Goal: Task Accomplishment & Management: Manage account settings

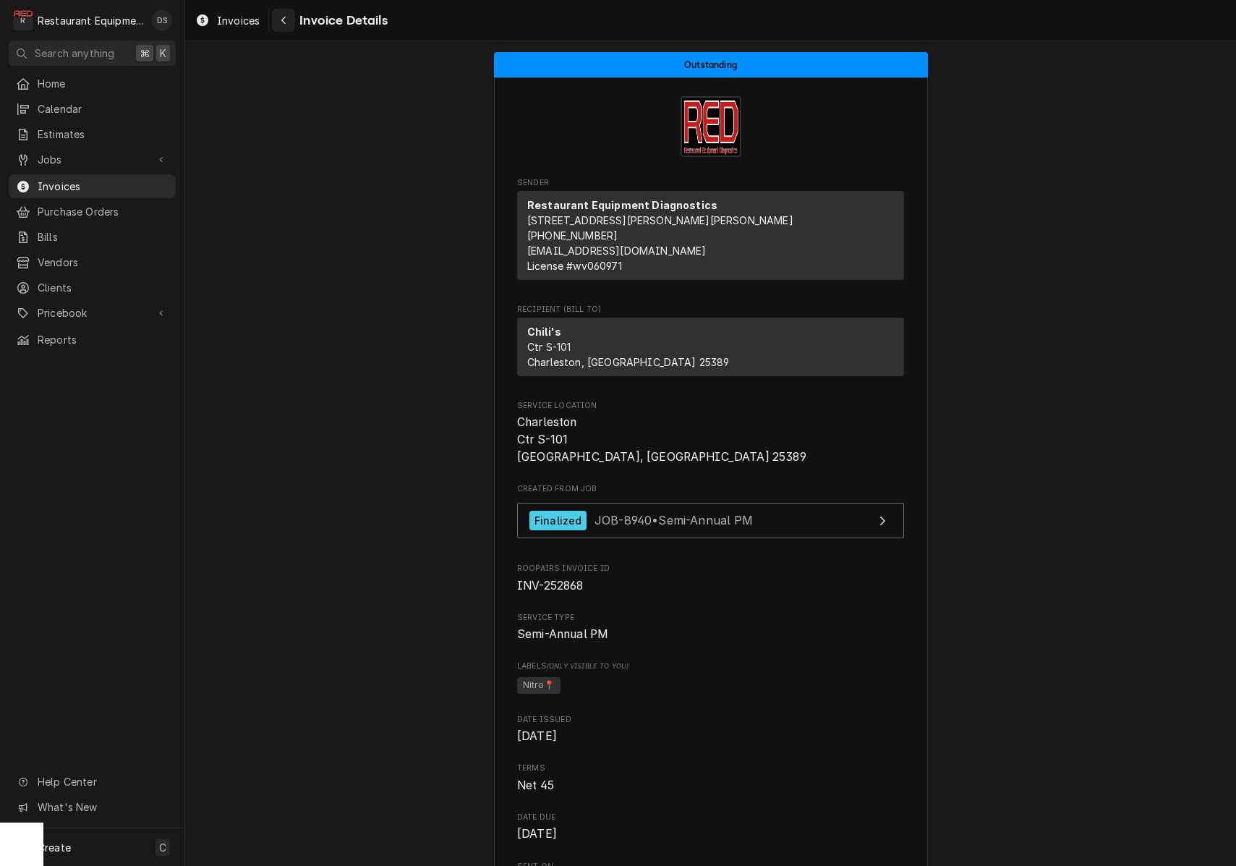
click at [284, 20] on icon "Navigate back" at bounding box center [284, 20] width 7 height 10
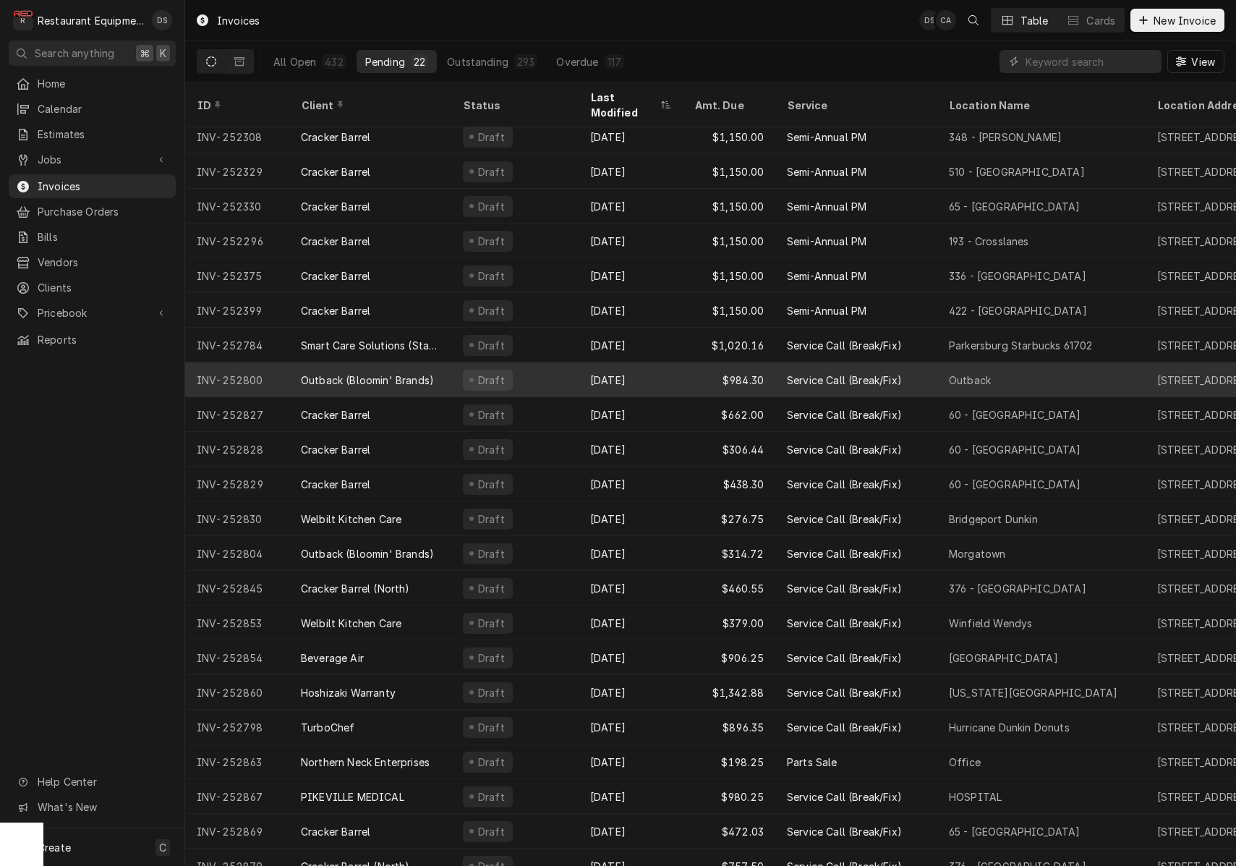
click at [635, 371] on div "Sep 16" at bounding box center [631, 379] width 104 height 35
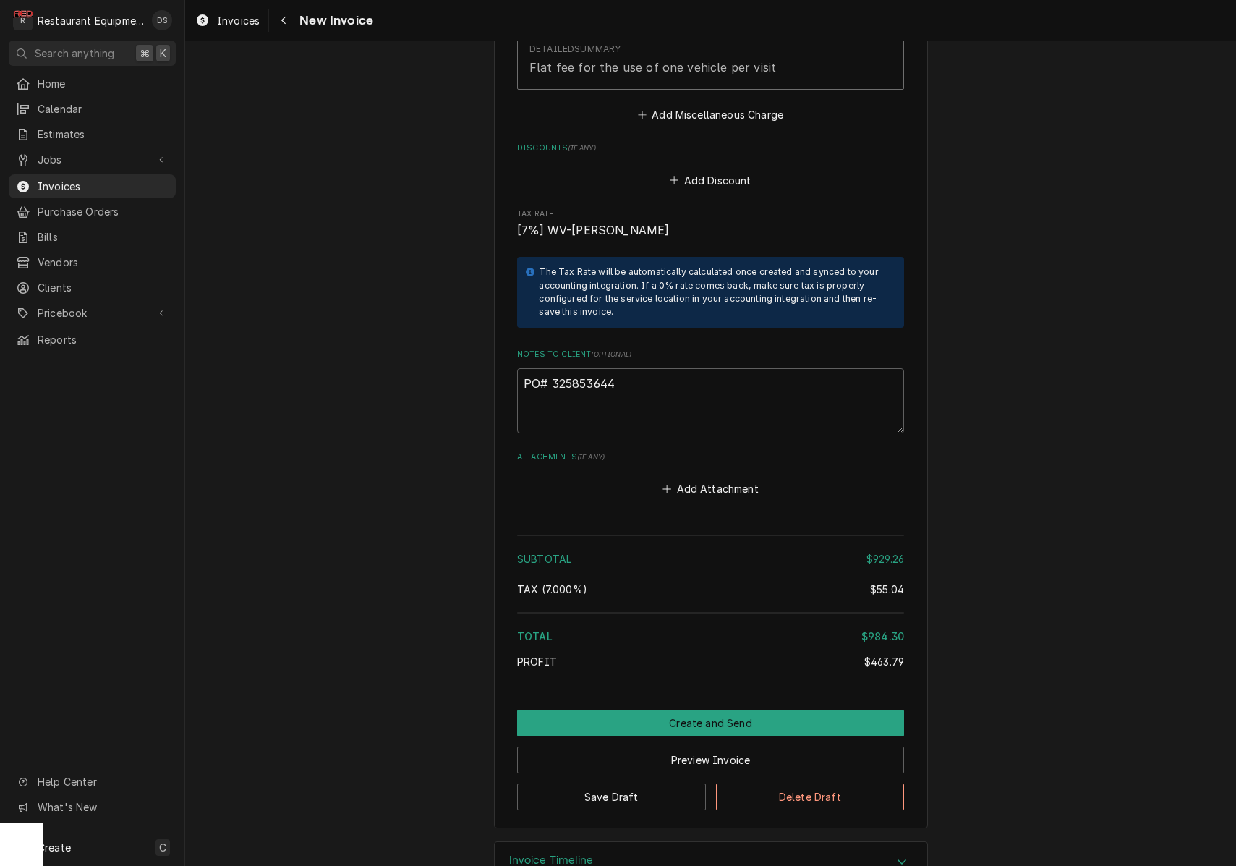
scroll to position [3782, 0]
drag, startPoint x: 625, startPoint y: 341, endPoint x: 554, endPoint y: 338, distance: 70.9
click at [553, 369] on textarea "PO# 325853644" at bounding box center [710, 401] width 387 height 65
click at [674, 747] on button "Preview Invoice" at bounding box center [710, 760] width 387 height 27
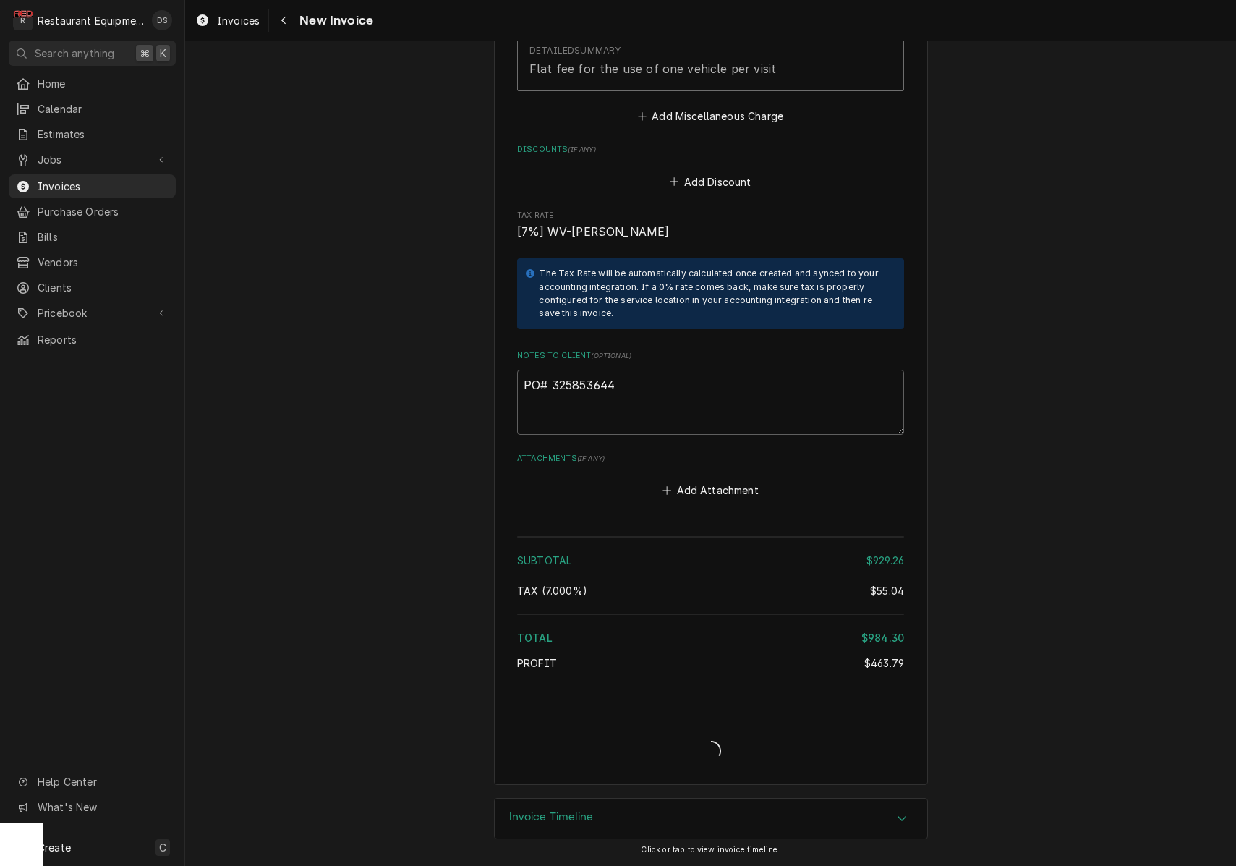
click at [673, 717] on div "Invoice Create/Update" at bounding box center [710, 739] width 387 height 56
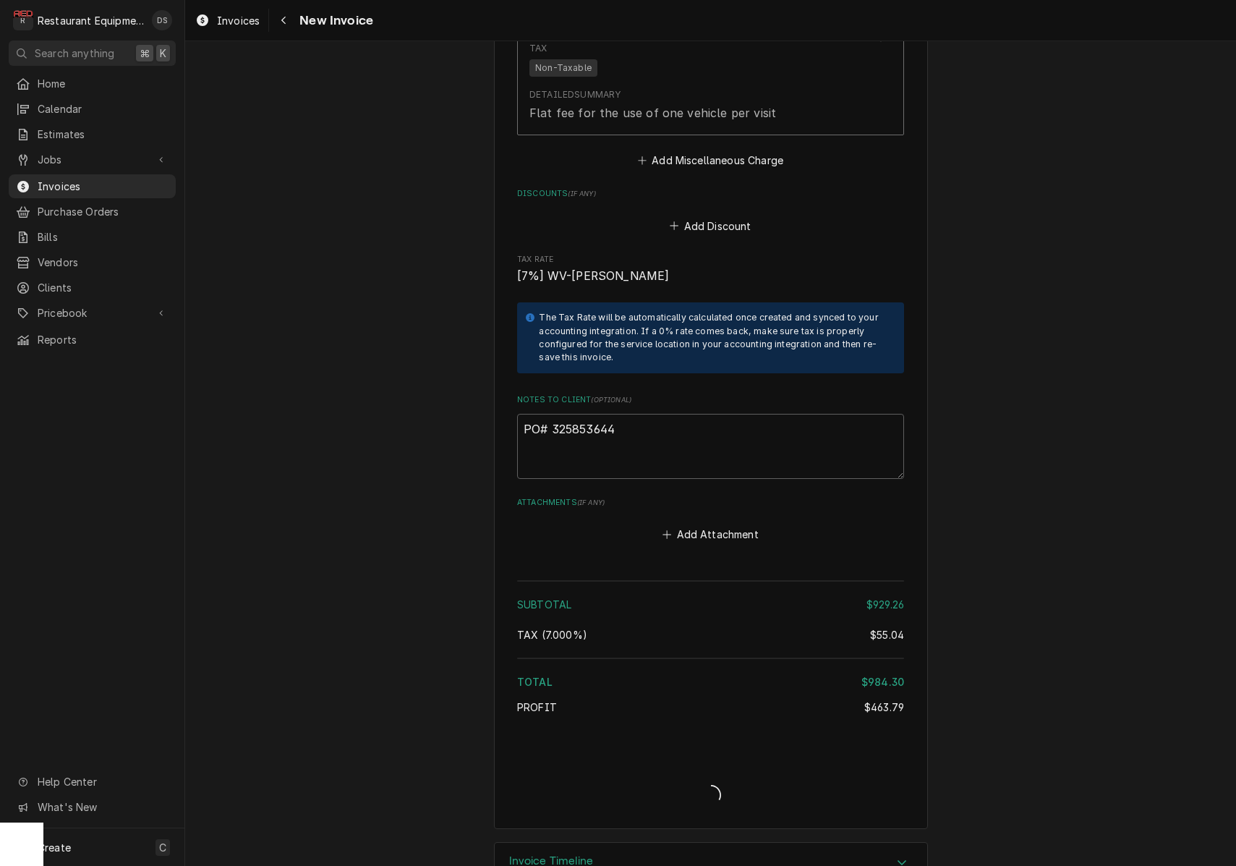
type textarea "x"
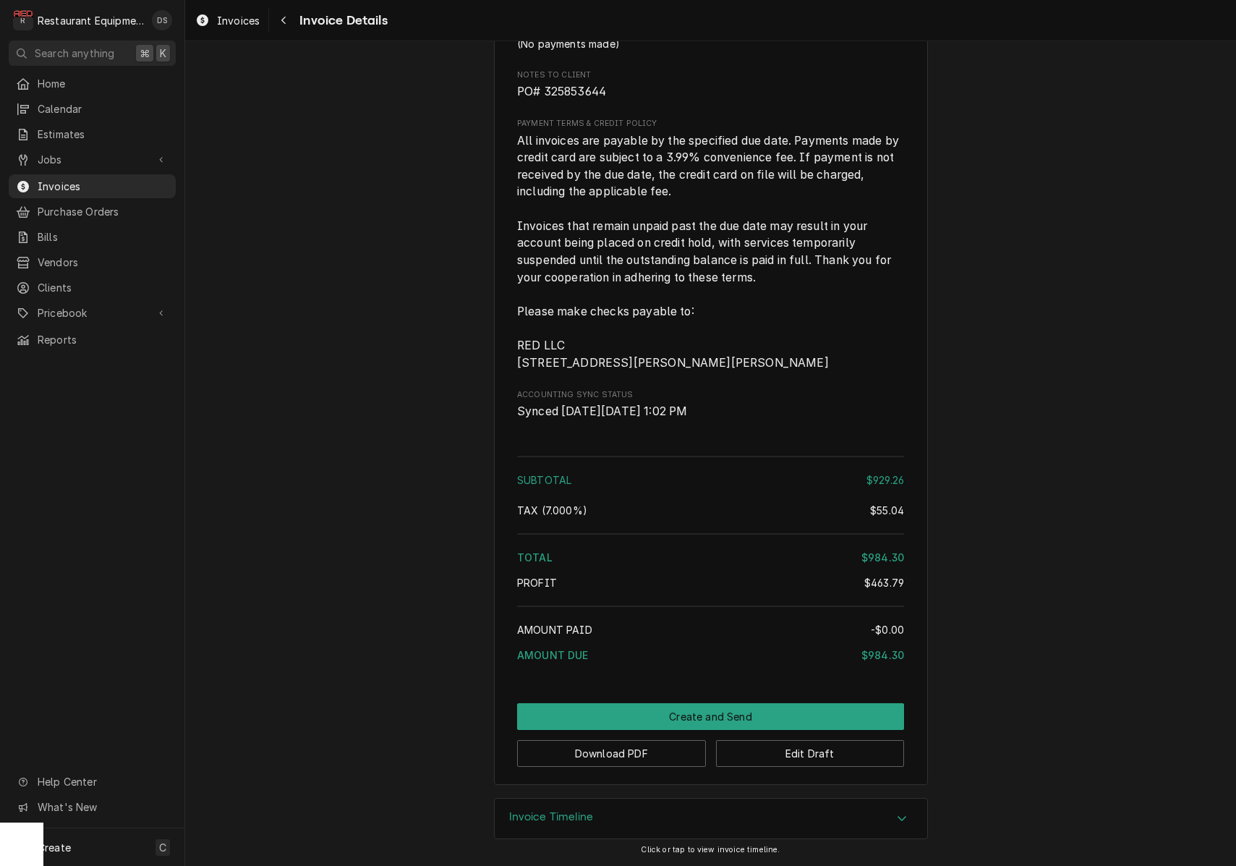
scroll to position [3095, 0]
click at [637, 746] on button "Download PDF" at bounding box center [611, 753] width 189 height 27
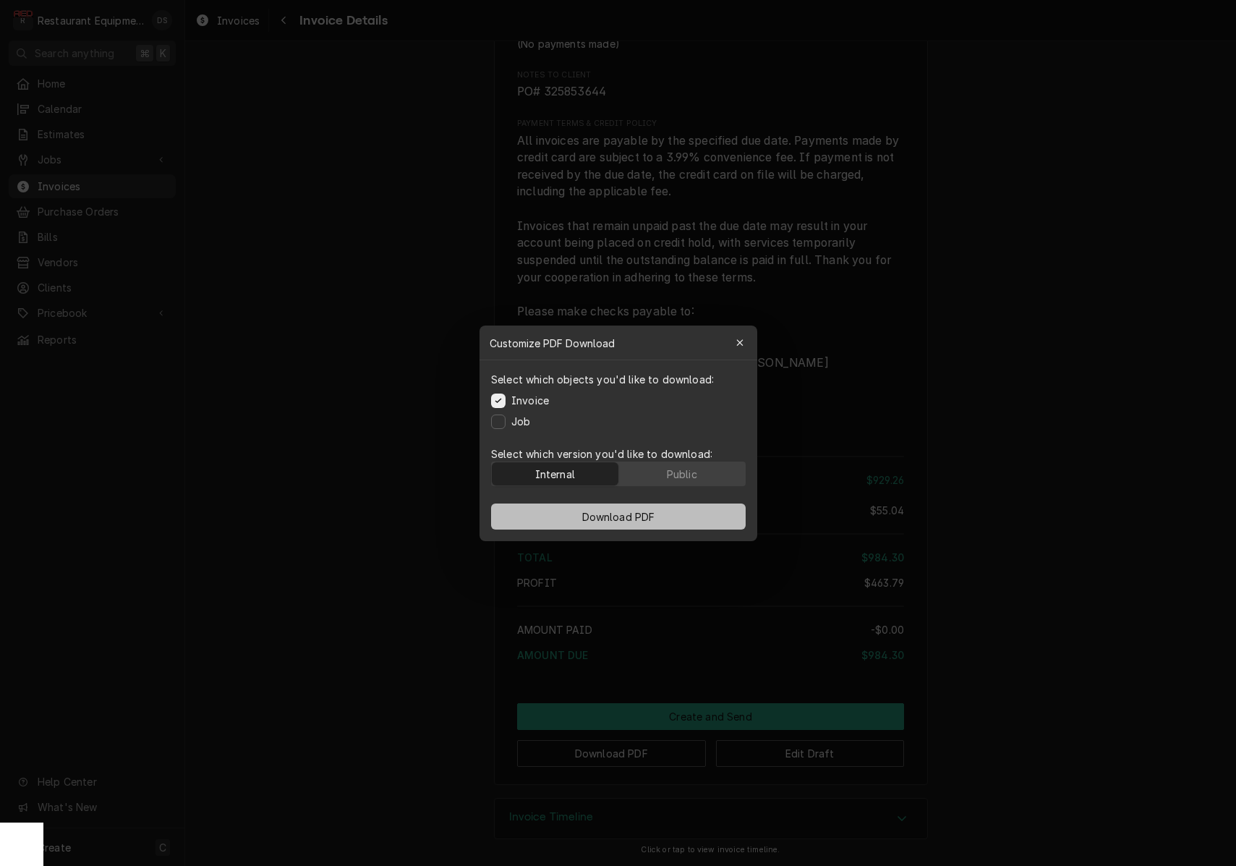
drag, startPoint x: 683, startPoint y: 473, endPoint x: 689, endPoint y: 517, distance: 44.5
click at [683, 473] on div "Public" at bounding box center [681, 473] width 30 height 15
click at [688, 518] on button "Download PDF" at bounding box center [618, 516] width 255 height 26
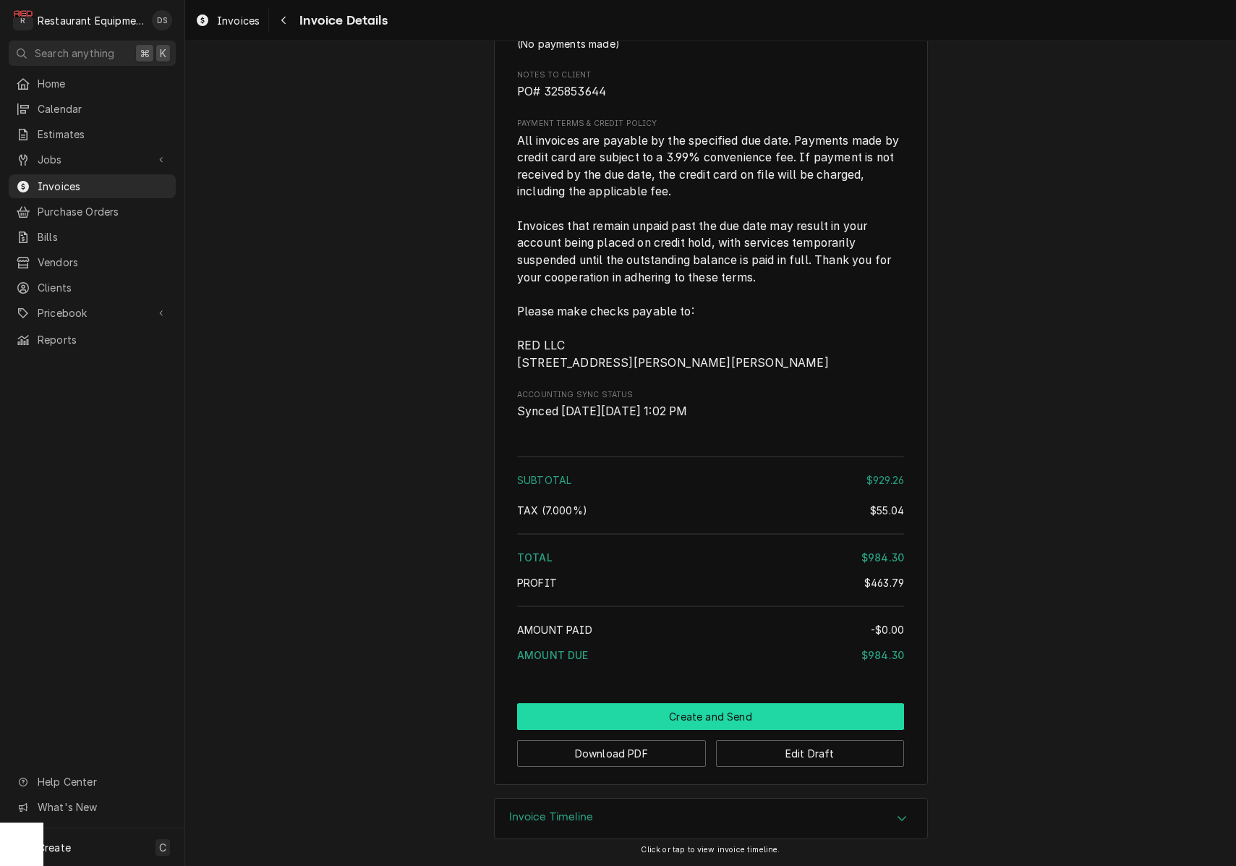
click at [689, 709] on button "Create and Send" at bounding box center [710, 716] width 387 height 27
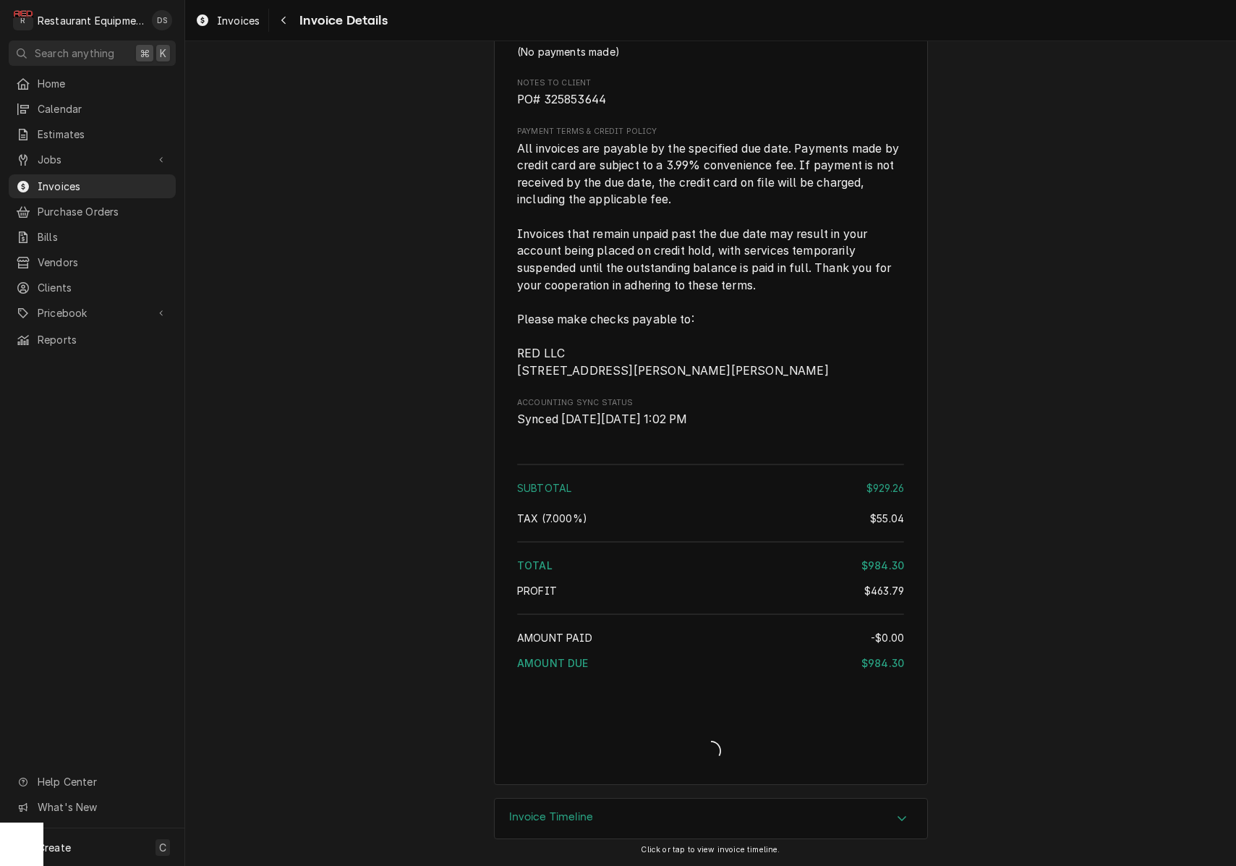
scroll to position [3087, 0]
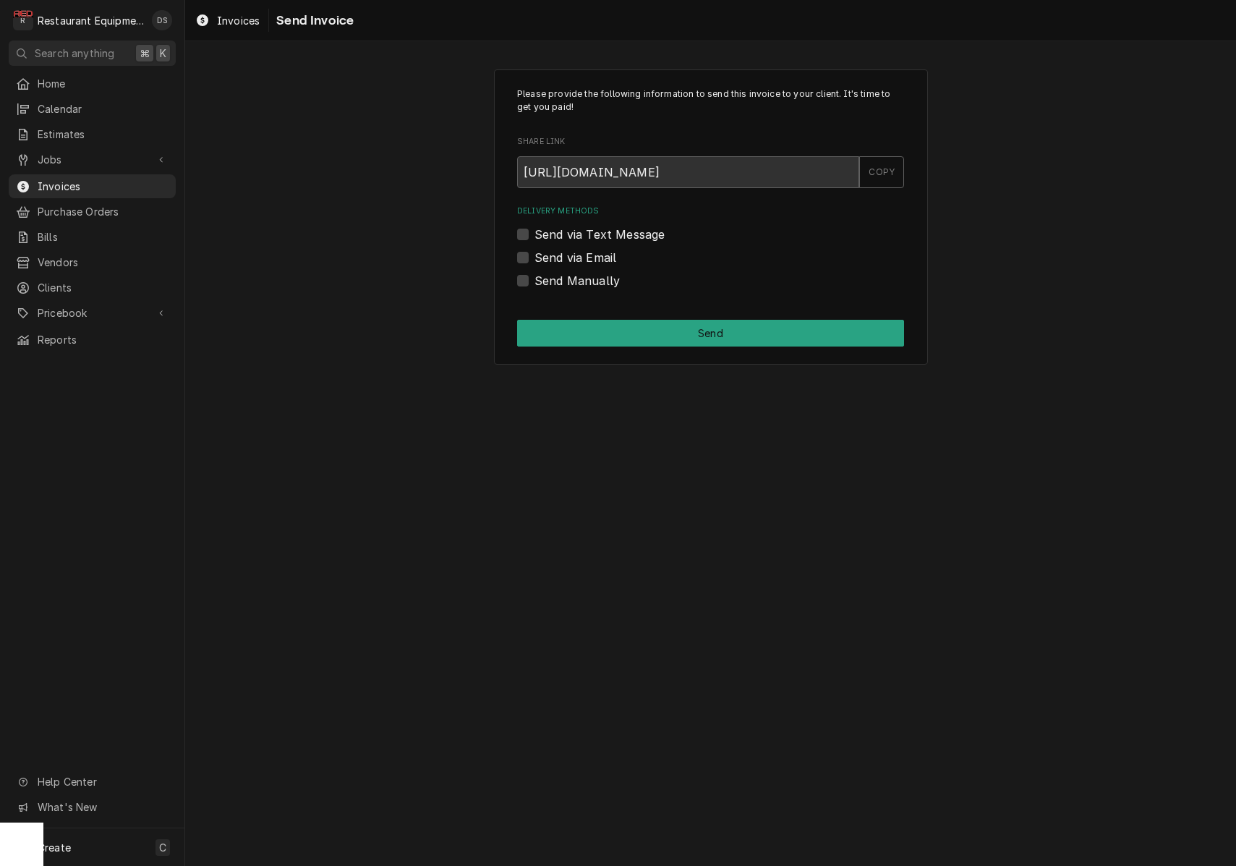
click at [534, 278] on label "Send Manually" at bounding box center [576, 280] width 85 height 17
click at [534, 278] on input "Send Manually" at bounding box center [727, 288] width 387 height 32
checkbox input "true"
click at [621, 333] on button "Send" at bounding box center [710, 333] width 387 height 27
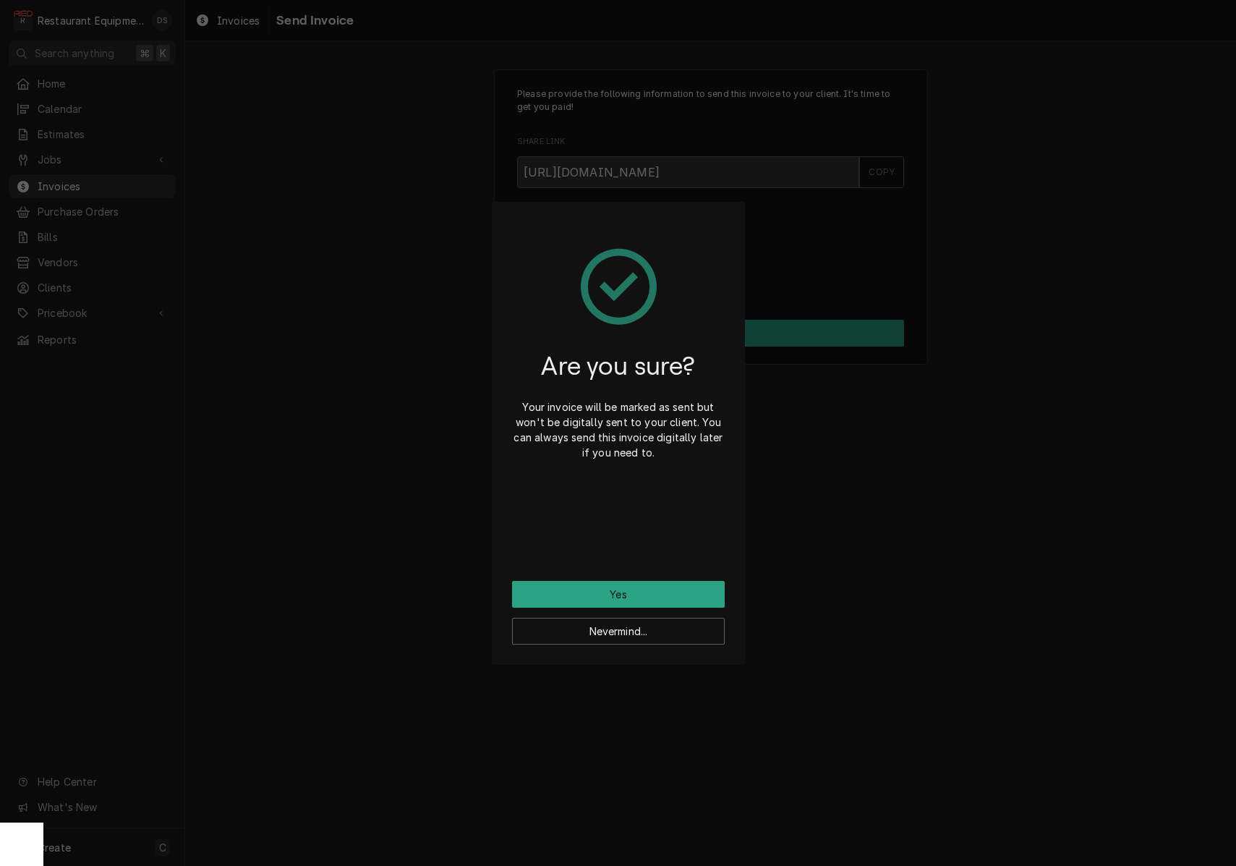
click at [673, 589] on button "Yes" at bounding box center [618, 594] width 213 height 27
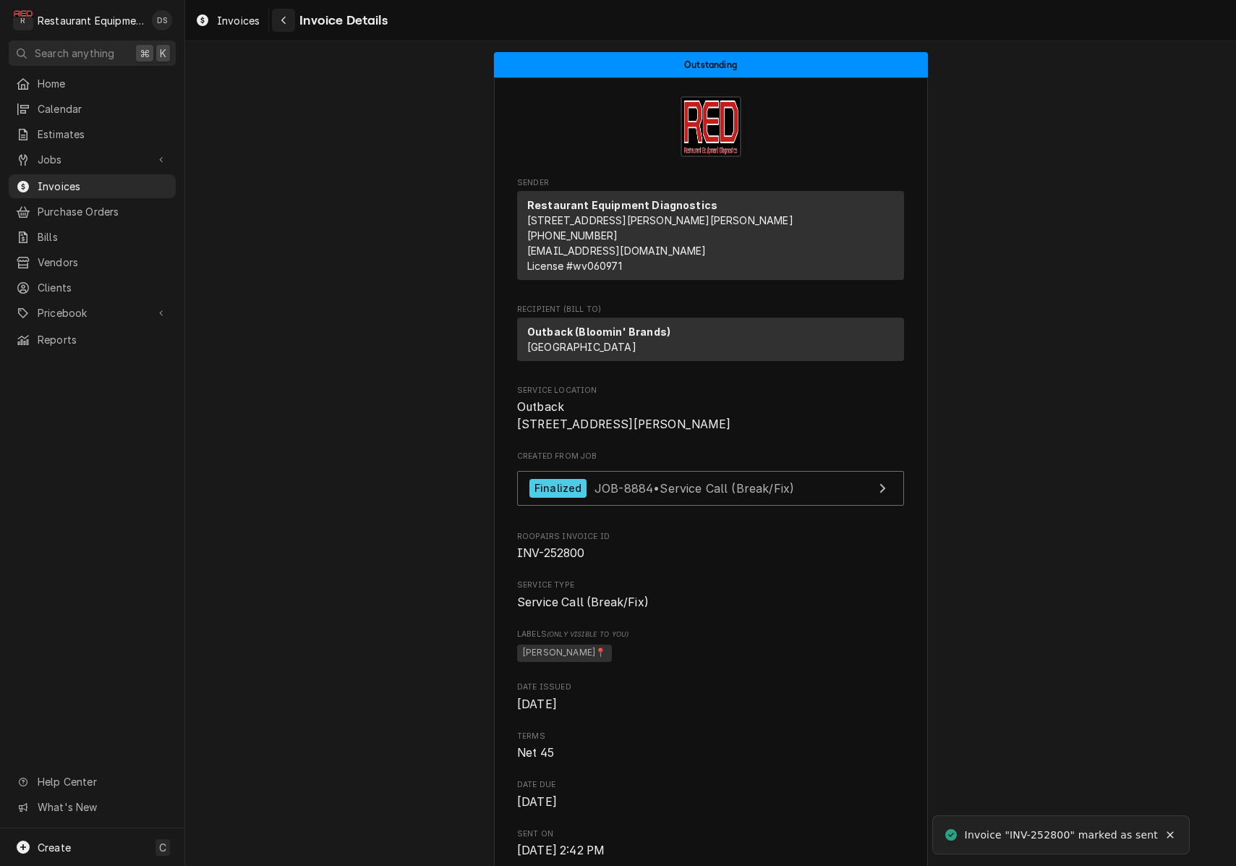
click at [282, 22] on icon "Navigate back" at bounding box center [284, 20] width 7 height 10
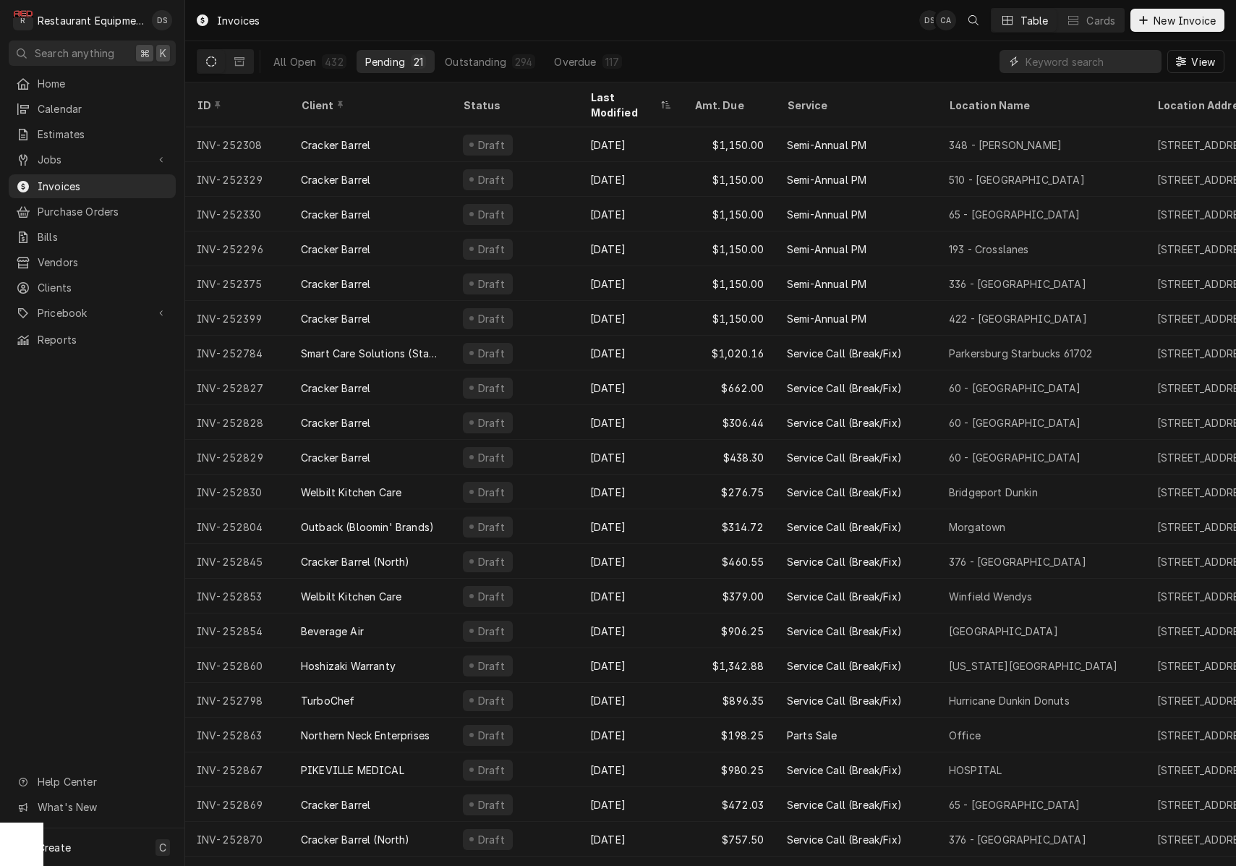
click at [1051, 63] on input "Dynamic Content Wrapper" at bounding box center [1089, 61] width 129 height 23
paste input "200 Veterans Ave,"
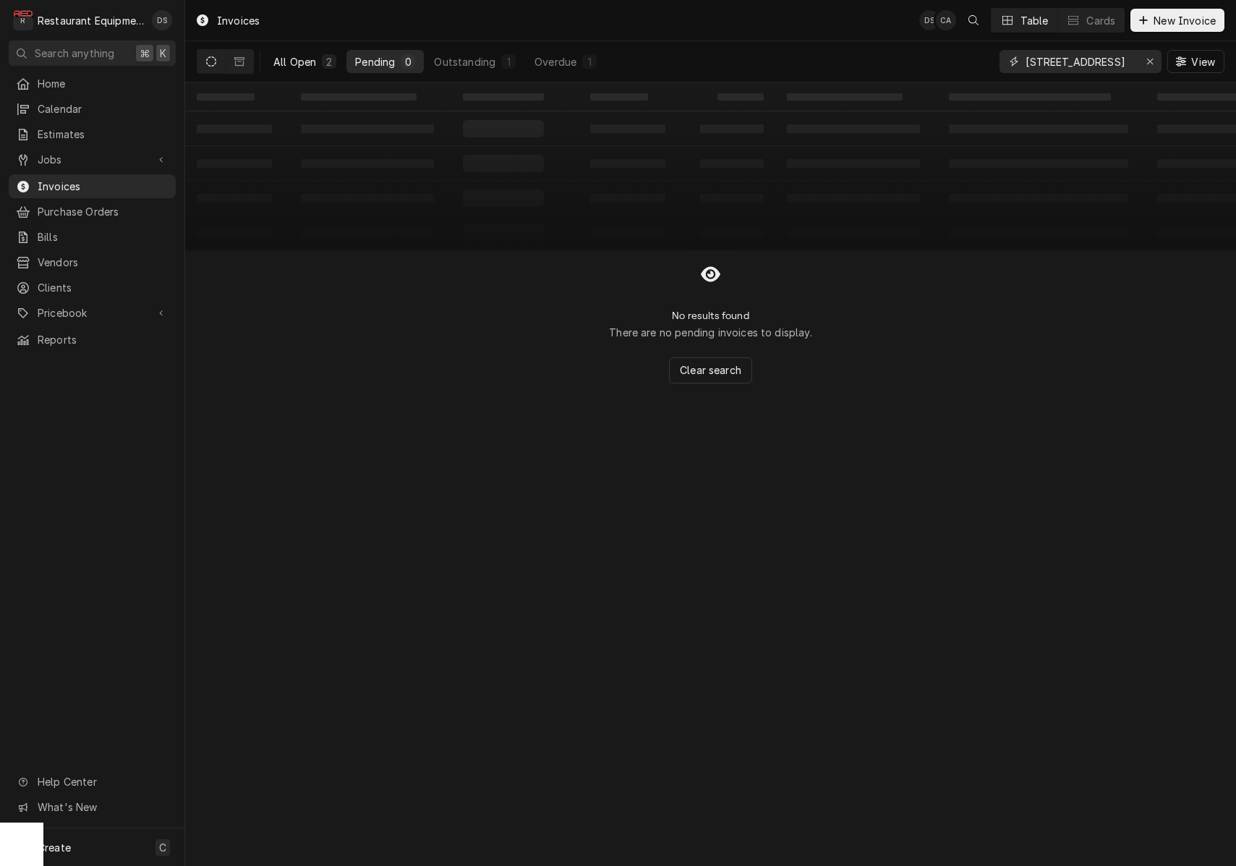
type input "200 Veterans Ave,"
click at [320, 59] on button "All Open 2" at bounding box center [305, 61] width 80 height 23
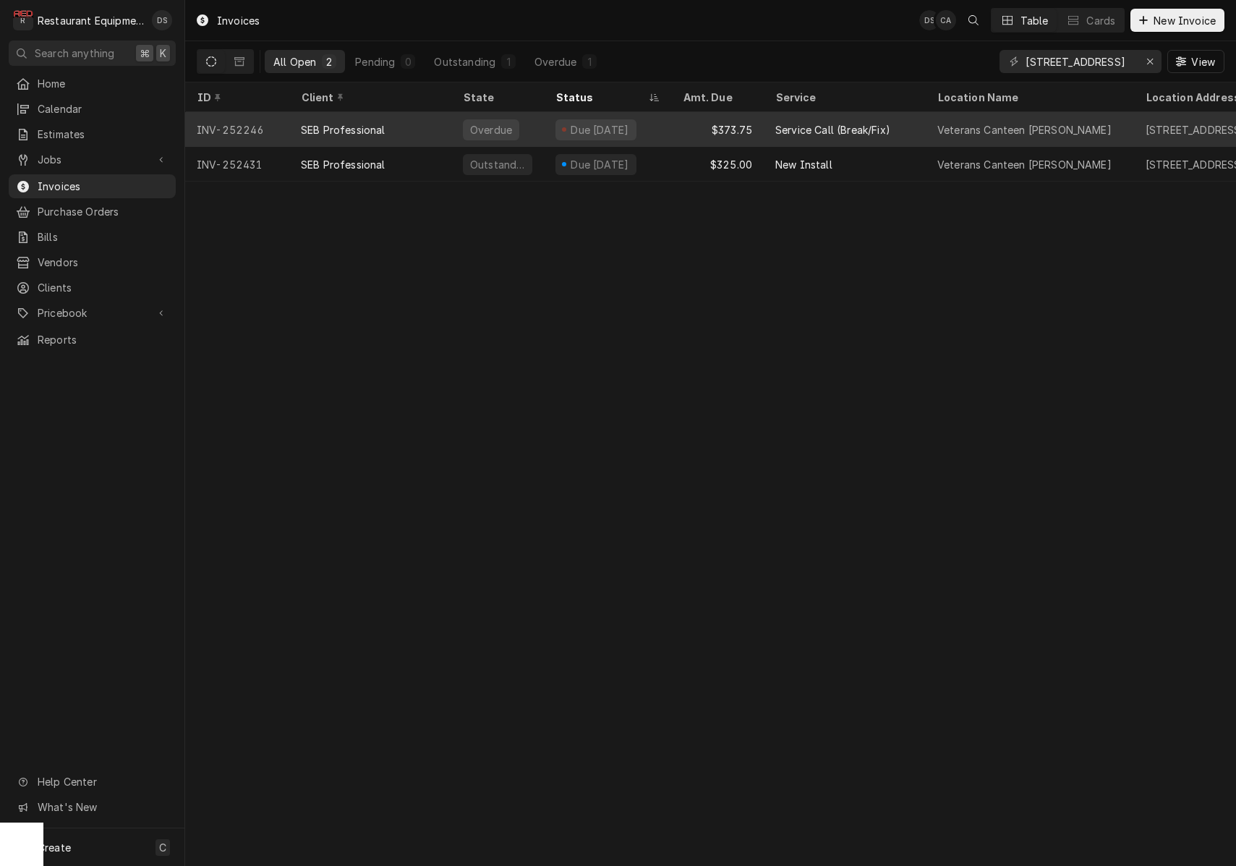
click at [824, 127] on div "Service Call (Break/Fix)" at bounding box center [832, 129] width 115 height 15
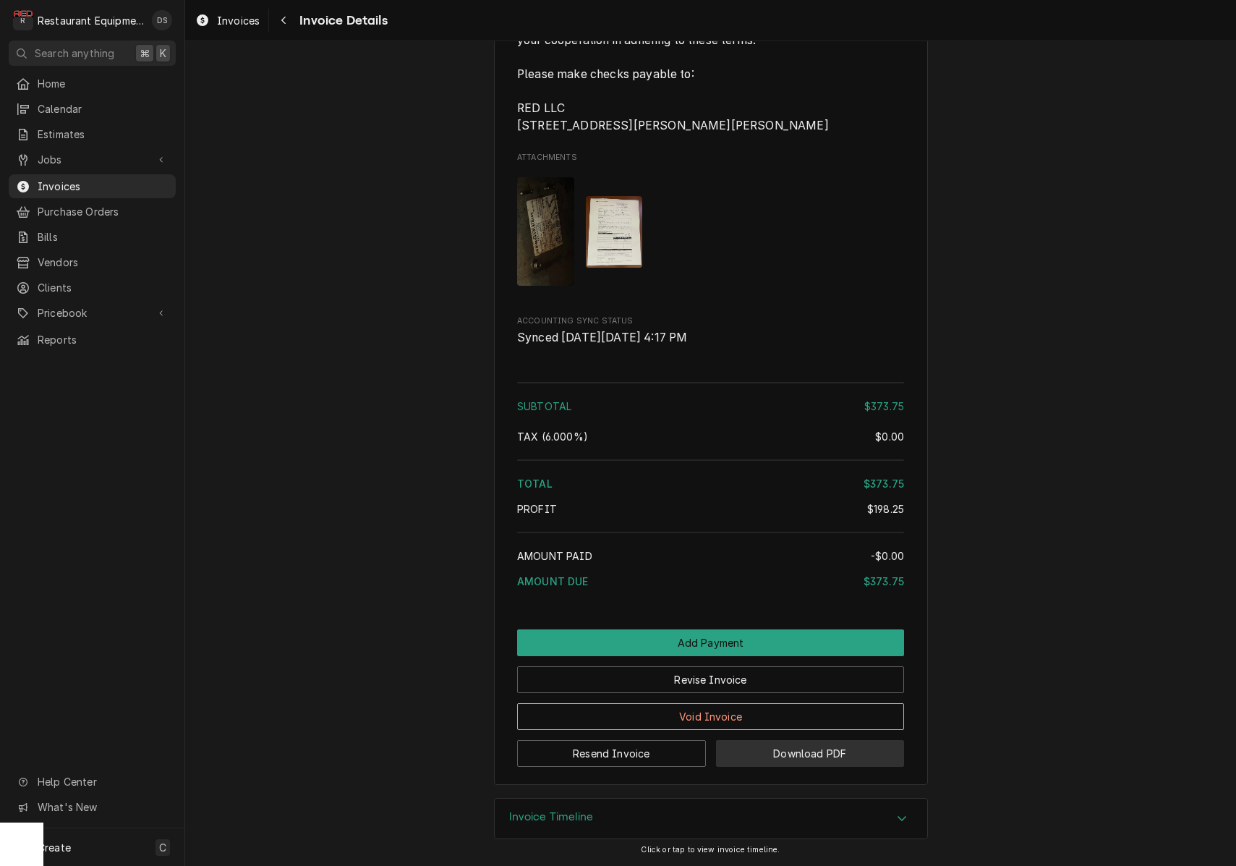
drag, startPoint x: 736, startPoint y: 815, endPoint x: 771, endPoint y: 752, distance: 71.9
click at [736, 815] on div "Invoice Timeline" at bounding box center [711, 818] width 432 height 40
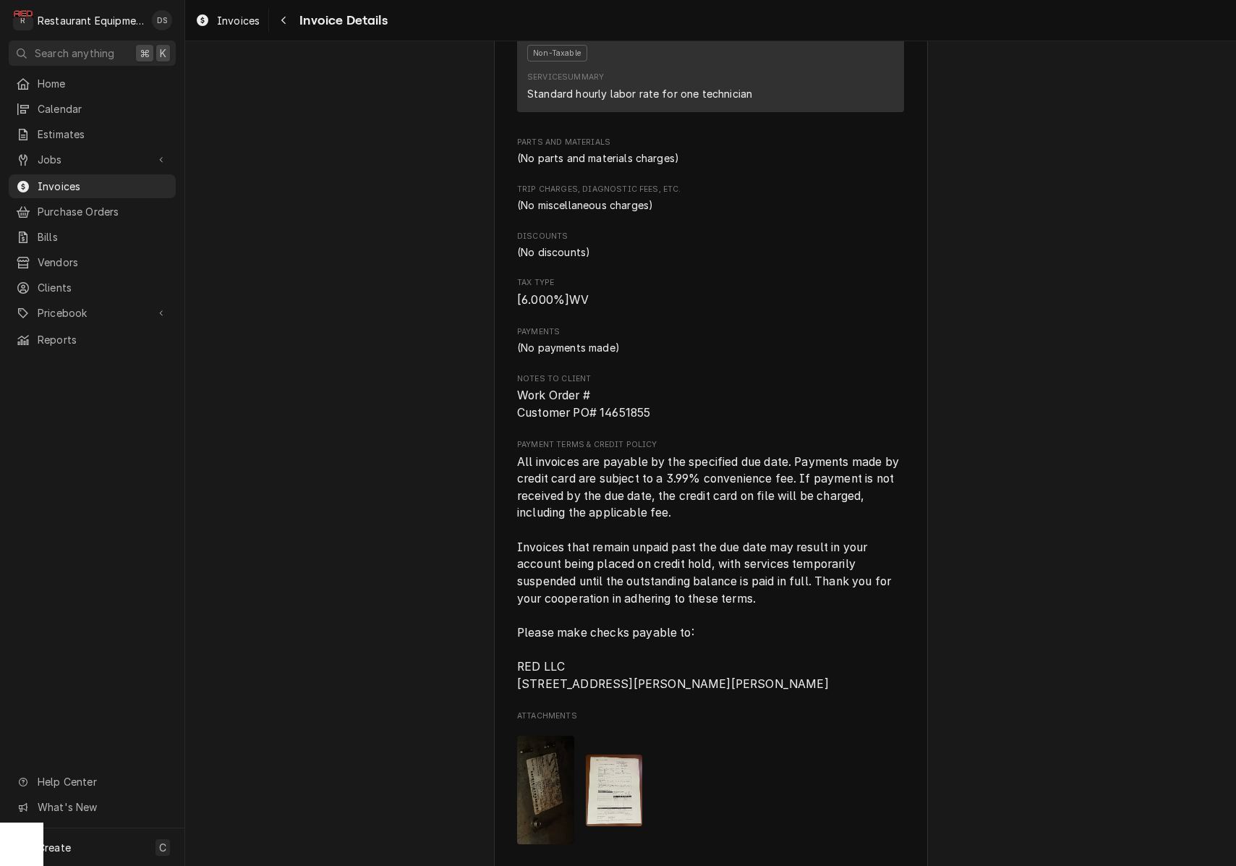
scroll to position [1827, 0]
click at [284, 24] on icon "Navigate back" at bounding box center [284, 20] width 7 height 10
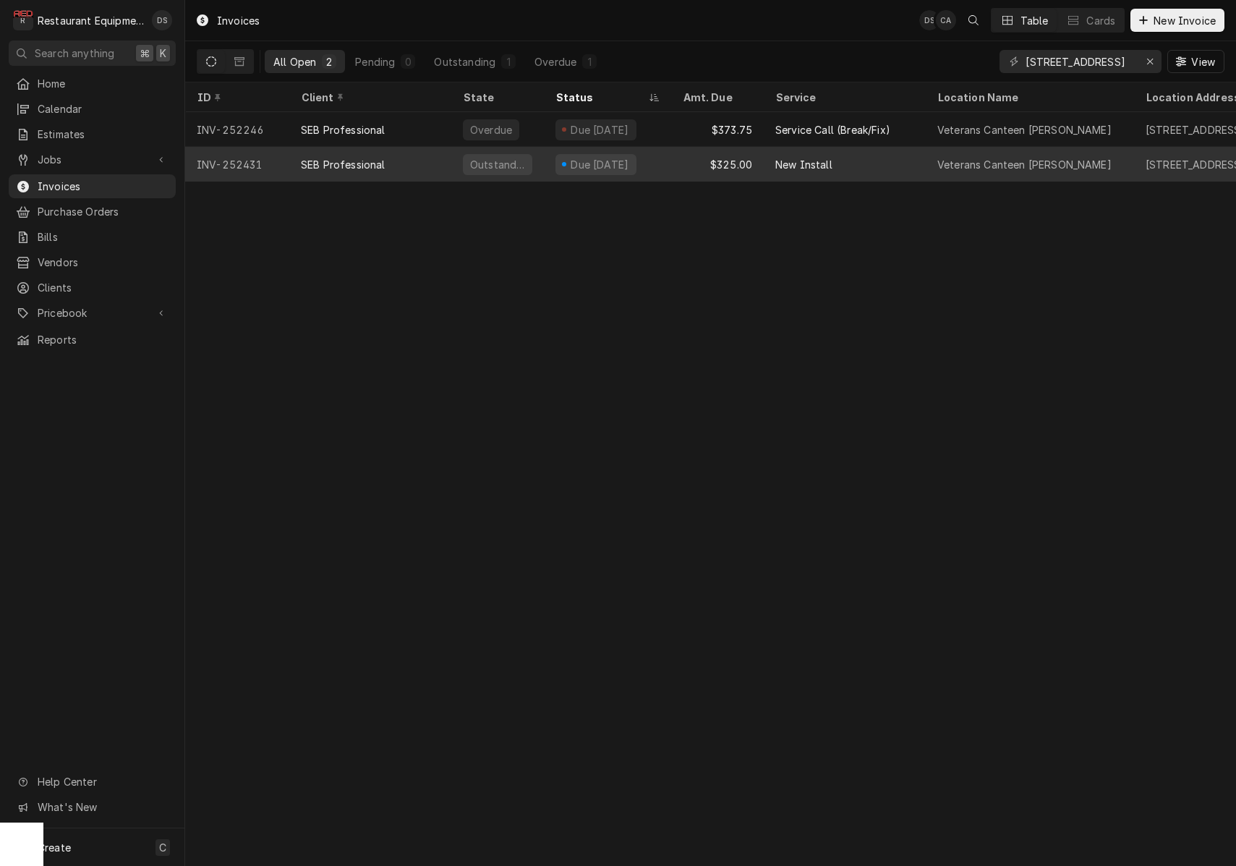
click at [440, 155] on div "SEB Professional" at bounding box center [370, 164] width 162 height 35
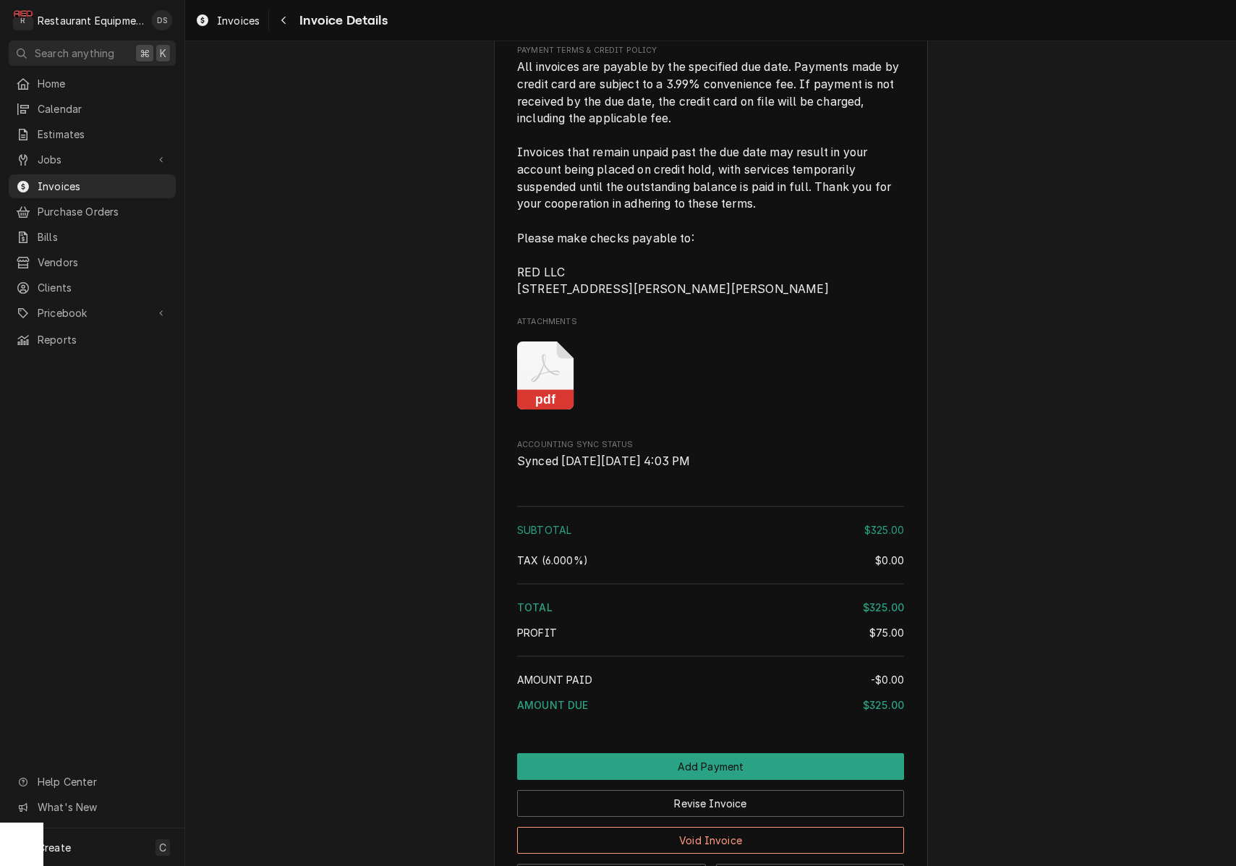
scroll to position [1589, 0]
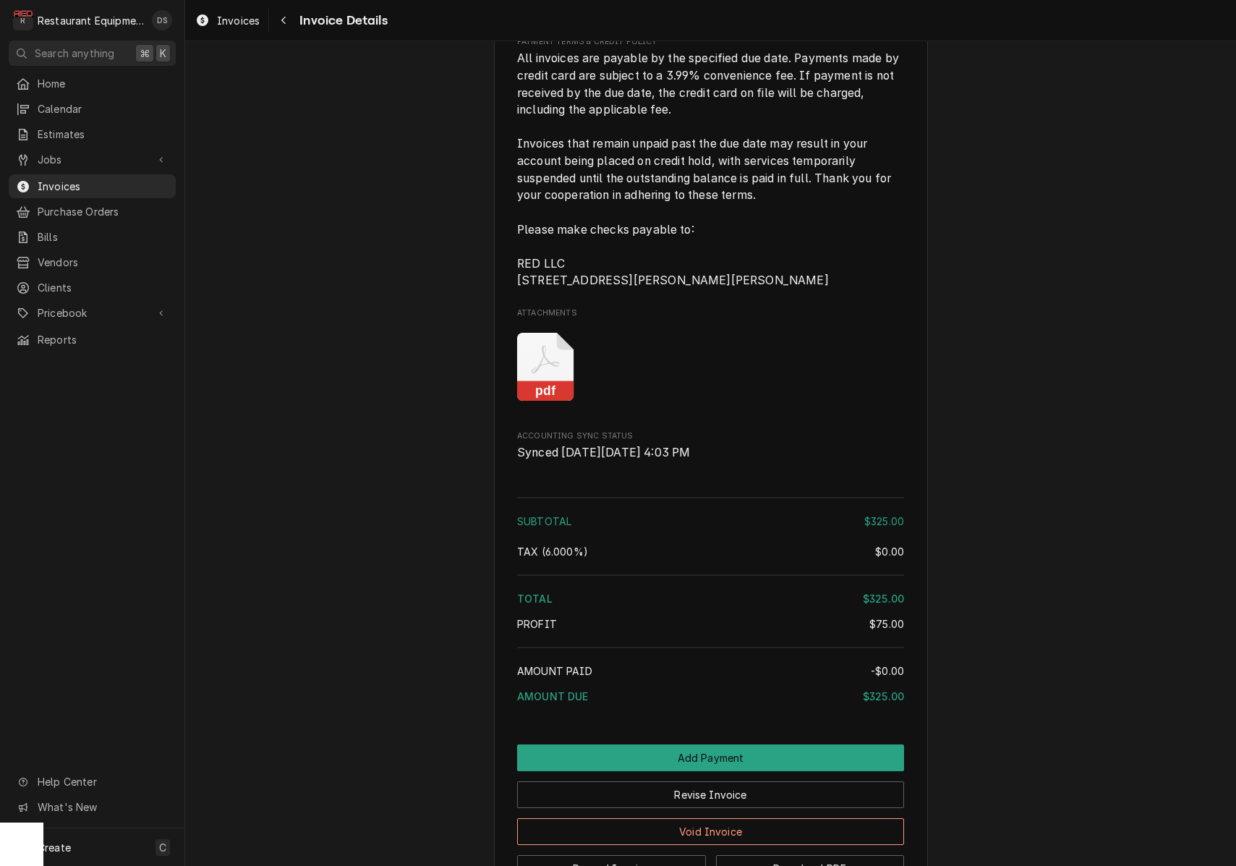
click at [529, 387] on icon "Attachments" at bounding box center [545, 367] width 57 height 69
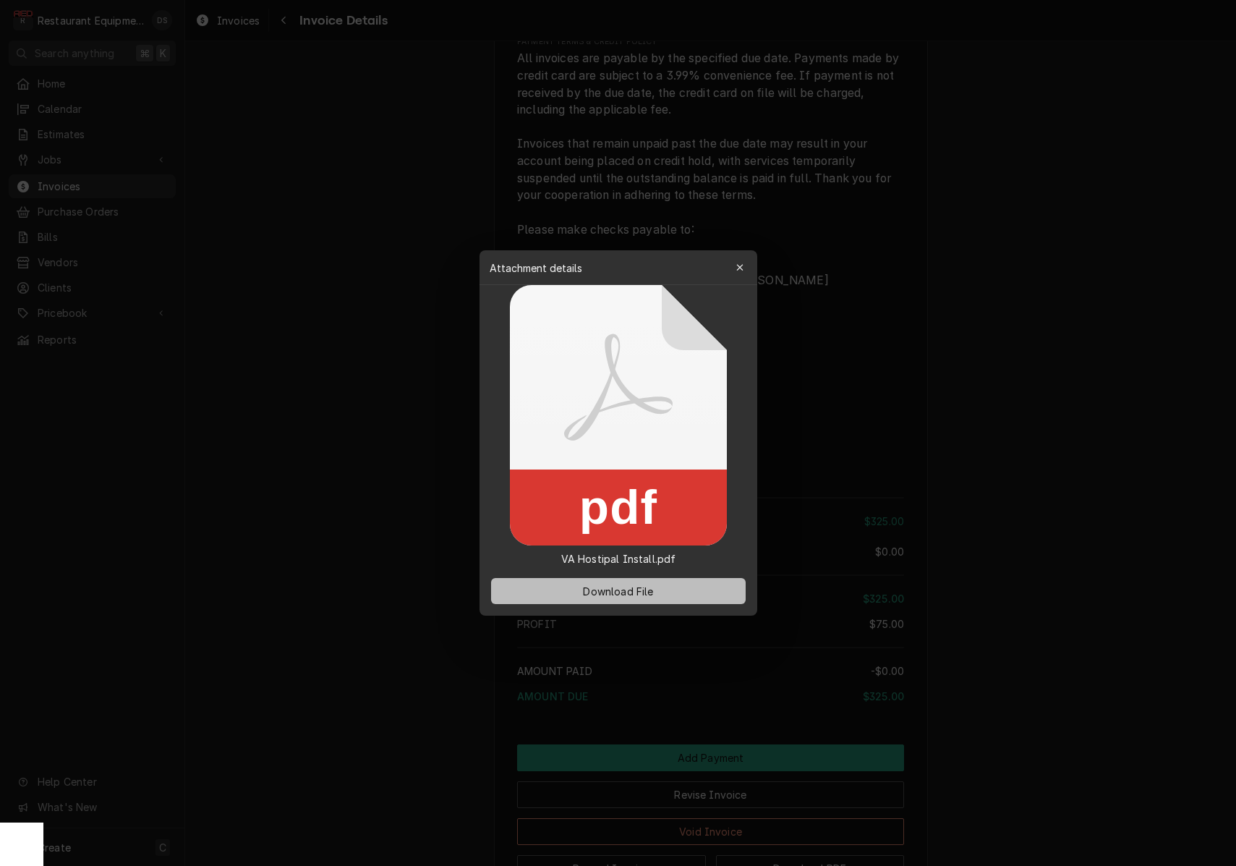
click at [627, 594] on span "Download File" at bounding box center [618, 591] width 76 height 15
click at [887, 252] on div at bounding box center [618, 433] width 1236 height 866
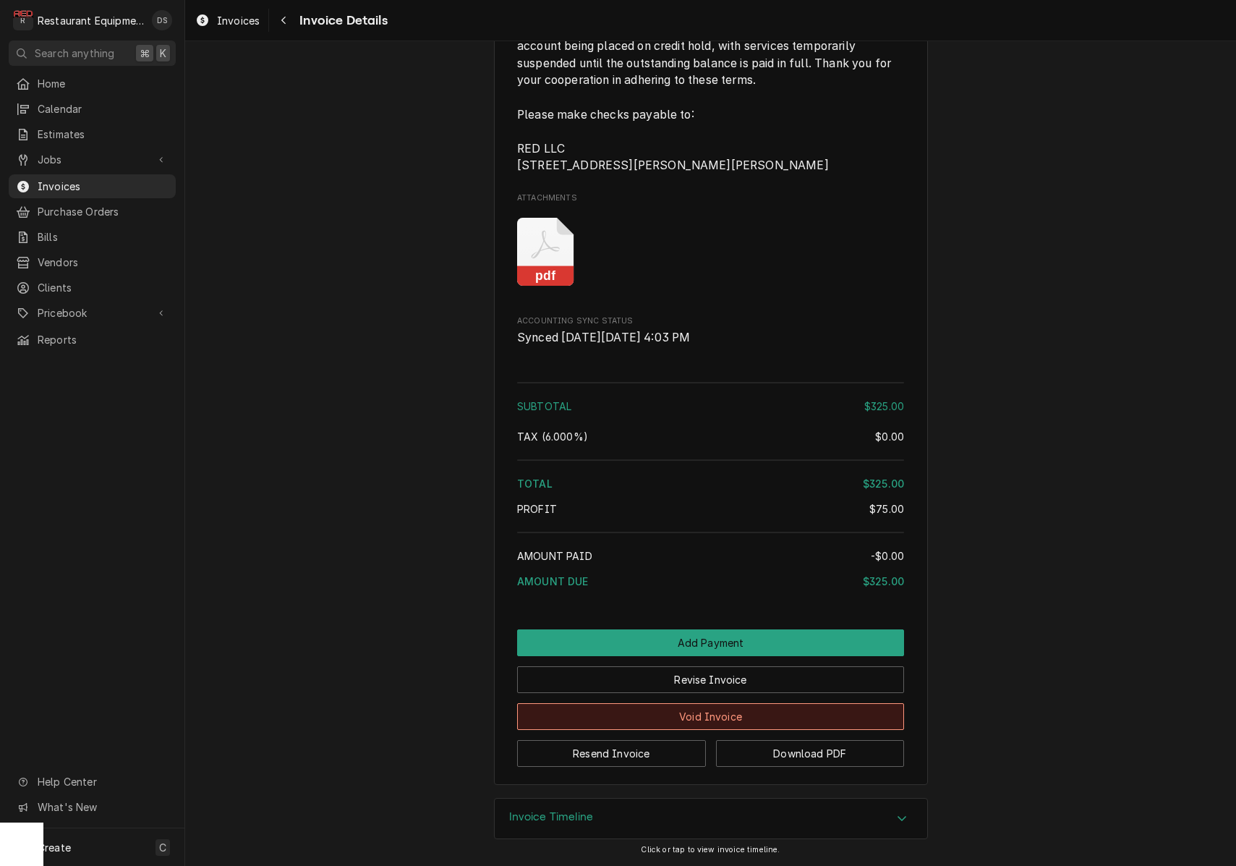
scroll to position [1725, 0]
drag, startPoint x: 647, startPoint y: 818, endPoint x: 703, endPoint y: 784, distance: 65.2
click at [648, 817] on div "Invoice Timeline" at bounding box center [711, 818] width 432 height 40
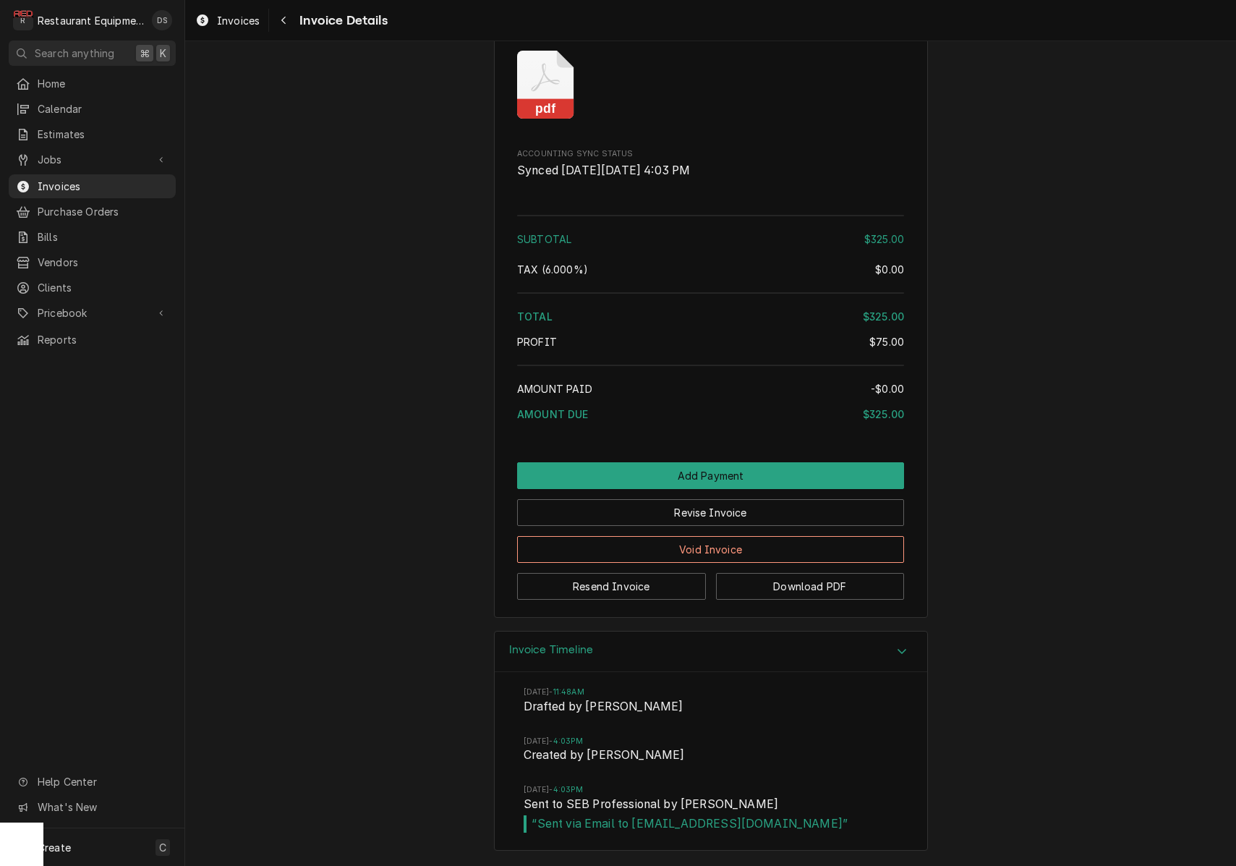
scroll to position [0, 0]
click at [759, 596] on button "Download PDF" at bounding box center [810, 586] width 189 height 27
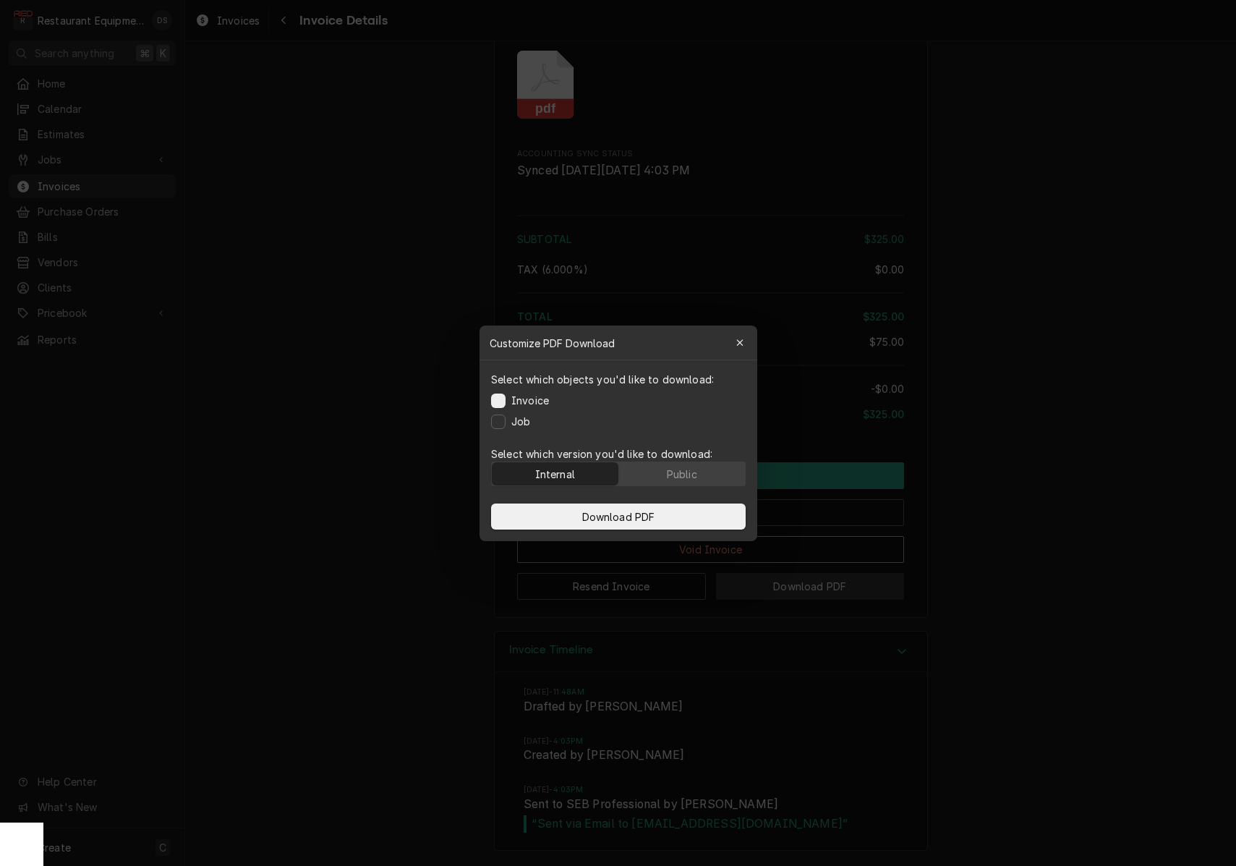
click at [759, 596] on body "R Restaurant Equipment Diagnostics DS Search anything ⌘ K Home Calendar Estimat…" at bounding box center [618, 433] width 1236 height 866
click at [667, 474] on div "Public" at bounding box center [681, 473] width 30 height 15
click at [665, 522] on button "Download PDF" at bounding box center [618, 516] width 255 height 26
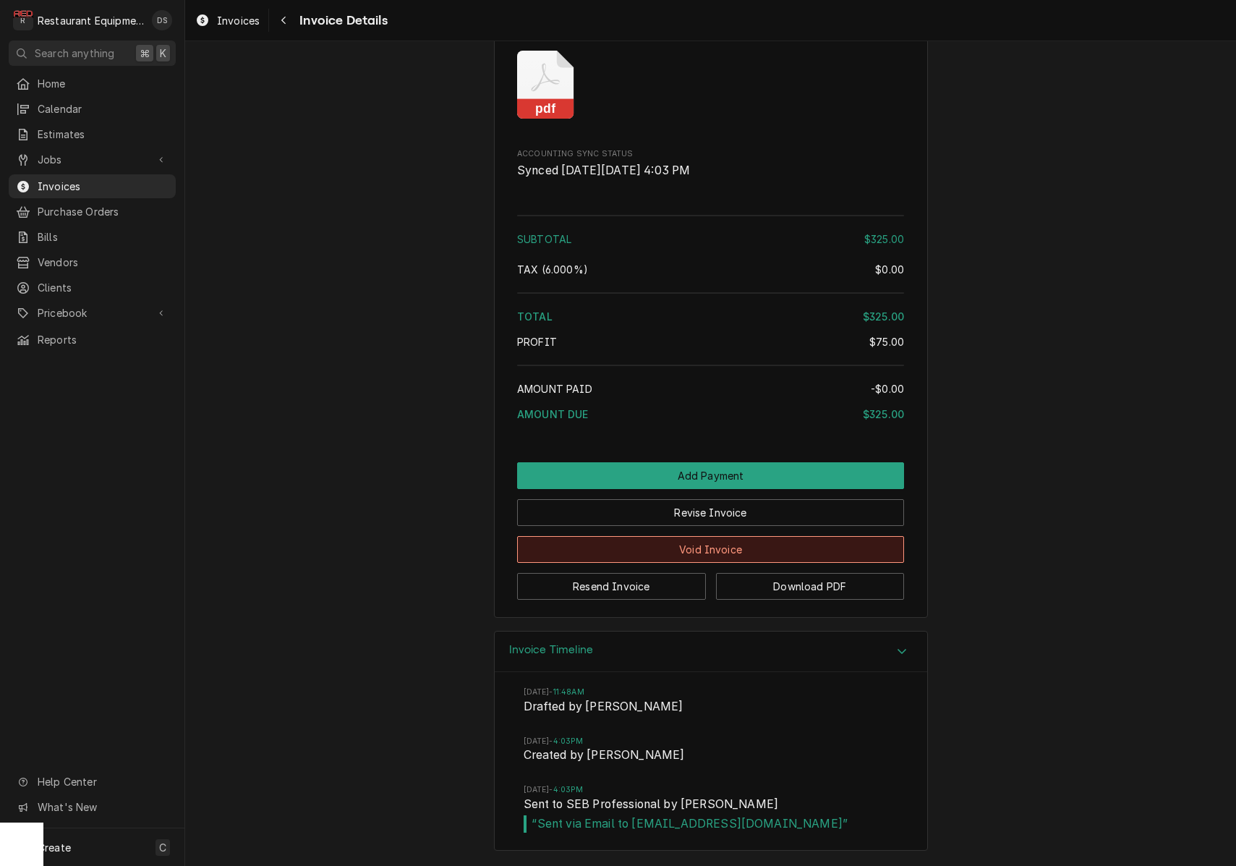
click at [716, 553] on button "Void Invoice" at bounding box center [710, 549] width 387 height 27
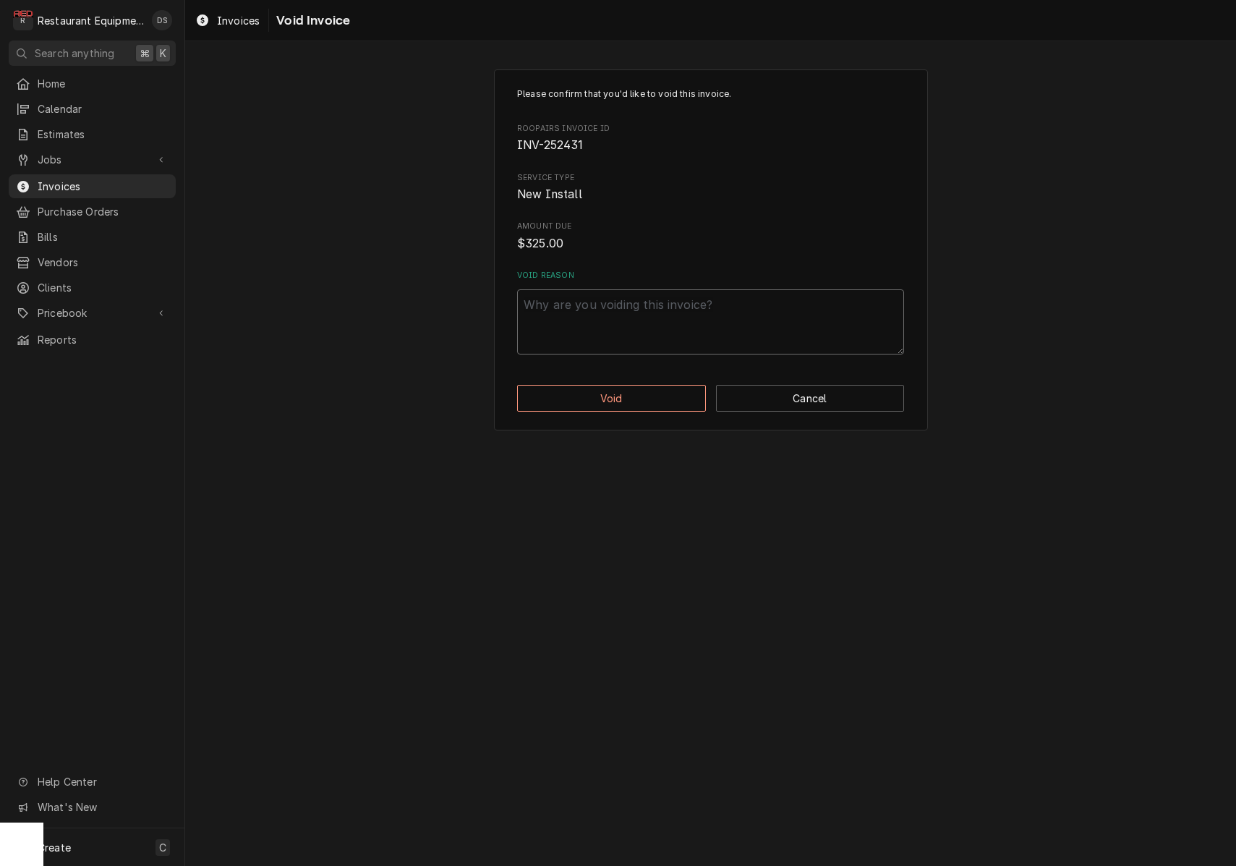
click at [643, 339] on textarea "Void Reason" at bounding box center [710, 321] width 387 height 65
type textarea "x"
type textarea "d"
type textarea "x"
type textarea "df"
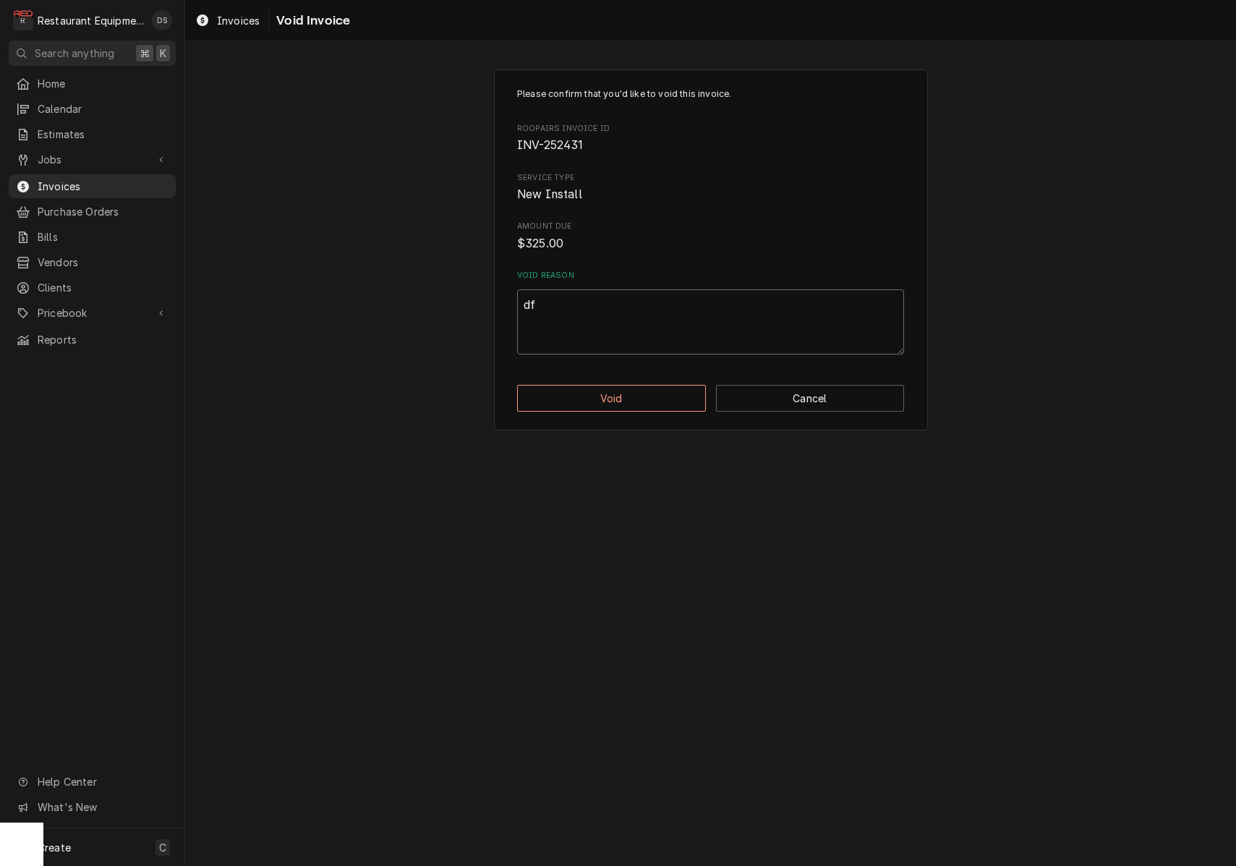
type textarea "x"
type textarea "dfs"
click at [628, 385] on button "Void" at bounding box center [611, 398] width 189 height 27
type textarea "x"
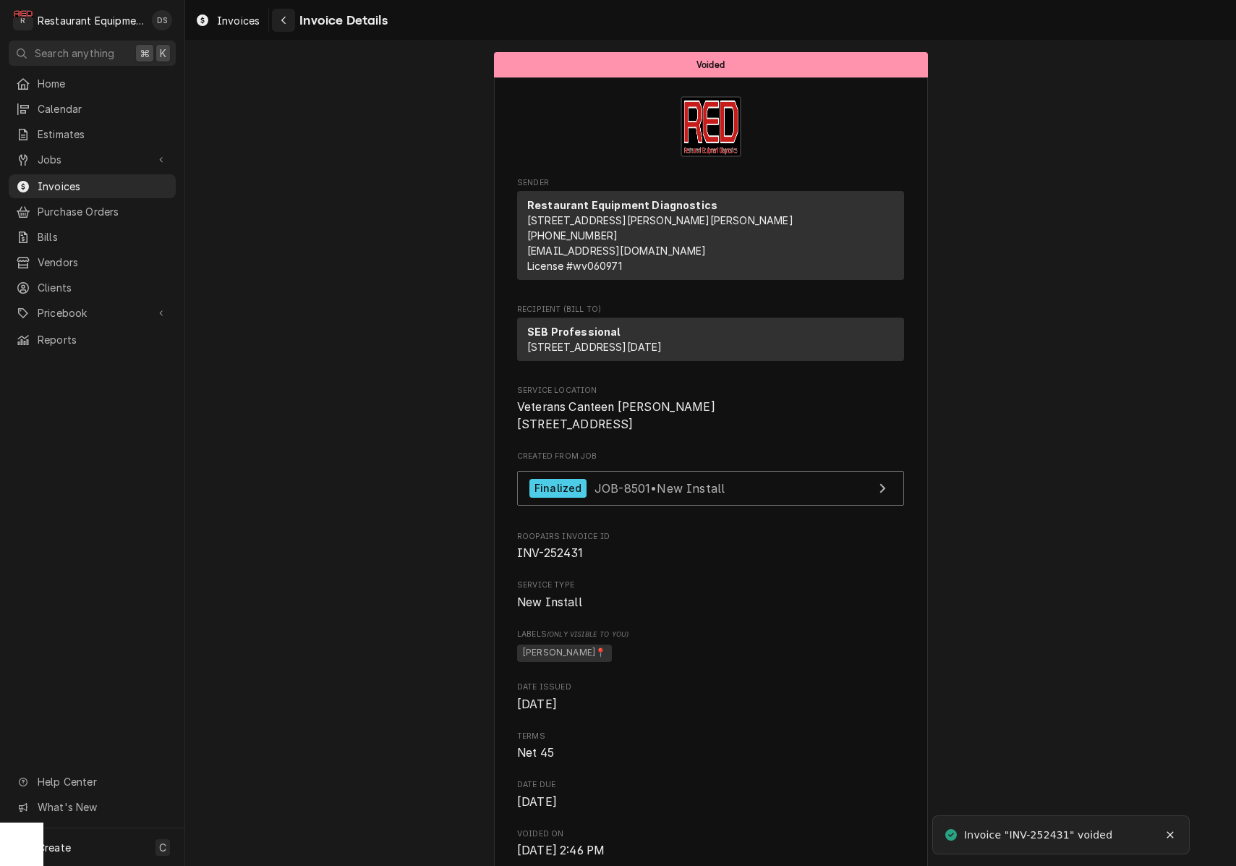
click at [284, 24] on icon "Navigate back" at bounding box center [284, 20] width 7 height 10
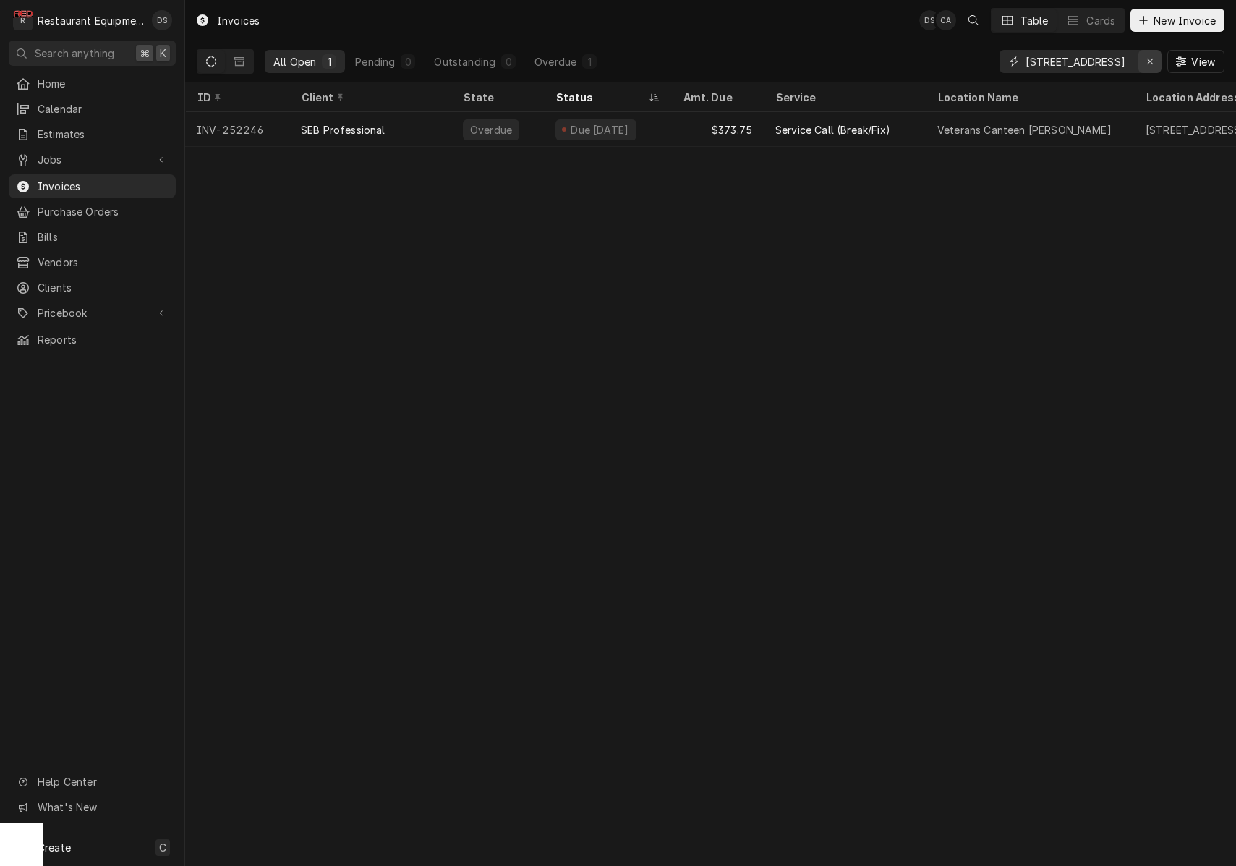
click at [1147, 64] on icon "Erase input" at bounding box center [1150, 62] width 6 height 6
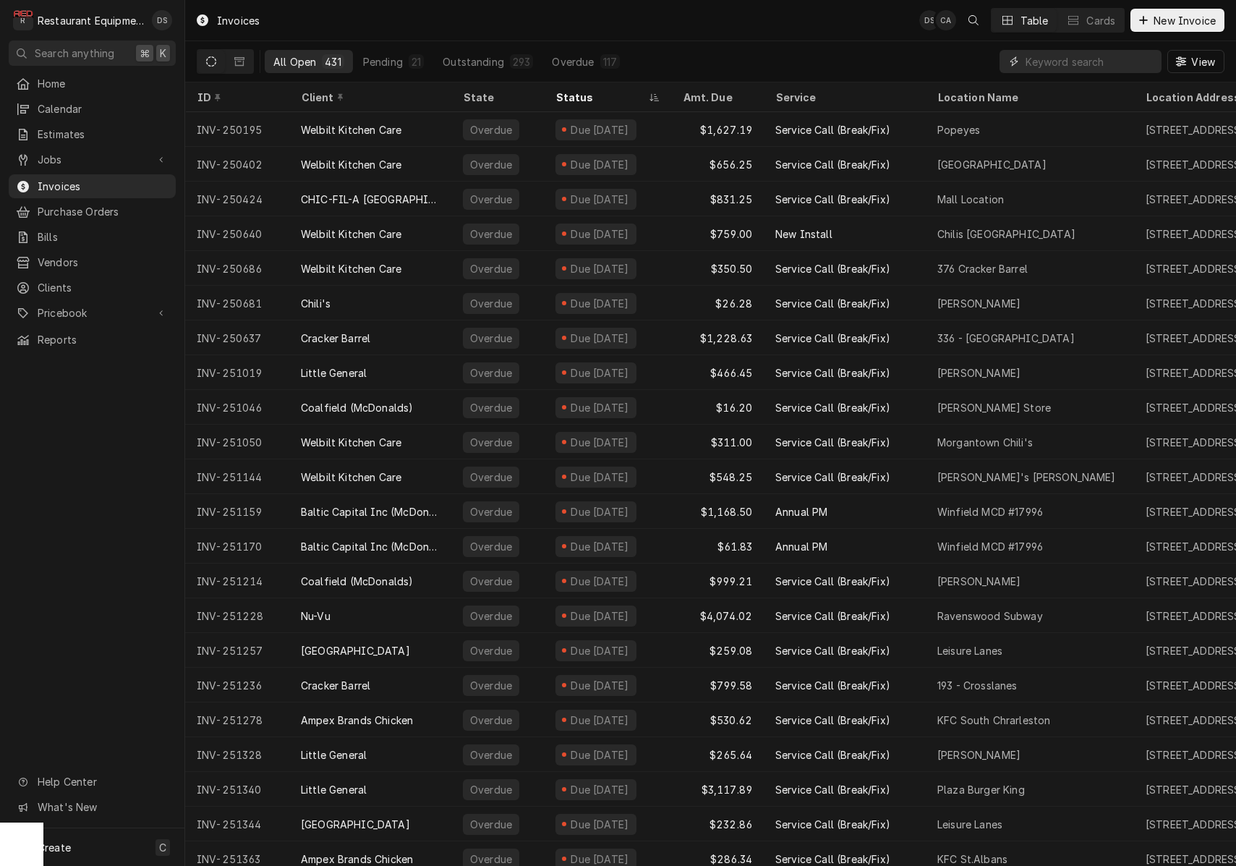
click at [1080, 67] on input "Dynamic Content Wrapper" at bounding box center [1089, 61] width 129 height 23
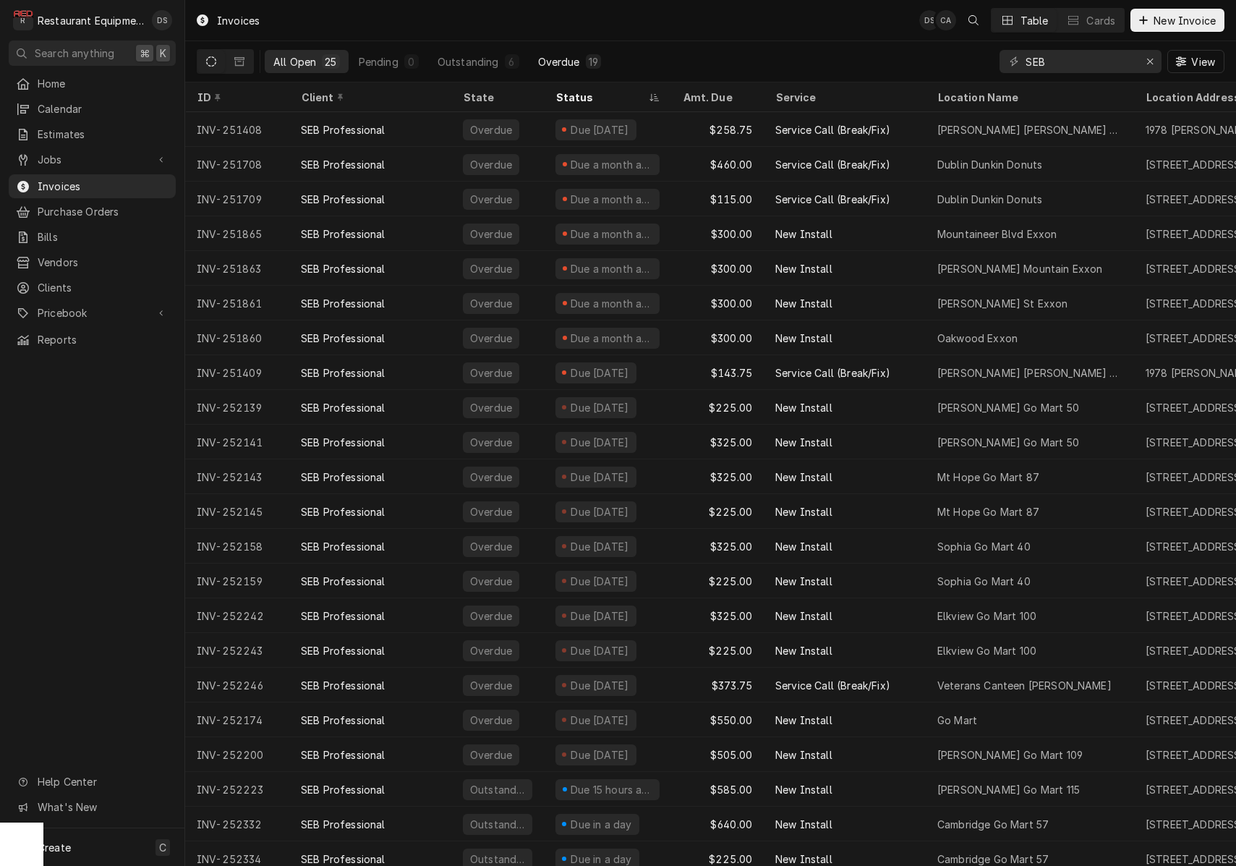
click at [554, 59] on div "Overdue" at bounding box center [559, 61] width 42 height 15
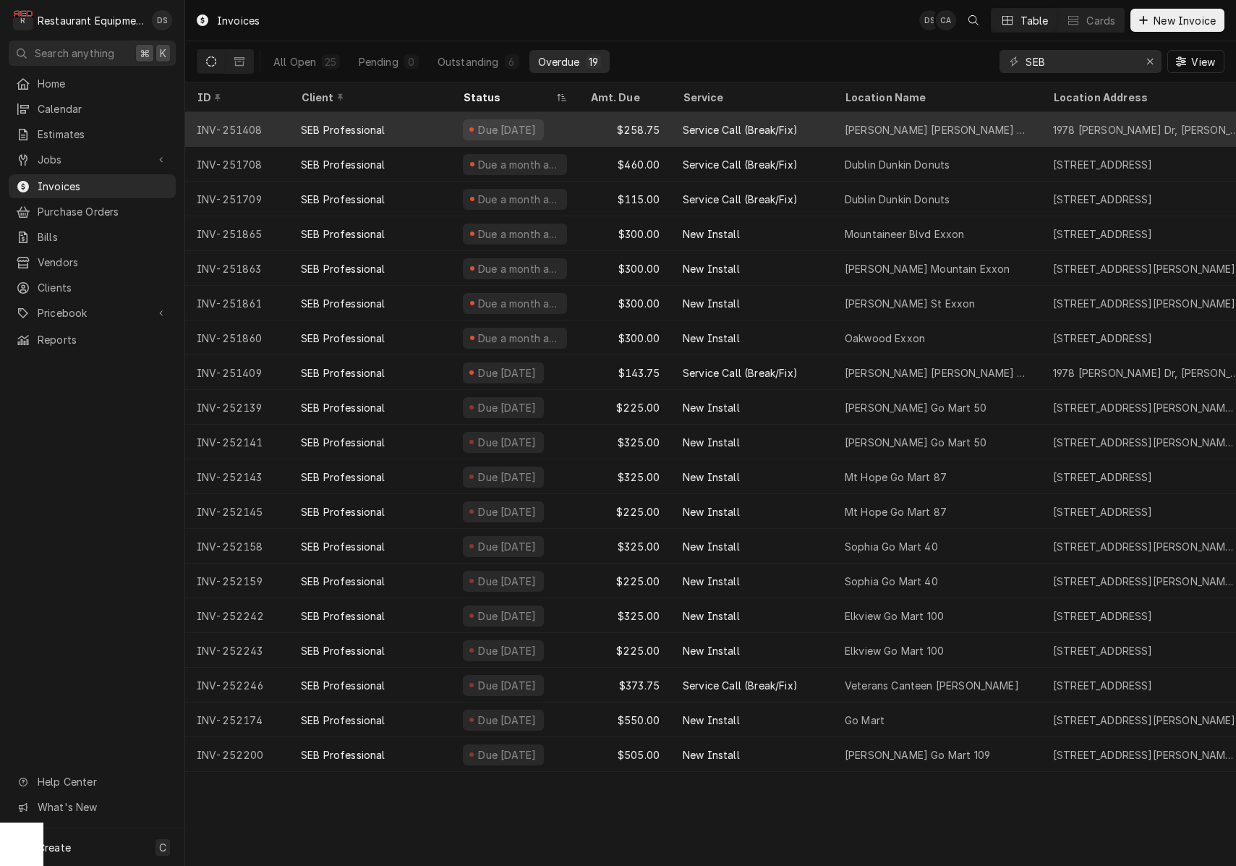
drag, startPoint x: 1197, startPoint y: 333, endPoint x: 276, endPoint y: 131, distance: 942.5
click at [276, 131] on div "INV-251408" at bounding box center [237, 129] width 104 height 35
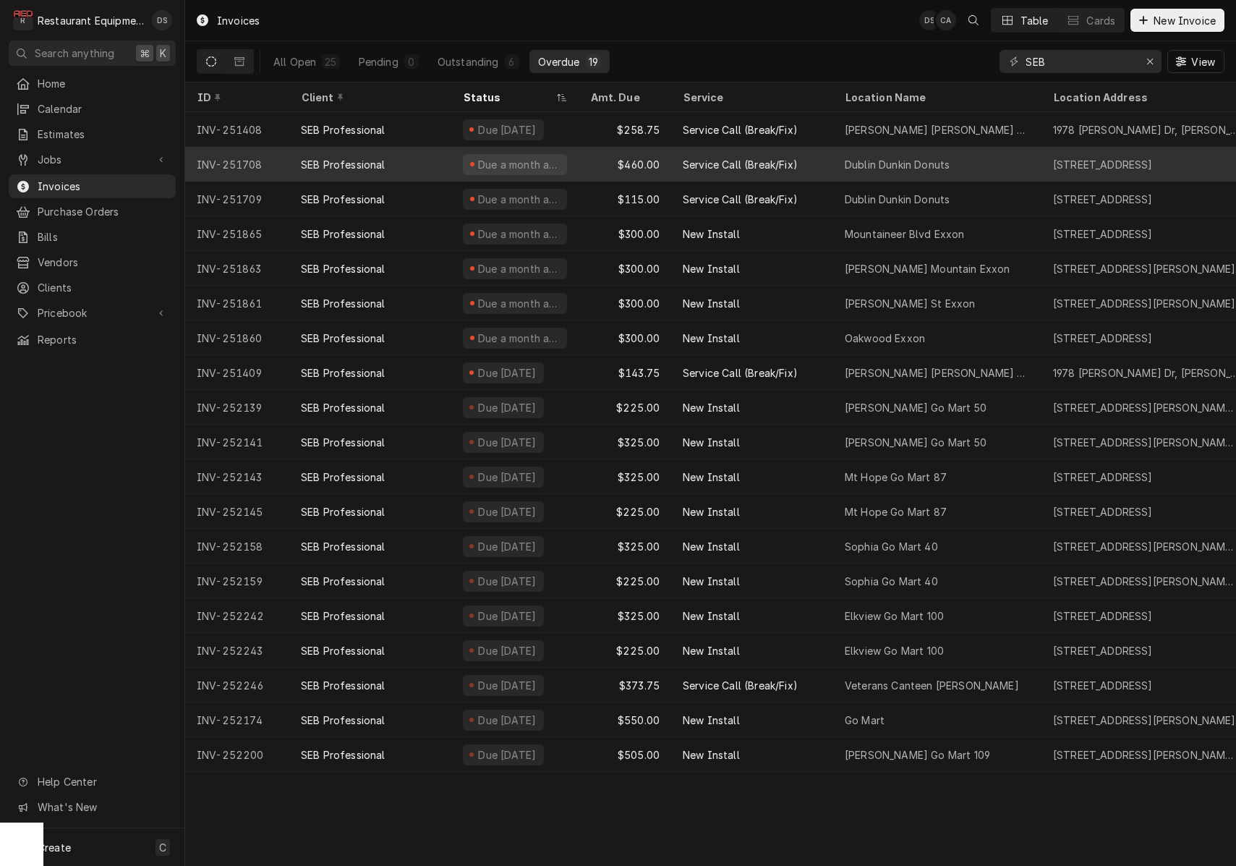
click at [278, 160] on div "INV-251708" at bounding box center [237, 164] width 104 height 35
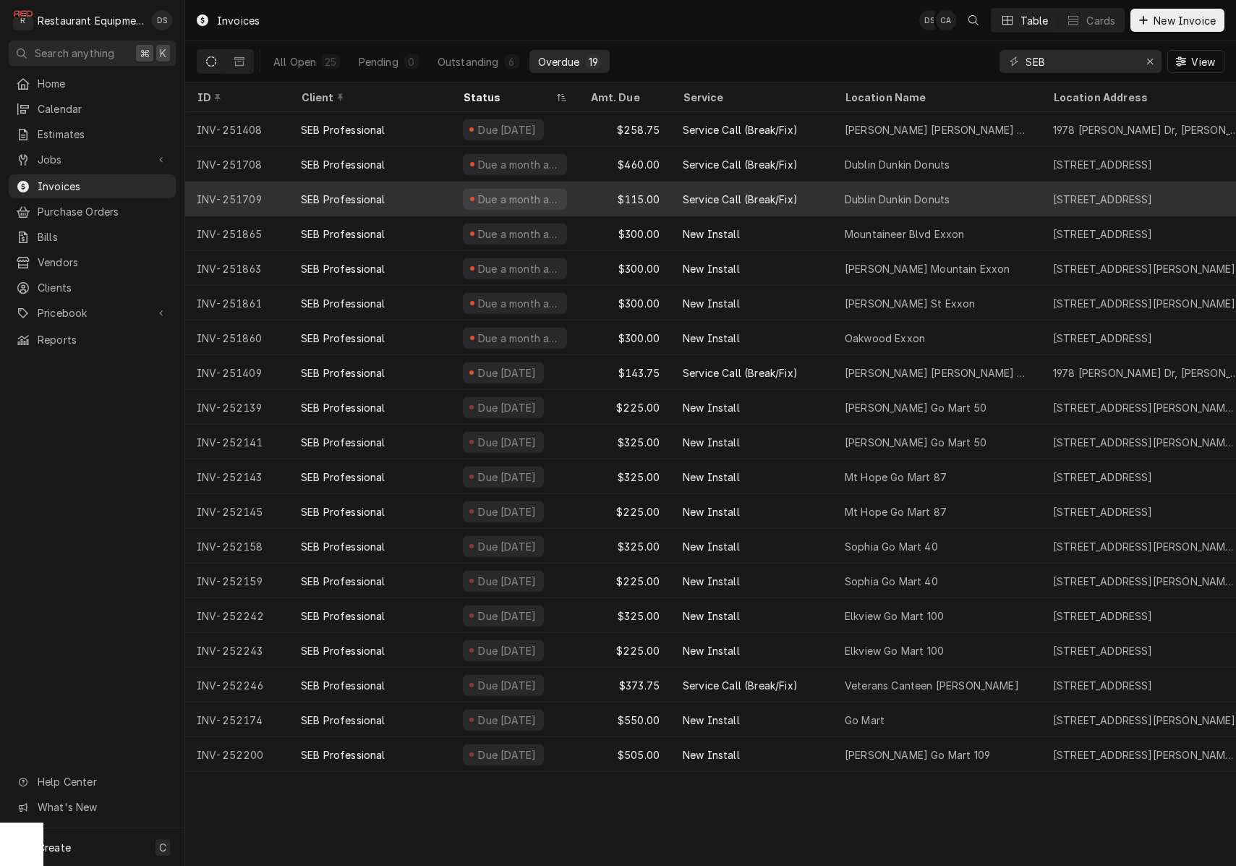
click at [284, 187] on div "INV-251709" at bounding box center [237, 199] width 104 height 35
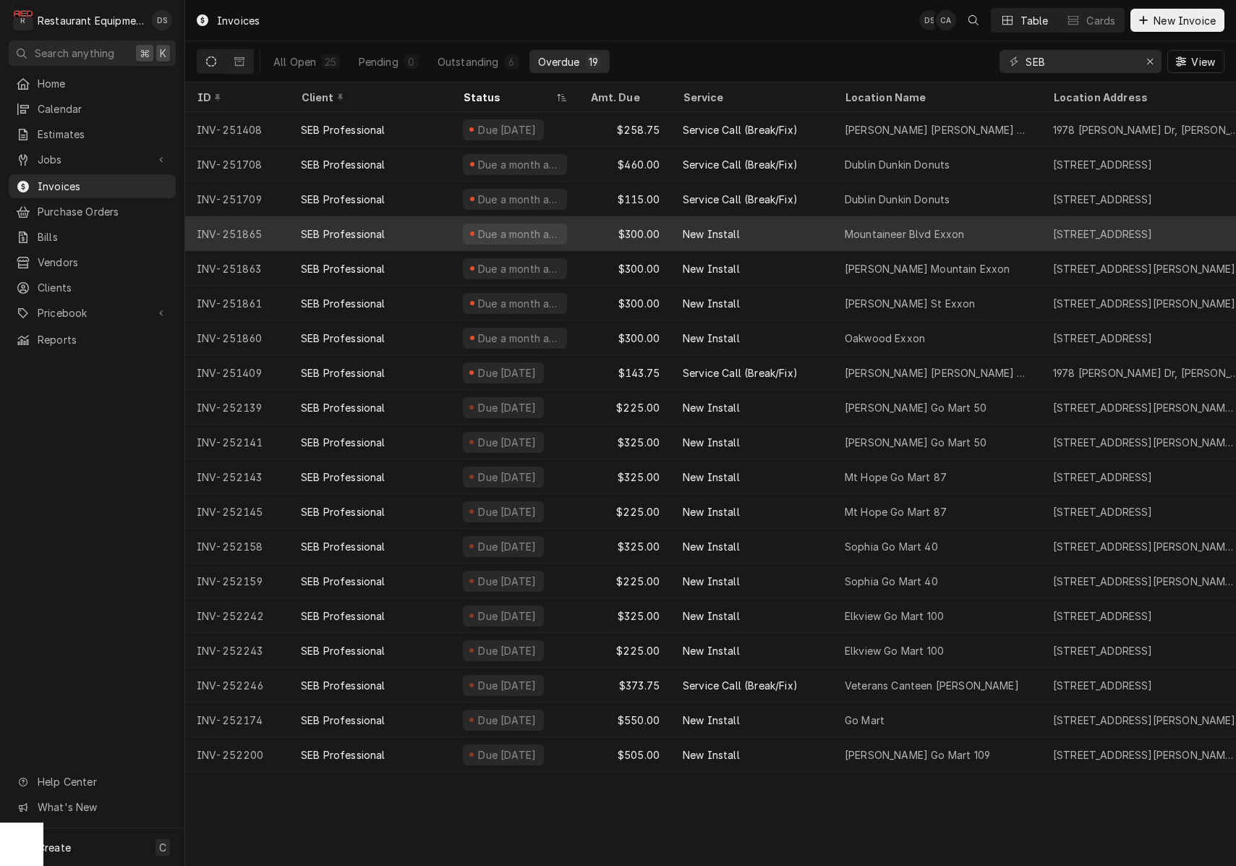
click at [283, 233] on div "INV-251865" at bounding box center [237, 233] width 104 height 35
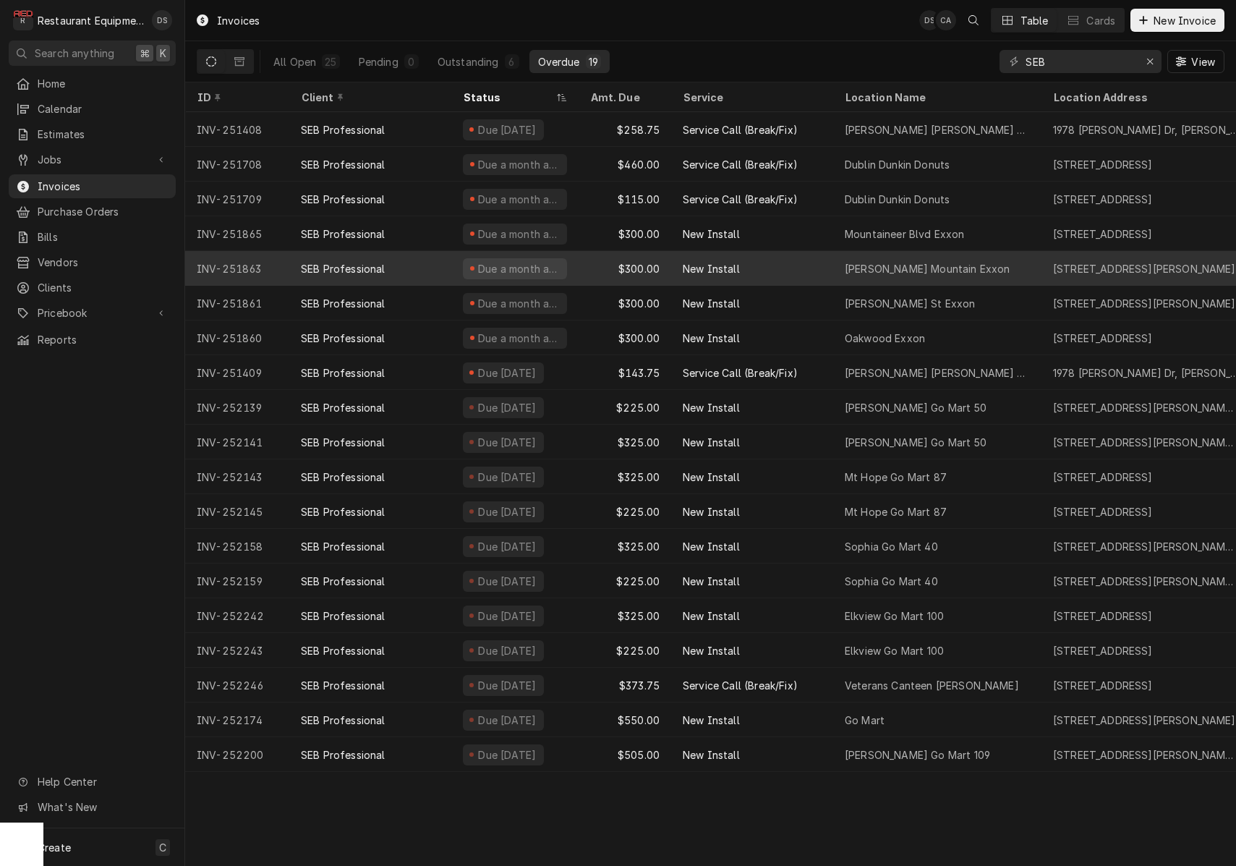
click at [275, 269] on div "INV-251863" at bounding box center [237, 268] width 104 height 35
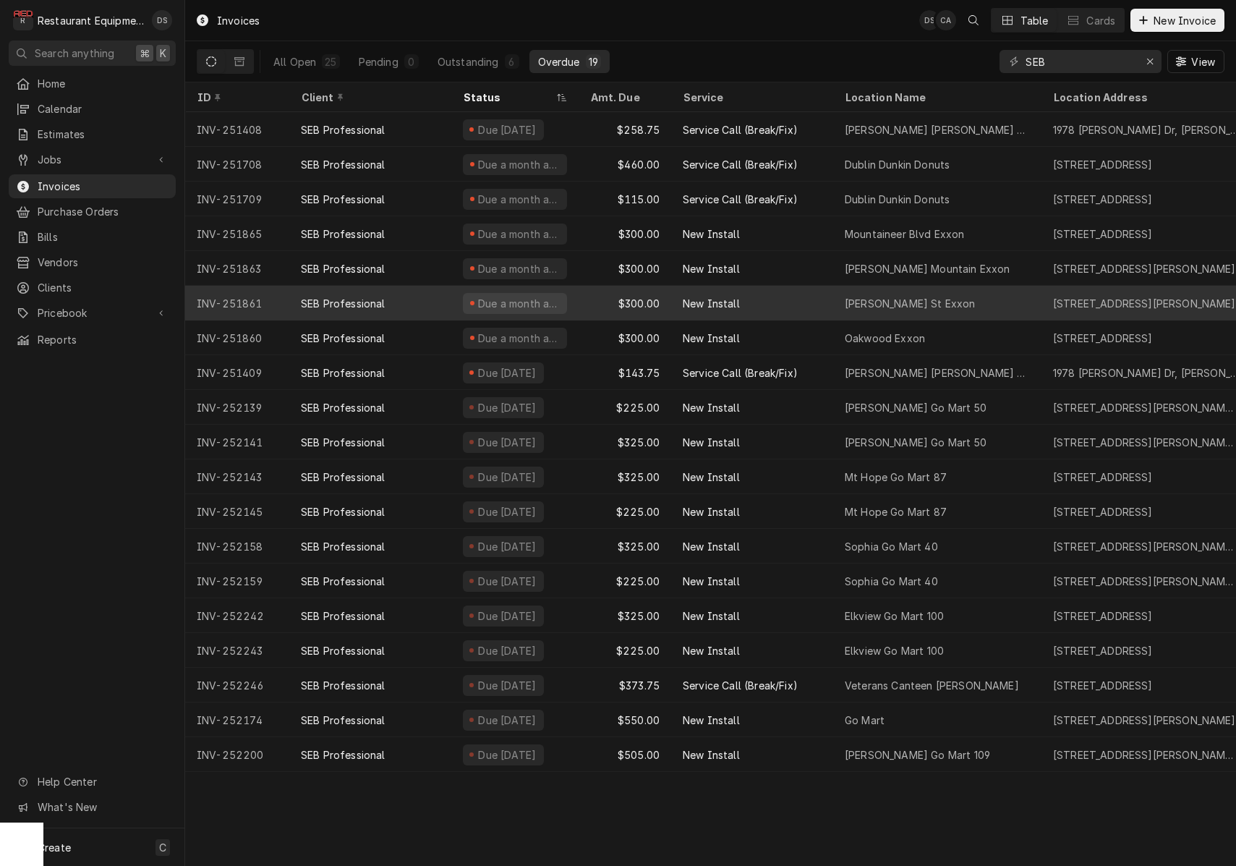
click at [290, 303] on div "SEB Professional" at bounding box center [370, 303] width 162 height 35
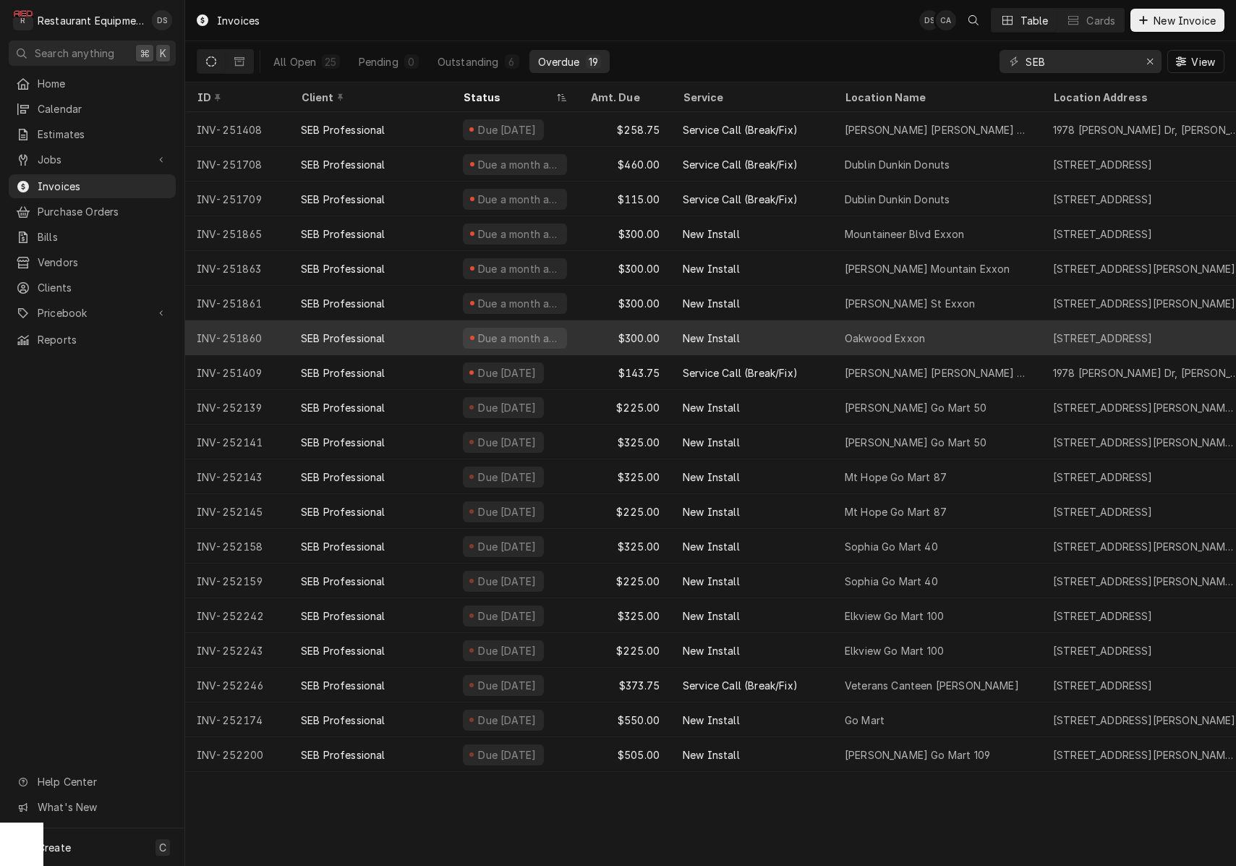
click at [283, 344] on div "INV-251860" at bounding box center [237, 337] width 104 height 35
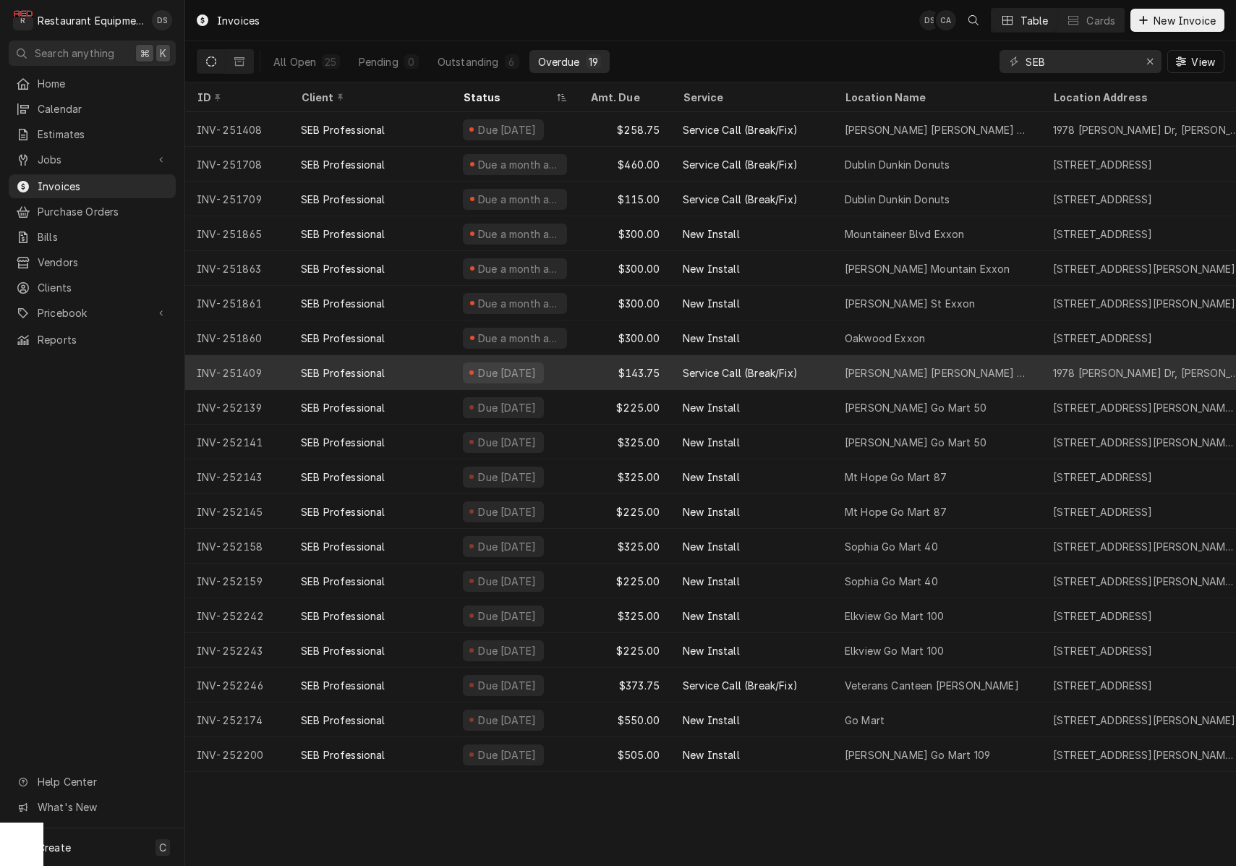
click at [279, 370] on div "INV-251409" at bounding box center [237, 372] width 104 height 35
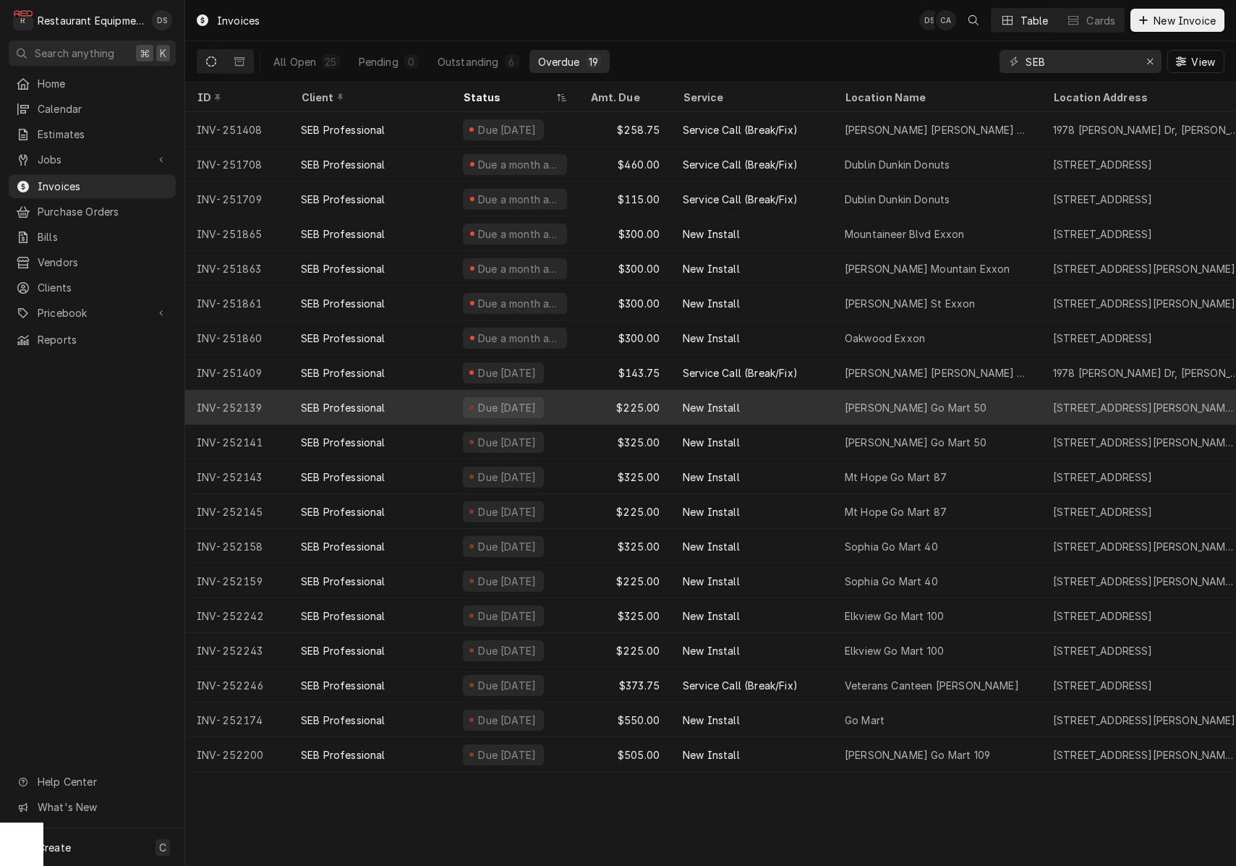
click at [276, 402] on div "INV-252139" at bounding box center [237, 407] width 104 height 35
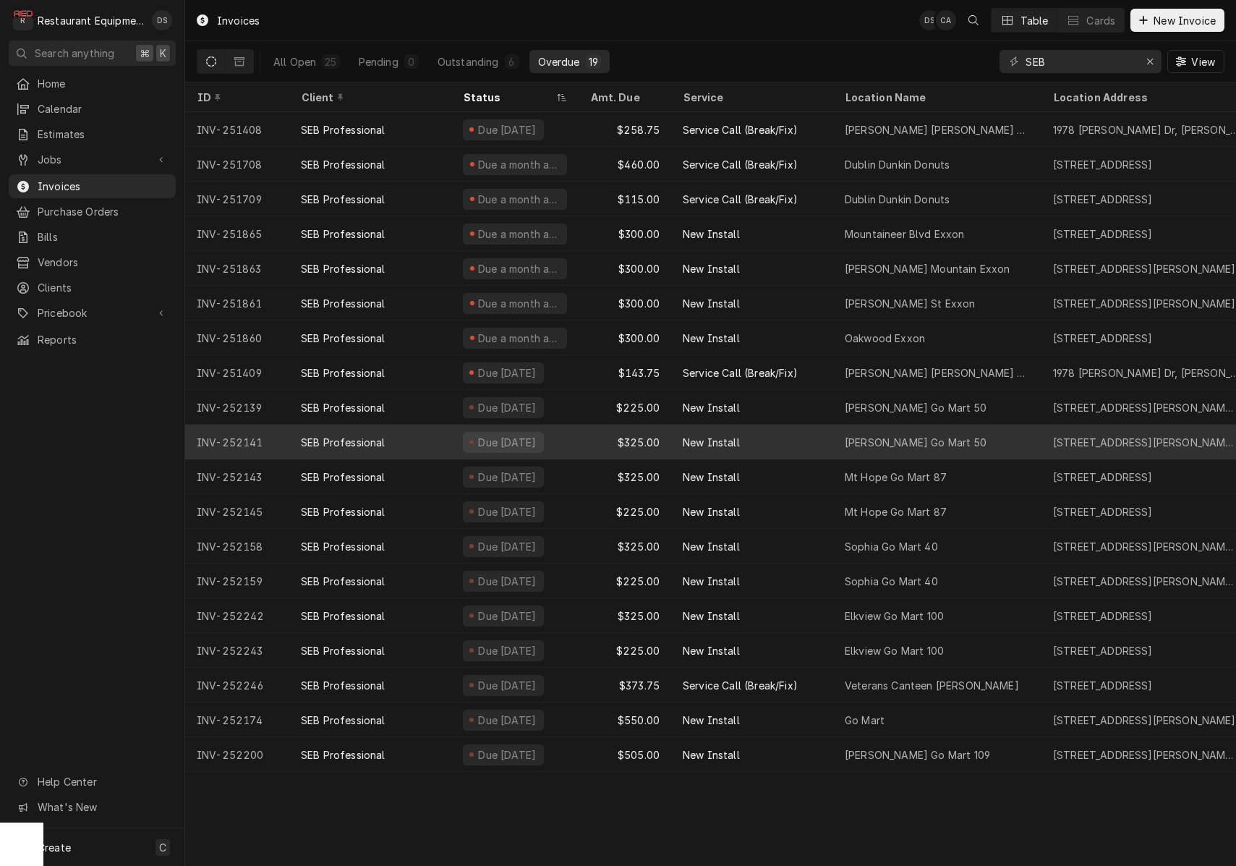
click at [267, 437] on div "INV-252141" at bounding box center [237, 442] width 104 height 35
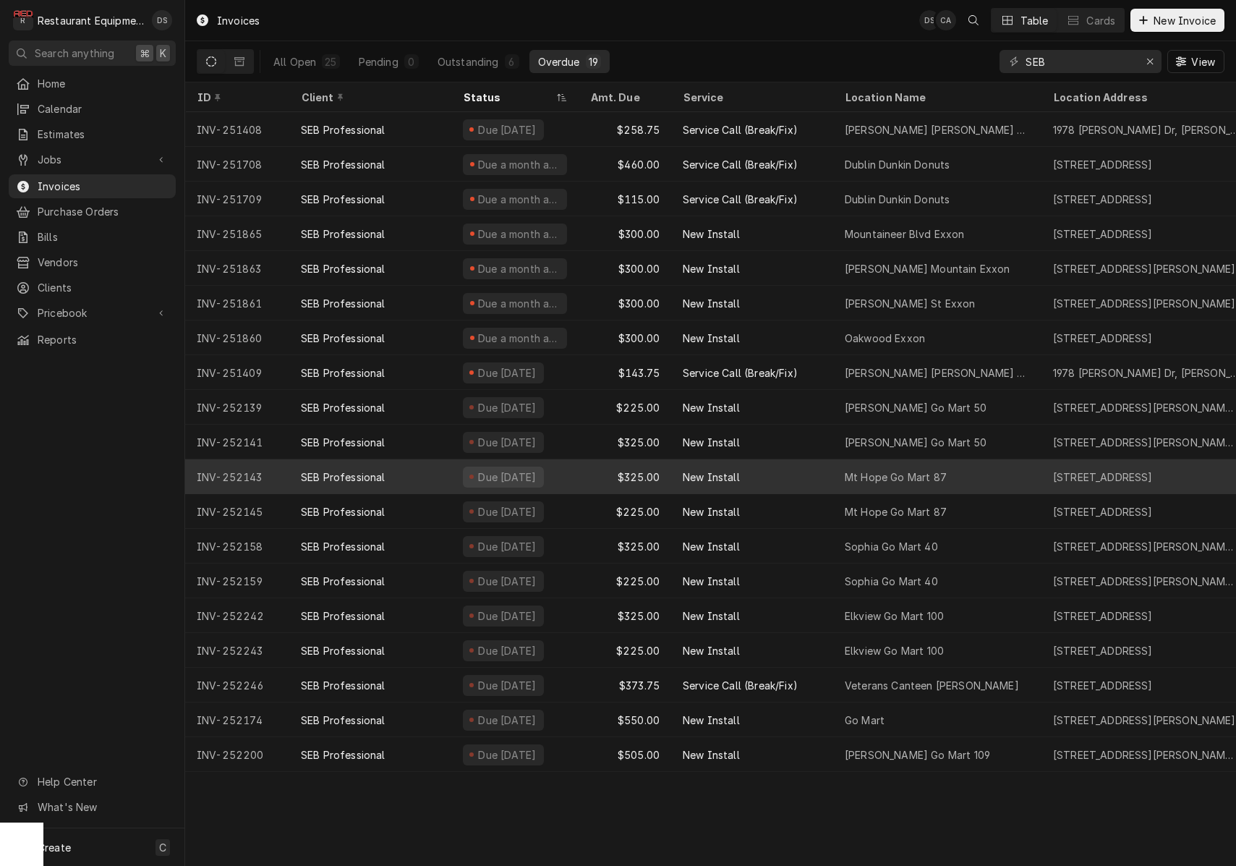
click at [267, 480] on div "INV-252143" at bounding box center [237, 476] width 104 height 35
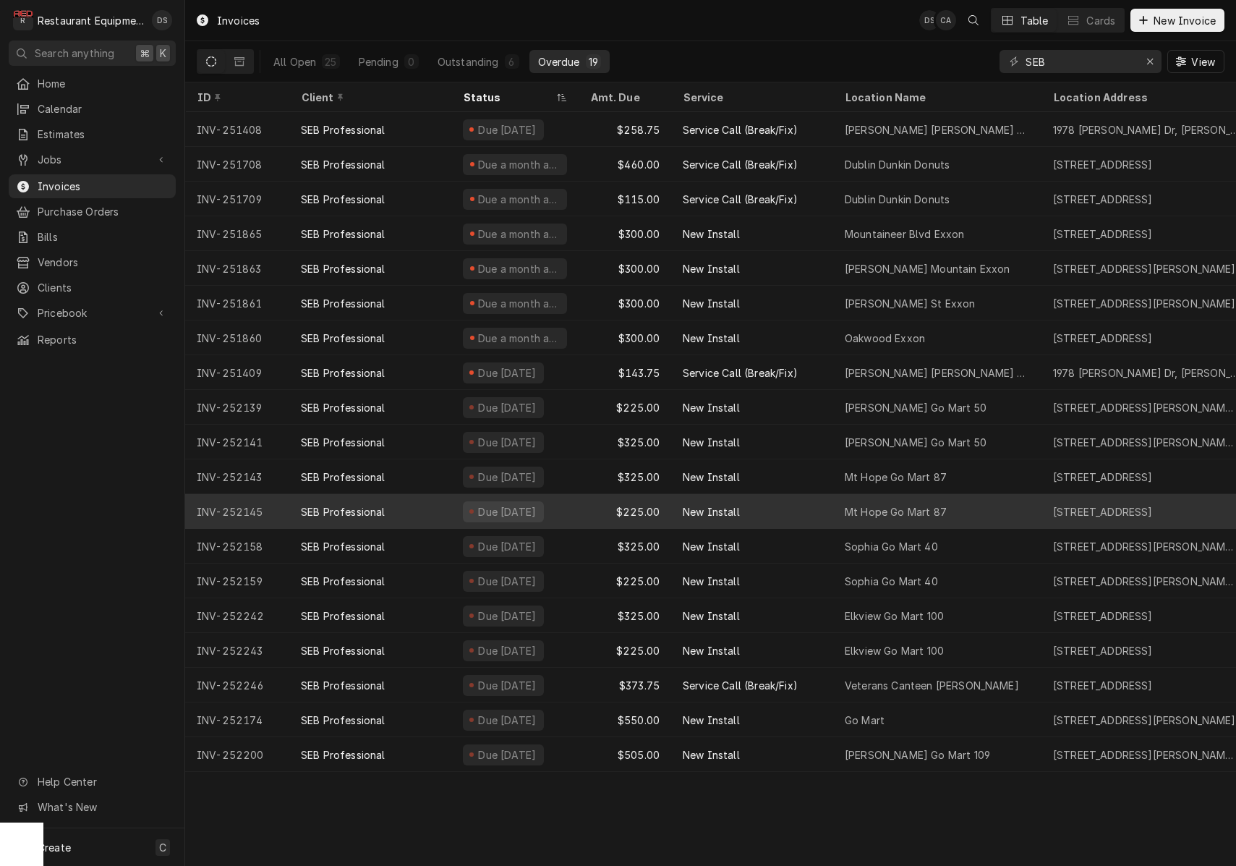
click at [268, 508] on div "INV-252145" at bounding box center [237, 511] width 104 height 35
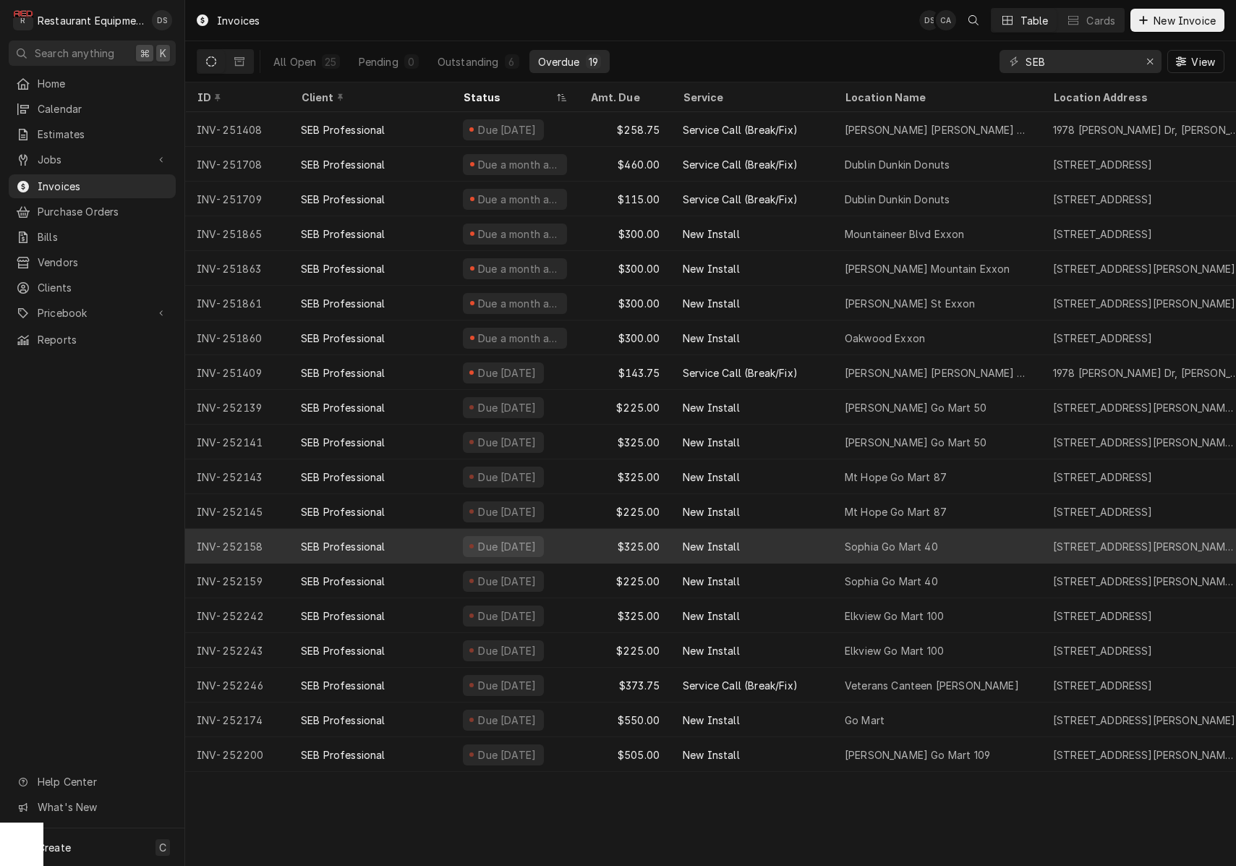
click at [270, 540] on div "INV-252158" at bounding box center [237, 546] width 104 height 35
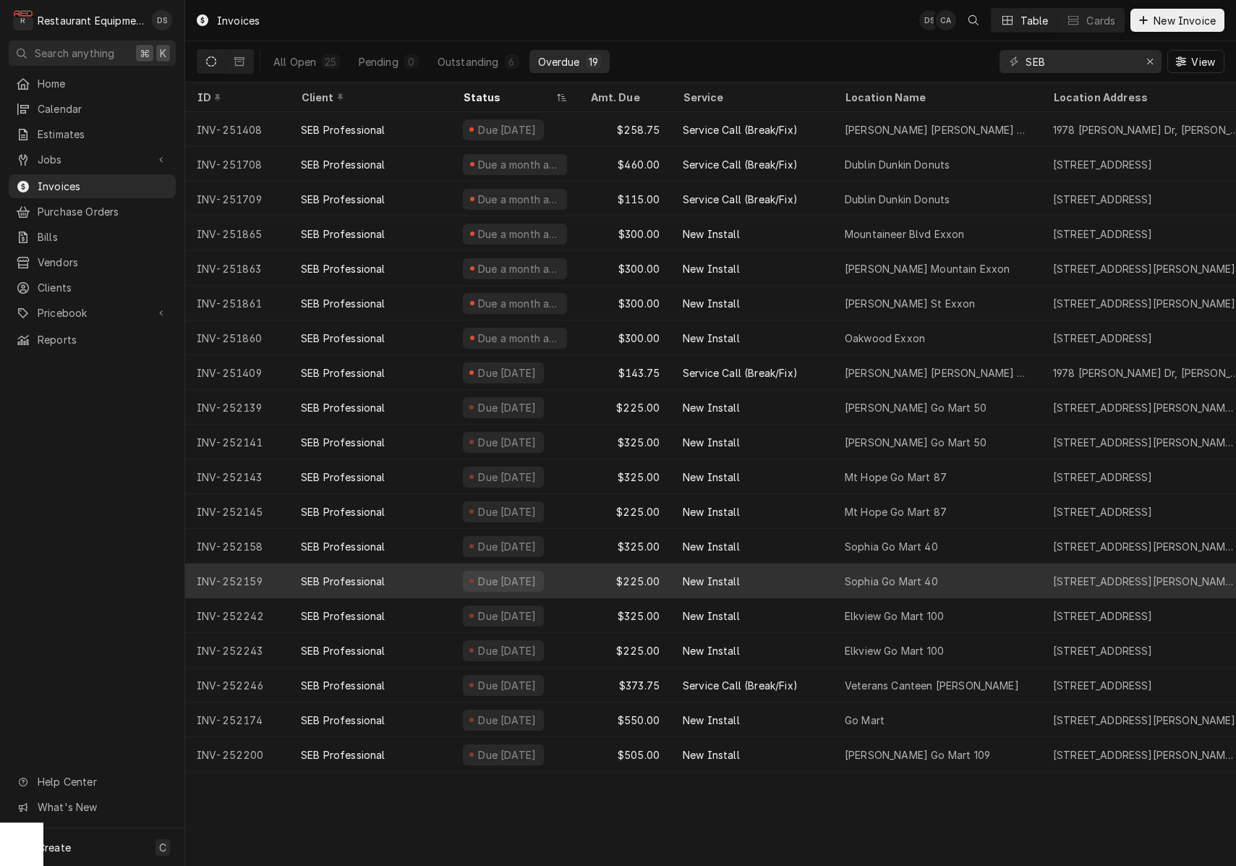
click at [253, 579] on div "INV-252159" at bounding box center [237, 580] width 104 height 35
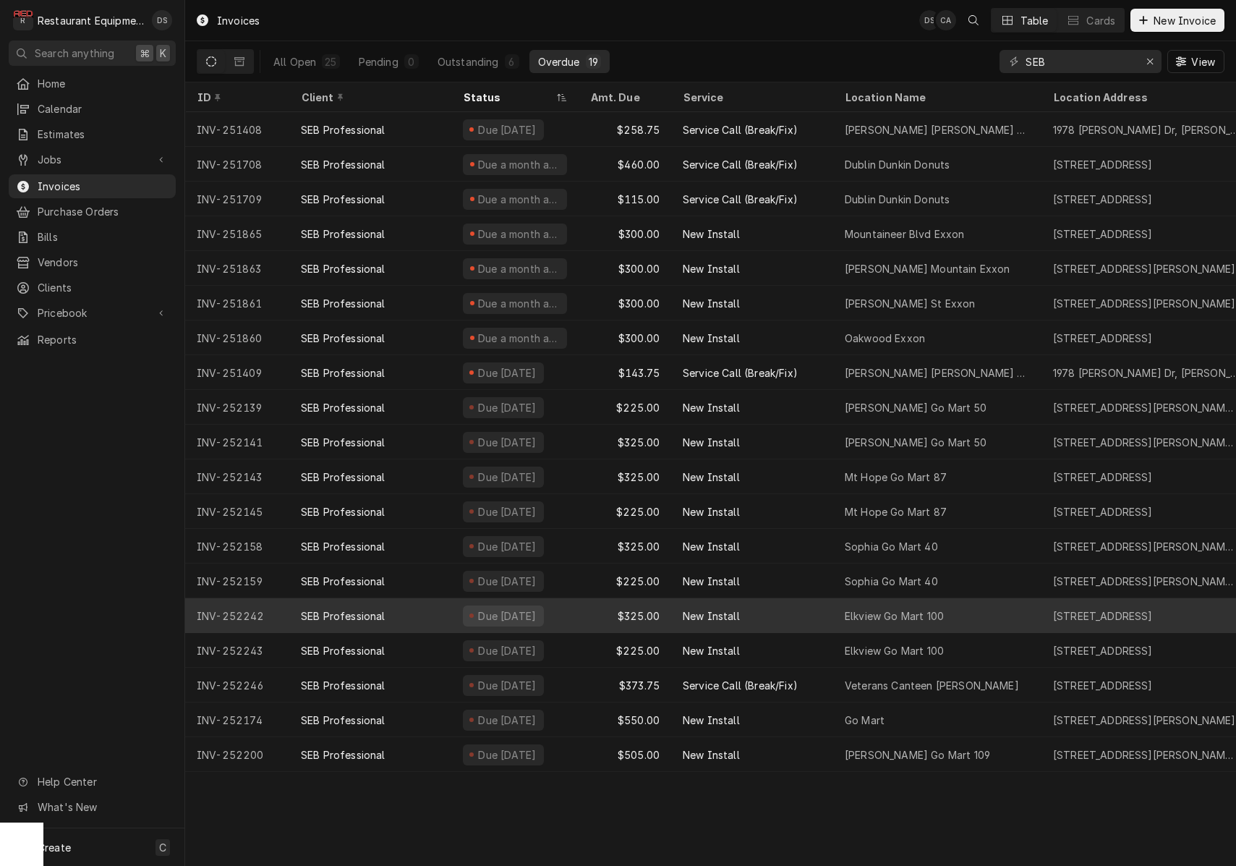
click at [263, 609] on div "INV-252242" at bounding box center [237, 615] width 104 height 35
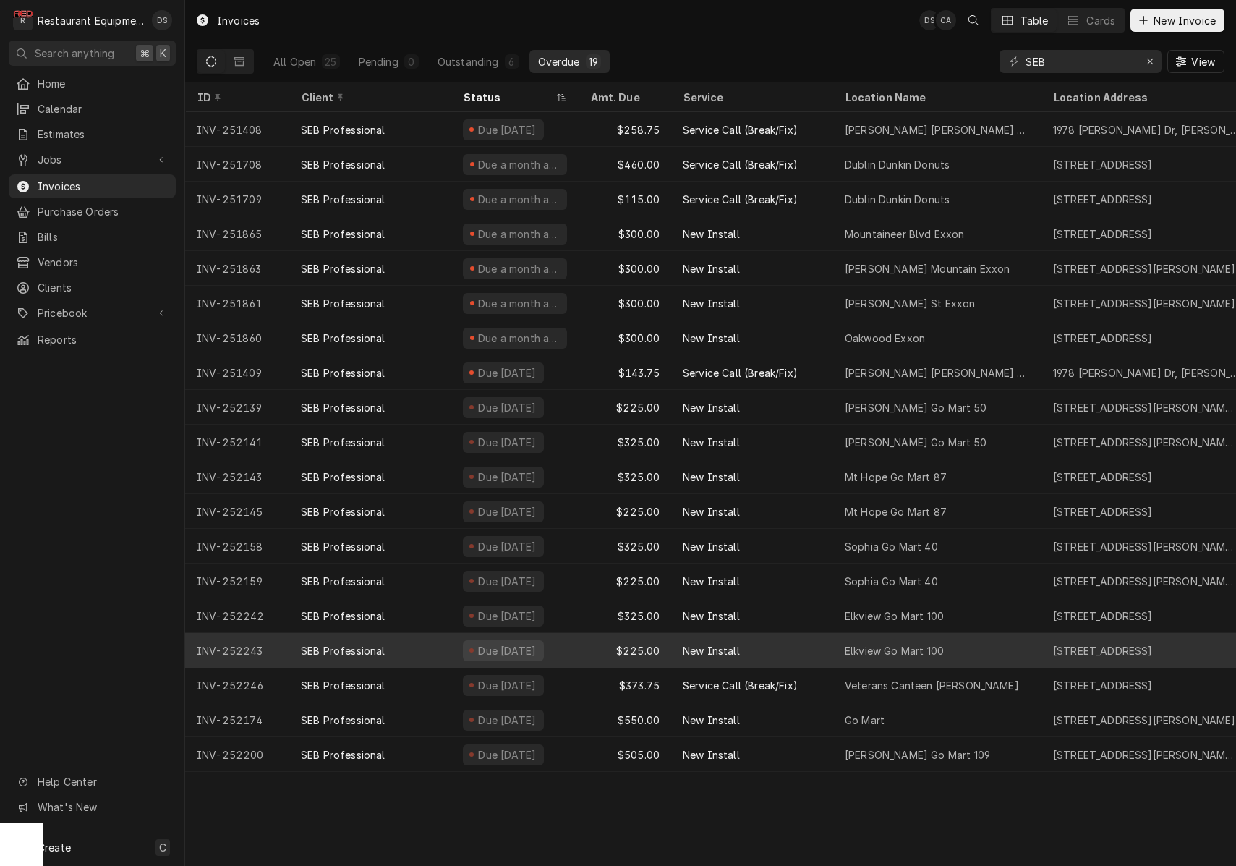
click at [263, 646] on div "INV-252243" at bounding box center [237, 650] width 104 height 35
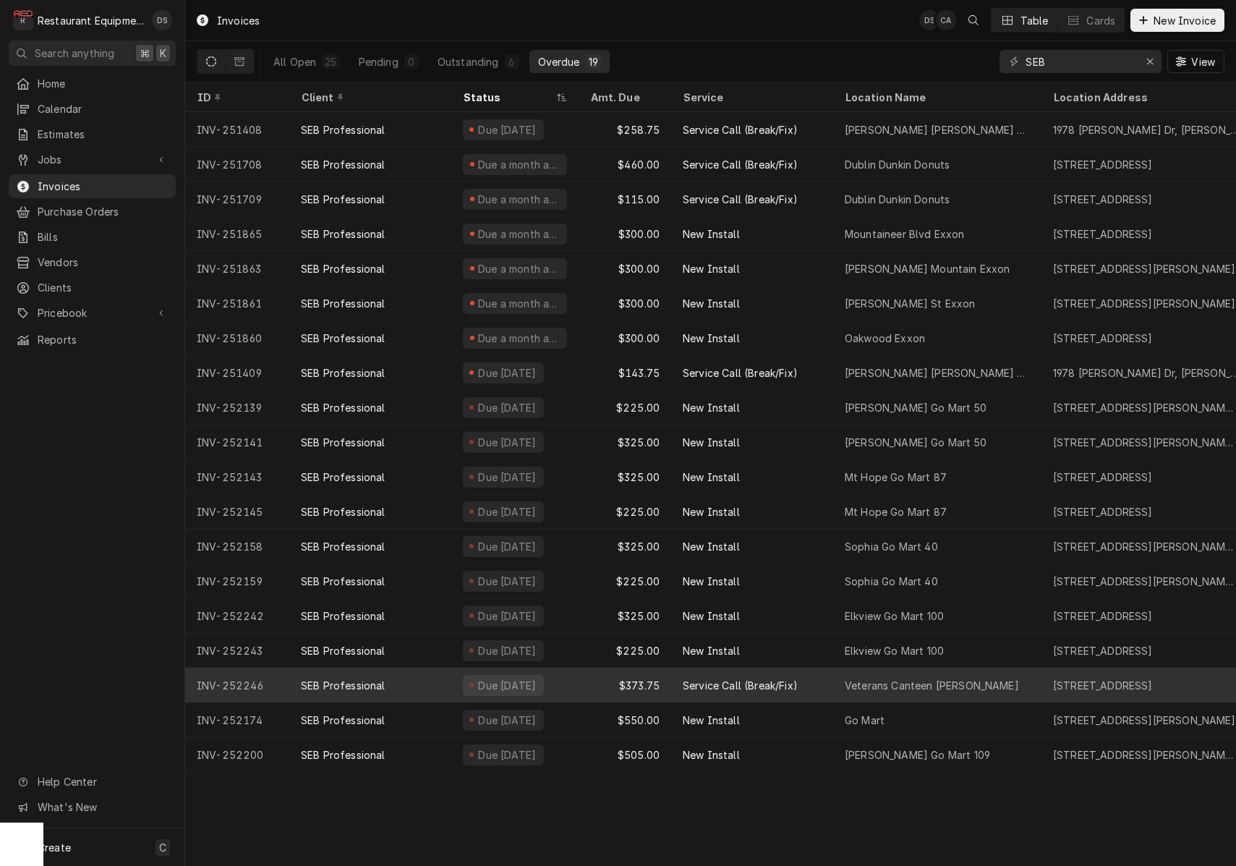
click at [267, 676] on div "INV-252246" at bounding box center [237, 684] width 104 height 35
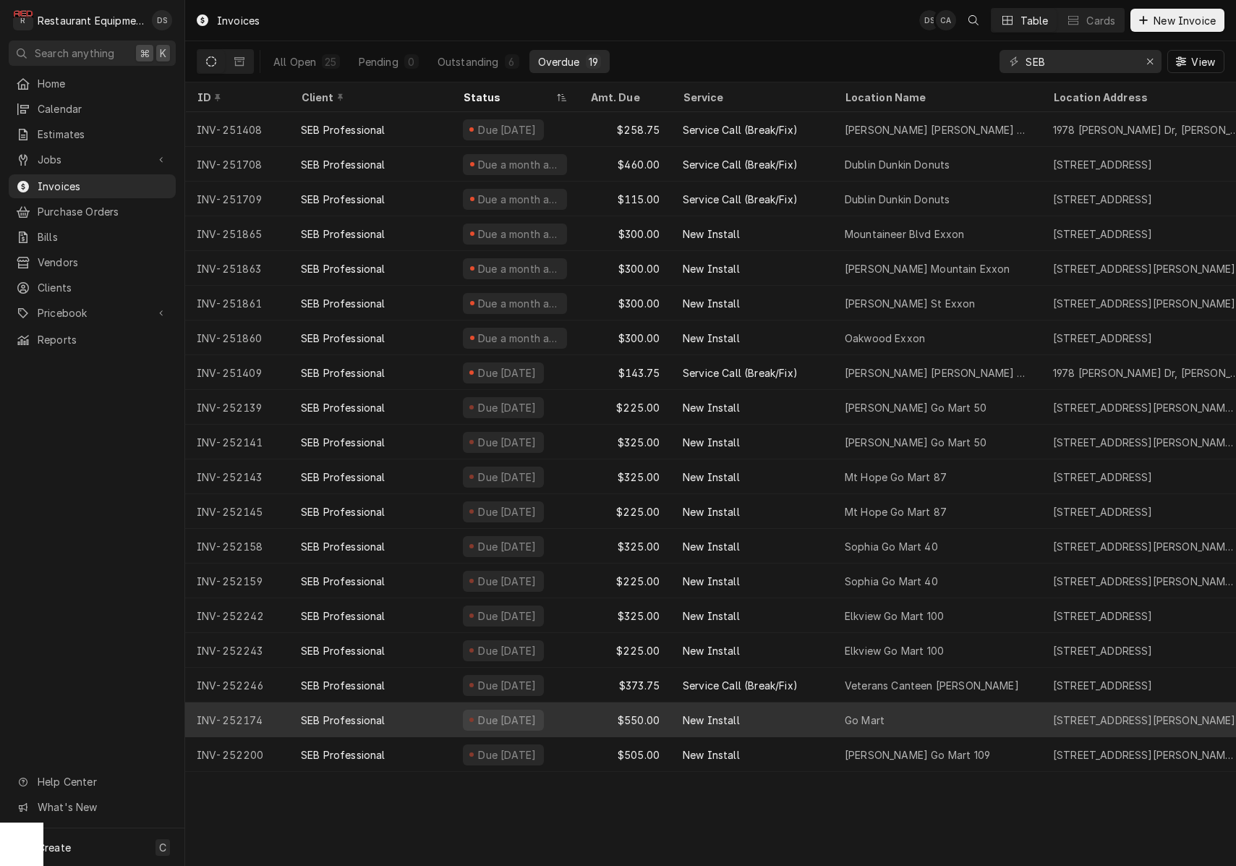
click at [261, 710] on div "INV-252174" at bounding box center [237, 719] width 104 height 35
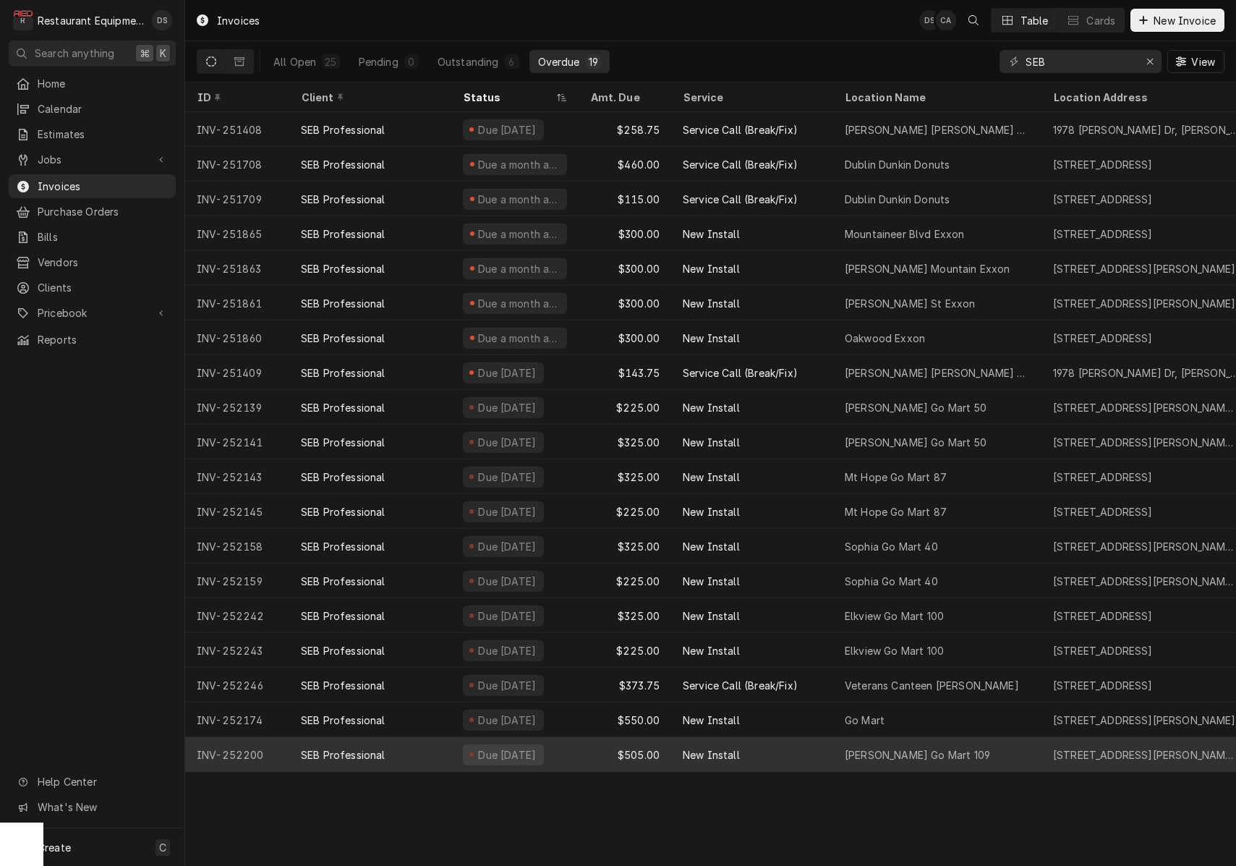
click at [268, 743] on div "INV-252200" at bounding box center [237, 754] width 104 height 35
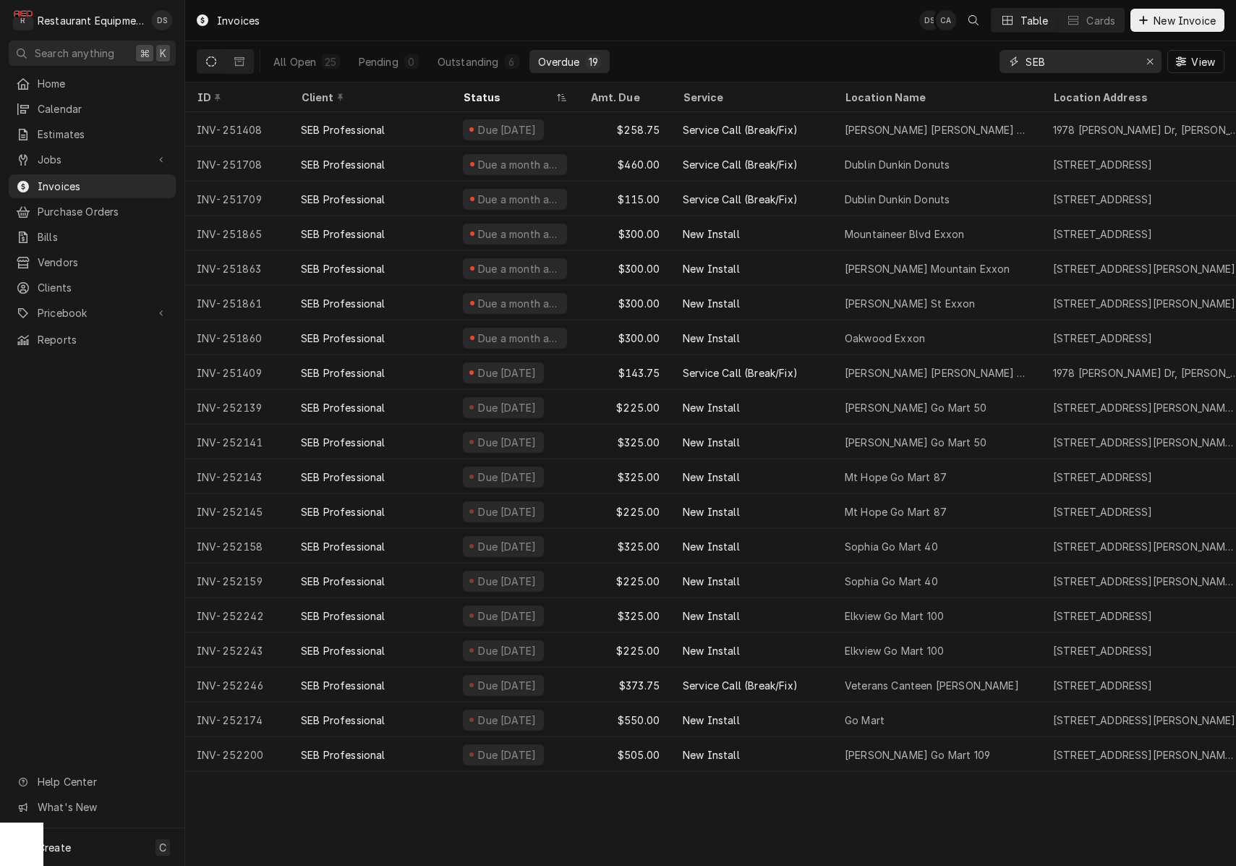
click at [1080, 64] on input "SEB" at bounding box center [1079, 61] width 108 height 23
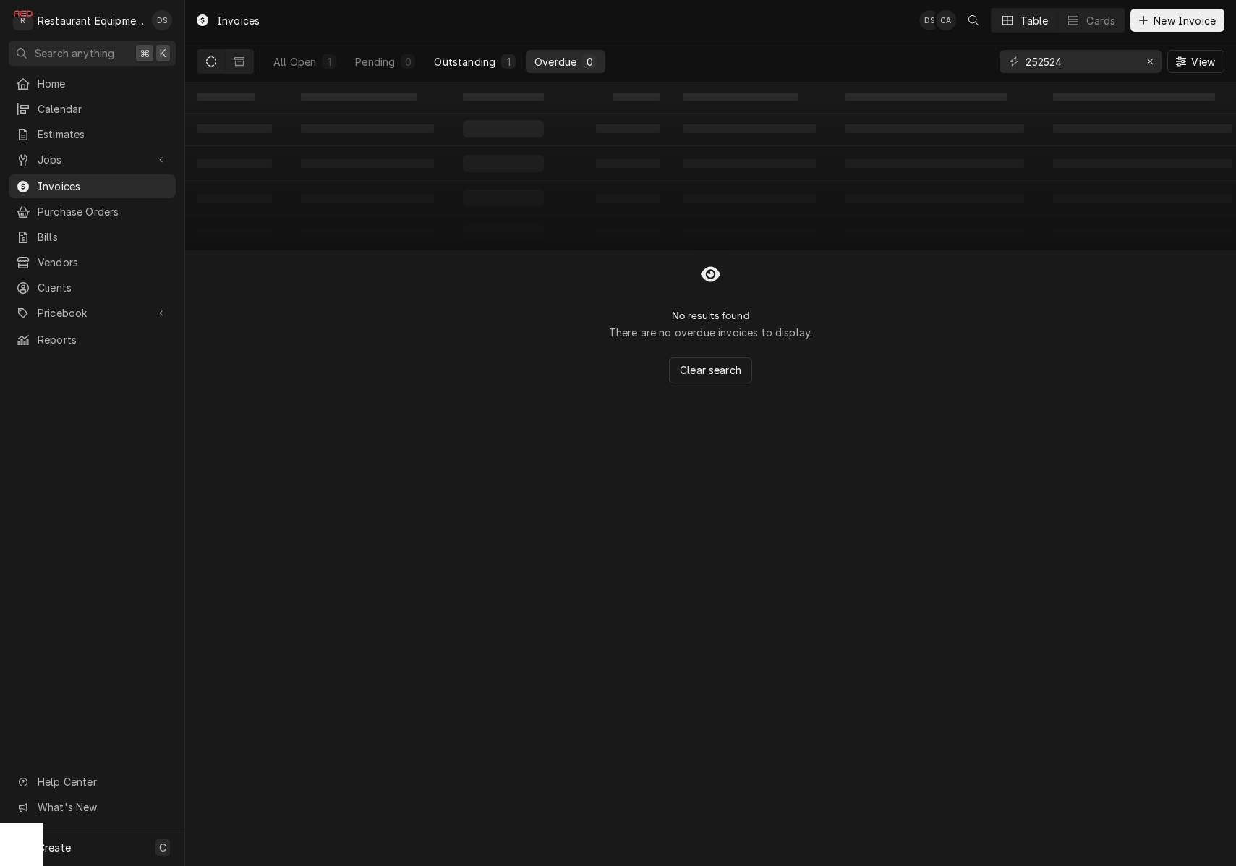
click at [475, 59] on div "Outstanding" at bounding box center [464, 61] width 61 height 15
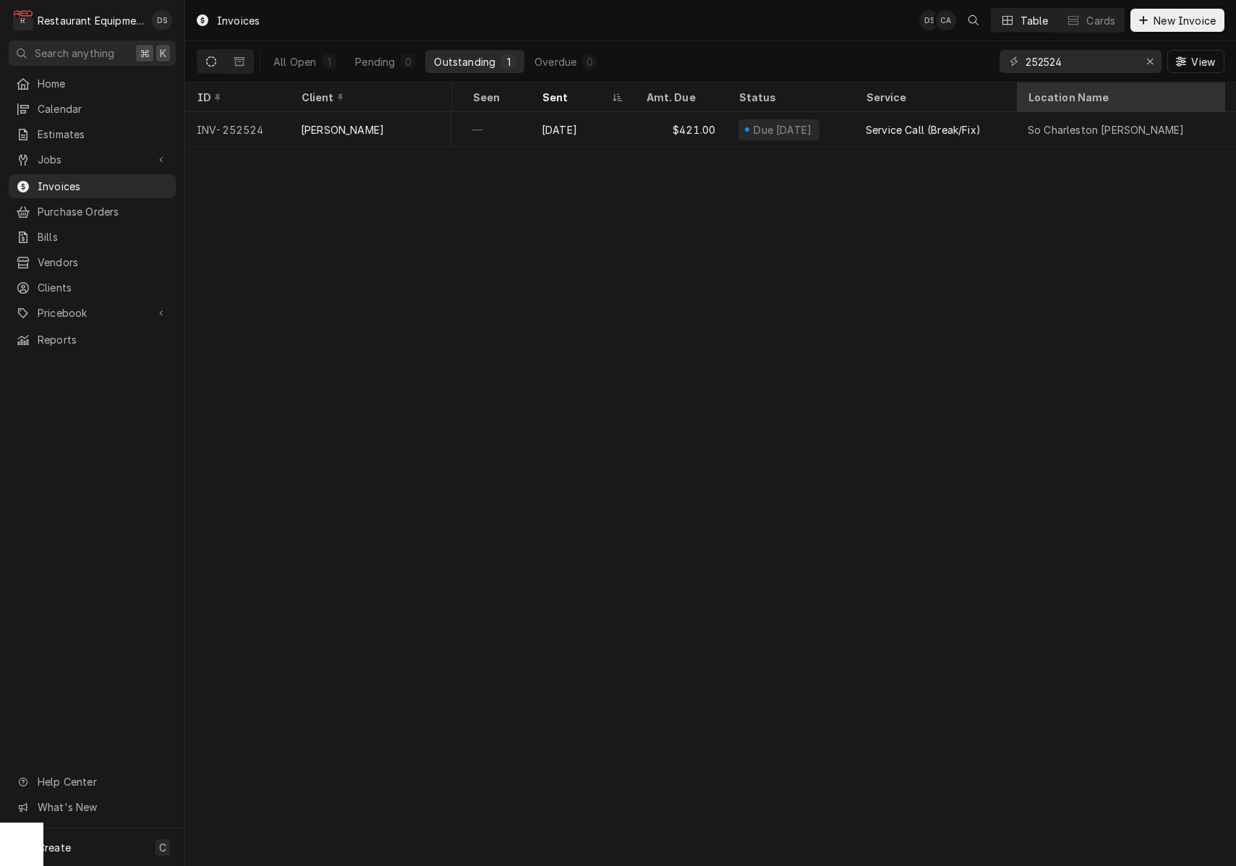
scroll to position [0, 184]
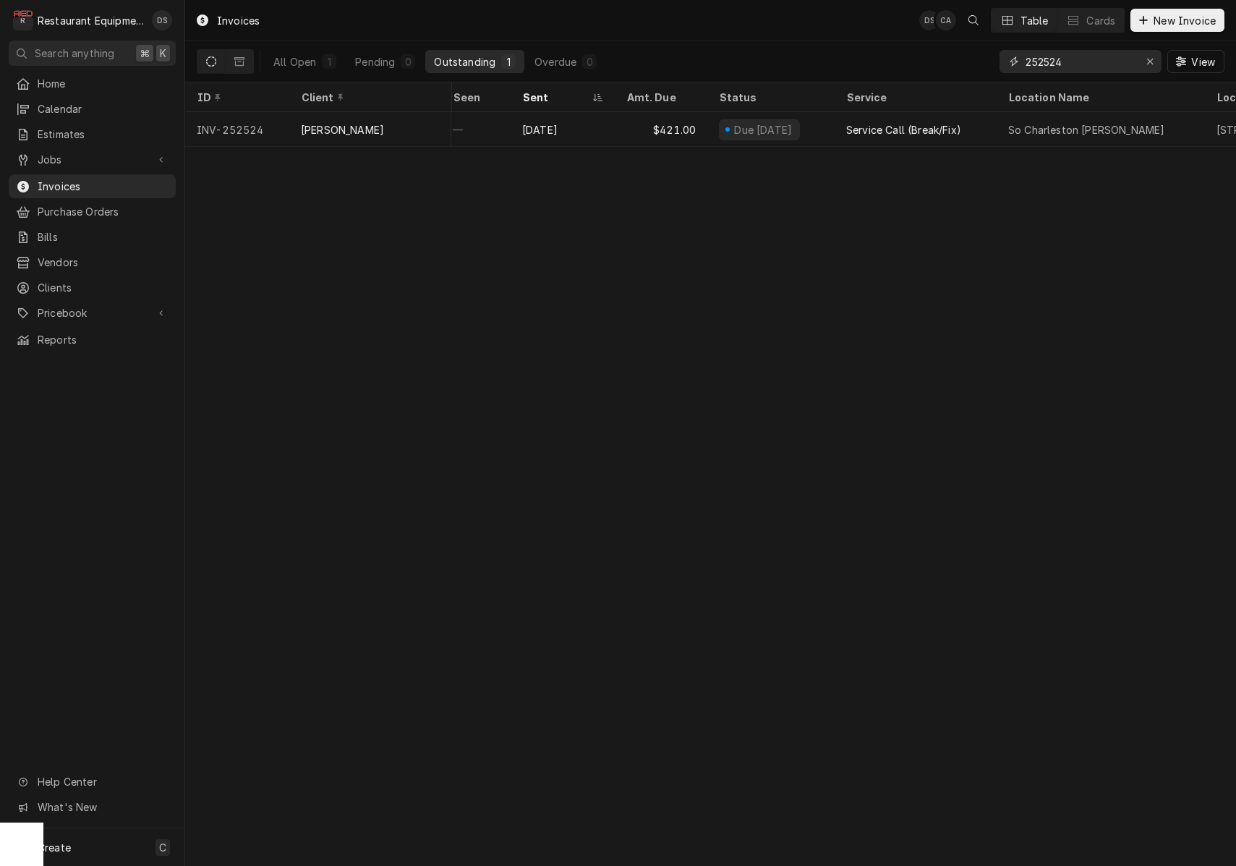
click at [1085, 61] on input "252524" at bounding box center [1079, 61] width 108 height 23
type input "252525"
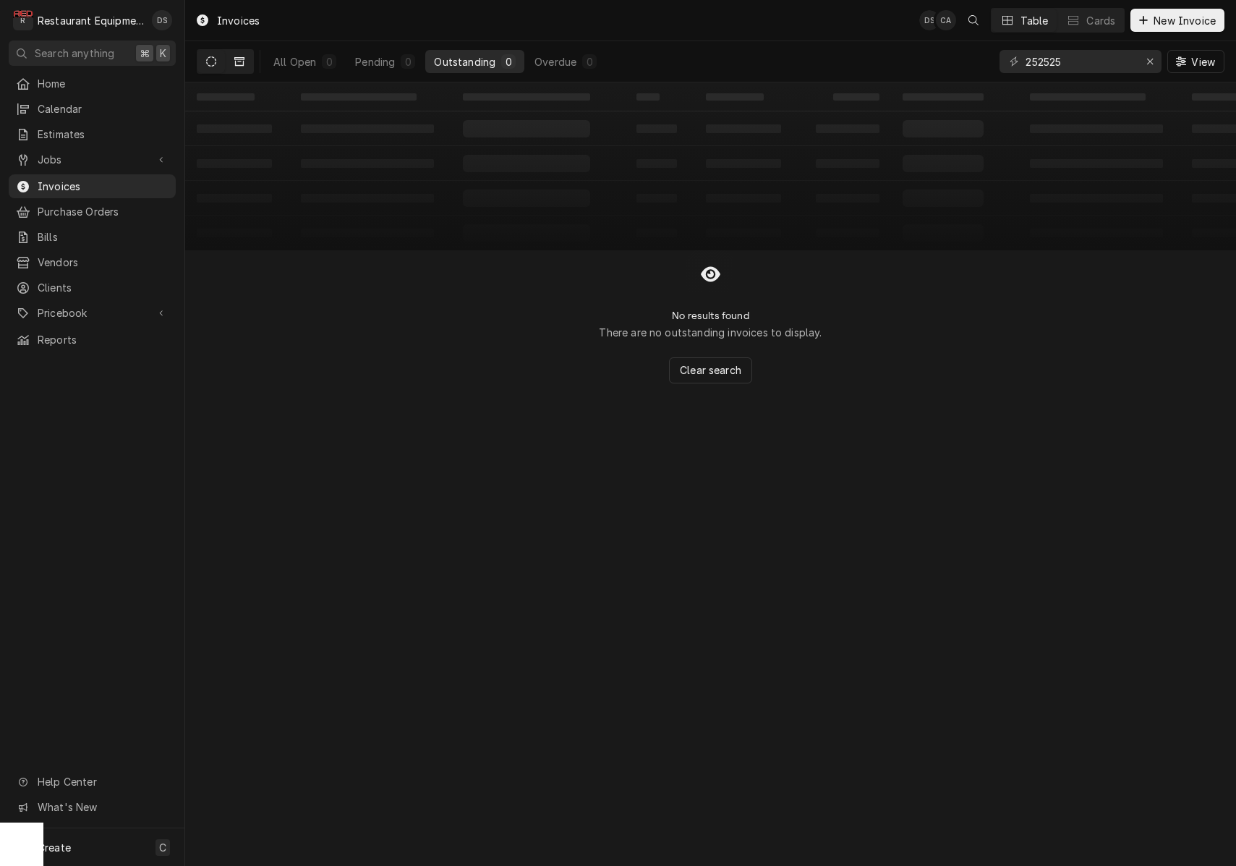
click at [250, 64] on button "Dynamic Content Wrapper" at bounding box center [239, 61] width 27 height 23
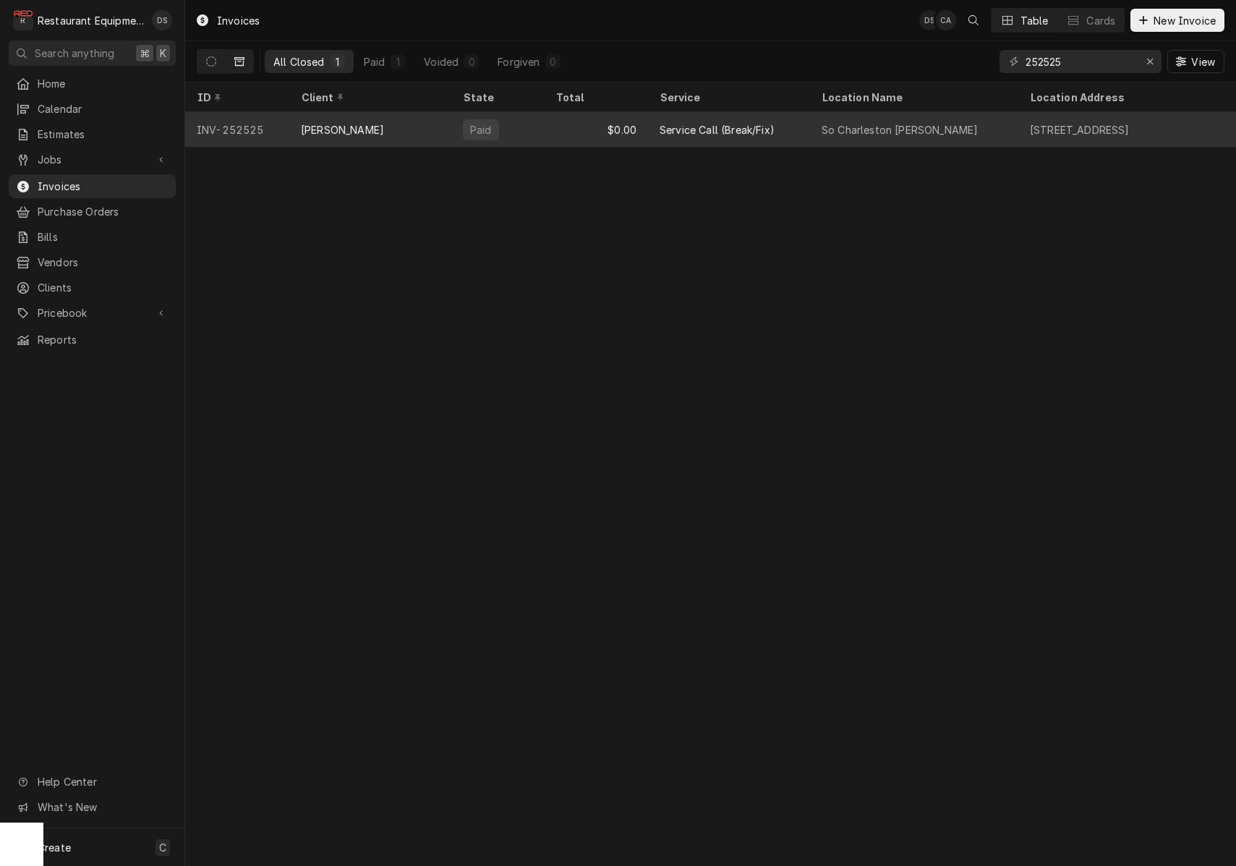
click at [840, 135] on div "So Charleston [PERSON_NAME]" at bounding box center [914, 129] width 208 height 35
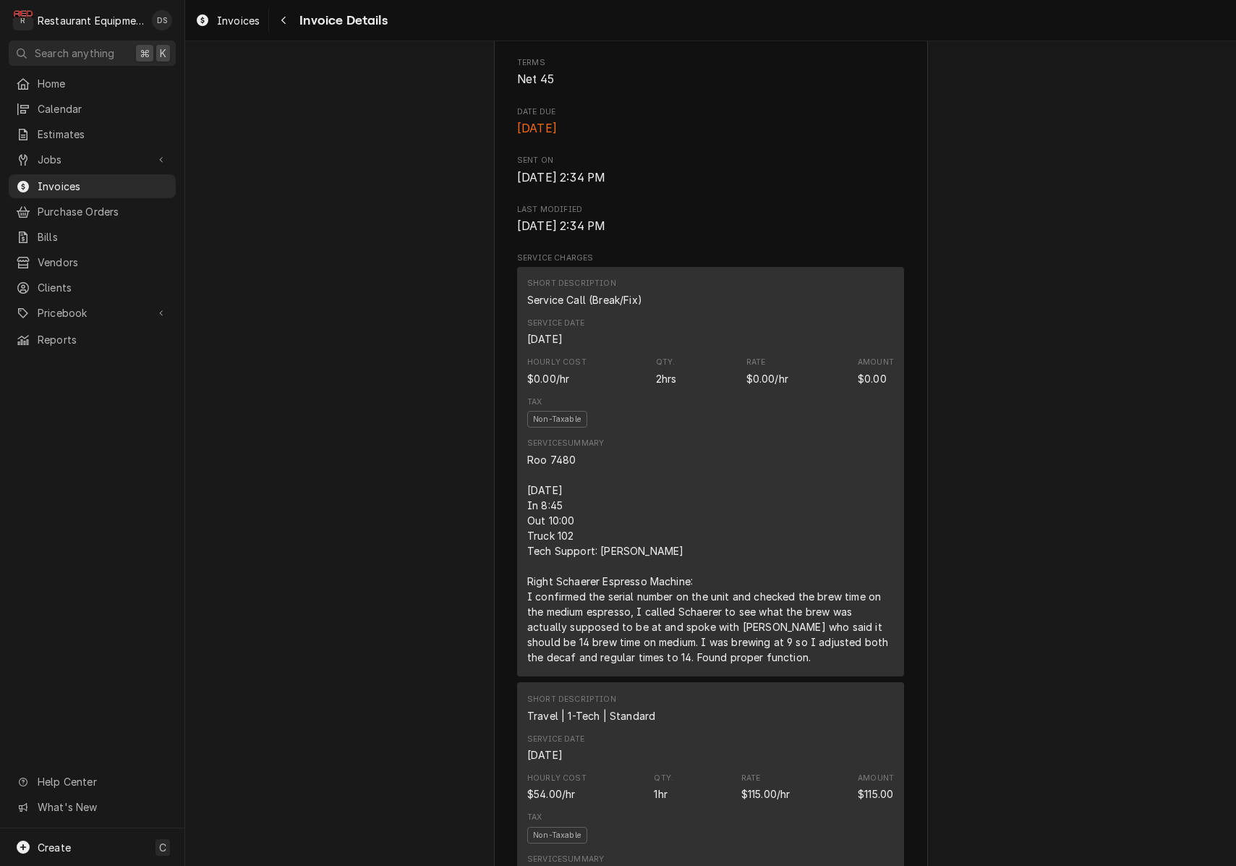
click at [539, 468] on div "Roo 7480 [DATE] In 8:45 Out 10:00 Truck 102 Tech Support: [PERSON_NAME] Right S…" at bounding box center [710, 558] width 367 height 213
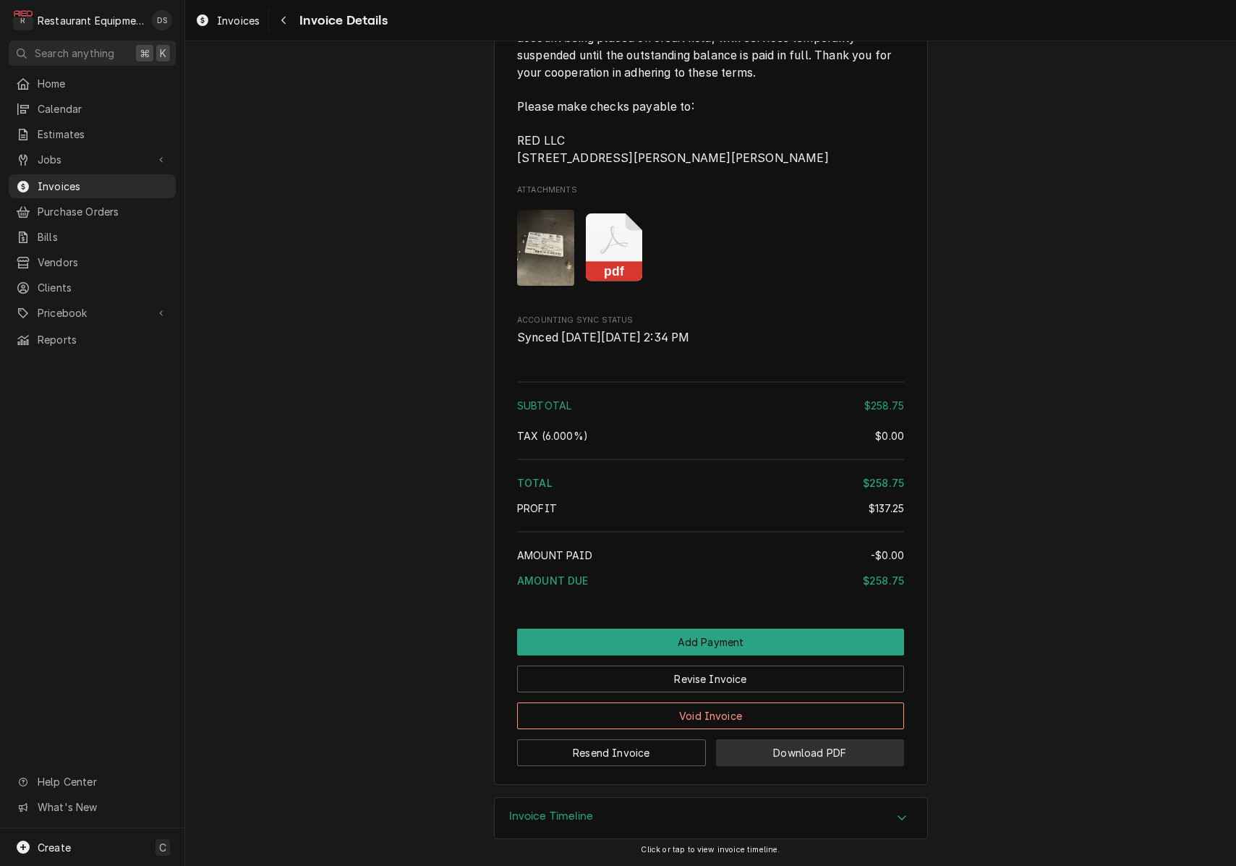
scroll to position [2159, 0]
click at [822, 754] on button "Download PDF" at bounding box center [810, 752] width 189 height 27
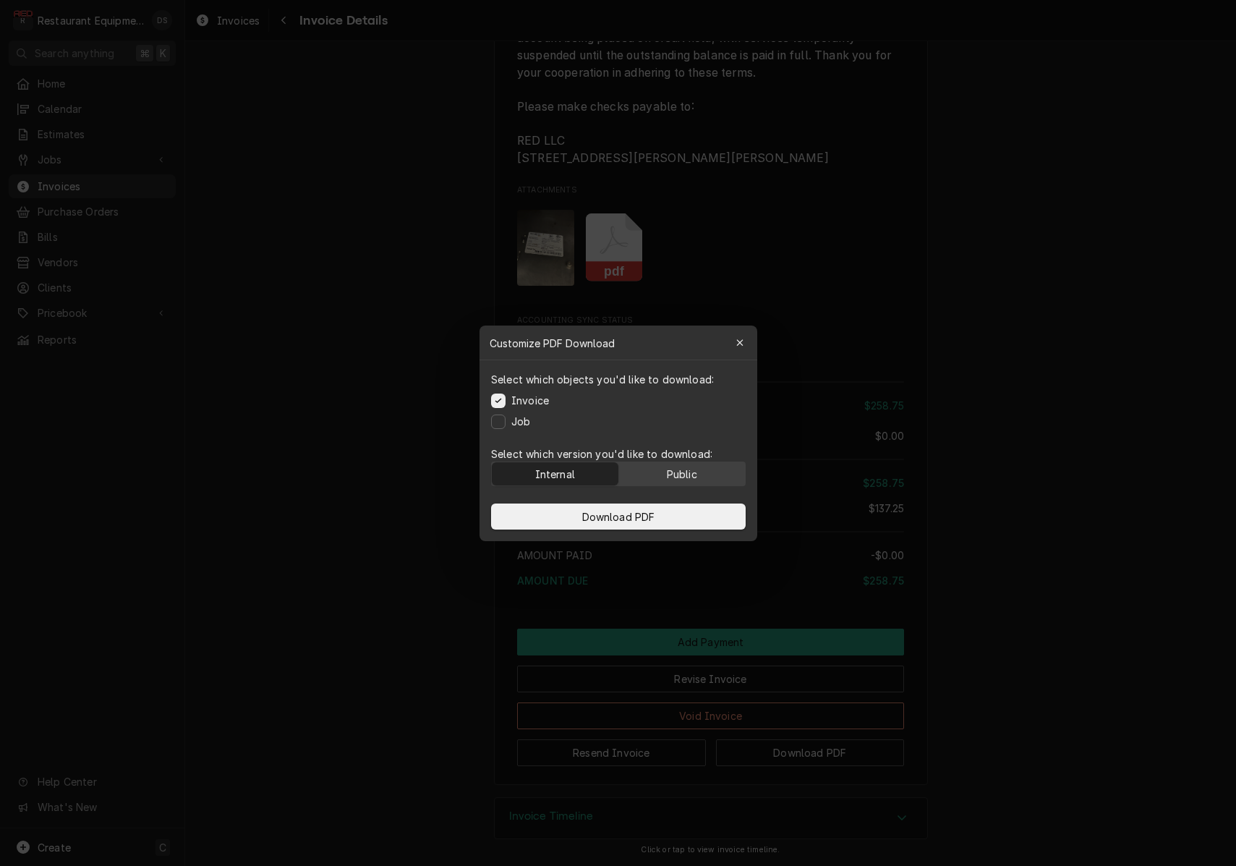
click at [658, 476] on button "Public" at bounding box center [681, 473] width 127 height 23
click at [653, 521] on span "Download PDF" at bounding box center [618, 515] width 79 height 15
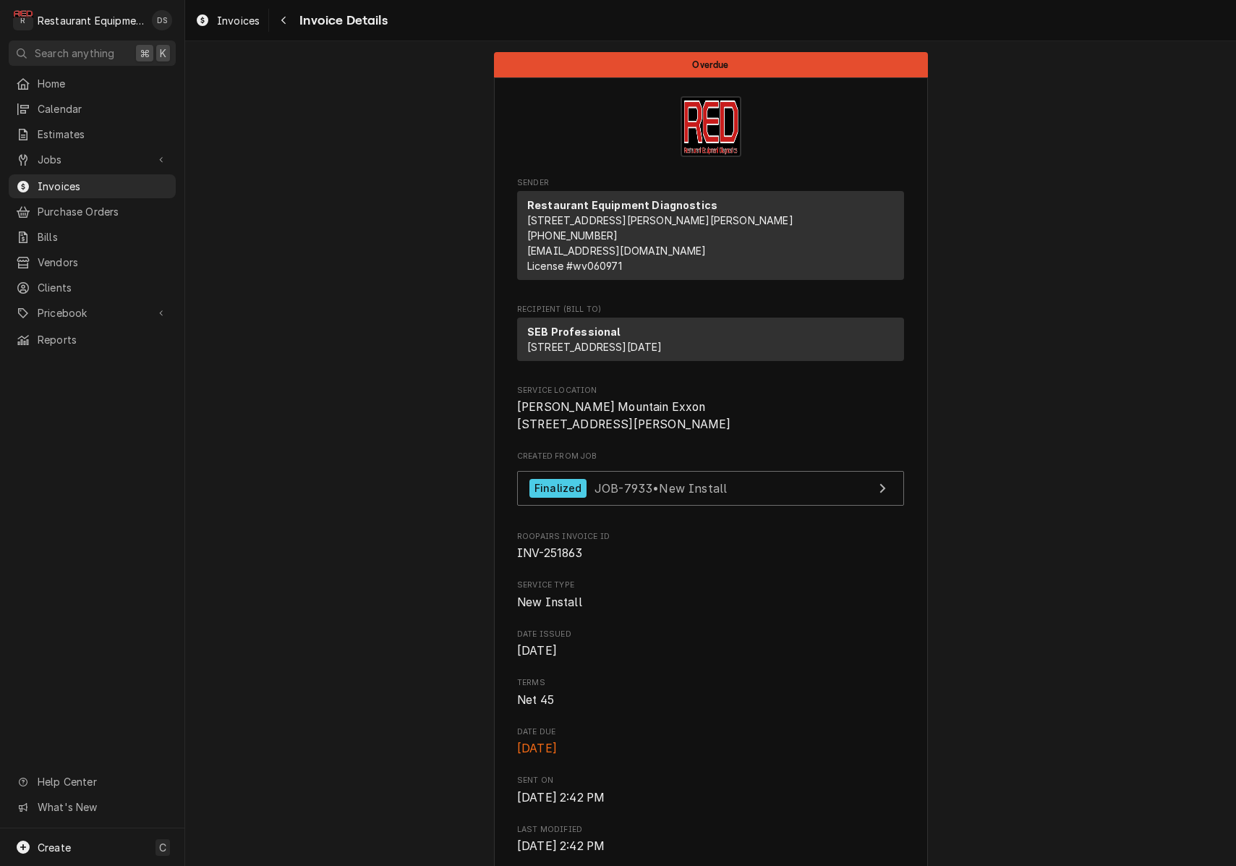
click at [613, 333] on div "SEB Professional [STREET_ADDRESS][DATE]" at bounding box center [710, 338] width 387 height 43
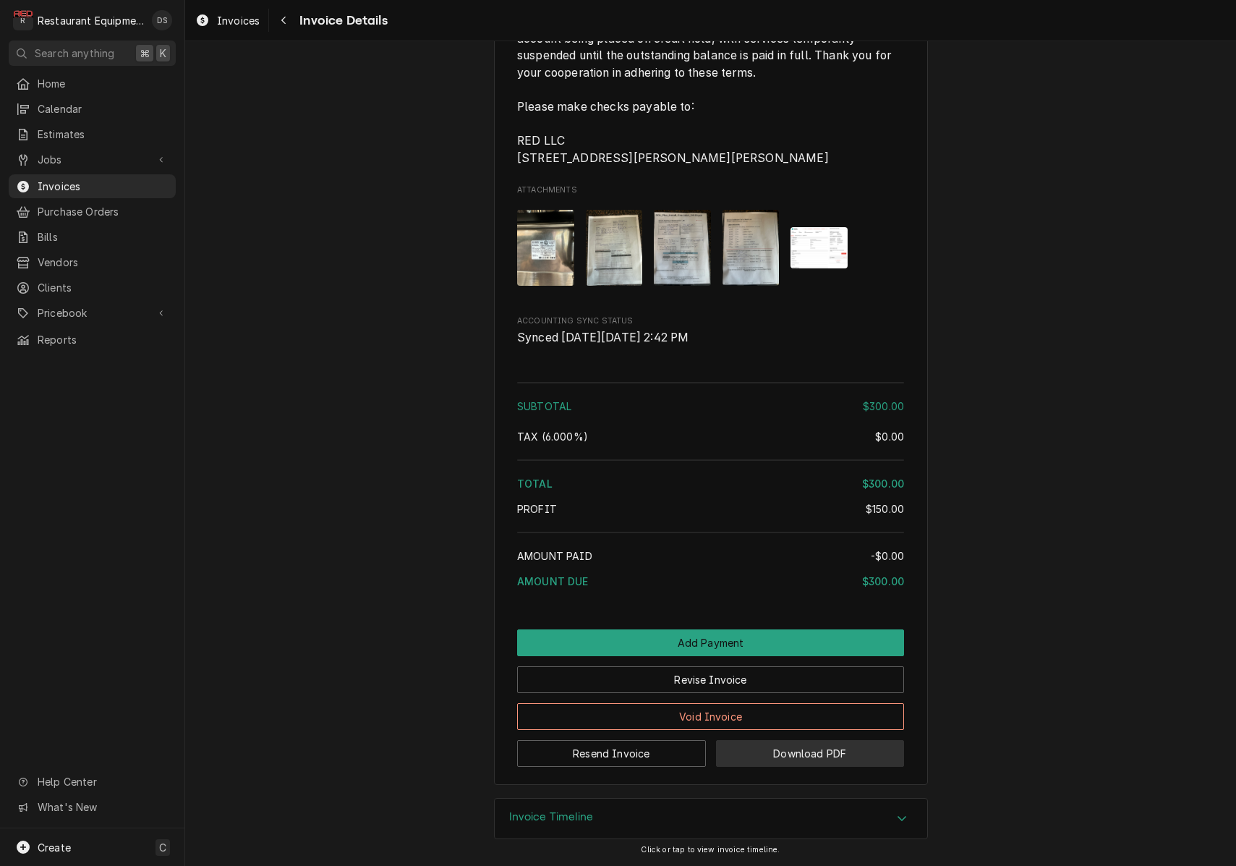
click at [802, 751] on button "Download PDF" at bounding box center [810, 753] width 189 height 27
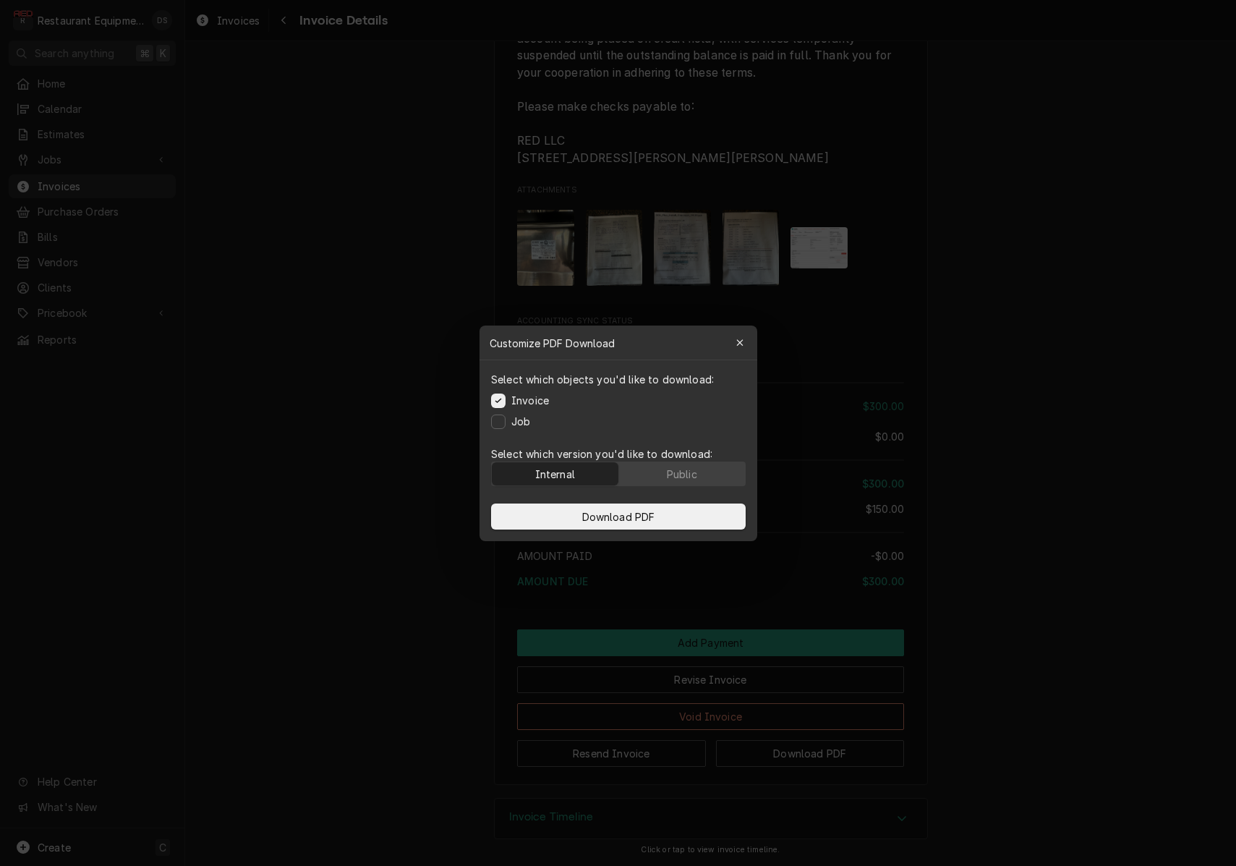
drag, startPoint x: 717, startPoint y: 477, endPoint x: 681, endPoint y: 499, distance: 42.5
click at [714, 477] on button "Public" at bounding box center [681, 473] width 127 height 23
click at [667, 511] on button "Download PDF" at bounding box center [618, 516] width 255 height 26
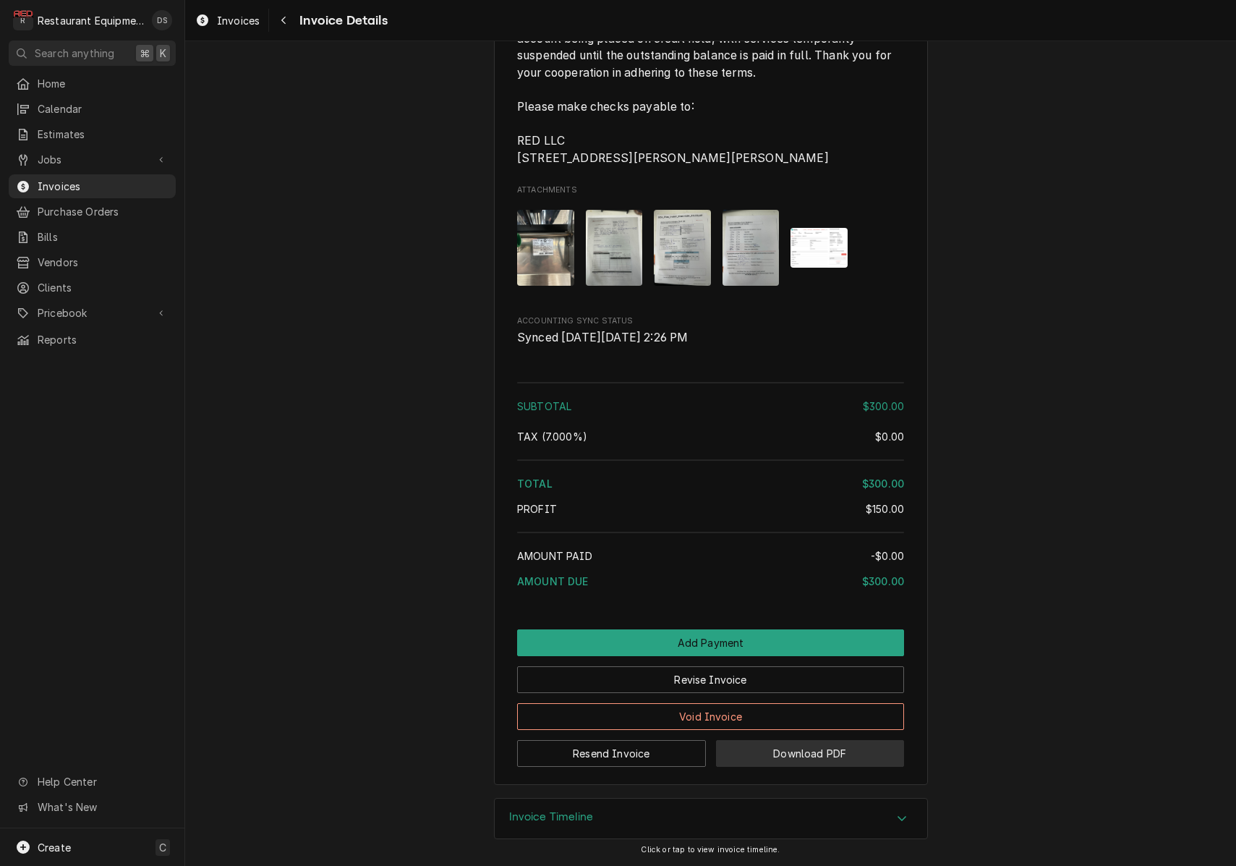
click at [849, 748] on button "Download PDF" at bounding box center [810, 753] width 189 height 27
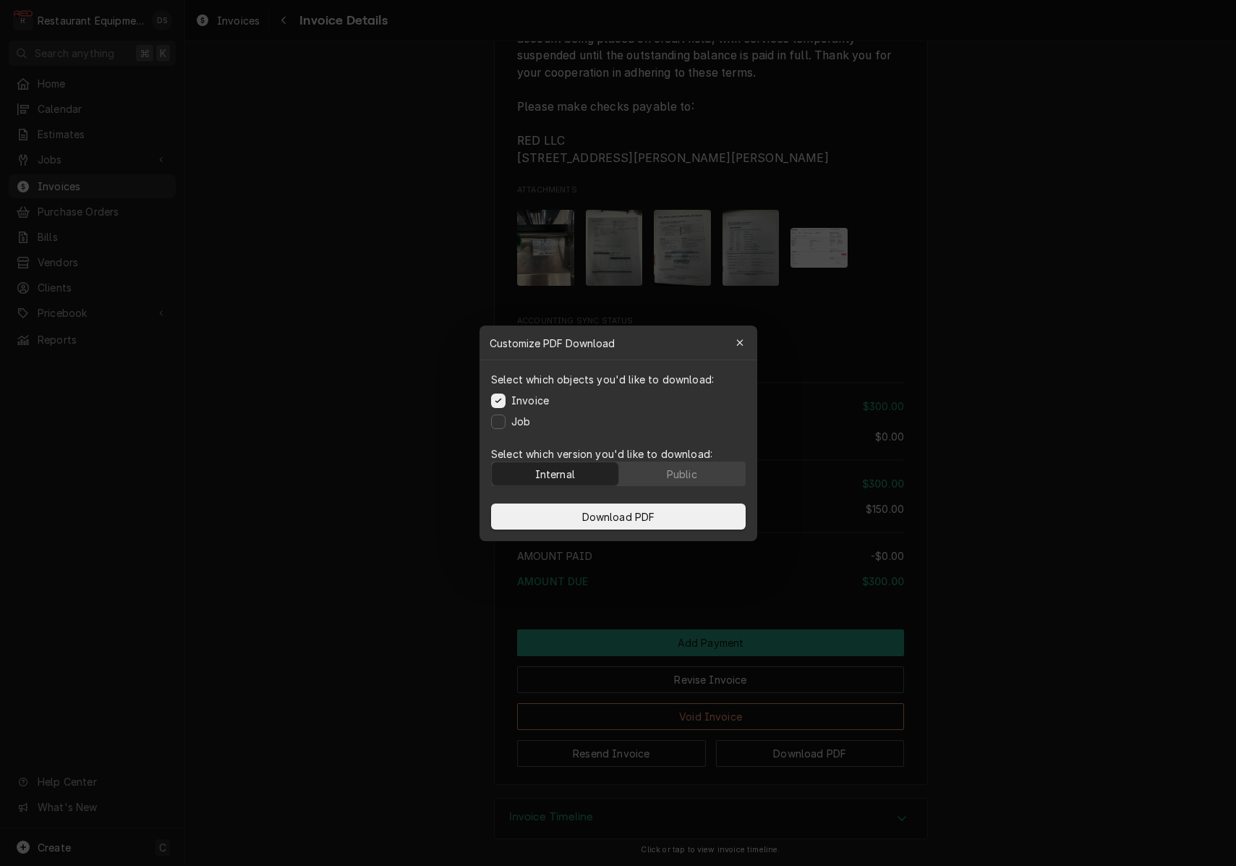
drag, startPoint x: 677, startPoint y: 473, endPoint x: 675, endPoint y: 489, distance: 16.1
click at [677, 473] on div "Public" at bounding box center [681, 473] width 30 height 15
click at [675, 514] on button "Download PDF" at bounding box center [618, 516] width 255 height 26
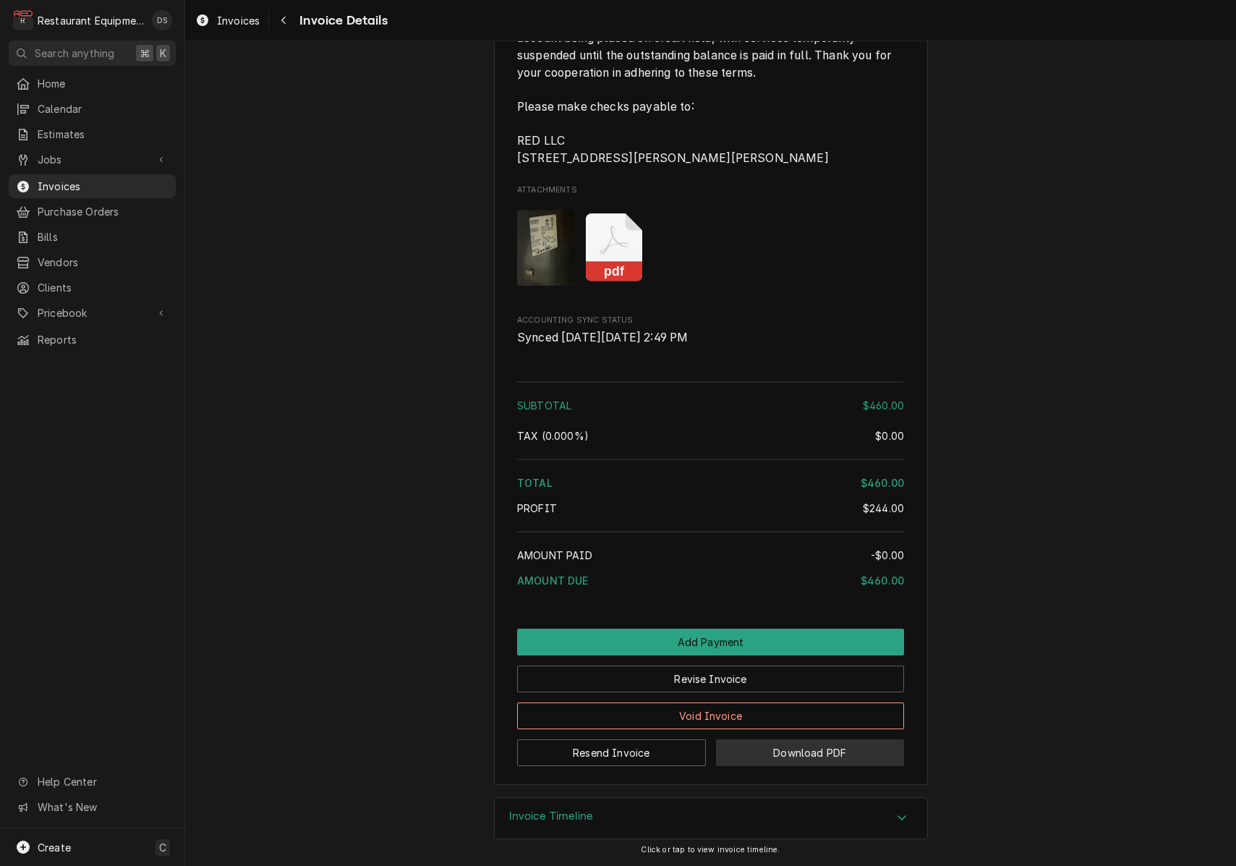
click at [793, 751] on button "Download PDF" at bounding box center [810, 752] width 189 height 27
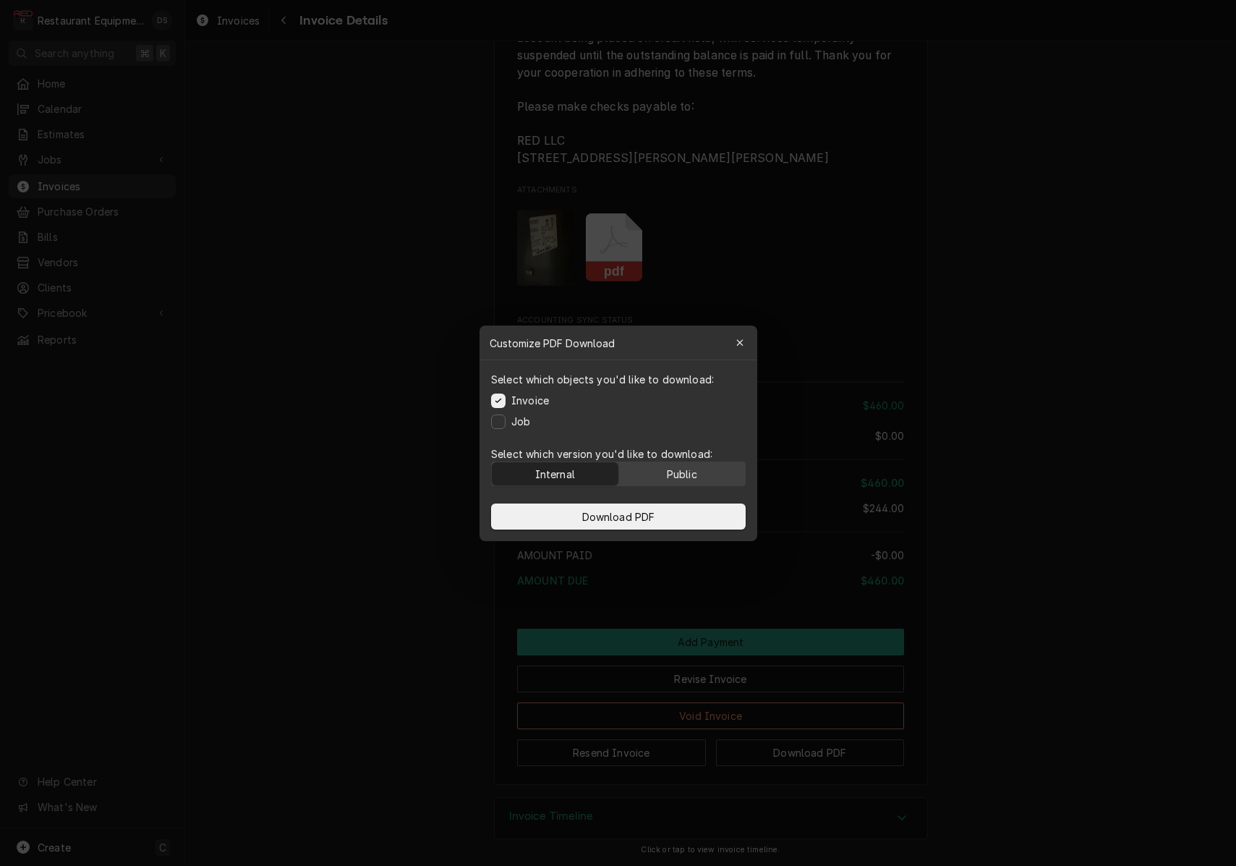
click at [671, 472] on div "Public" at bounding box center [681, 473] width 30 height 15
click at [662, 524] on button "Download PDF" at bounding box center [618, 516] width 255 height 26
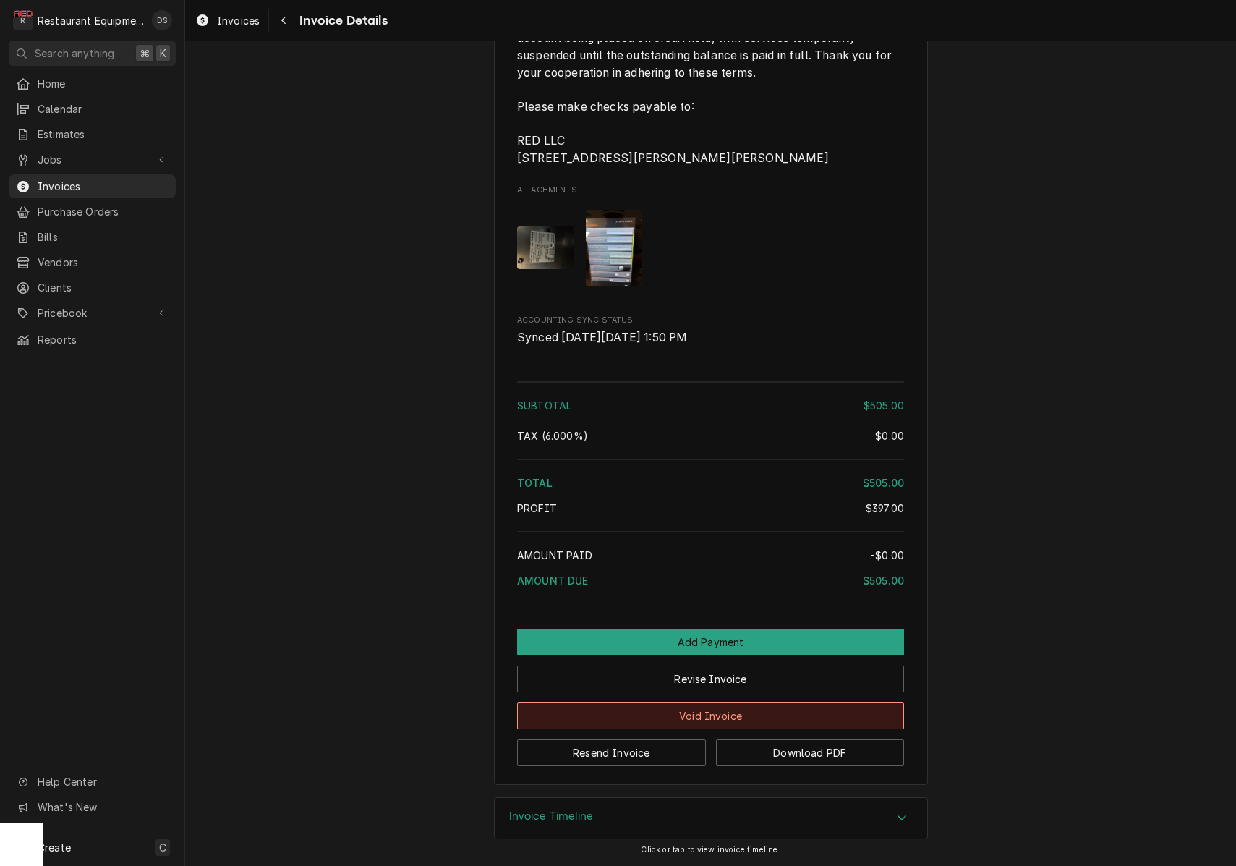
scroll to position [2046, 0]
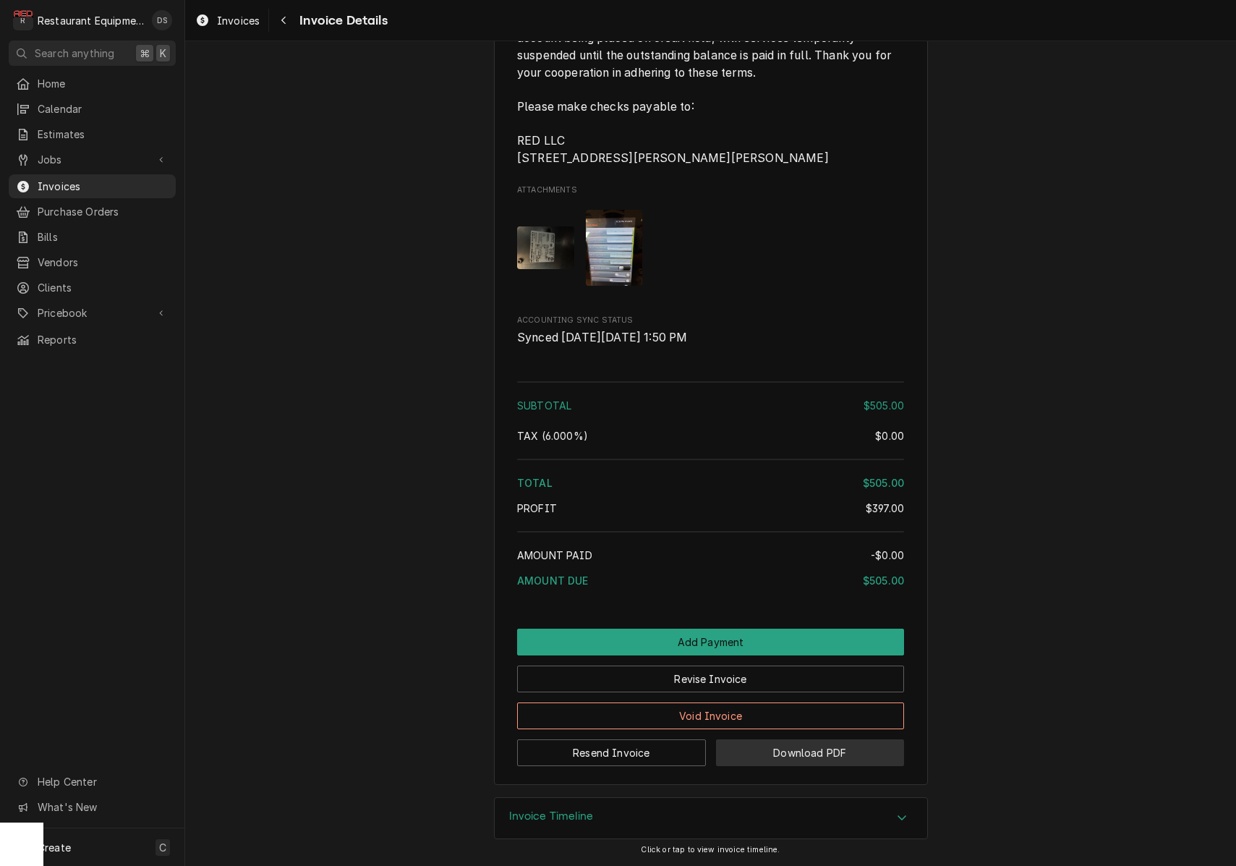
click at [780, 755] on button "Download PDF" at bounding box center [810, 752] width 189 height 27
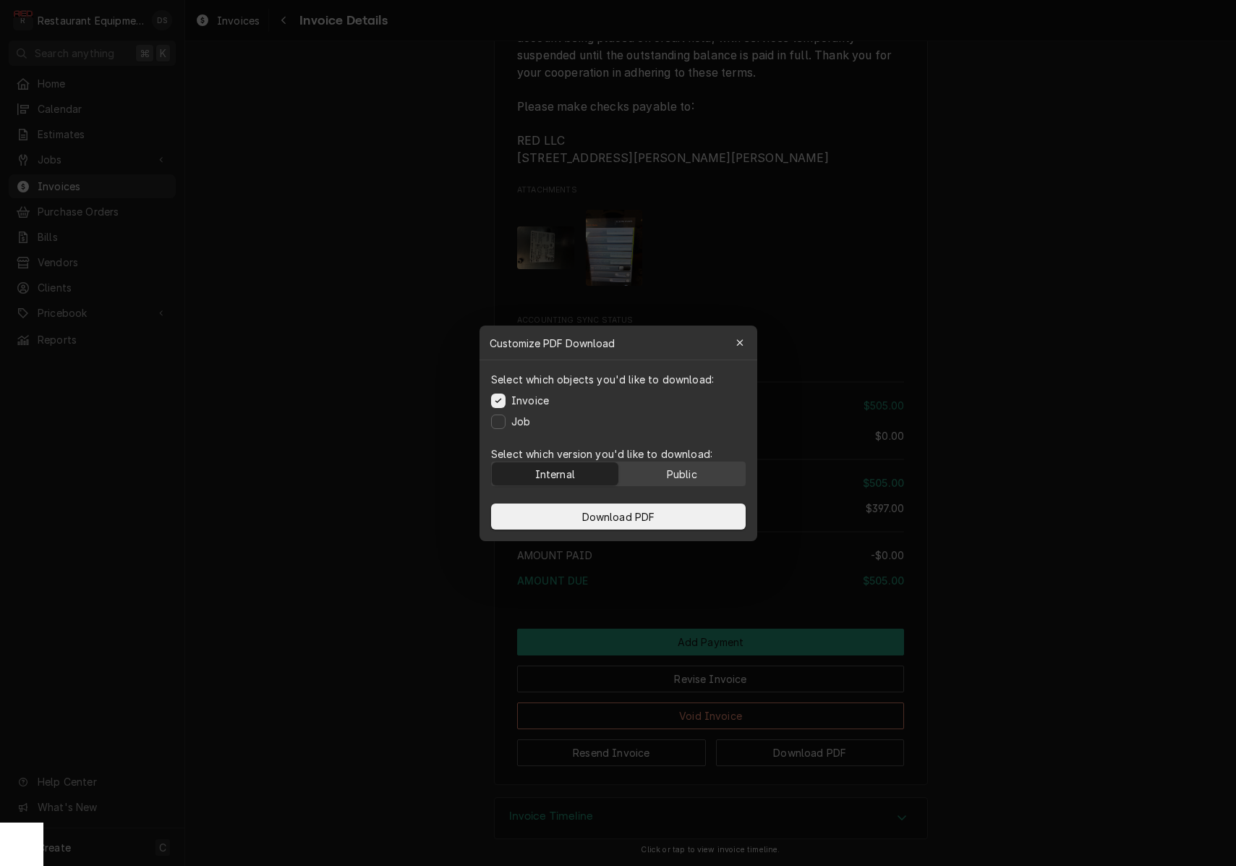
click at [678, 465] on button "Public" at bounding box center [681, 473] width 127 height 23
click at [669, 507] on button "Download PDF" at bounding box center [618, 516] width 255 height 26
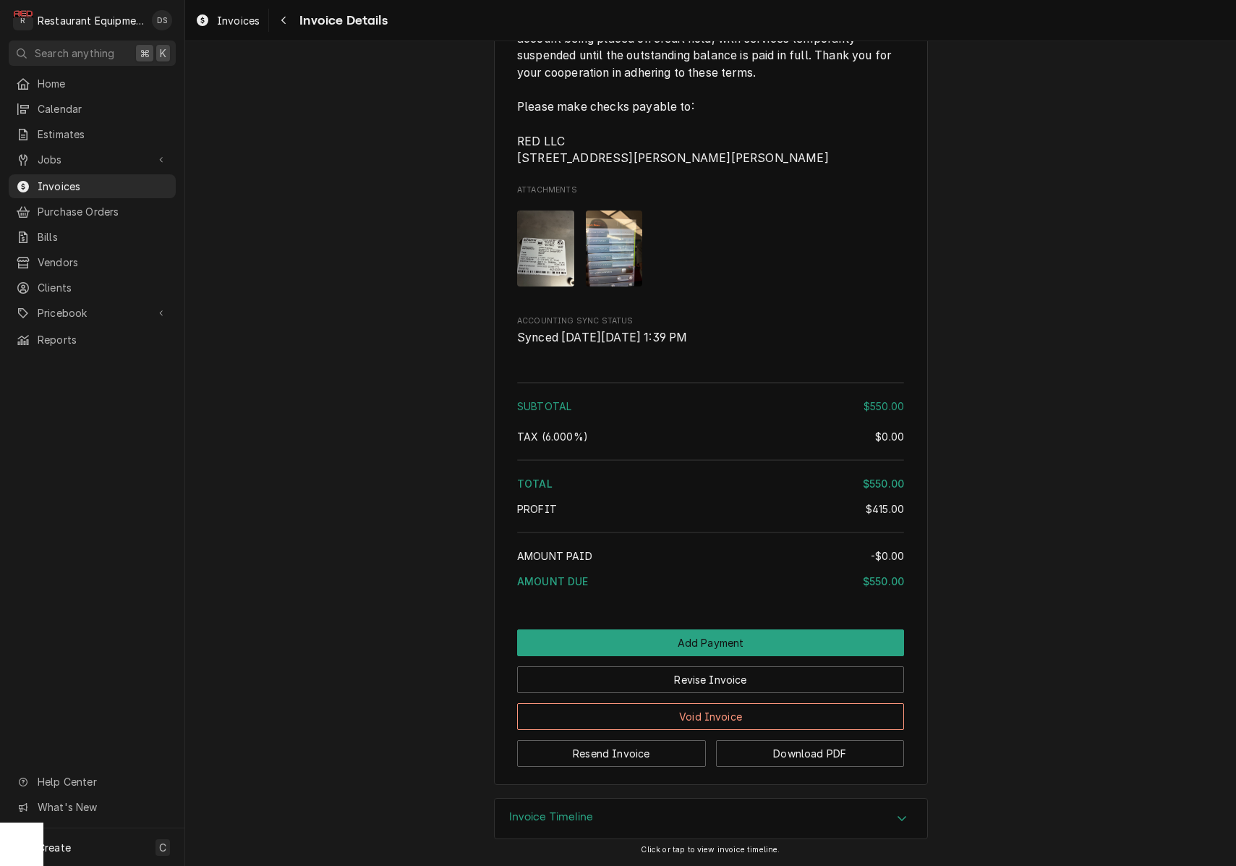
scroll to position [1918, 0]
click at [779, 748] on button "Download PDF" at bounding box center [810, 753] width 189 height 27
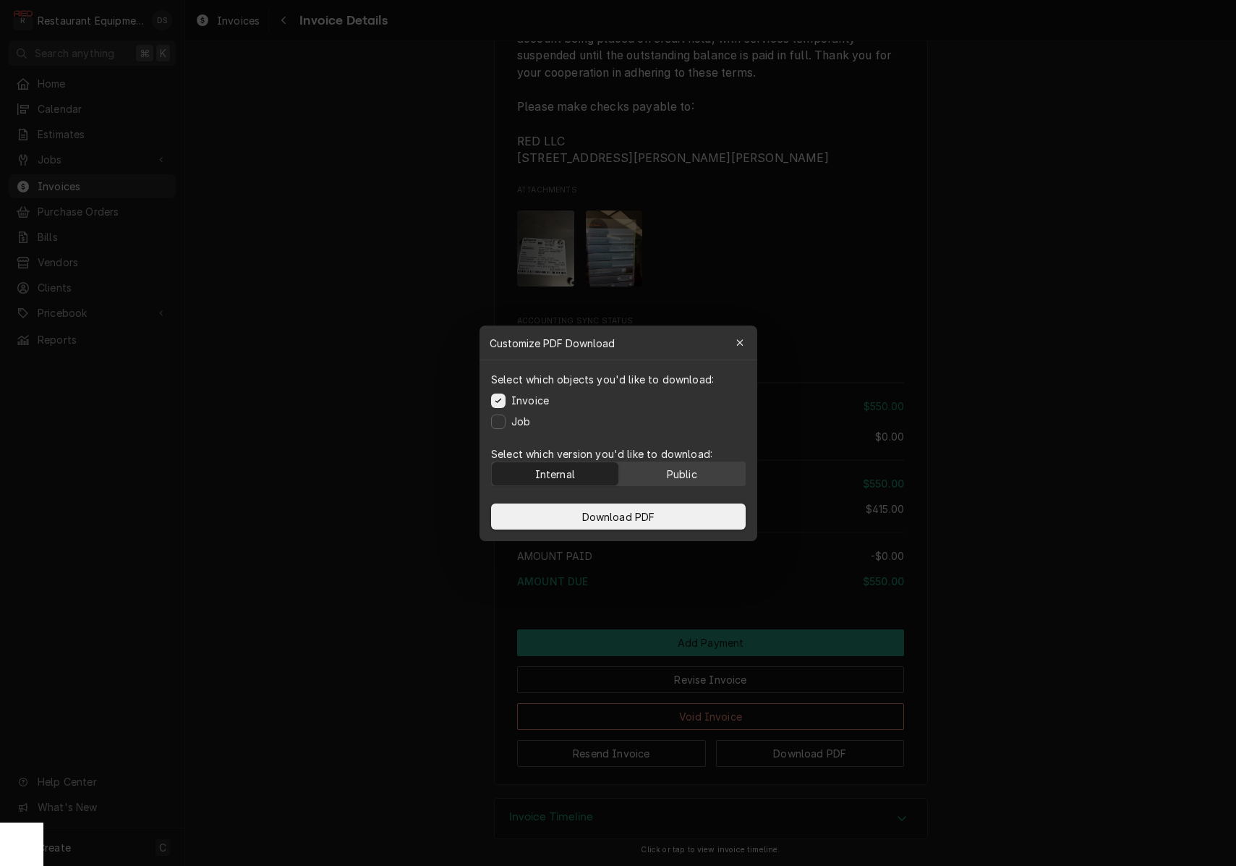
click at [685, 472] on div "Public" at bounding box center [681, 473] width 30 height 15
click at [679, 510] on button "Download PDF" at bounding box center [618, 516] width 255 height 26
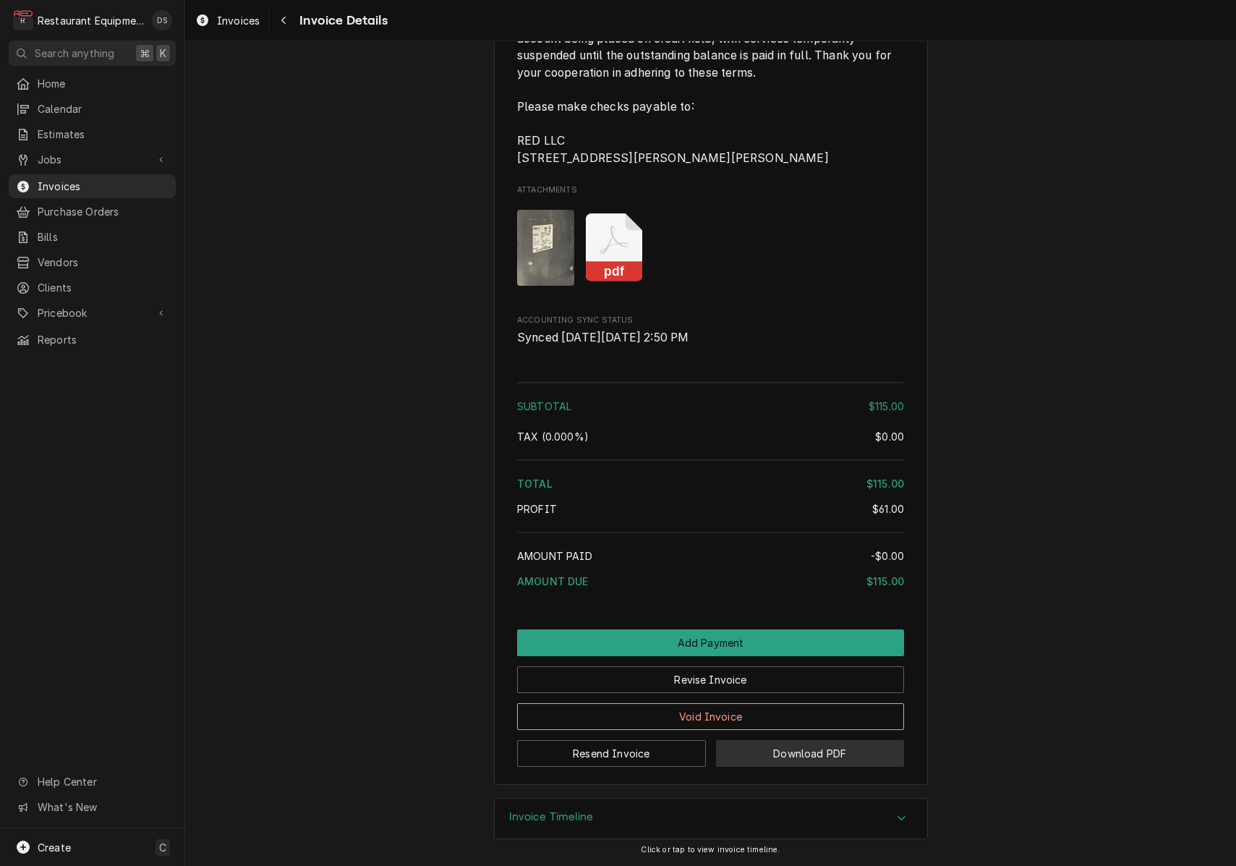
scroll to position [1945, 0]
click at [777, 751] on button "Download PDF" at bounding box center [810, 753] width 189 height 27
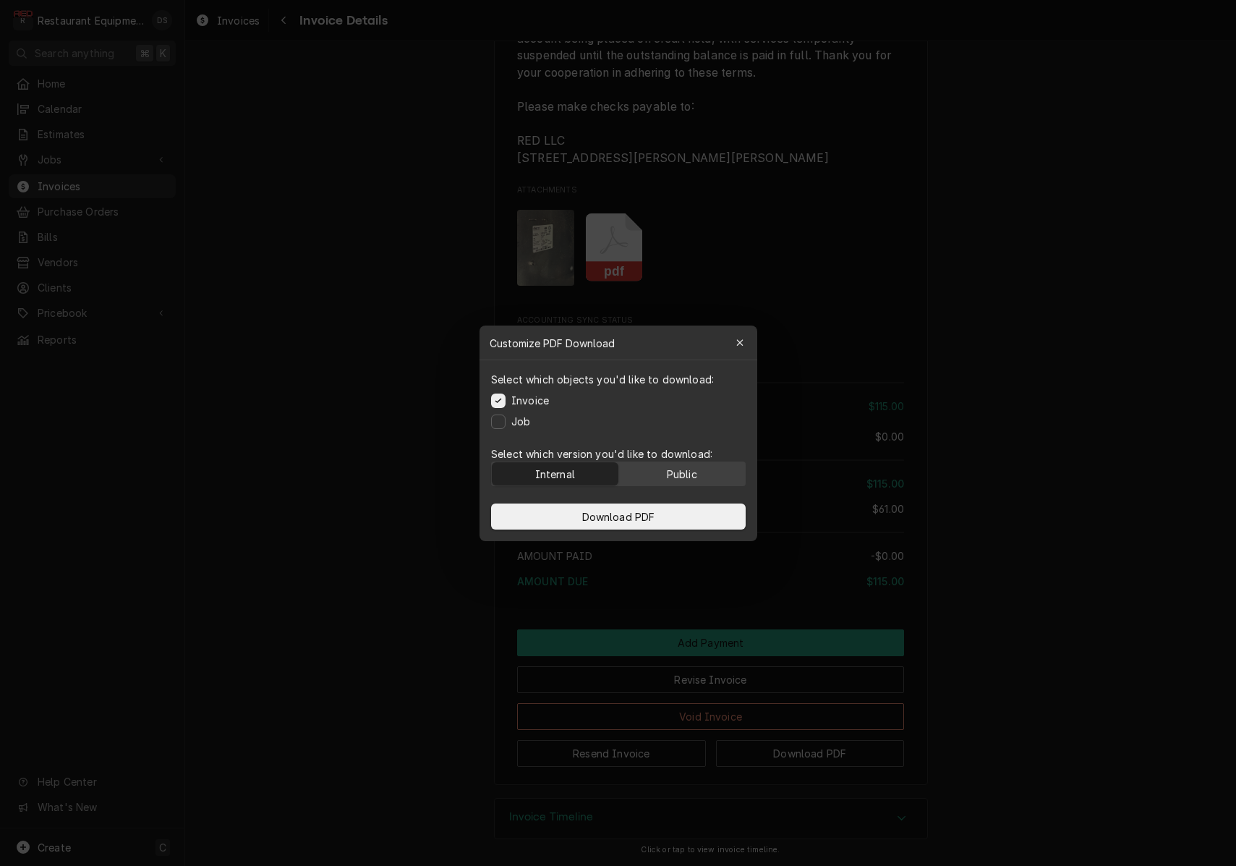
click at [701, 462] on button "Public" at bounding box center [681, 473] width 127 height 23
click at [674, 512] on button "Download PDF" at bounding box center [618, 516] width 255 height 26
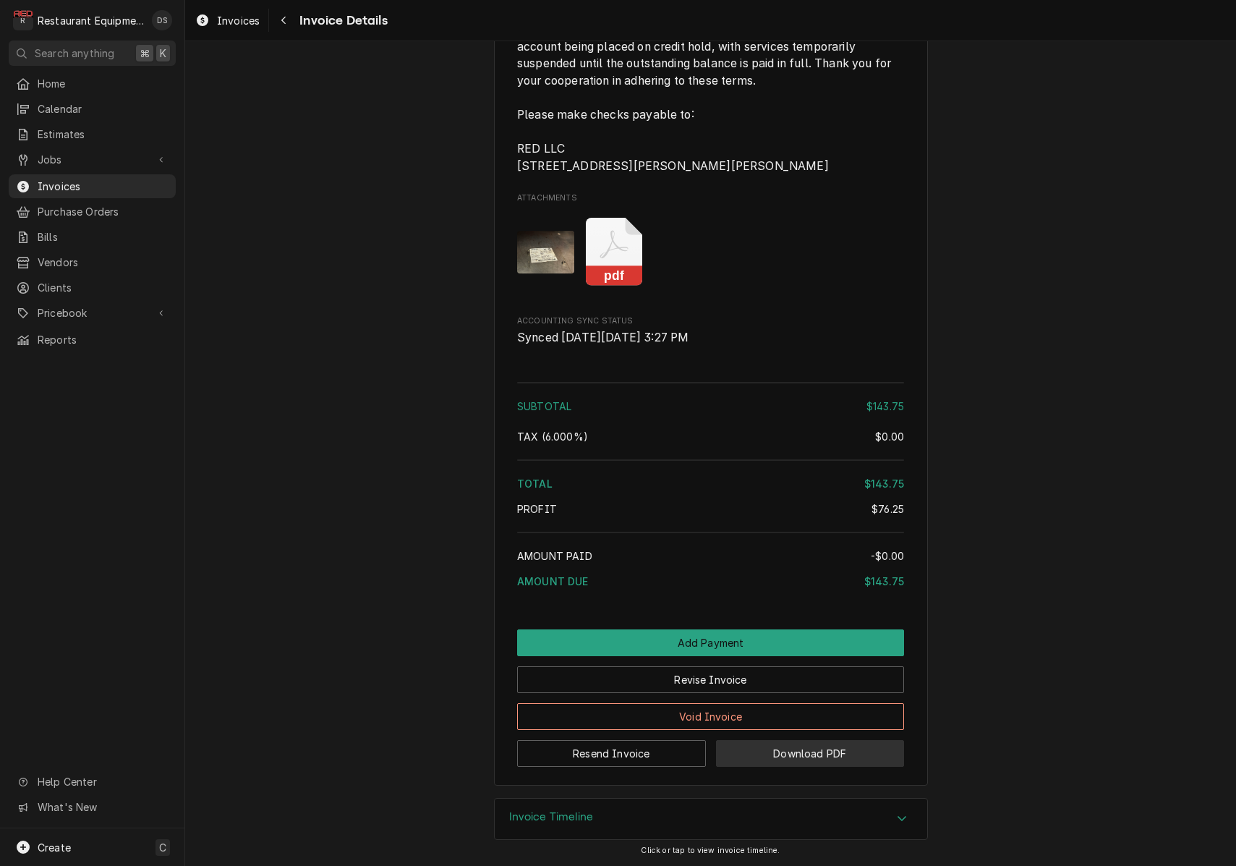
scroll to position [1951, 0]
click at [754, 747] on button "Download PDF" at bounding box center [810, 753] width 189 height 27
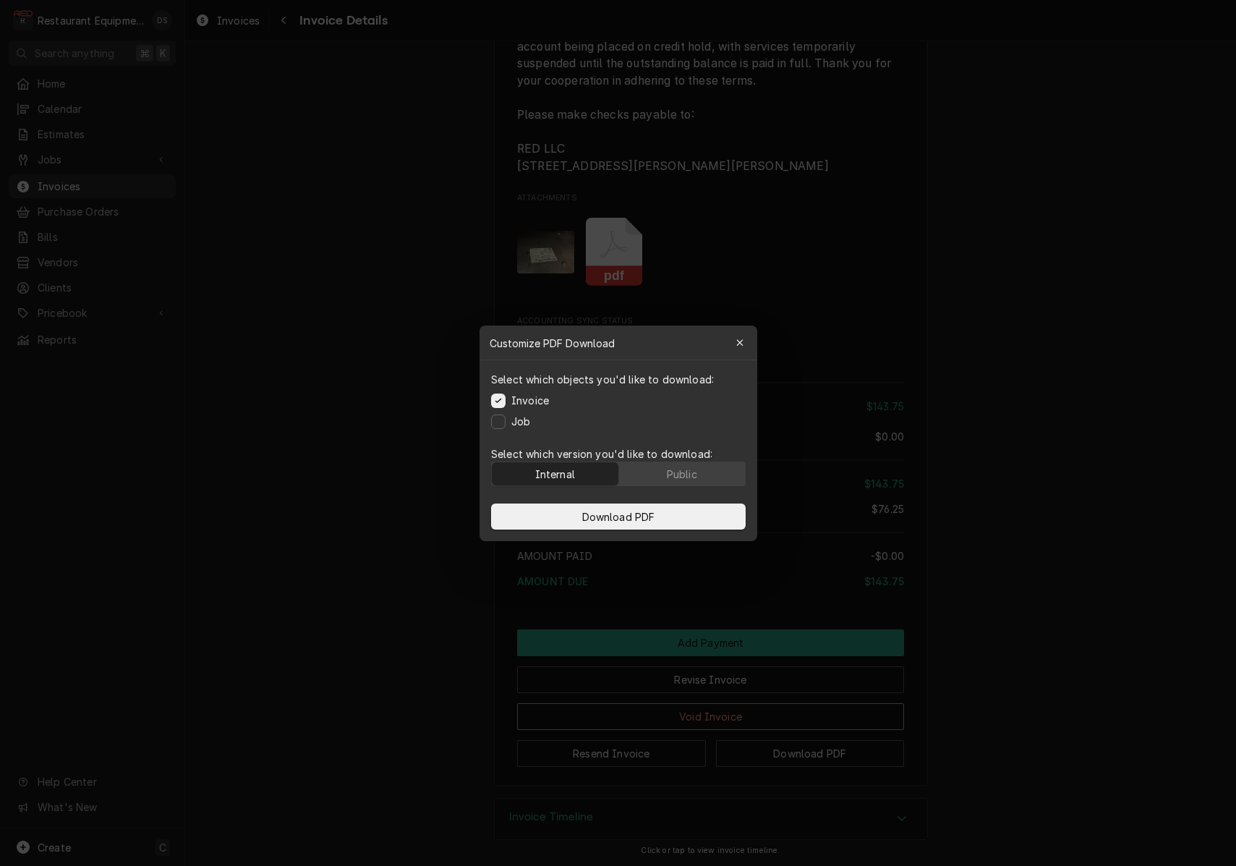
drag, startPoint x: 711, startPoint y: 472, endPoint x: 697, endPoint y: 492, distance: 23.9
click at [710, 472] on button "Public" at bounding box center [681, 473] width 127 height 23
click at [678, 517] on button "Download PDF" at bounding box center [618, 516] width 255 height 26
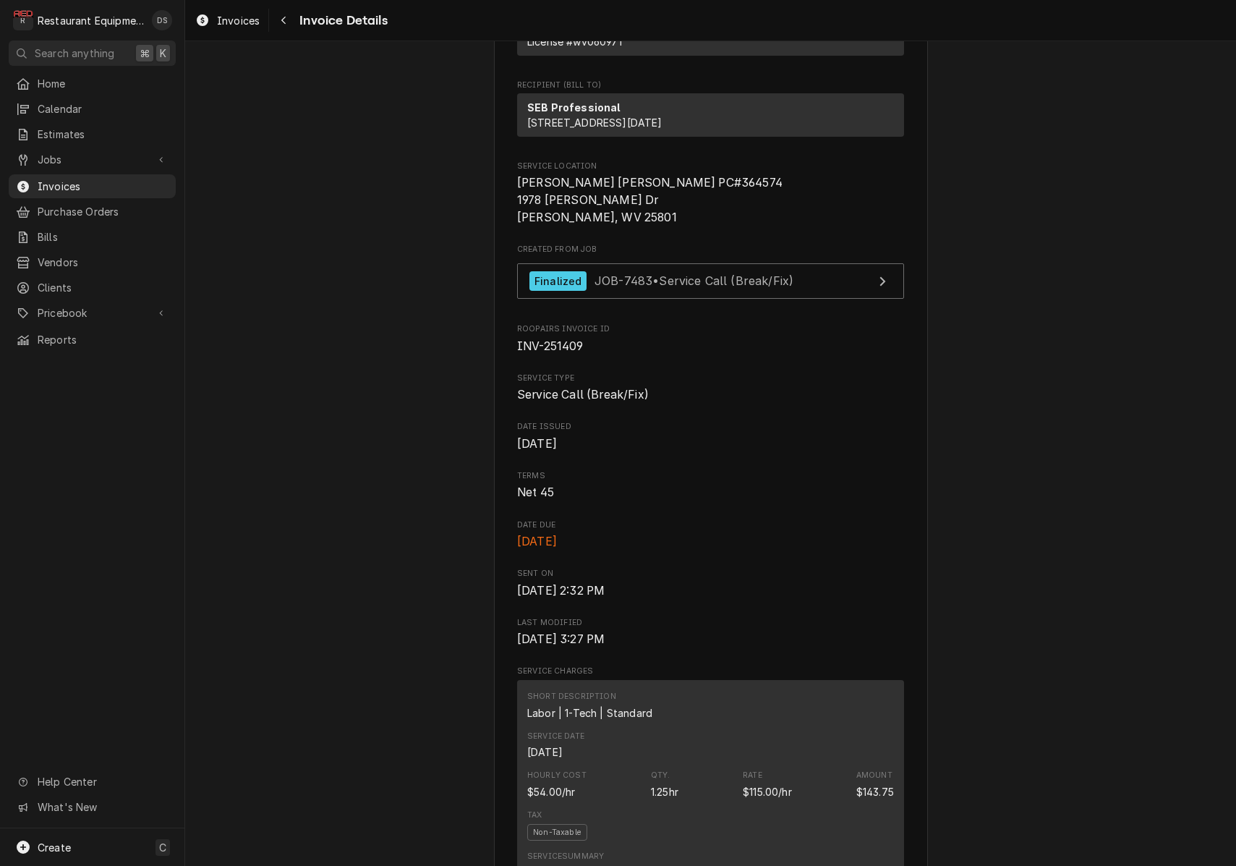
scroll to position [219, 0]
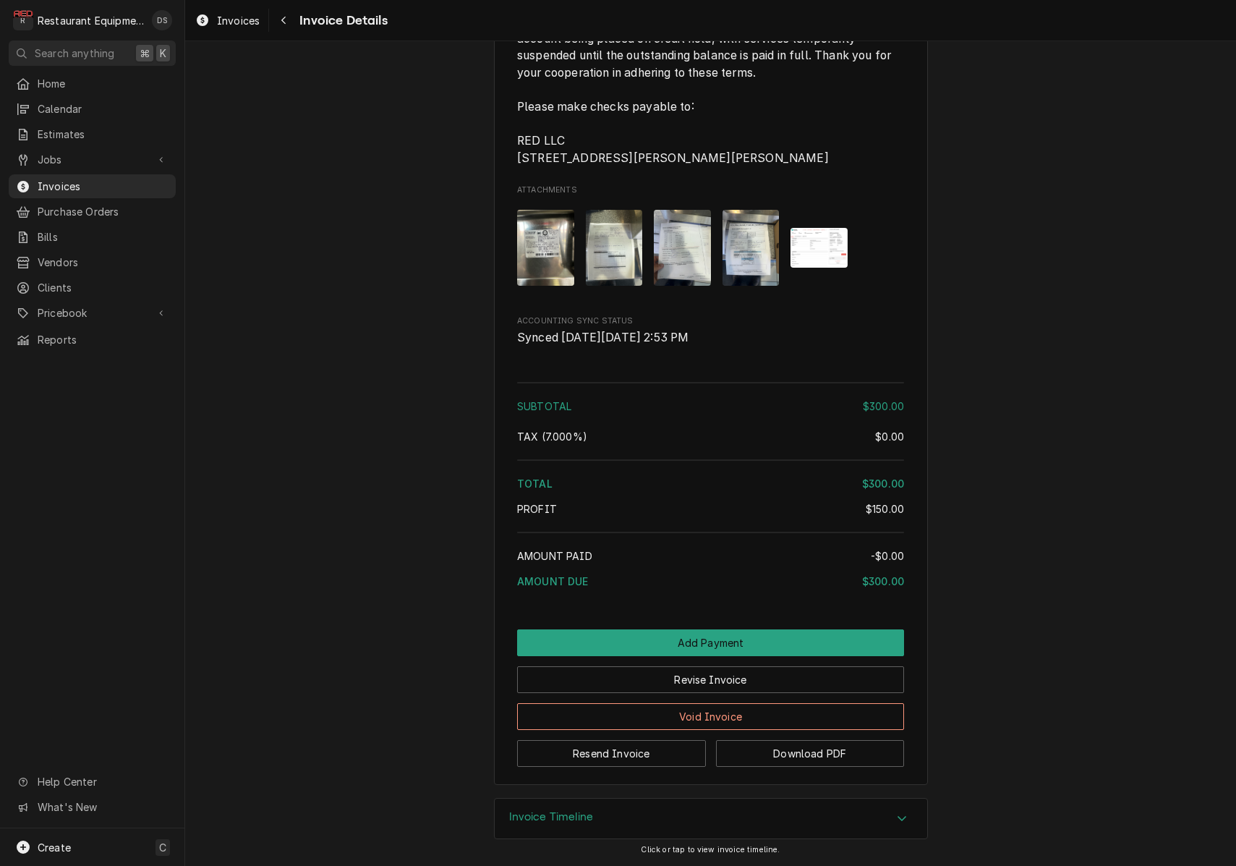
scroll to position [1696, 0]
click at [832, 759] on button "Download PDF" at bounding box center [810, 753] width 189 height 27
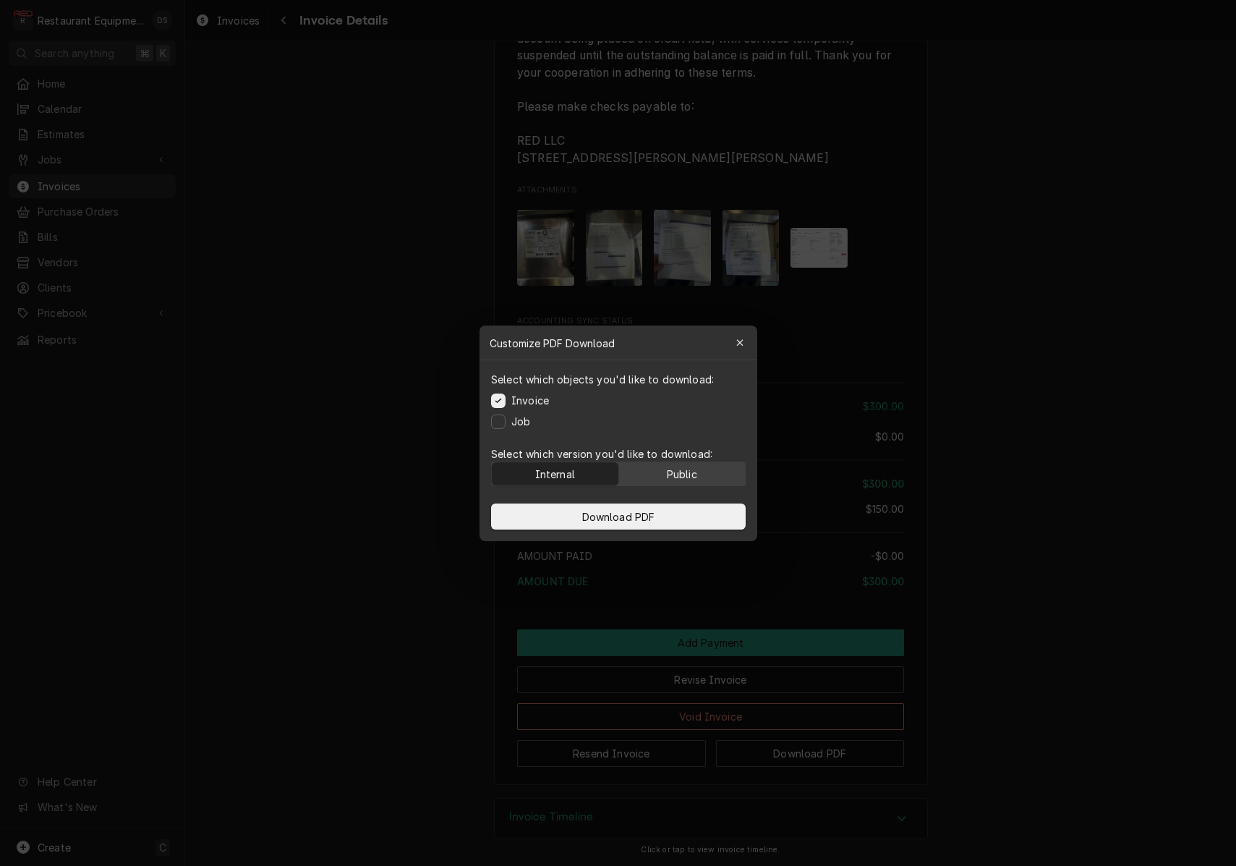
drag, startPoint x: 700, startPoint y: 474, endPoint x: 697, endPoint y: 482, distance: 9.1
click at [699, 474] on button "Public" at bounding box center [681, 473] width 127 height 23
click at [691, 510] on button "Download PDF" at bounding box center [618, 516] width 255 height 26
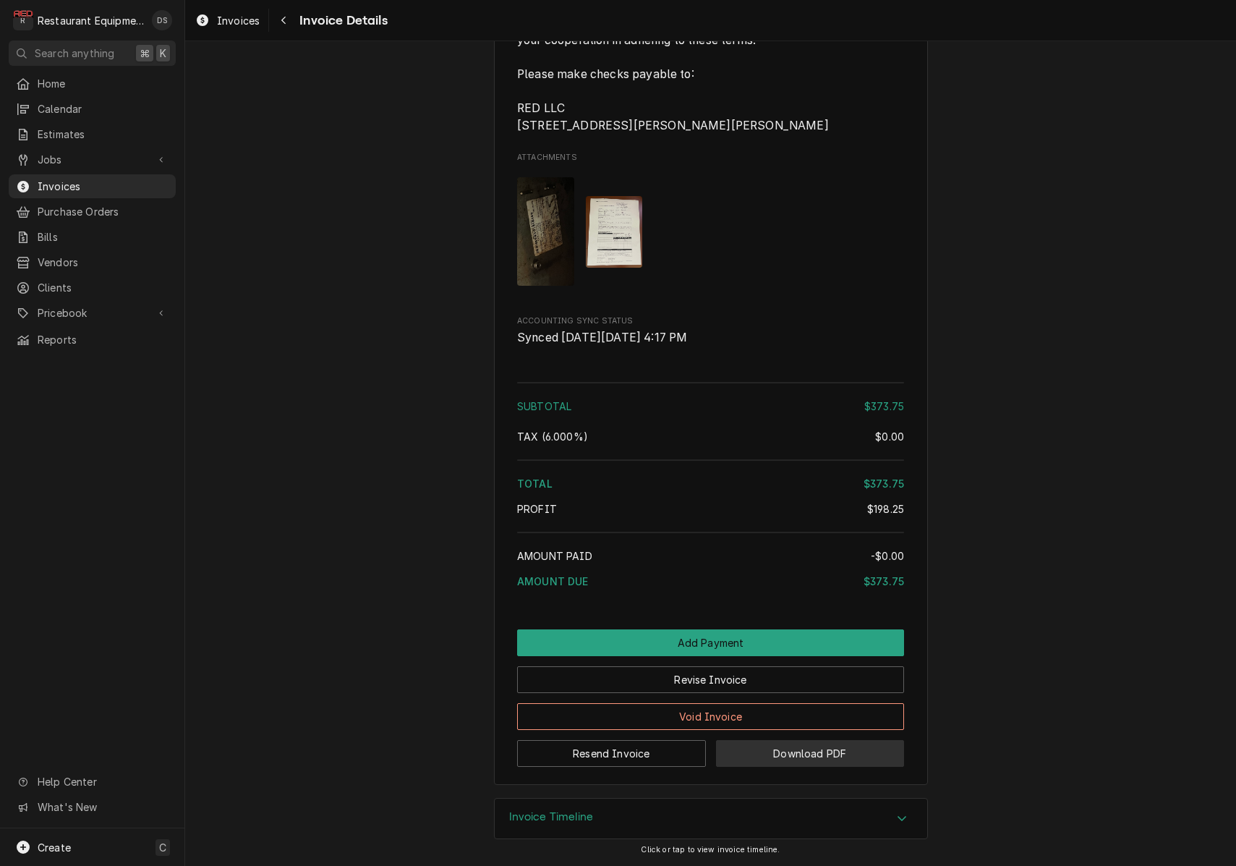
scroll to position [2400, 0]
click at [787, 759] on button "Download PDF" at bounding box center [810, 753] width 189 height 27
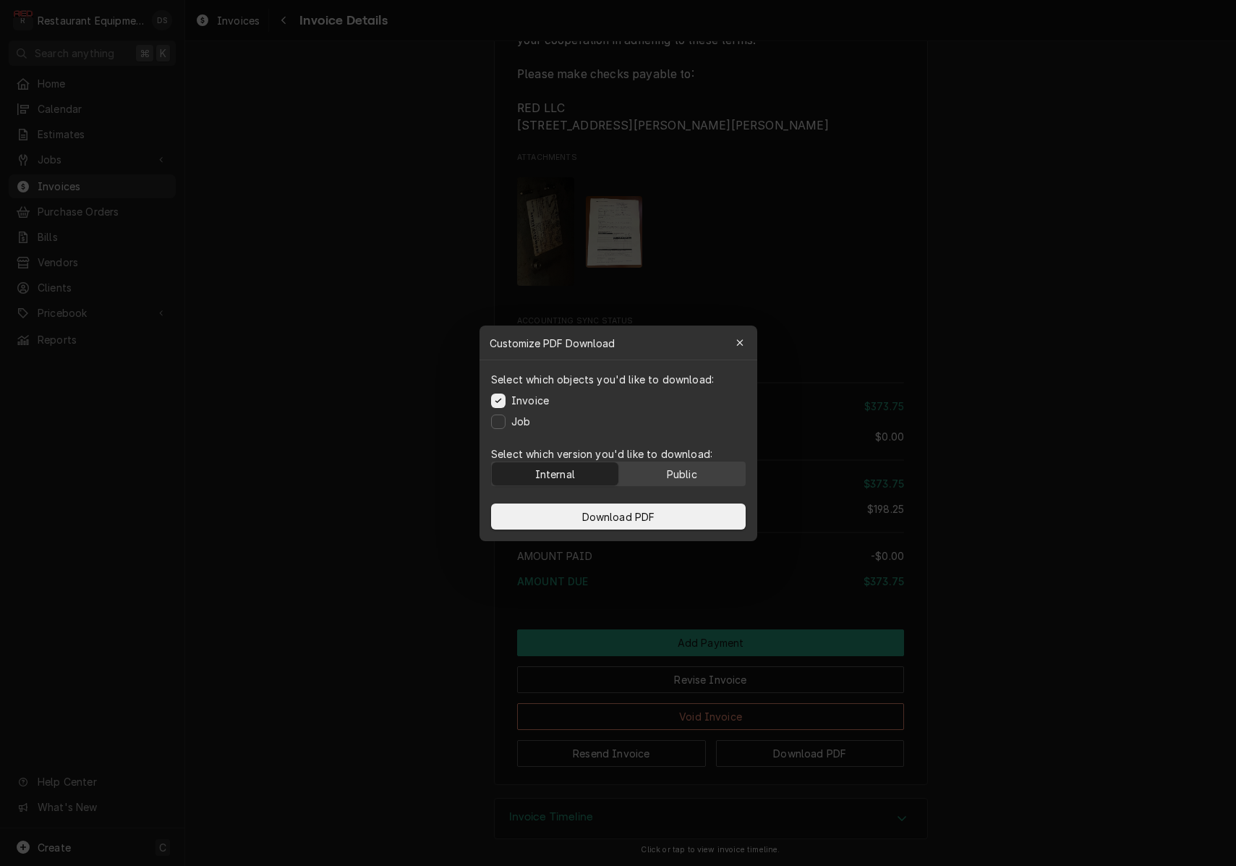
click at [699, 474] on button "Public" at bounding box center [681, 473] width 127 height 23
click at [663, 514] on button "Download PDF" at bounding box center [618, 516] width 255 height 26
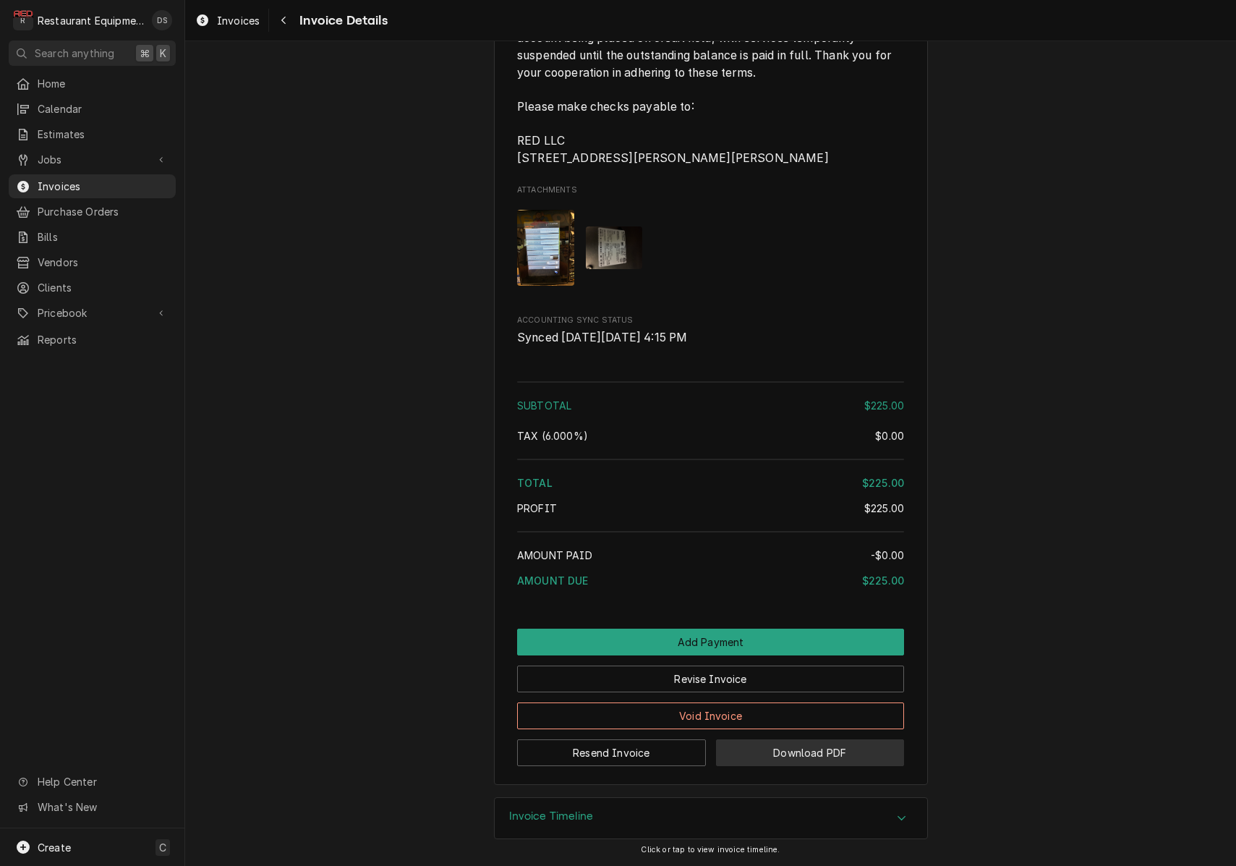
scroll to position [1748, 0]
click at [791, 752] on button "Download PDF" at bounding box center [810, 752] width 189 height 27
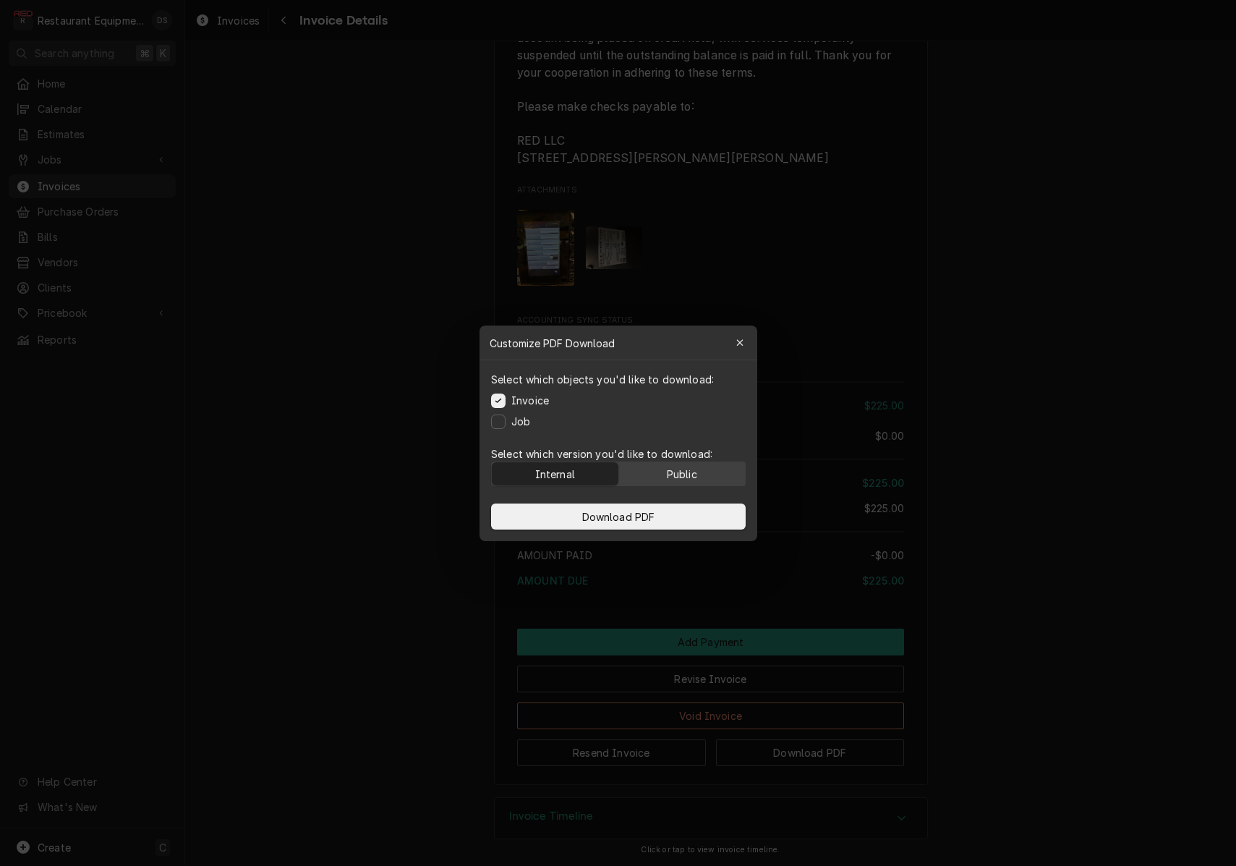
click at [685, 469] on div "Public" at bounding box center [681, 473] width 30 height 15
click at [679, 508] on button "Download PDF" at bounding box center [618, 516] width 255 height 26
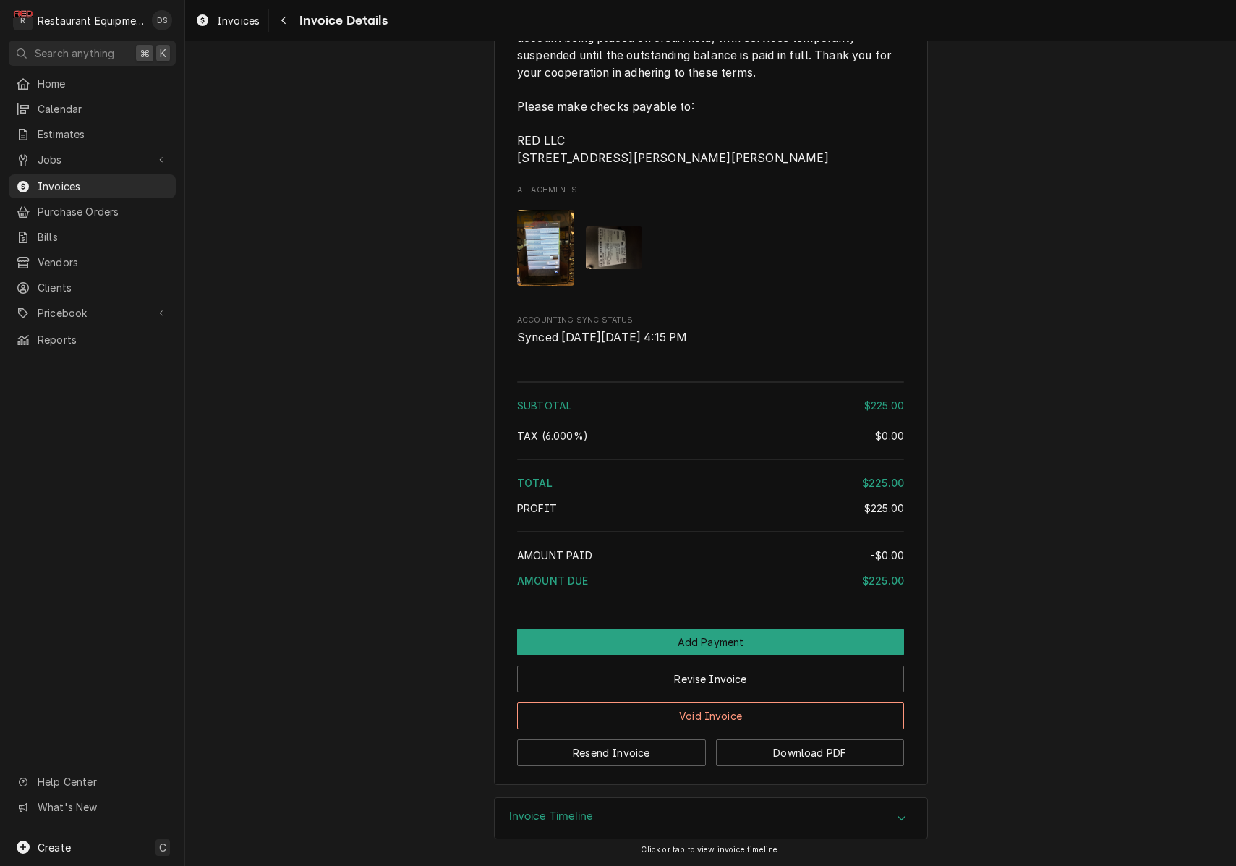
drag, startPoint x: 993, startPoint y: 70, endPoint x: 984, endPoint y: 65, distance: 10.0
click at [796, 756] on button "Download PDF" at bounding box center [810, 753] width 189 height 27
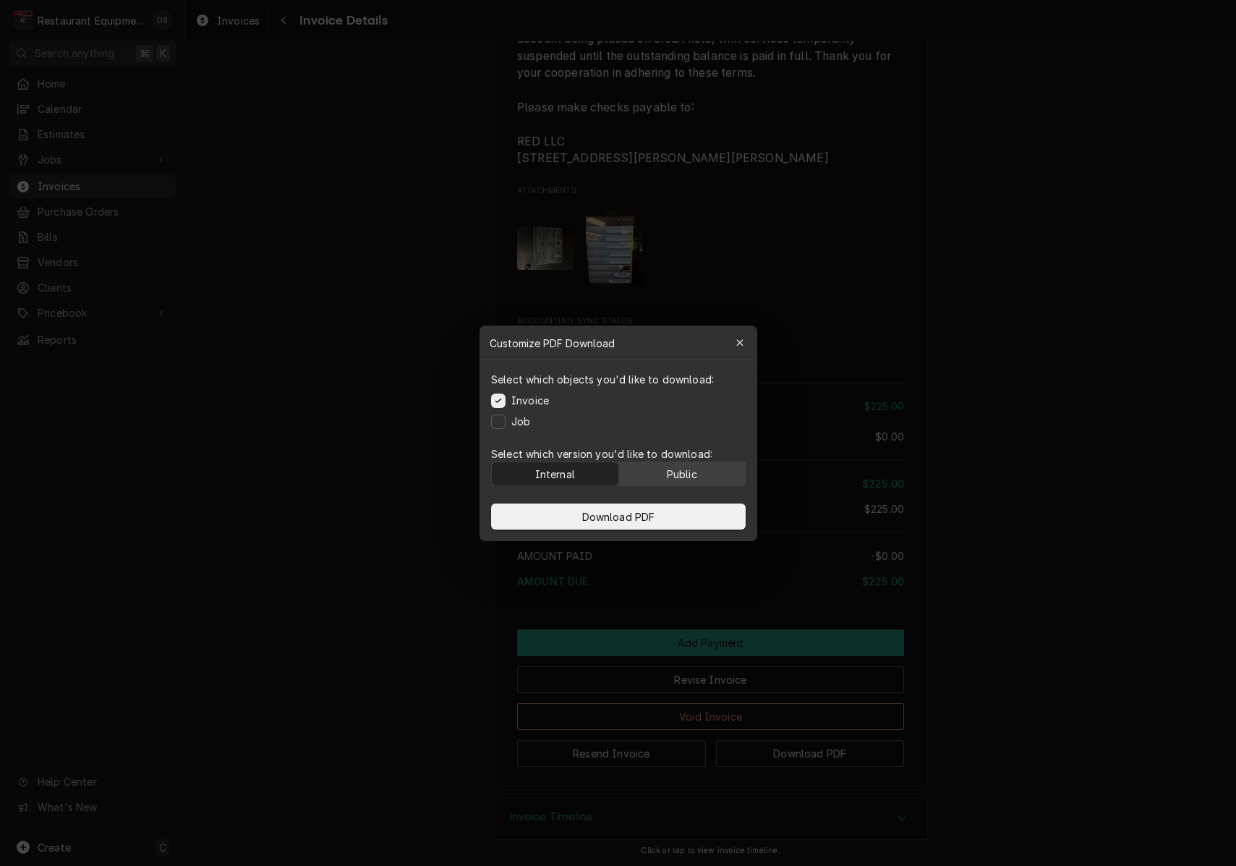
click at [691, 469] on div "Public" at bounding box center [681, 473] width 30 height 15
click at [660, 515] on button "Download PDF" at bounding box center [618, 516] width 255 height 26
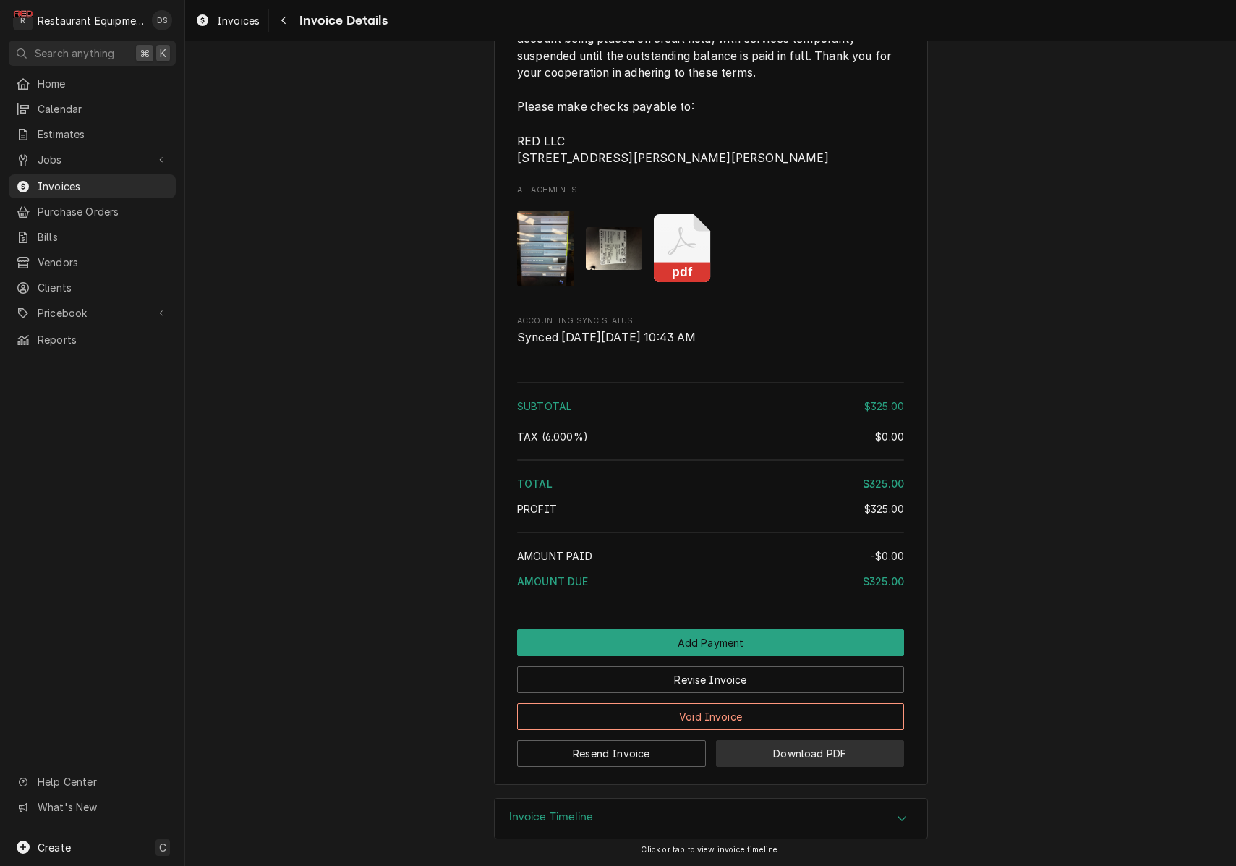
click at [779, 760] on button "Download PDF" at bounding box center [810, 753] width 189 height 27
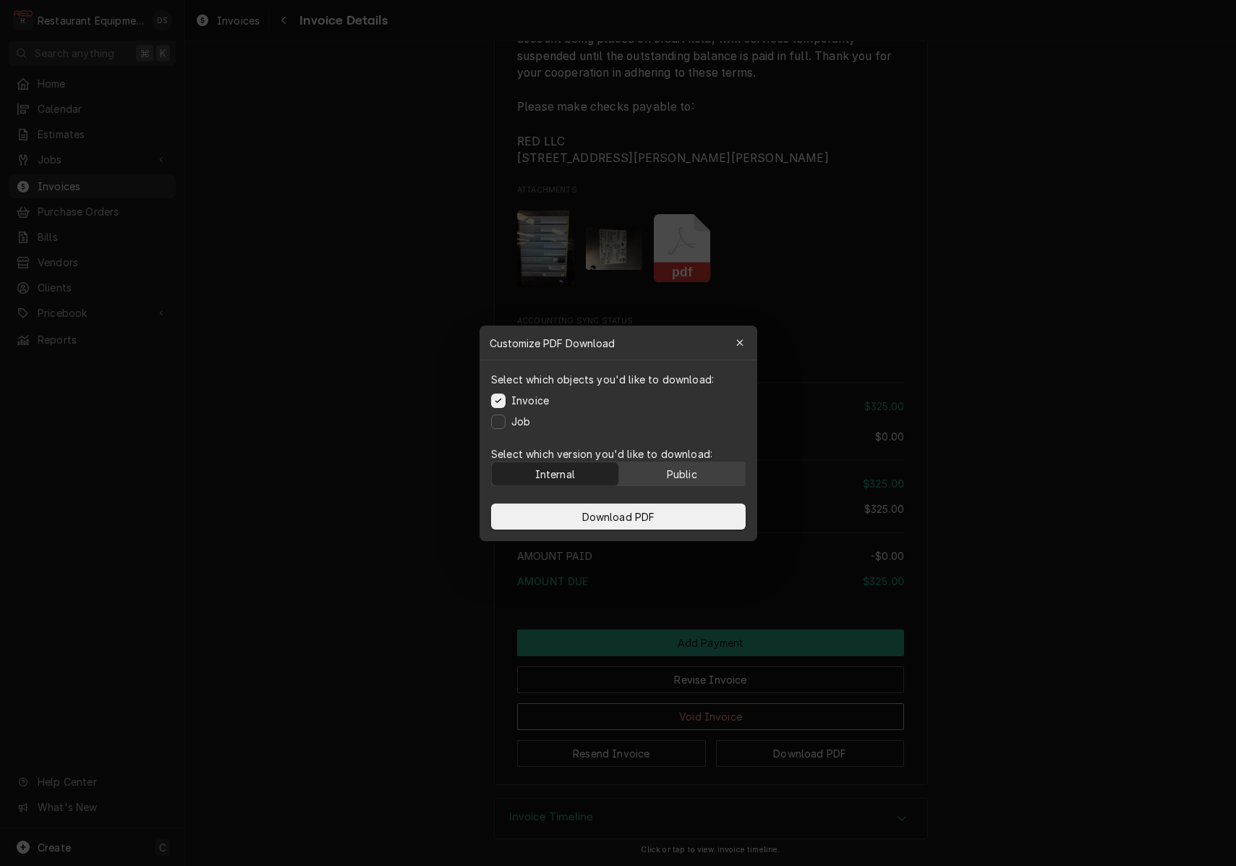
click at [688, 477] on div "Public" at bounding box center [681, 473] width 30 height 15
click at [661, 519] on button "Download PDF" at bounding box center [618, 516] width 255 height 26
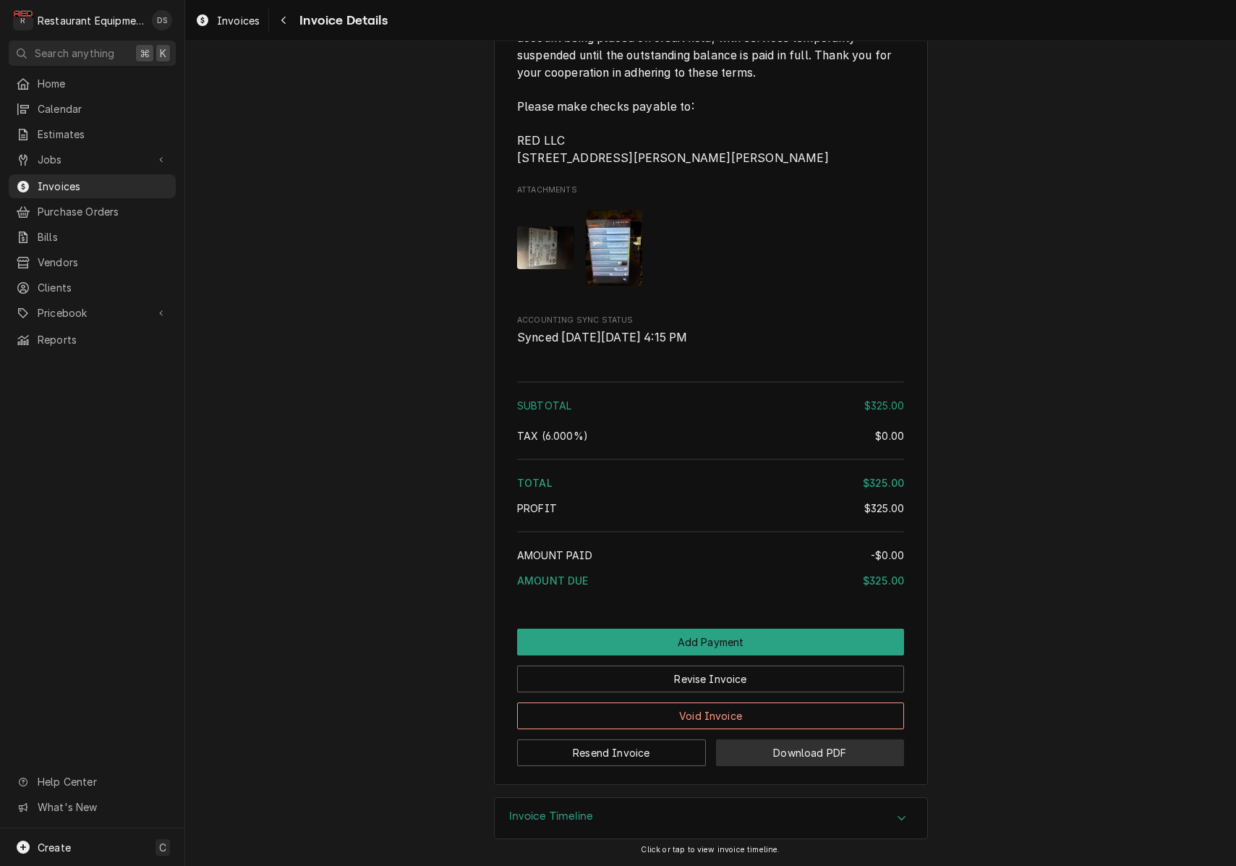
scroll to position [1748, 0]
click at [797, 755] on button "Download PDF" at bounding box center [810, 752] width 189 height 27
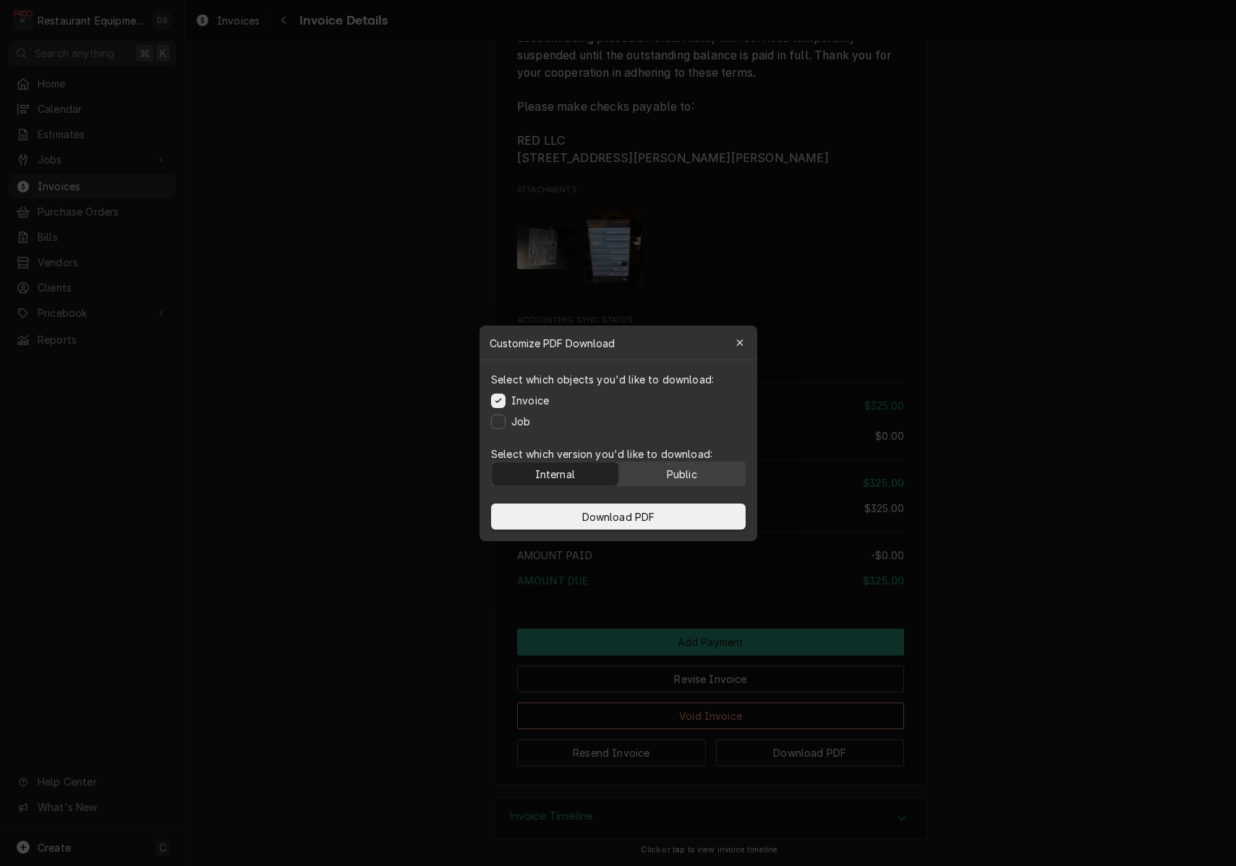
click at [662, 467] on button "Public" at bounding box center [681, 473] width 127 height 23
drag, startPoint x: 668, startPoint y: 508, endPoint x: 983, endPoint y: 597, distance: 326.9
click at [668, 508] on button "Download PDF" at bounding box center [618, 516] width 255 height 26
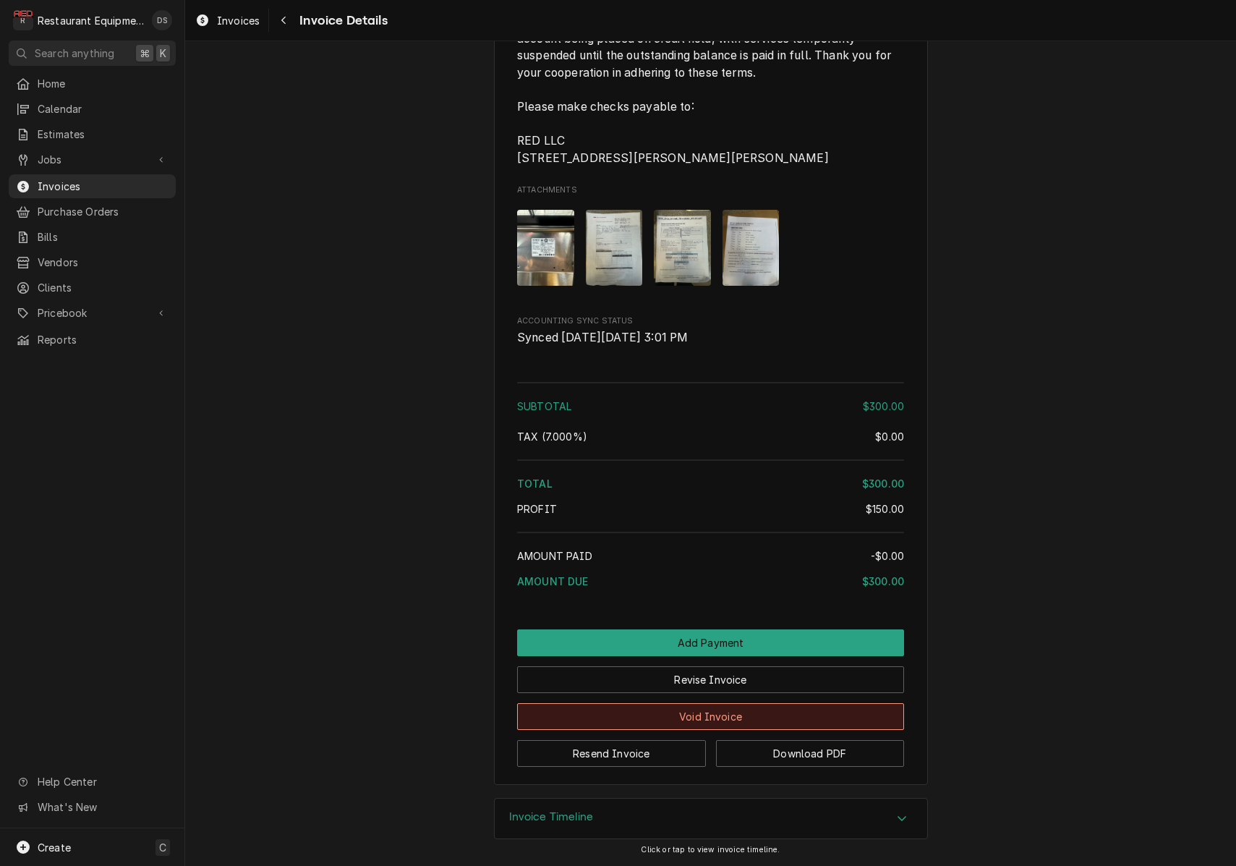
scroll to position [1635, 0]
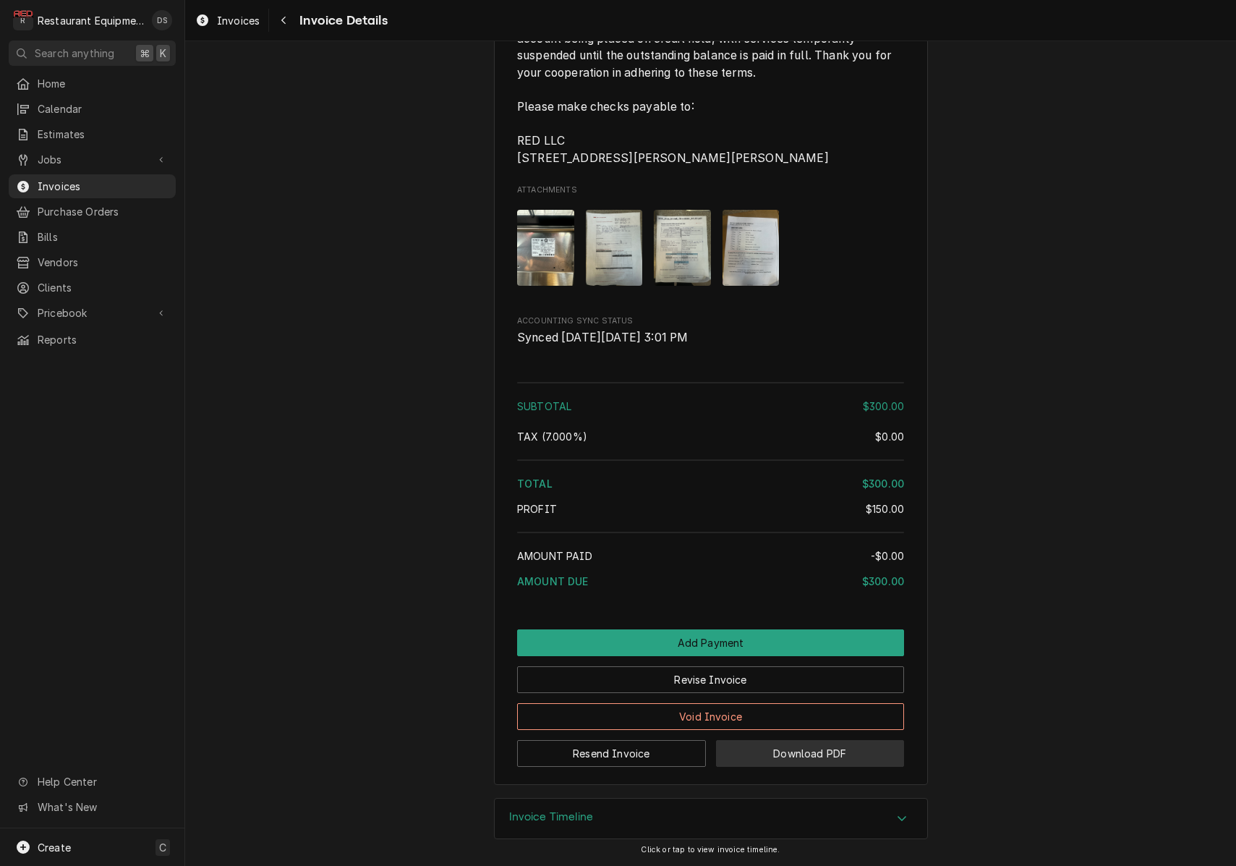
click at [824, 752] on button "Download PDF" at bounding box center [810, 753] width 189 height 27
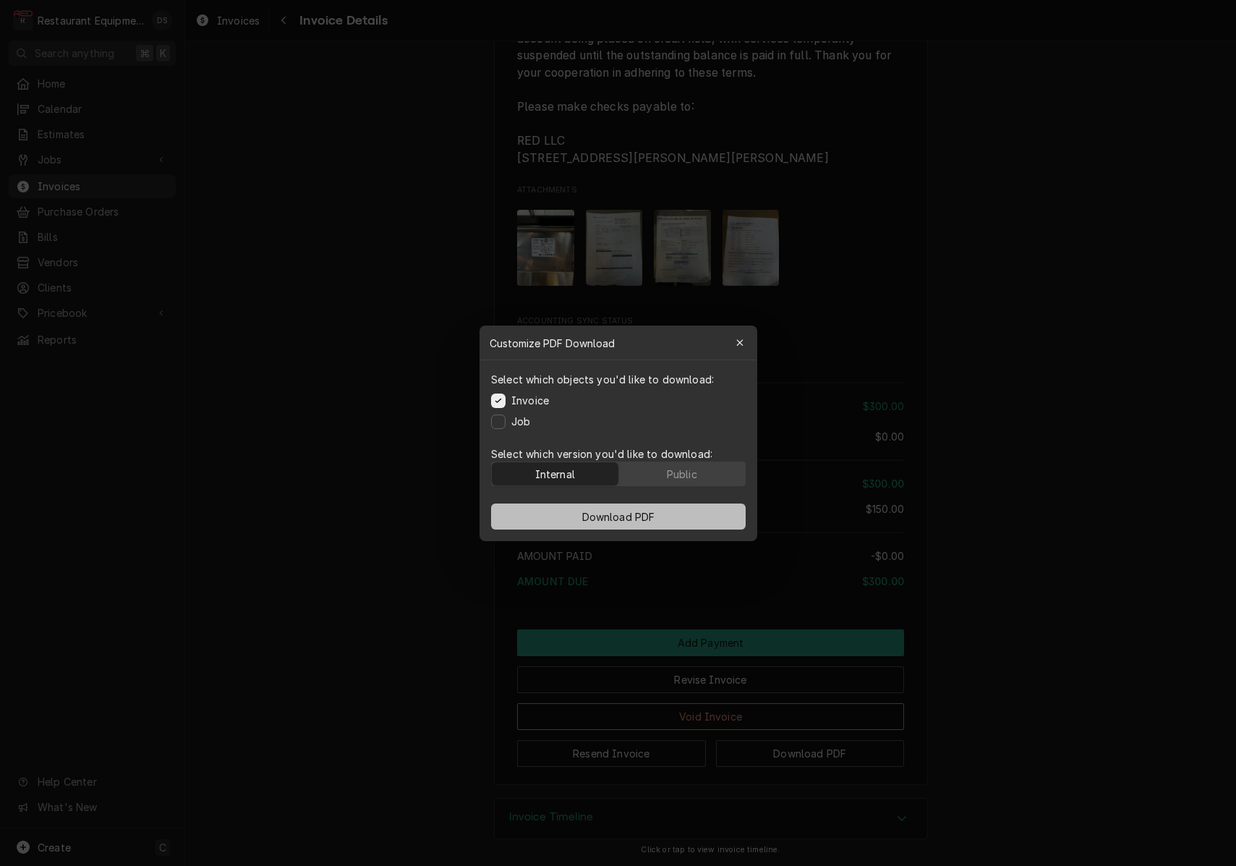
drag, startPoint x: 709, startPoint y: 474, endPoint x: 690, endPoint y: 519, distance: 48.6
click at [708, 474] on button "Public" at bounding box center [681, 473] width 127 height 23
click at [687, 517] on button "Download PDF" at bounding box center [618, 516] width 255 height 26
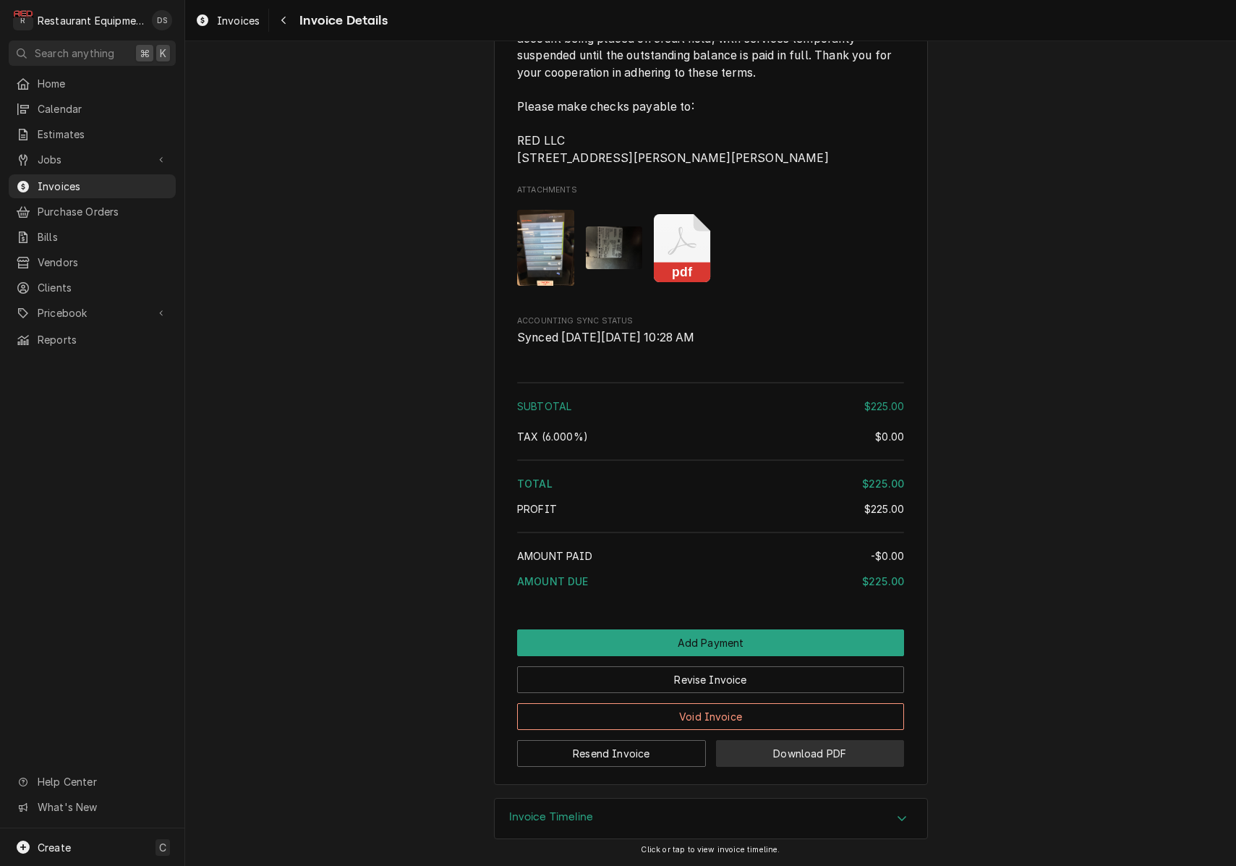
scroll to position [1750, 0]
click at [822, 759] on button "Download PDF" at bounding box center [810, 753] width 189 height 27
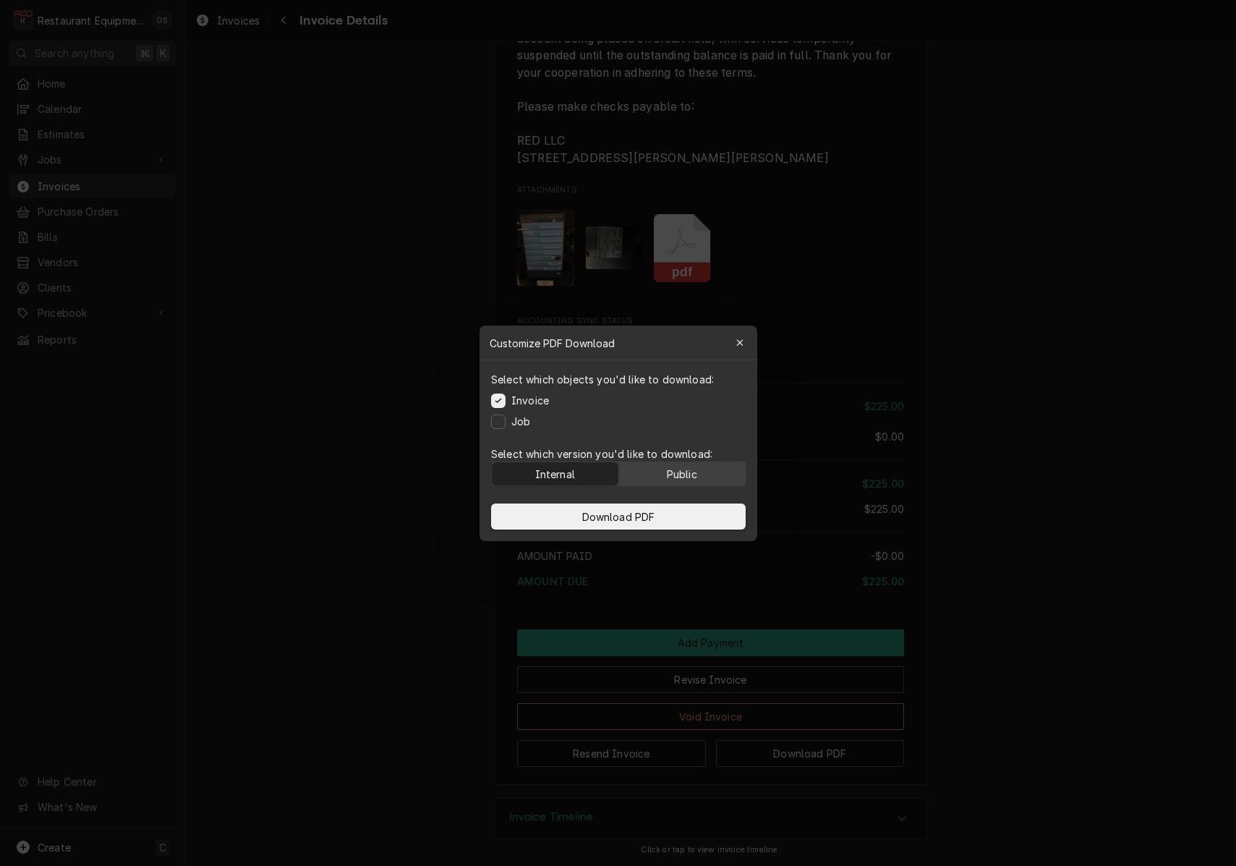
click at [704, 472] on button "Public" at bounding box center [681, 473] width 127 height 23
click at [651, 517] on span "Download PDF" at bounding box center [618, 515] width 79 height 15
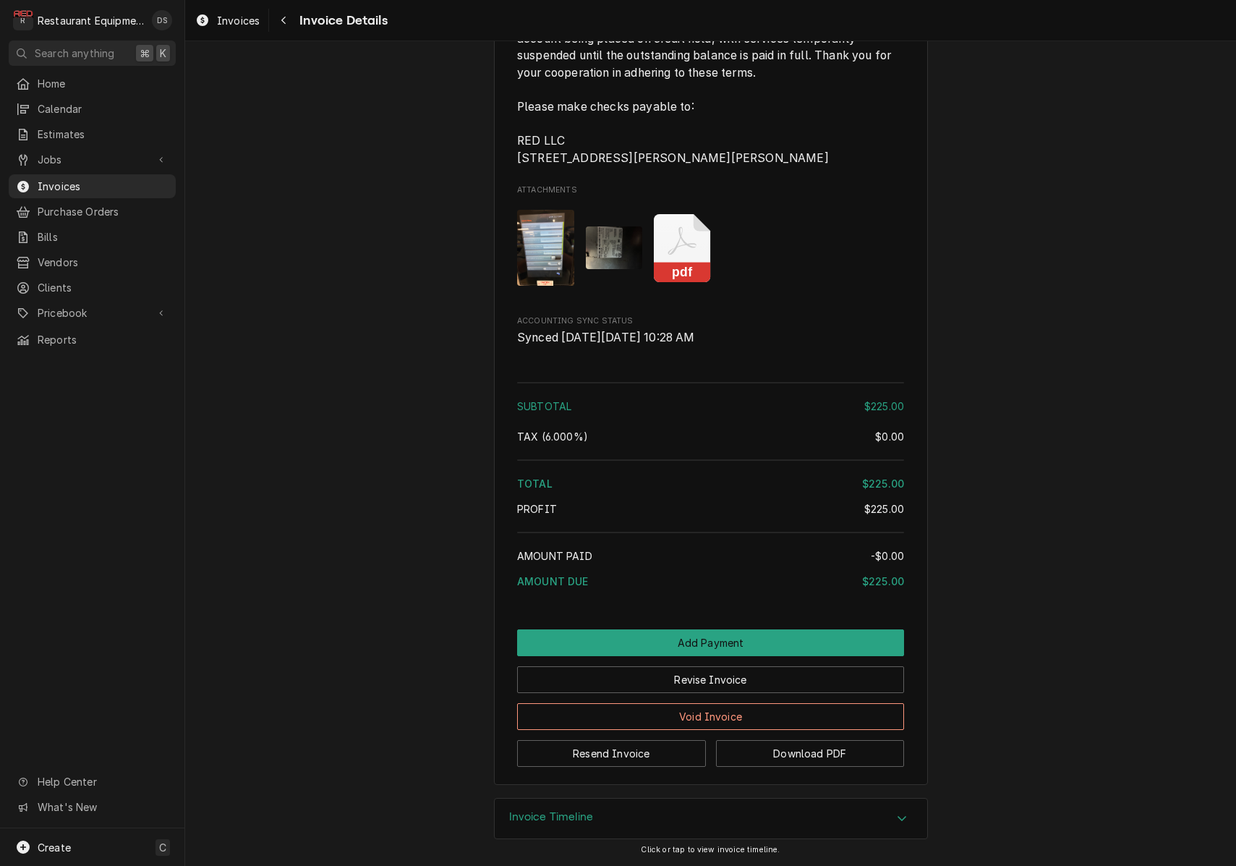
scroll to position [0, 0]
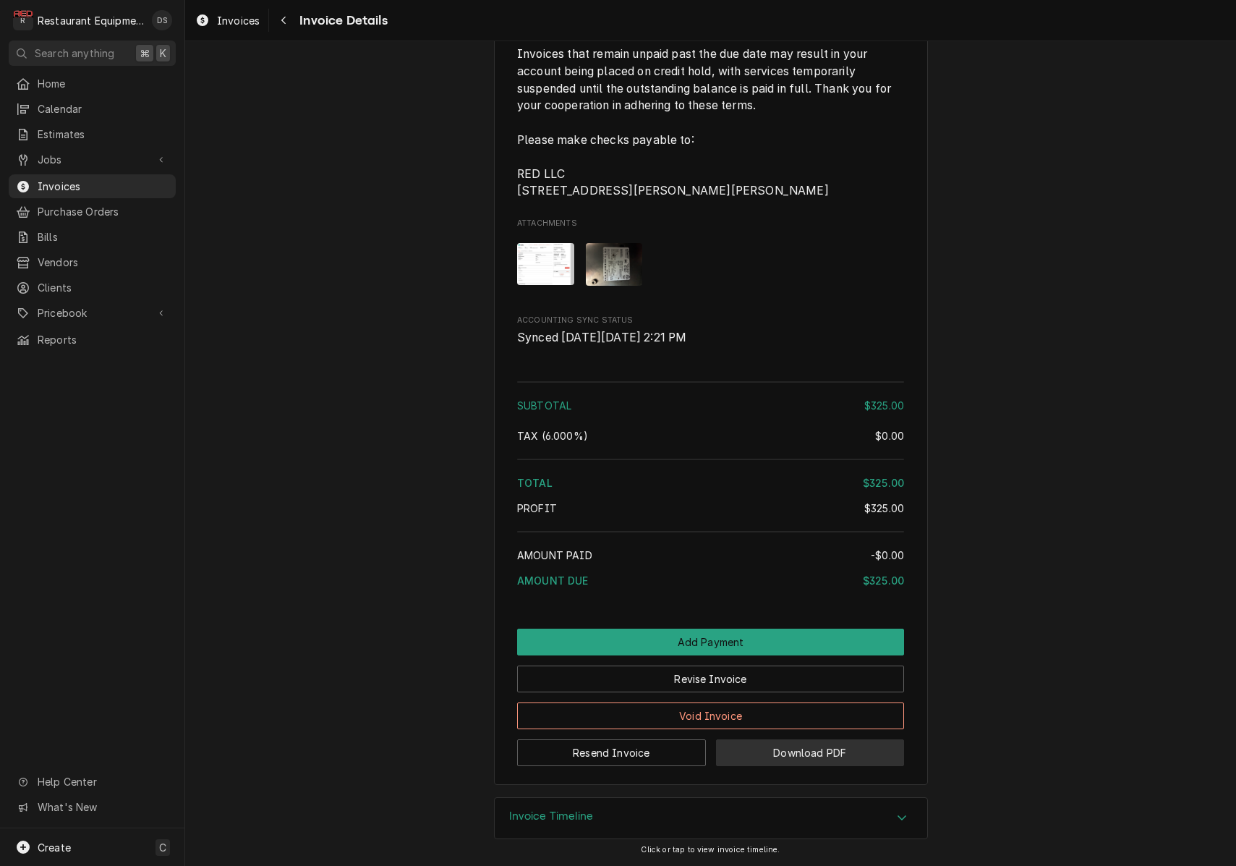
scroll to position [1684, 0]
click at [848, 750] on button "Download PDF" at bounding box center [810, 752] width 189 height 27
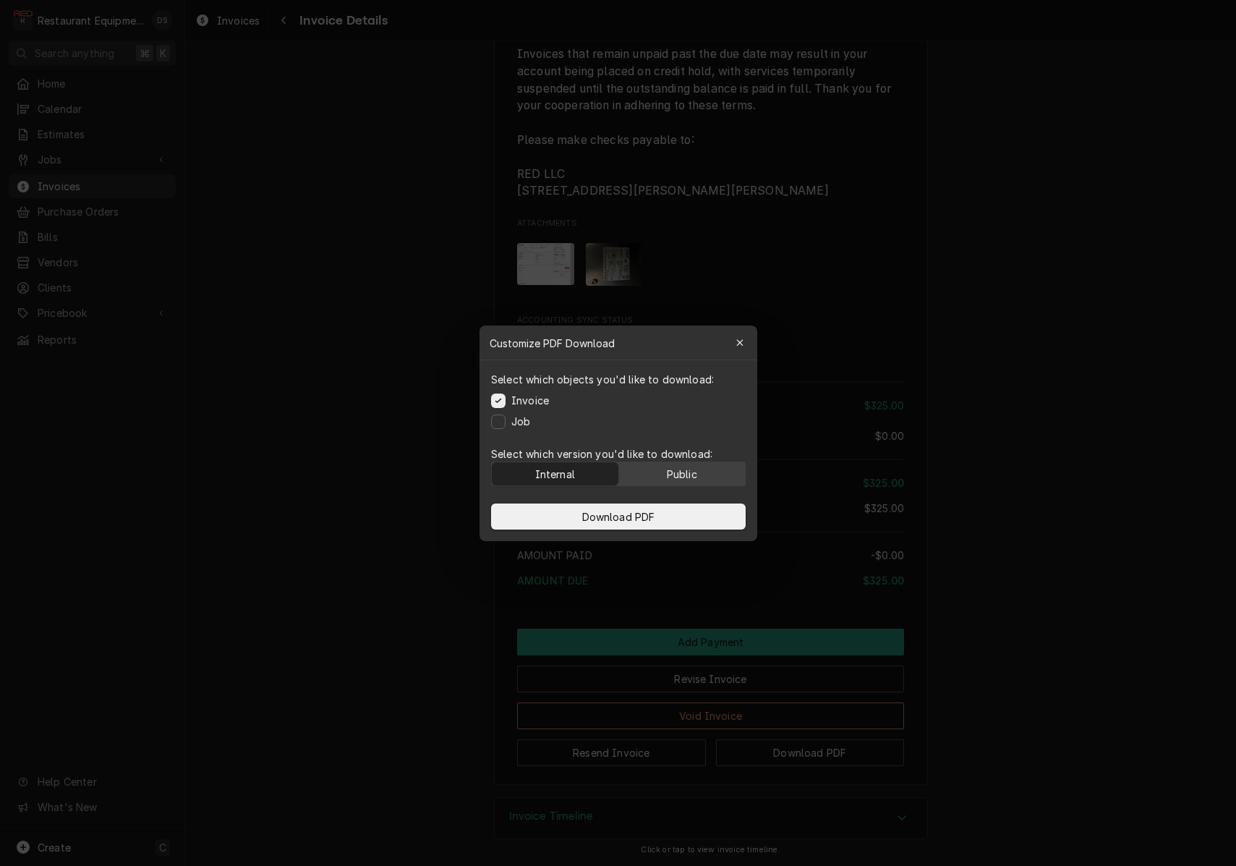
click at [698, 476] on button "Public" at bounding box center [681, 473] width 127 height 23
click at [683, 507] on button "Download PDF" at bounding box center [618, 516] width 255 height 26
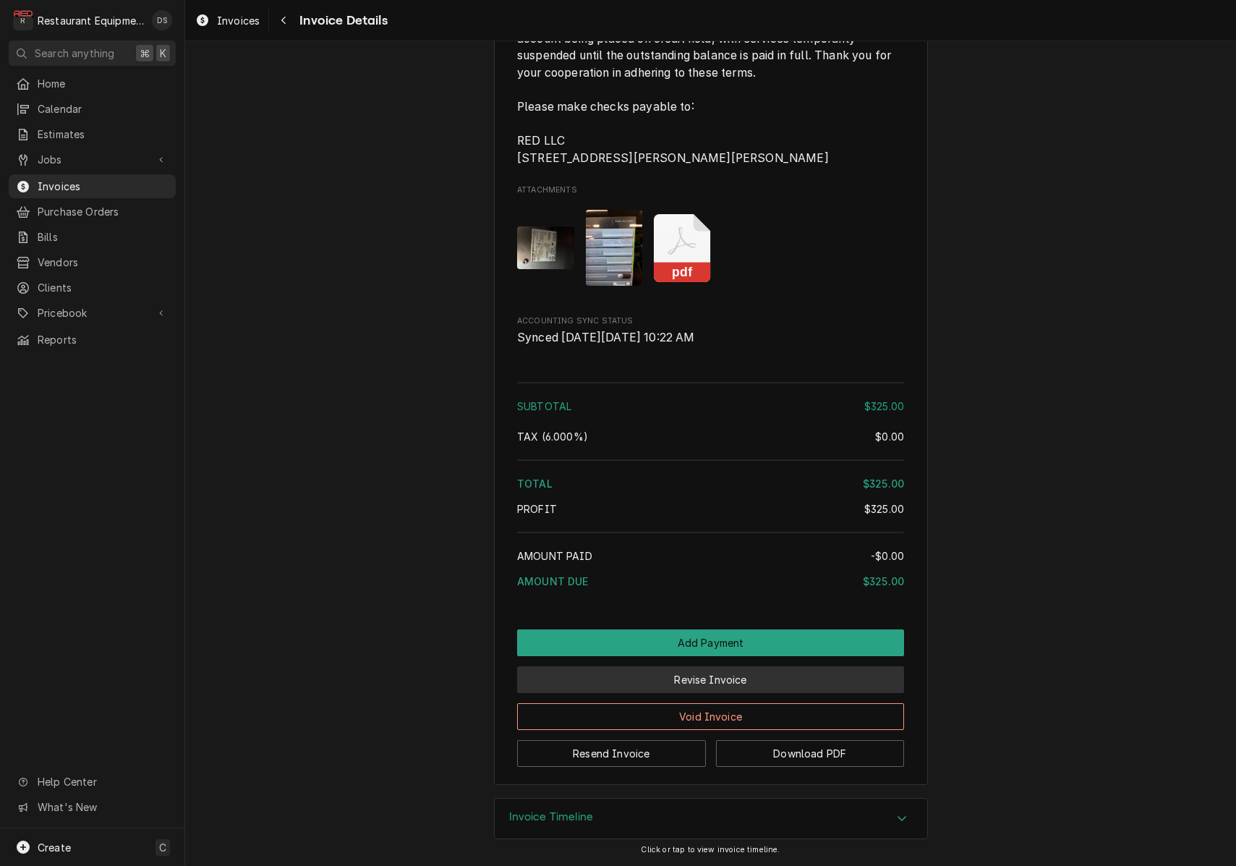
scroll to position [1750, 0]
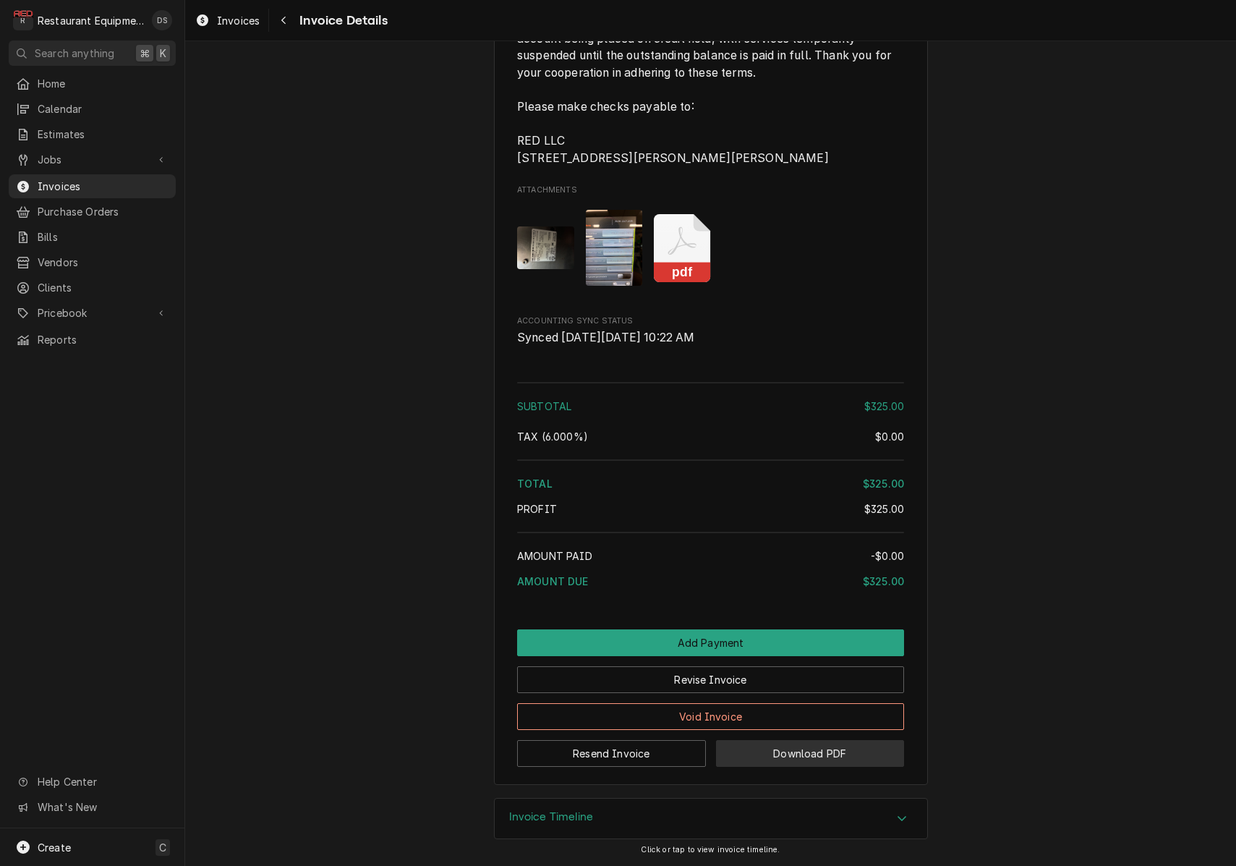
click at [805, 748] on button "Download PDF" at bounding box center [810, 753] width 189 height 27
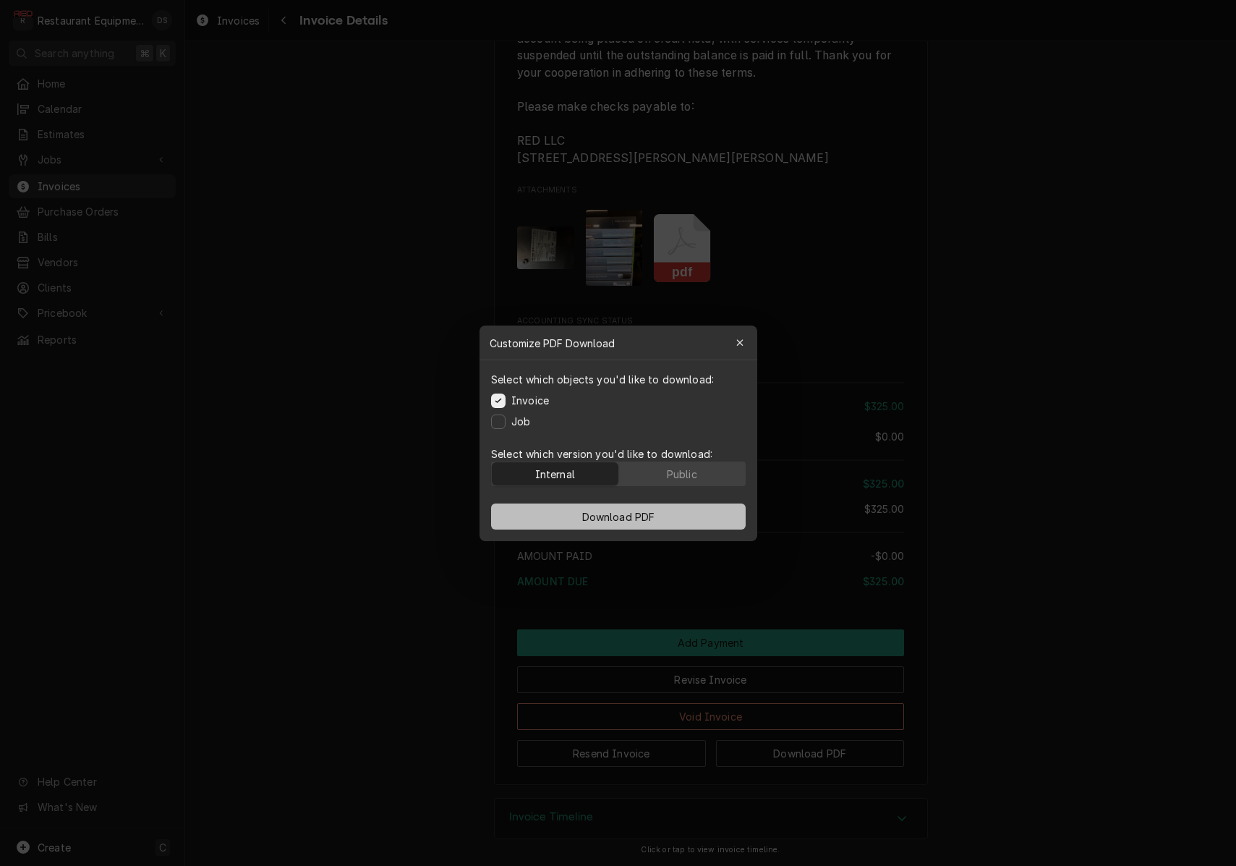
drag, startPoint x: 683, startPoint y: 473, endPoint x: 682, endPoint y: 511, distance: 37.6
click at [683, 473] on div "Public" at bounding box center [681, 473] width 30 height 15
drag, startPoint x: 669, startPoint y: 519, endPoint x: 741, endPoint y: 530, distance: 72.4
click at [669, 519] on button "Download PDF" at bounding box center [618, 516] width 255 height 26
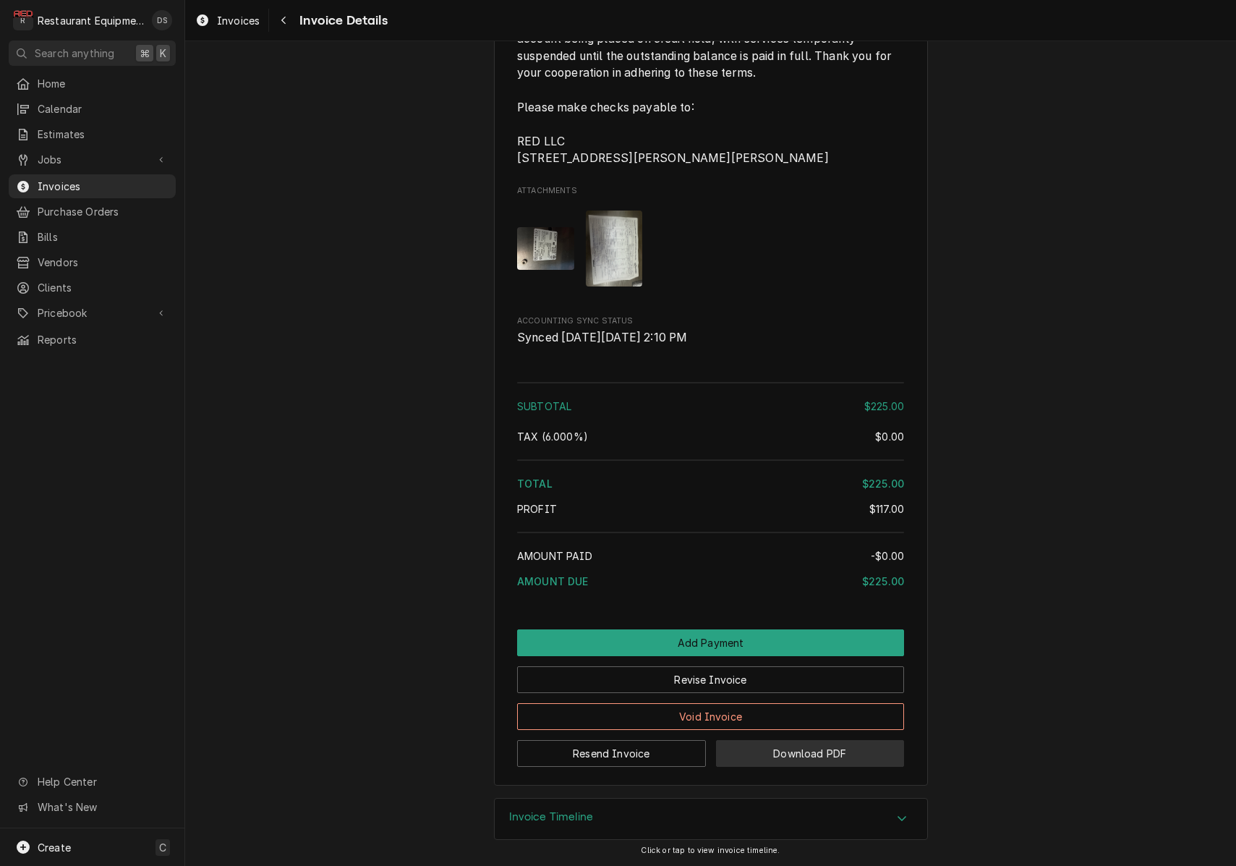
scroll to position [1718, 0]
click at [767, 762] on button "Download PDF" at bounding box center [810, 753] width 189 height 27
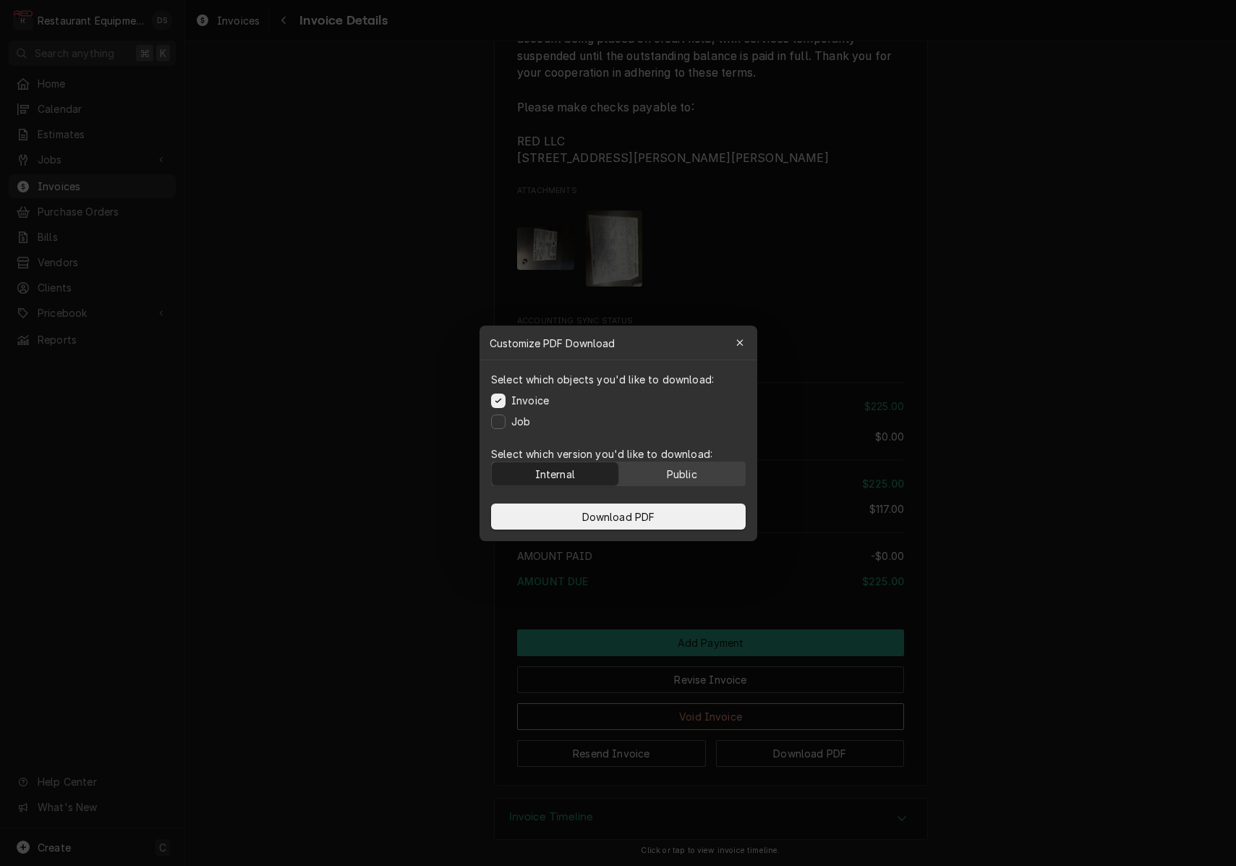
click at [695, 476] on div "Public" at bounding box center [681, 473] width 30 height 15
click at [660, 511] on button "Download PDF" at bounding box center [618, 516] width 255 height 26
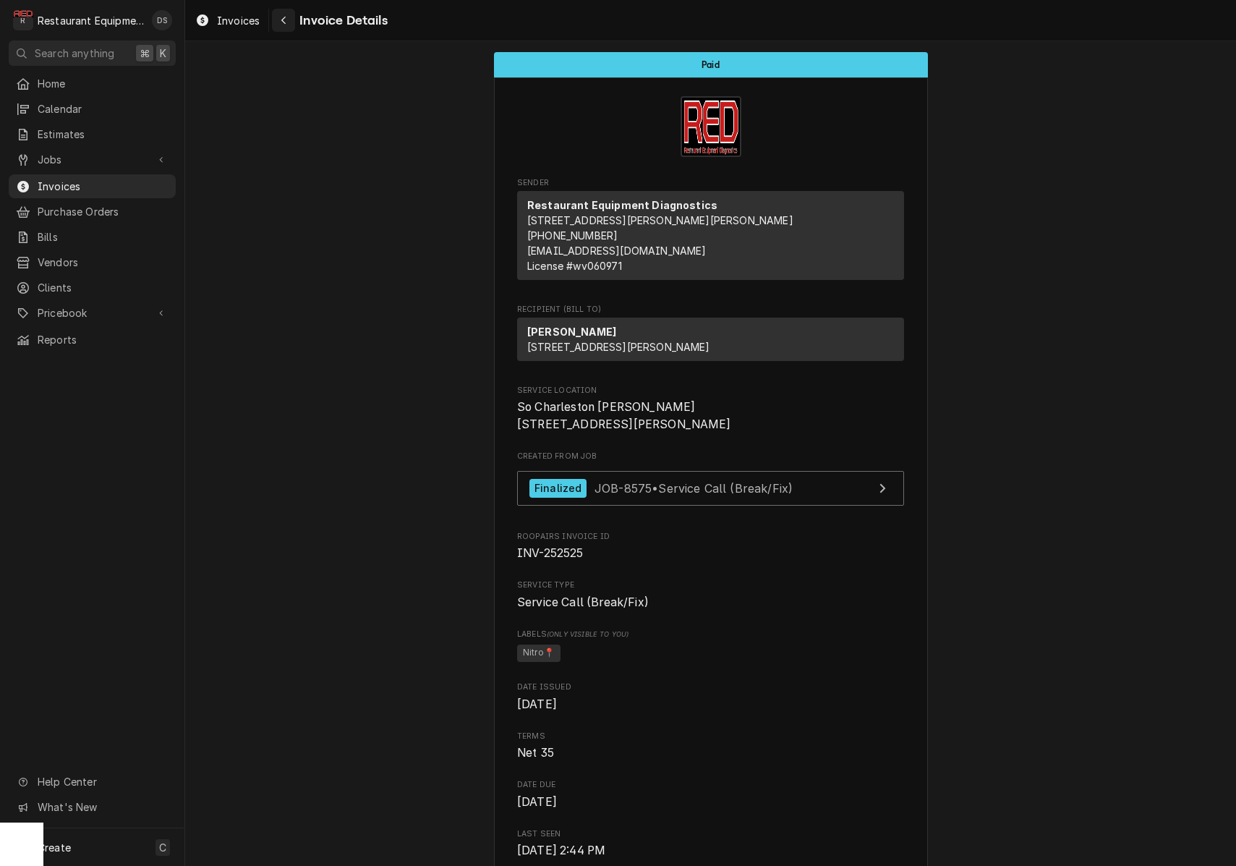
click at [285, 17] on icon "Navigate back" at bounding box center [284, 20] width 7 height 10
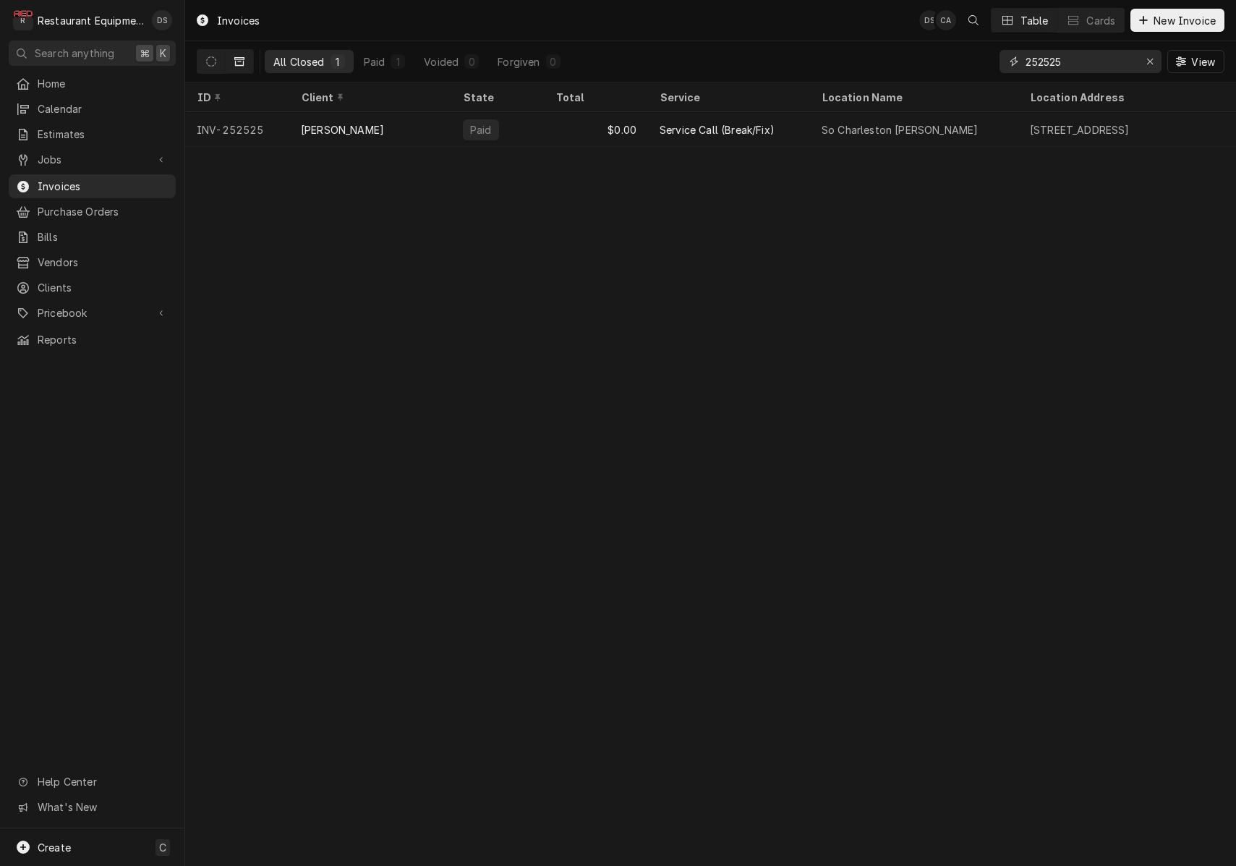
click at [1104, 69] on input "252525" at bounding box center [1079, 61] width 108 height 23
type input "252514"
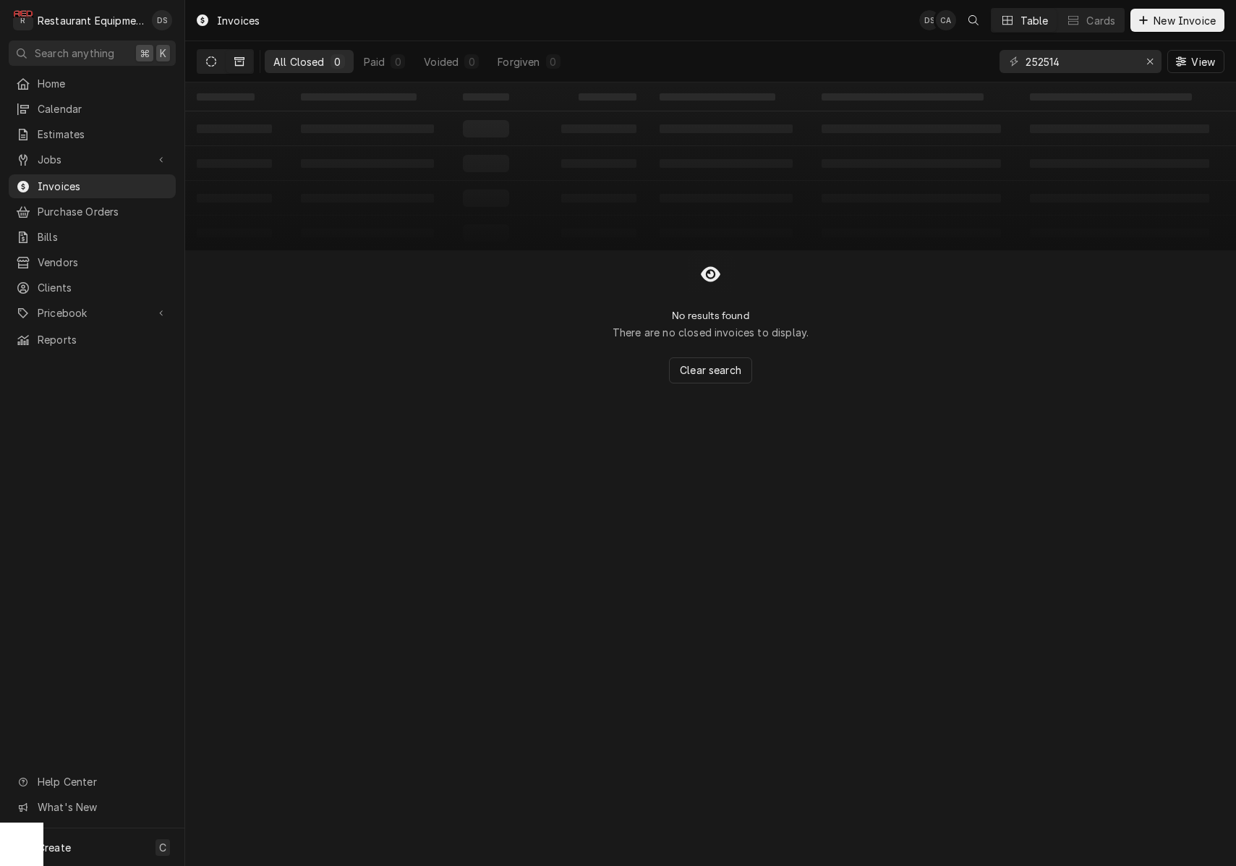
click at [212, 56] on icon "Dynamic Content Wrapper" at bounding box center [211, 61] width 10 height 10
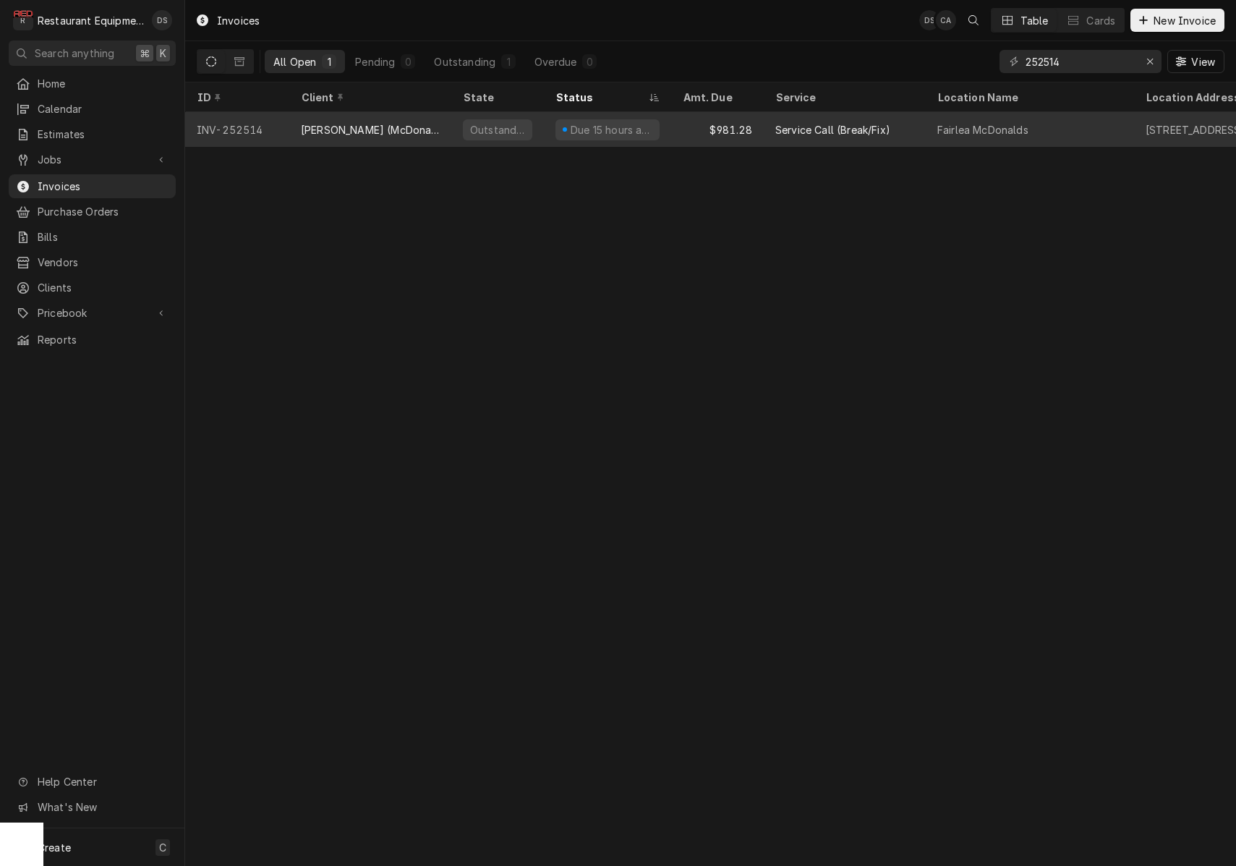
click at [696, 120] on div "$981.28" at bounding box center [717, 129] width 93 height 35
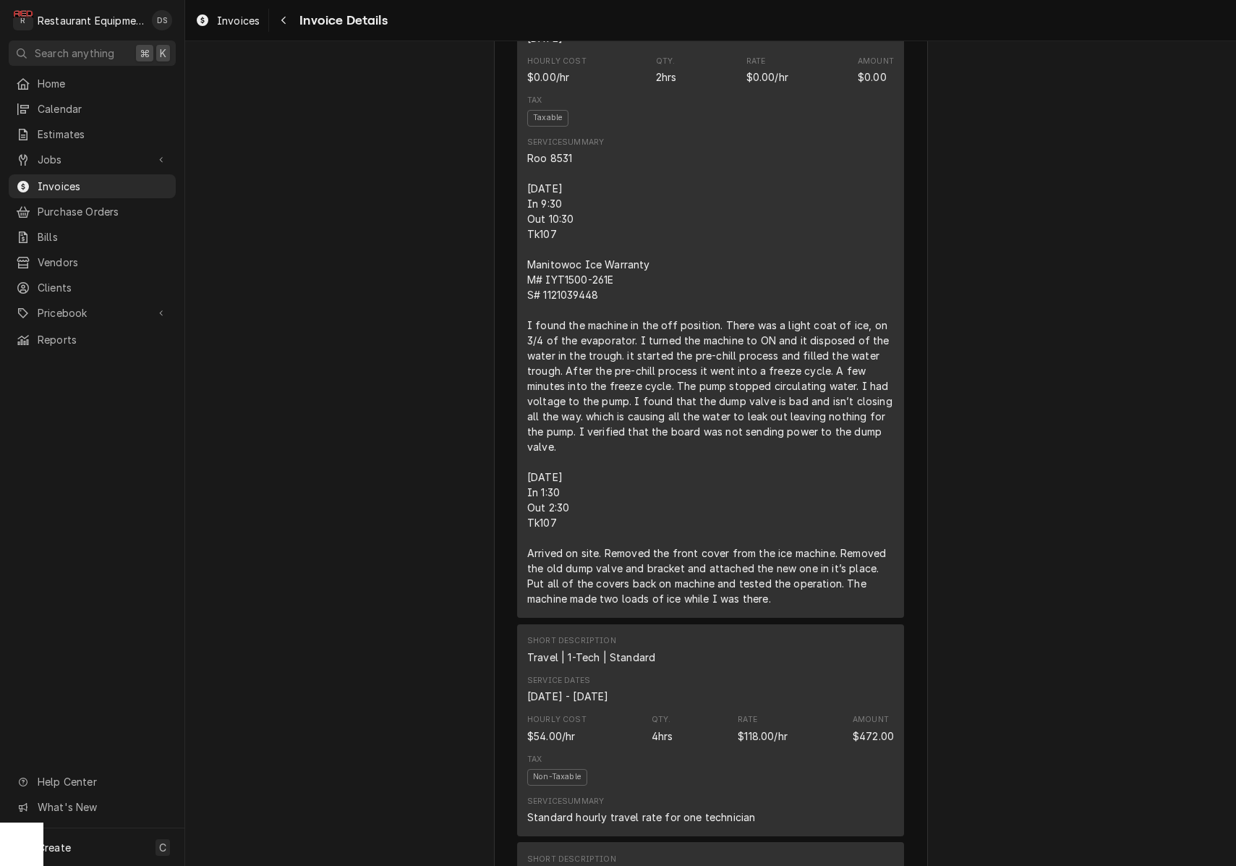
scroll to position [1043, 0]
click at [597, 307] on div "Roo 8531 [DATE] In 9:30 Out 10:30 Tk107 Manitowoc Ice Warranty M# IYT1500-261E …" at bounding box center [710, 374] width 367 height 456
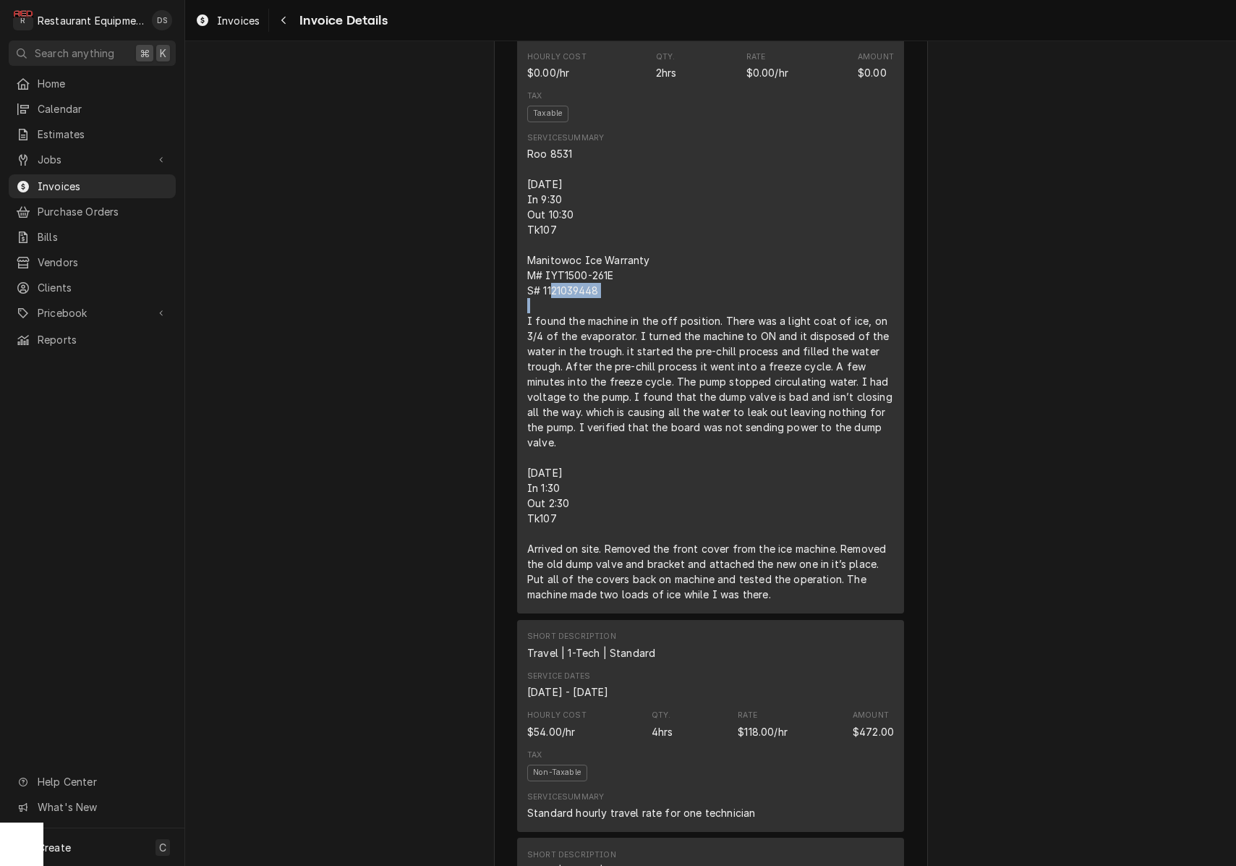
drag, startPoint x: 600, startPoint y: 307, endPoint x: 544, endPoint y: 309, distance: 56.5
click at [544, 309] on div "Roo 8531 [DATE] In 9:30 Out 10:30 Tk107 Manitowoc Ice Warranty M# IYT1500-261E …" at bounding box center [710, 374] width 367 height 456
copy div "1121039448"
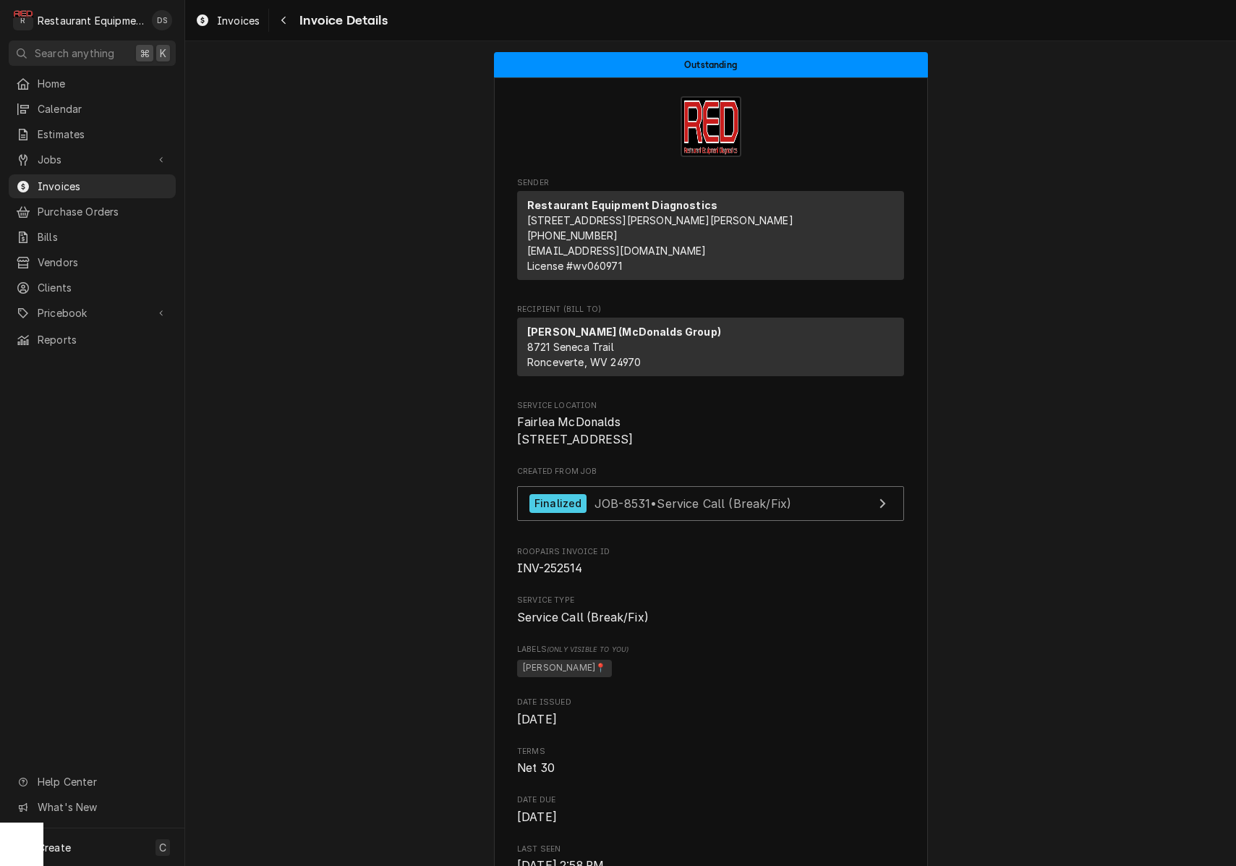
scroll to position [0, 0]
click at [286, 24] on icon "Navigate back" at bounding box center [284, 20] width 7 height 10
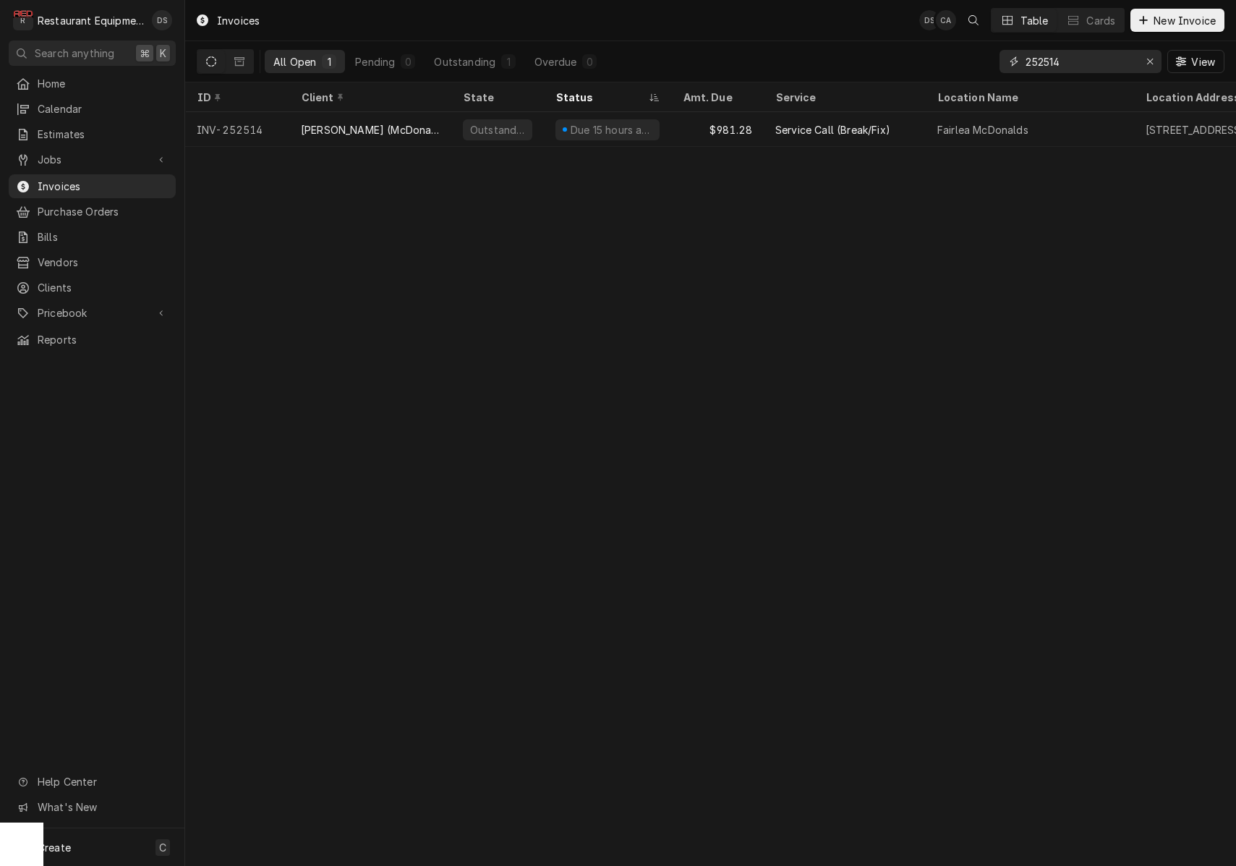
drag, startPoint x: 1148, startPoint y: 65, endPoint x: 1135, endPoint y: 71, distance: 13.6
click at [1147, 65] on icon "Erase input" at bounding box center [1150, 61] width 8 height 10
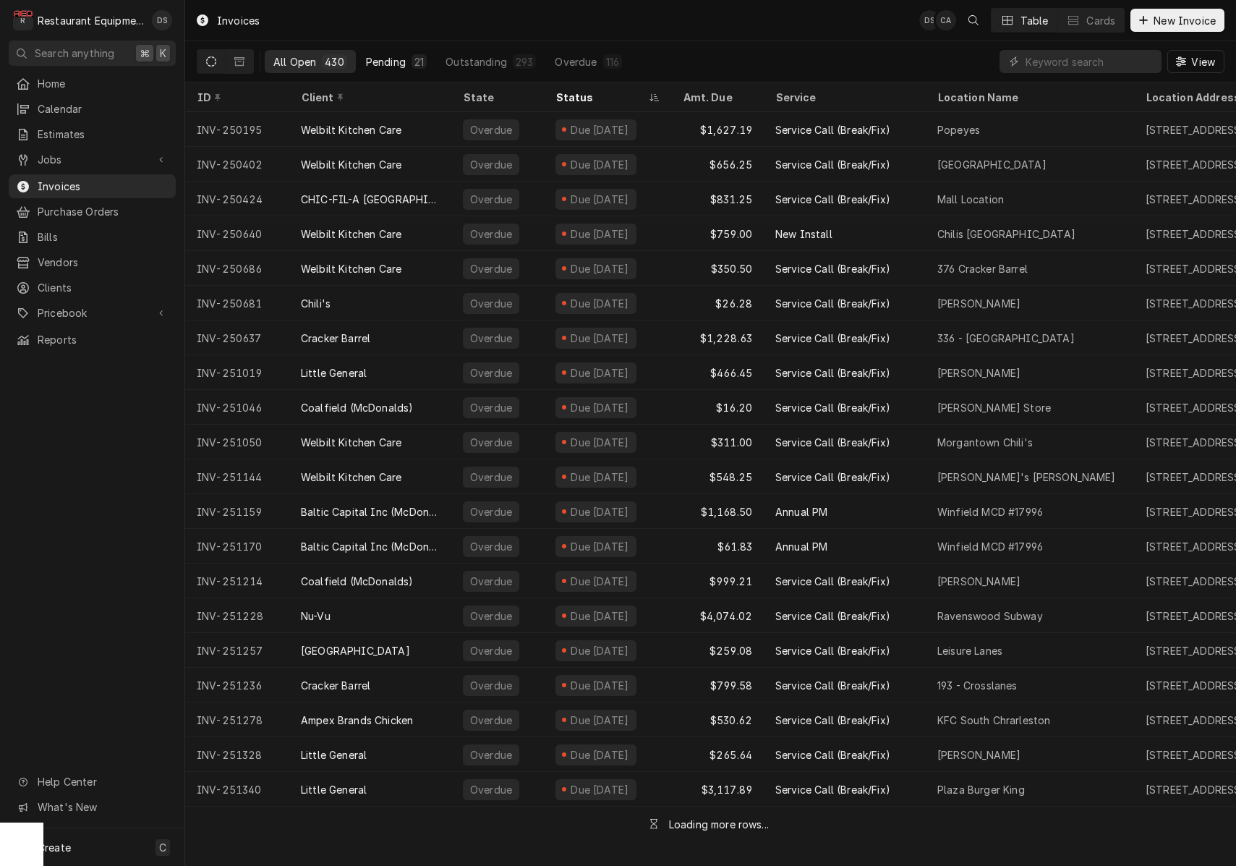
click at [383, 64] on div "Pending" at bounding box center [386, 61] width 40 height 15
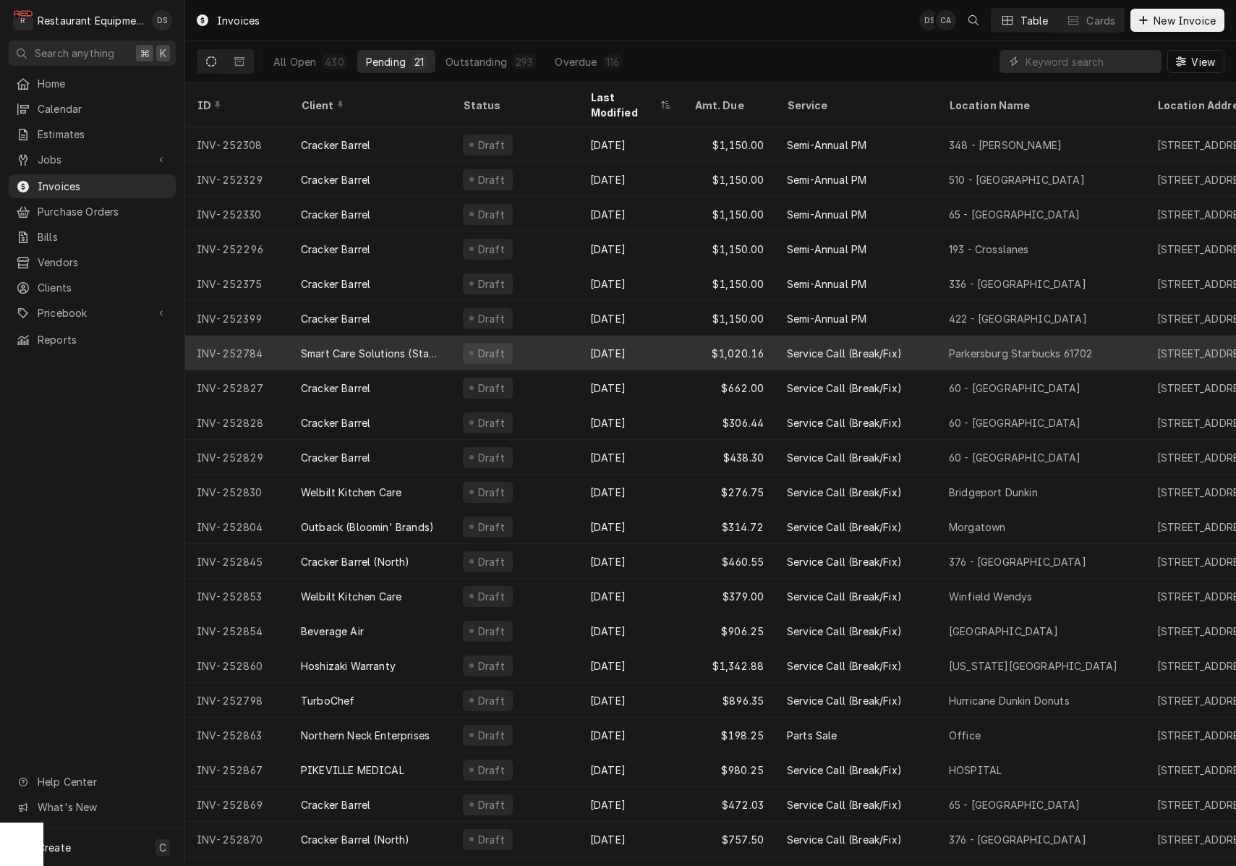
click at [676, 336] on div "Sep 15" at bounding box center [631, 353] width 104 height 35
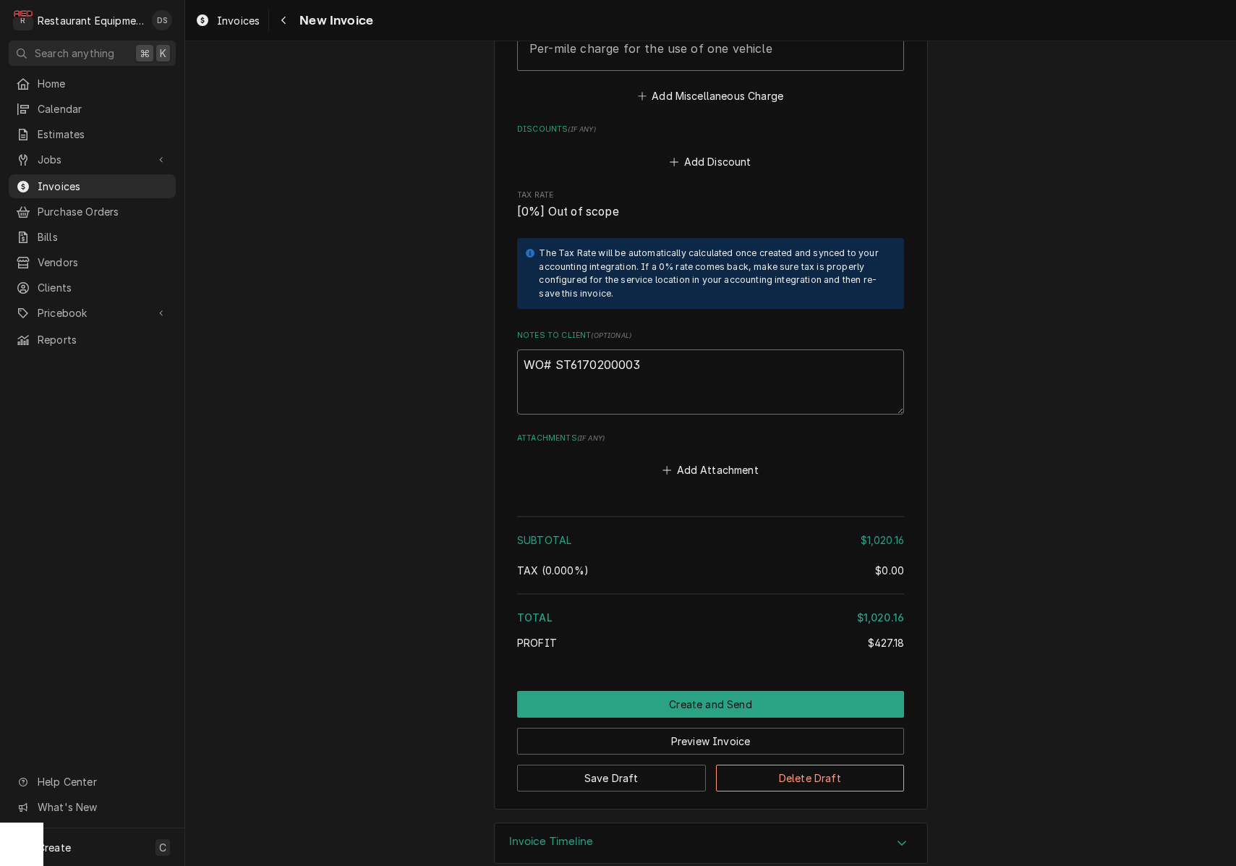
drag, startPoint x: 646, startPoint y: 345, endPoint x: 555, endPoint y: 341, distance: 90.5
click at [555, 349] on textarea "WO# ST6170200003" at bounding box center [710, 381] width 387 height 65
click at [286, 19] on icon "Navigate back" at bounding box center [284, 20] width 7 height 10
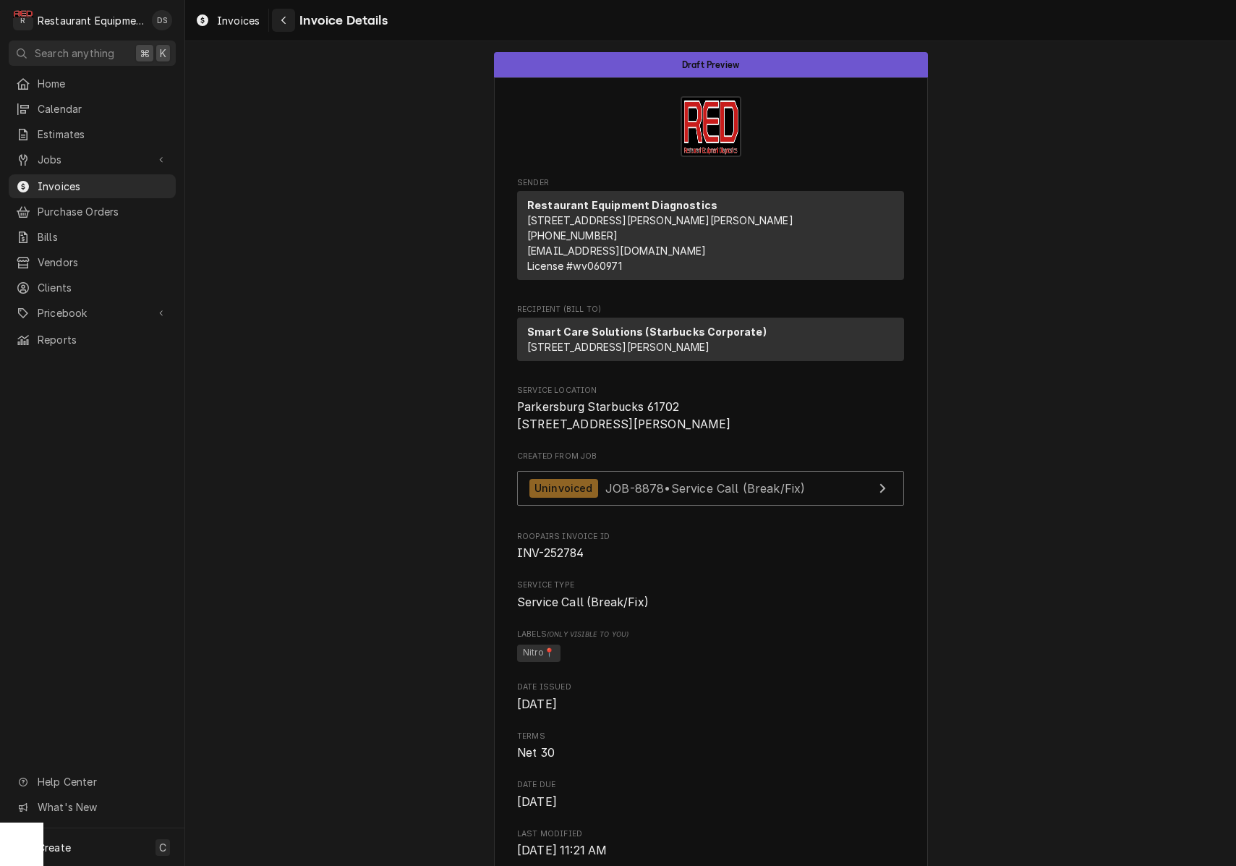
click at [282, 17] on icon "Navigate back" at bounding box center [284, 20] width 7 height 10
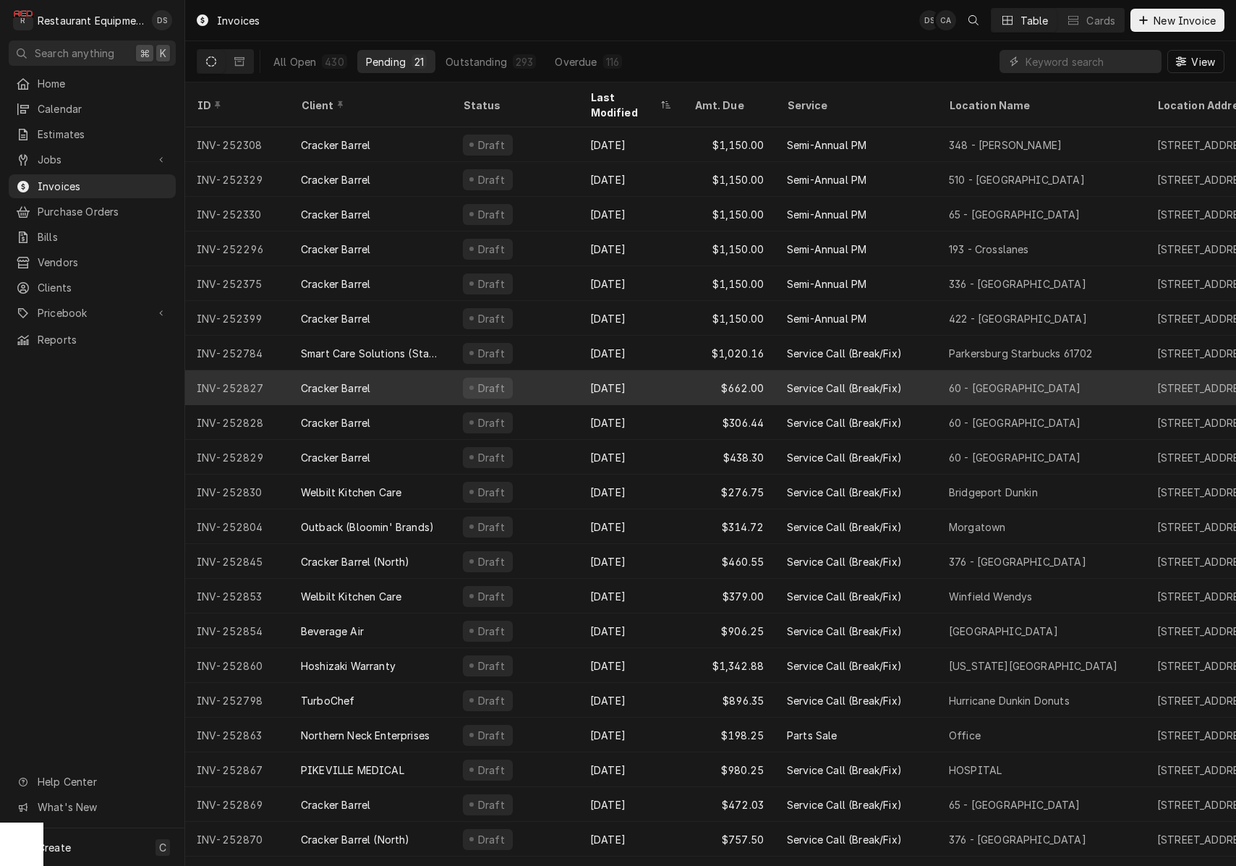
click at [418, 373] on div "Cracker Barrel" at bounding box center [370, 387] width 162 height 35
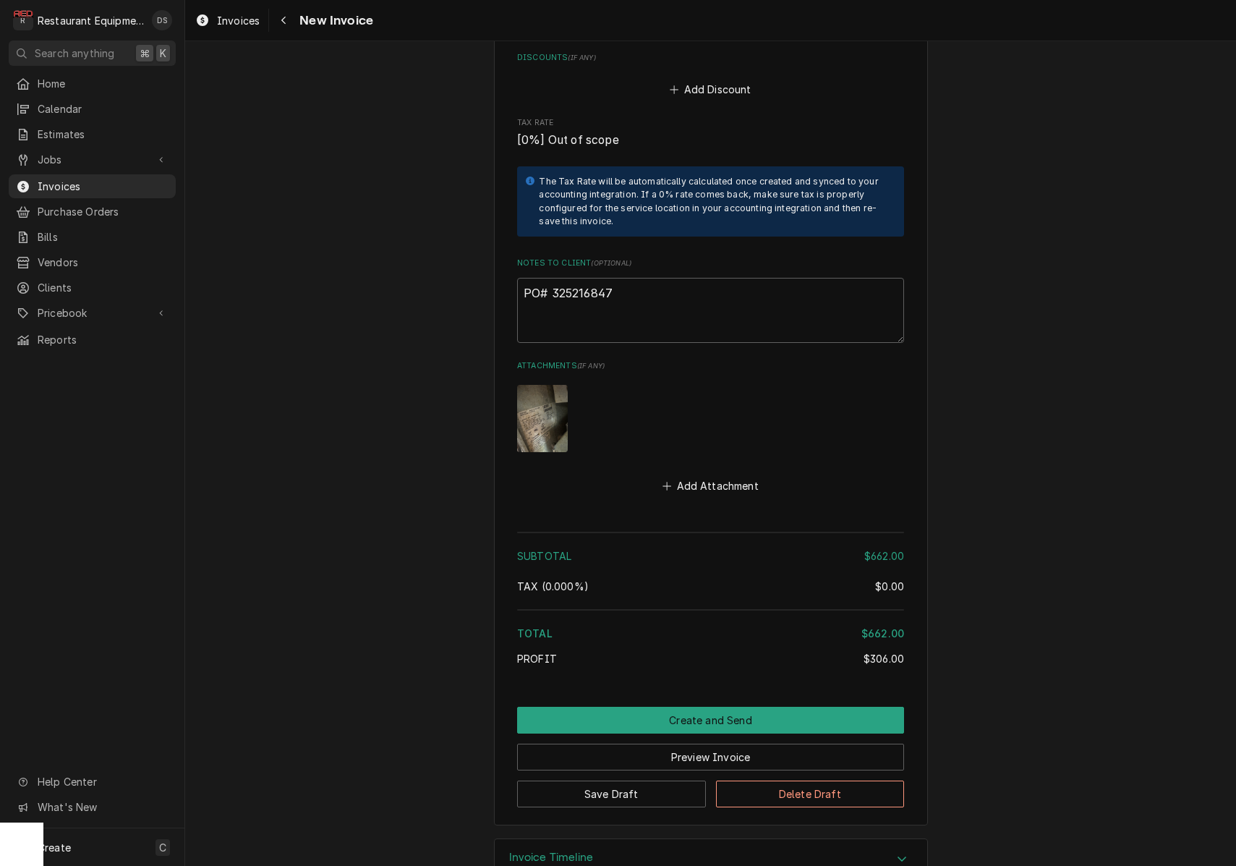
scroll to position [2512, 0]
drag, startPoint x: 620, startPoint y: 256, endPoint x: 553, endPoint y: 255, distance: 68.0
click at [553, 278] on textarea "PO# 325216847" at bounding box center [710, 310] width 387 height 65
click at [278, 23] on div "Navigate back" at bounding box center [283, 20] width 14 height 14
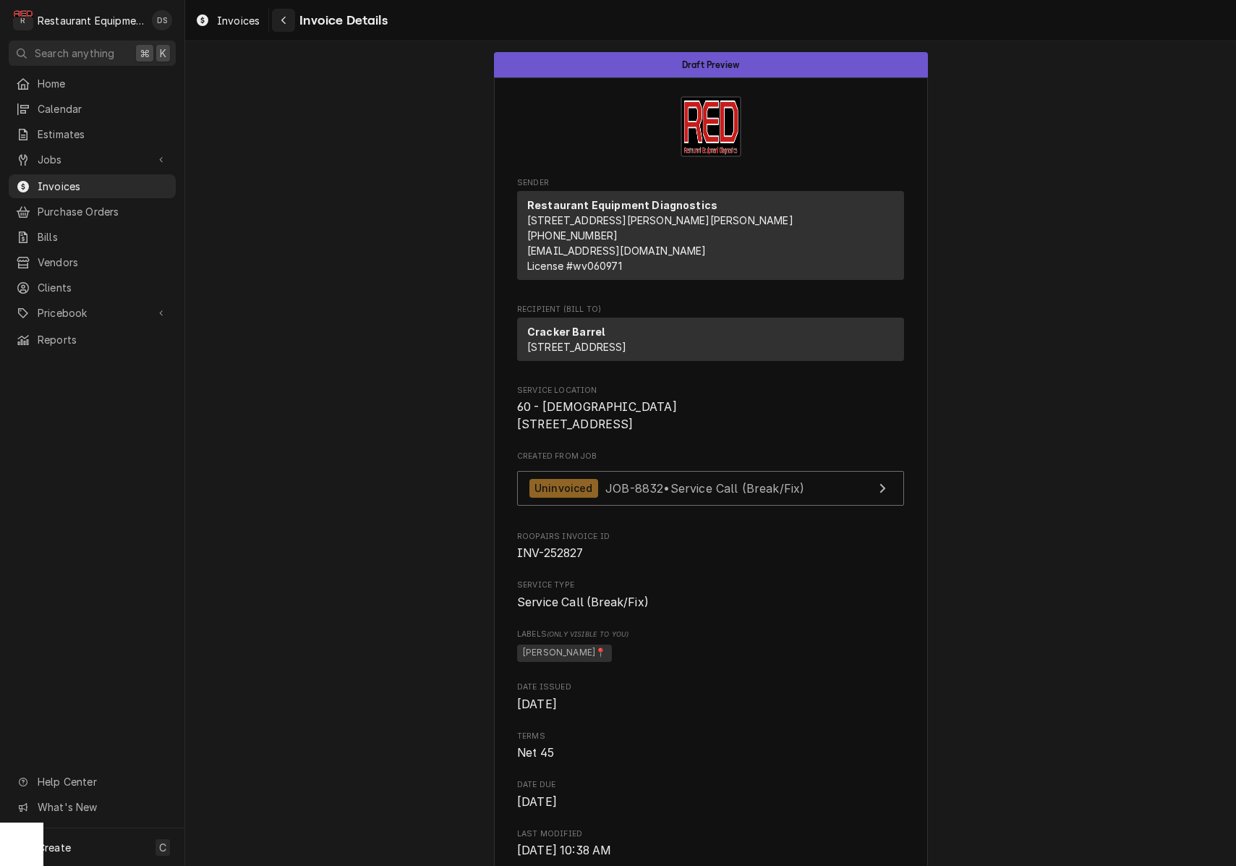
click at [287, 22] on div "Navigate back" at bounding box center [283, 20] width 14 height 14
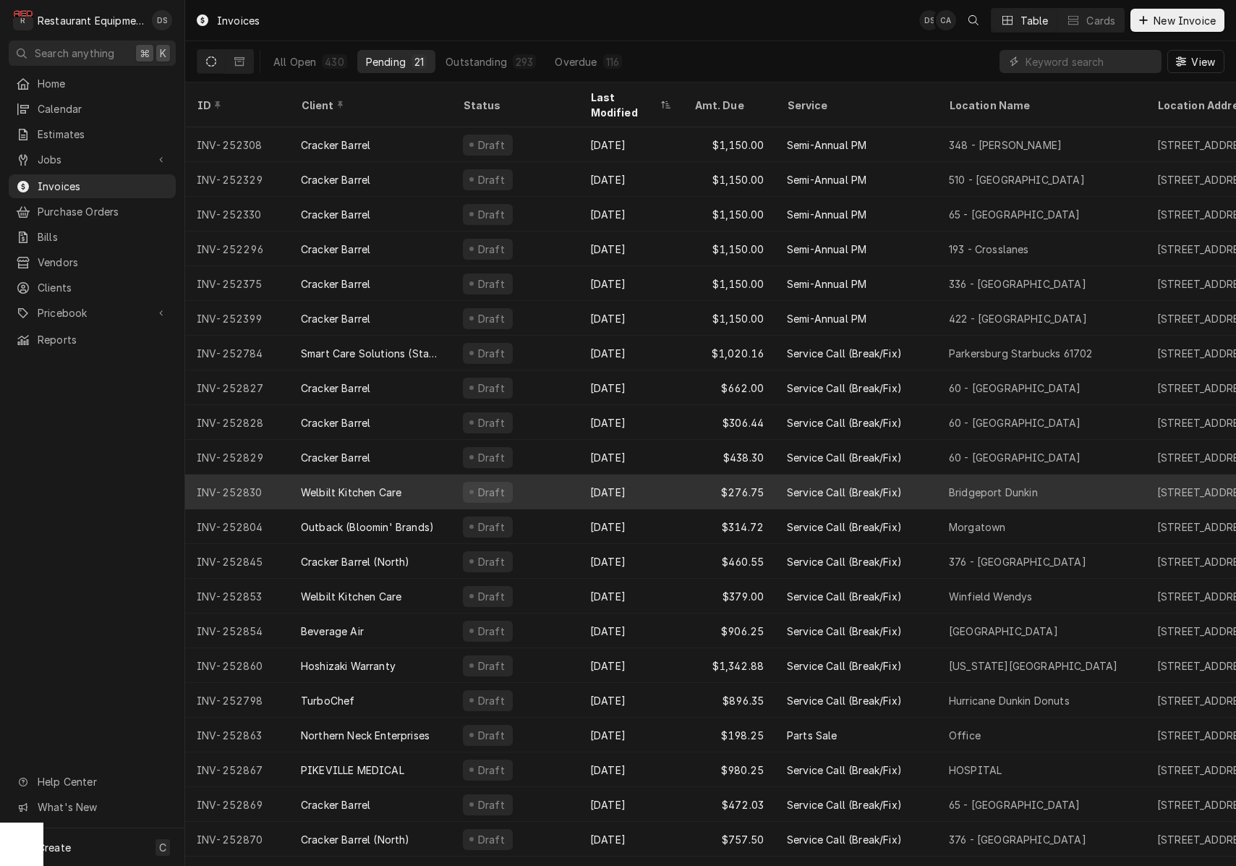
click at [677, 474] on div "Sep 17" at bounding box center [631, 491] width 104 height 35
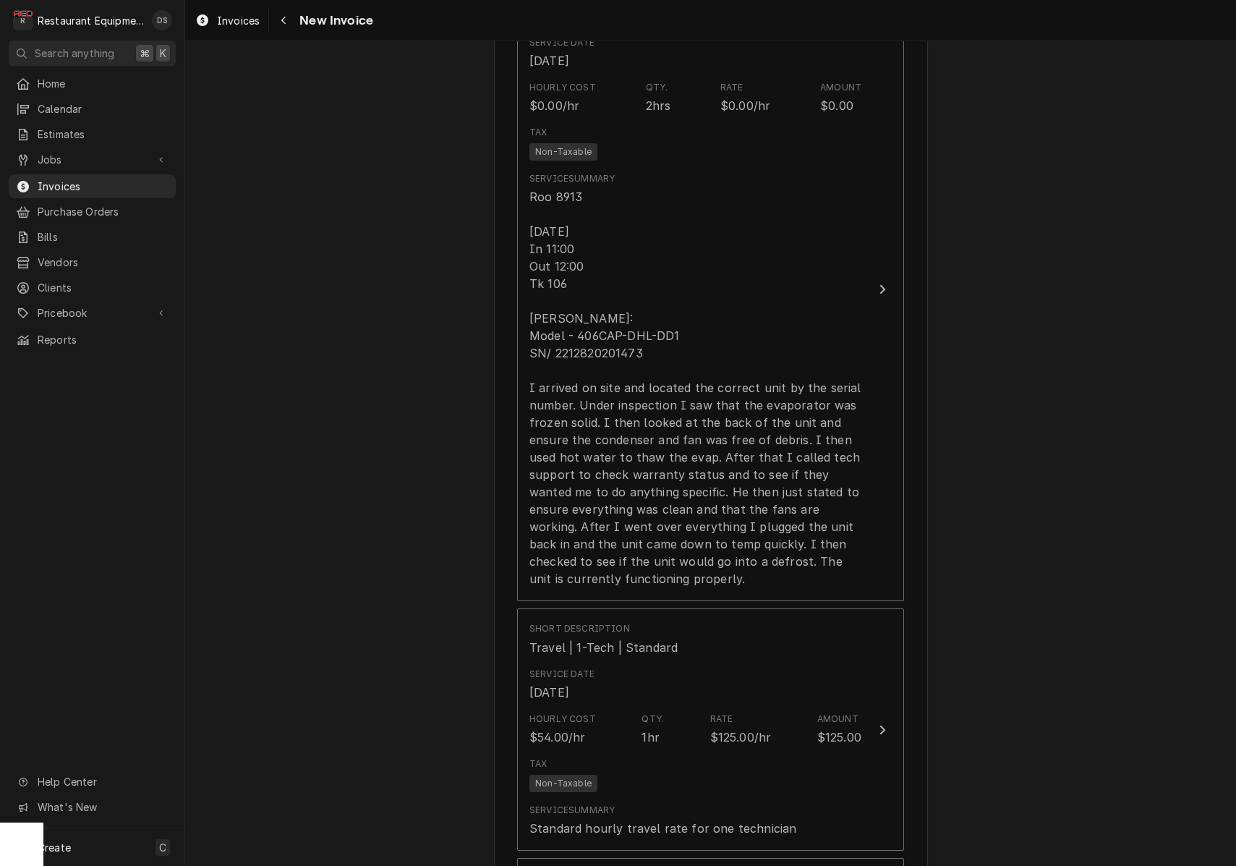
scroll to position [1019, 0]
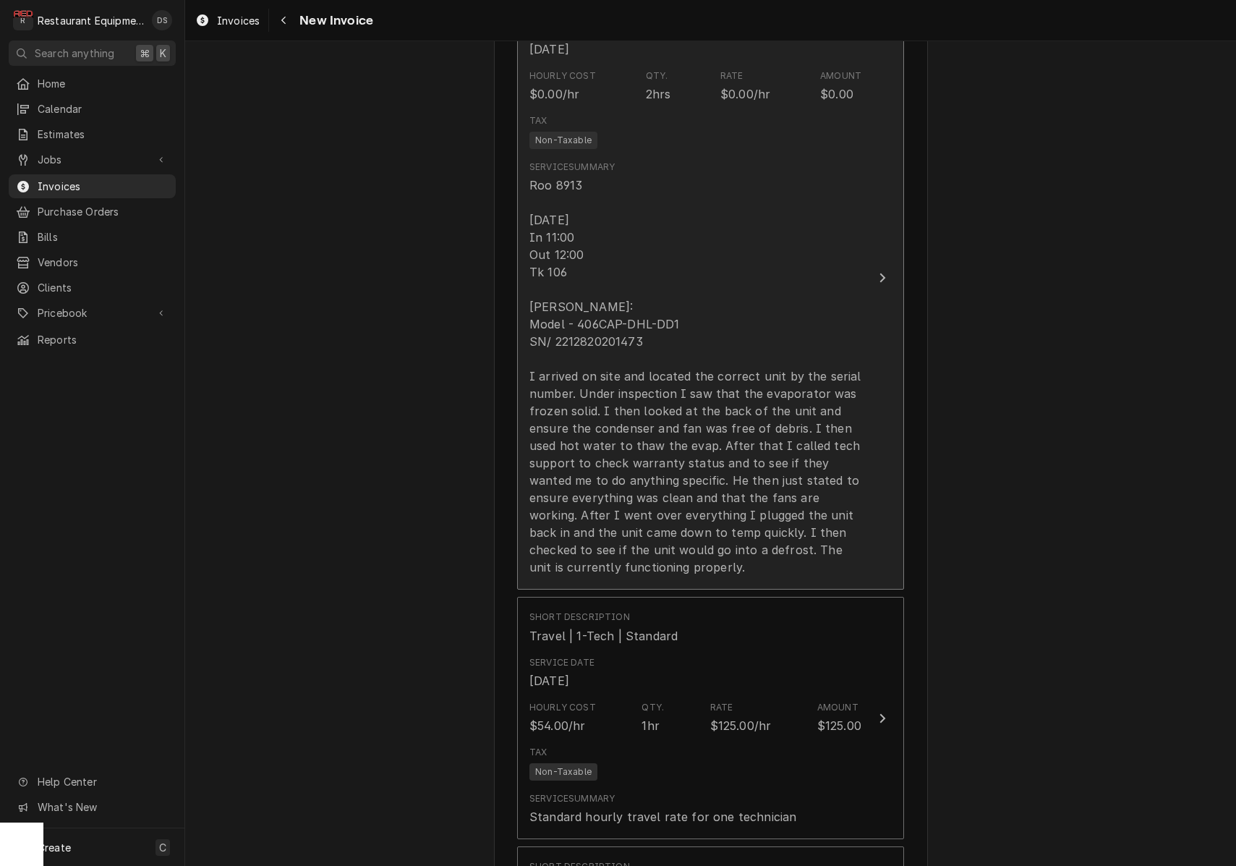
click at [664, 348] on div "Roo 8913 [DATE] In 11:00 Out 12:00 Tk 106 [PERSON_NAME]: Model - 406CAP-DHL-DD1…" at bounding box center [695, 375] width 332 height 399
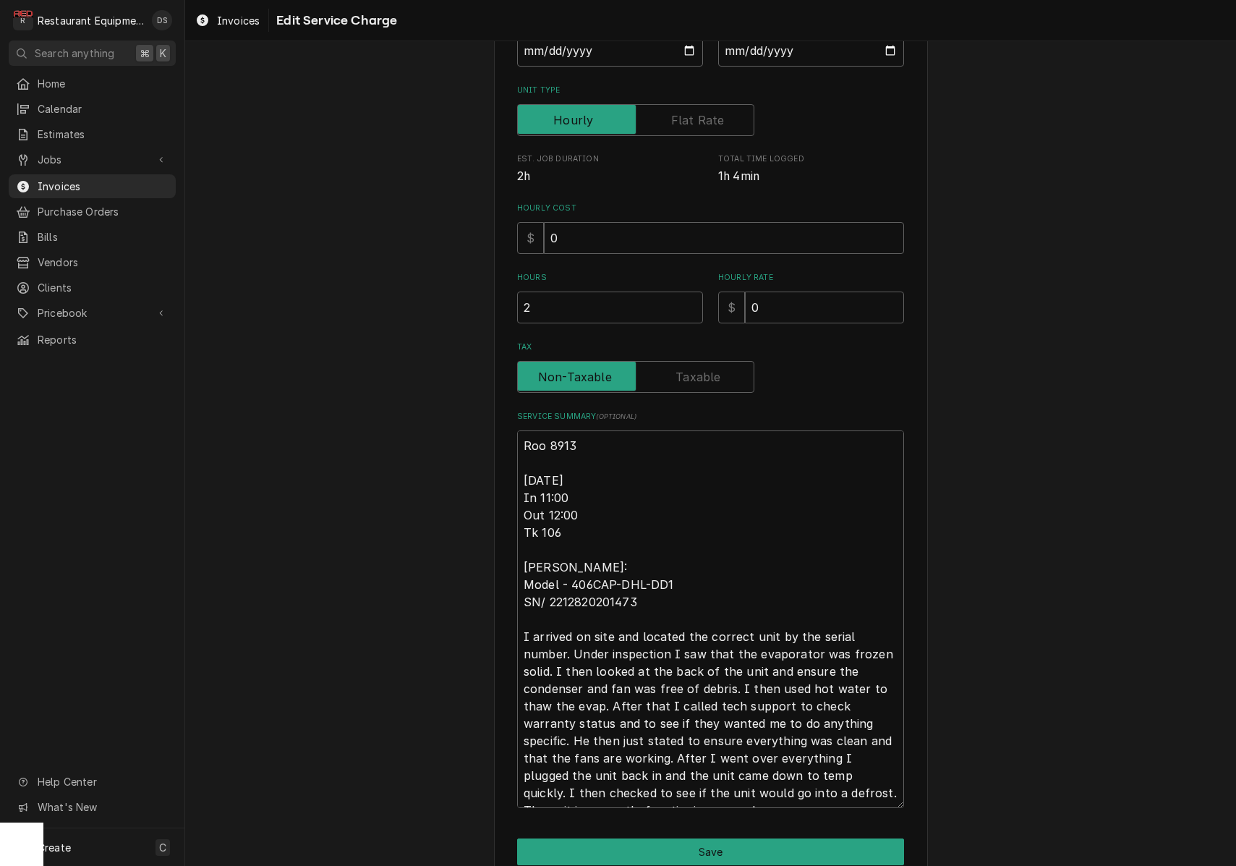
scroll to position [199, 0]
drag, startPoint x: 644, startPoint y: 597, endPoint x: 554, endPoint y: 596, distance: 90.4
click at [550, 596] on textarea "Roo 8913 [DATE] In 11:00 Out 12:00 Tk 106 [PERSON_NAME]: Model - 406CAP-DHL-DD1…" at bounding box center [710, 618] width 387 height 378
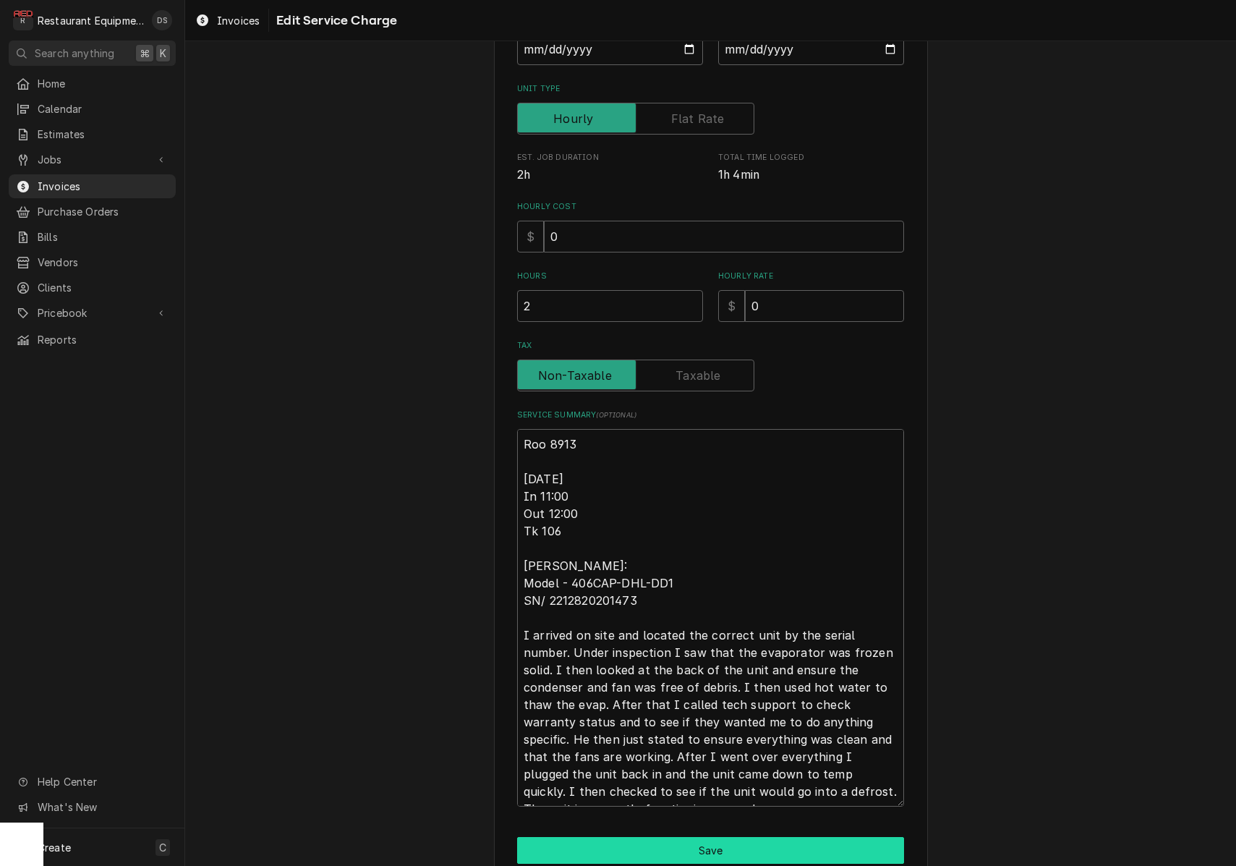
click at [704, 844] on button "Save" at bounding box center [710, 850] width 387 height 27
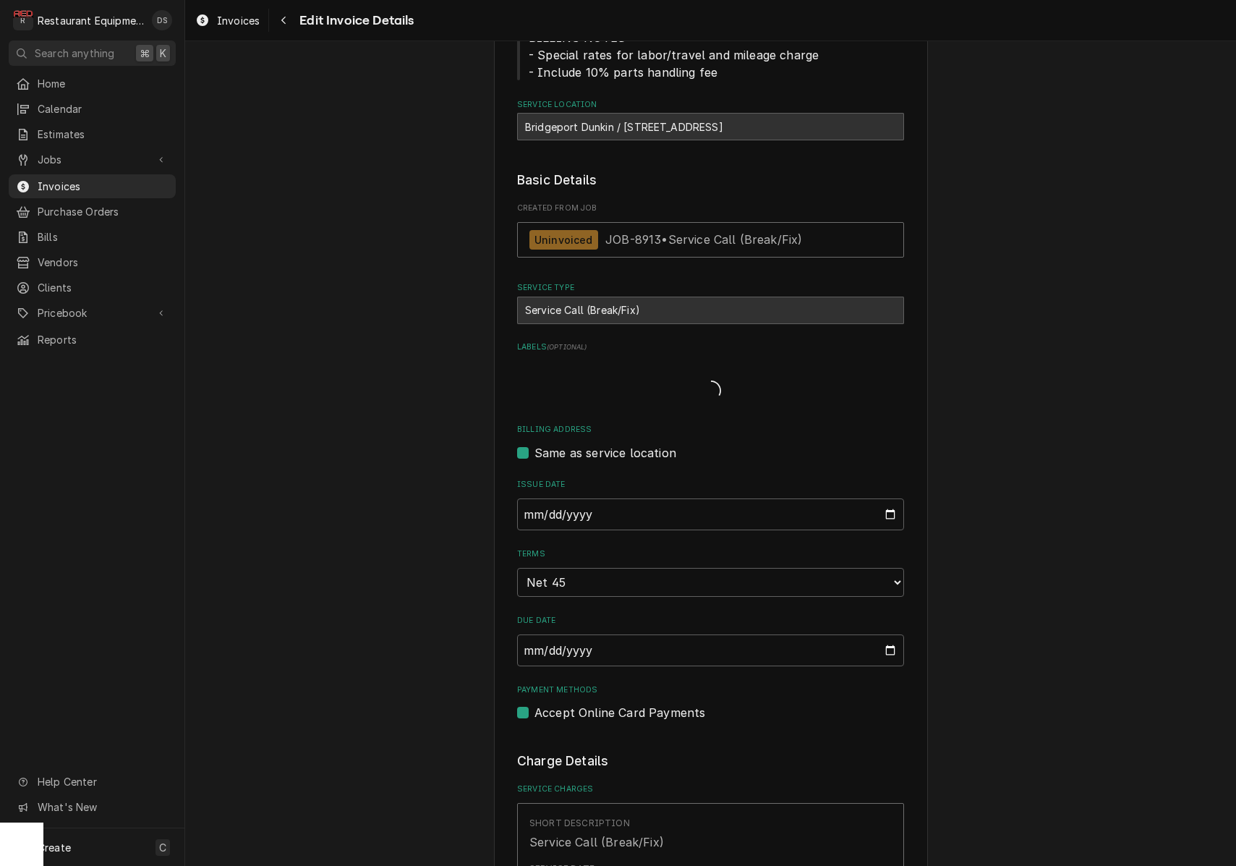
scroll to position [1019, 0]
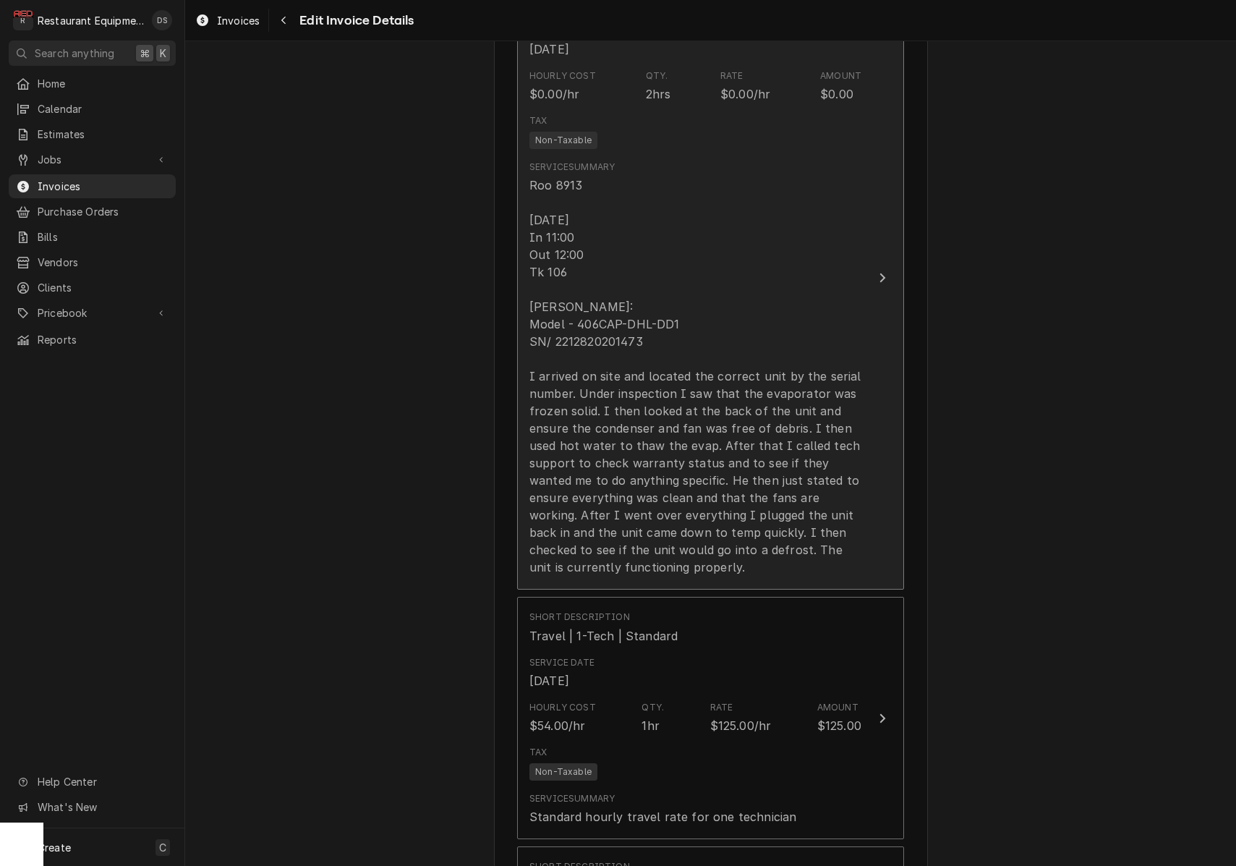
click at [541, 209] on div "Roo 8913 9/17/25 In 11:00 Out 12:00 Tk 106 Delfield RIC: Model - 406CAP-DHL-DD1…" at bounding box center [695, 375] width 332 height 399
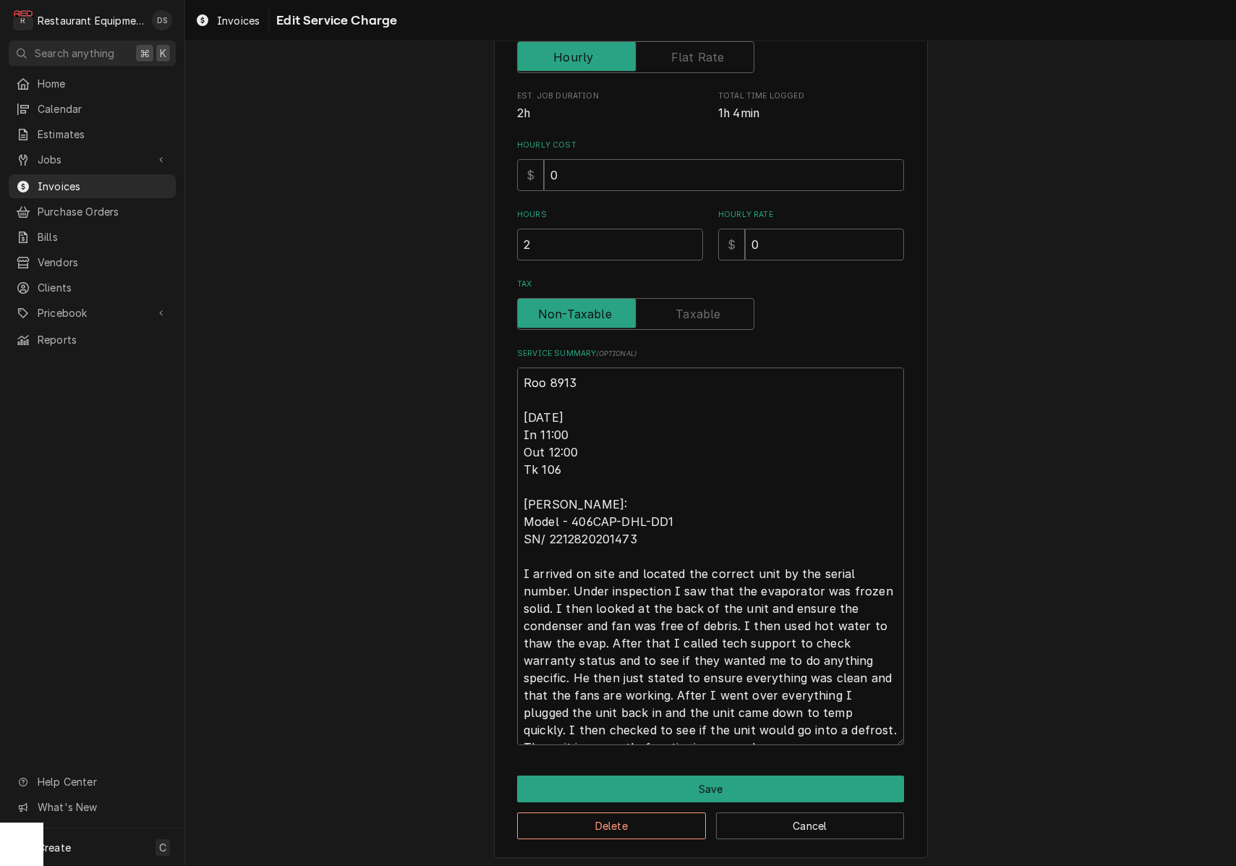
scroll to position [260, 0]
drag, startPoint x: 525, startPoint y: 411, endPoint x: 809, endPoint y: 671, distance: 384.4
click at [909, 731] on div "Use the fields below to edit this service charge Short Description Service Call…" at bounding box center [711, 334] width 434 height 1049
click at [728, 782] on button "Save" at bounding box center [710, 789] width 387 height 27
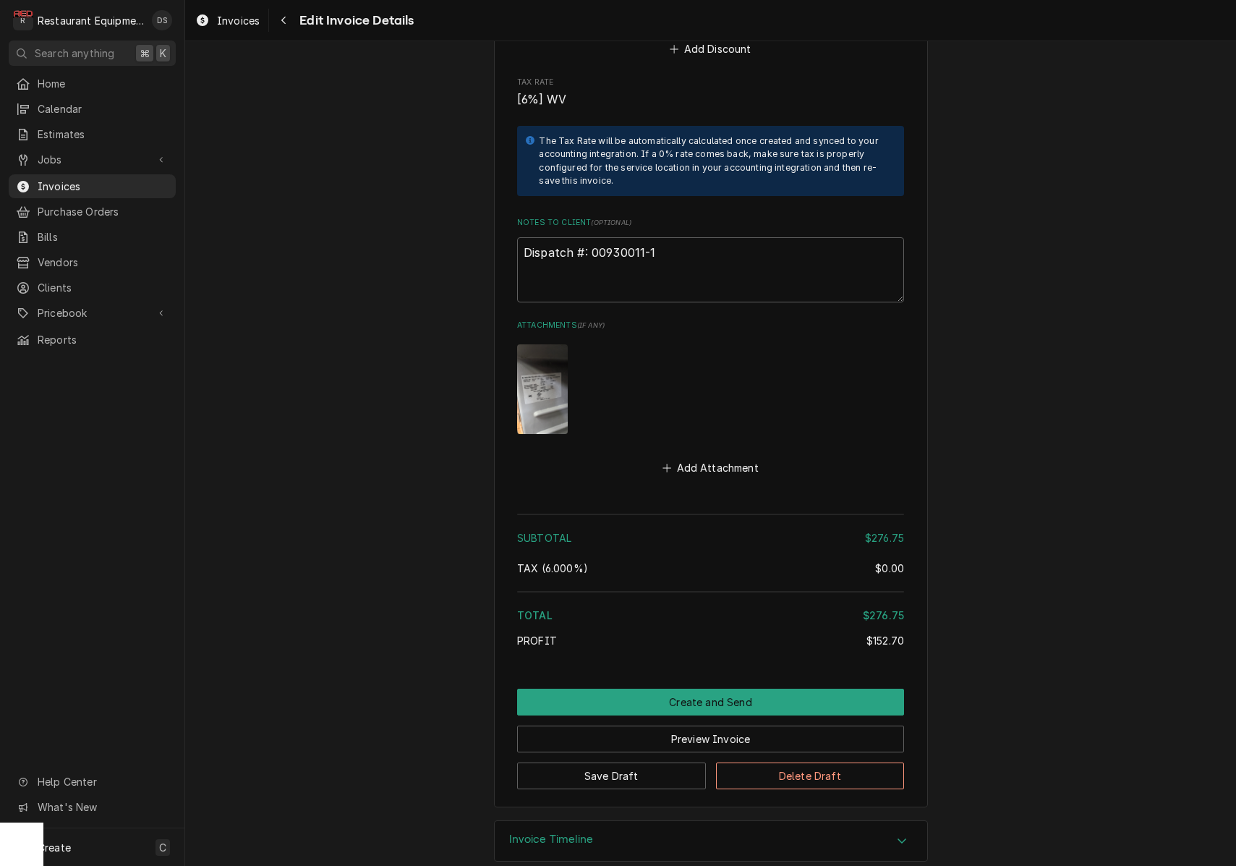
scroll to position [2483, 0]
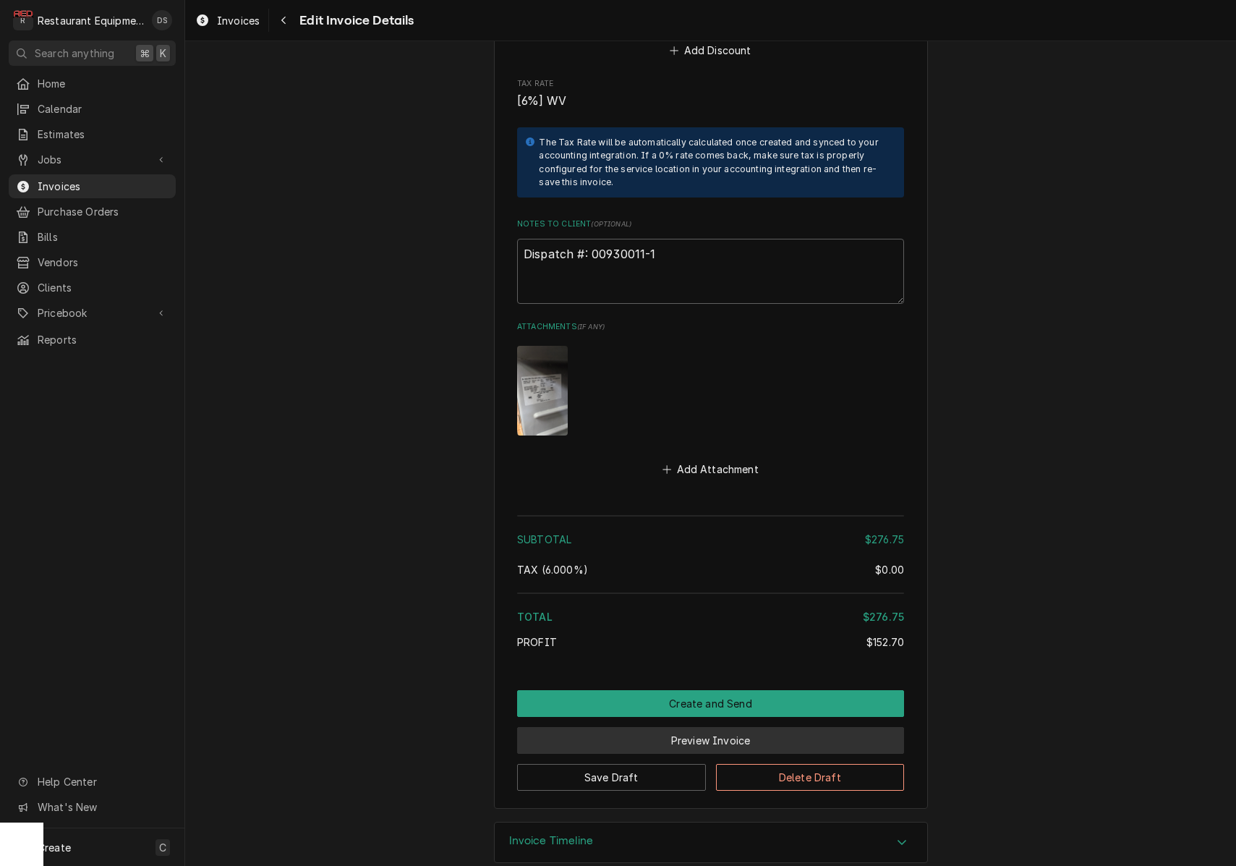
click at [722, 727] on button "Preview Invoice" at bounding box center [710, 740] width 387 height 27
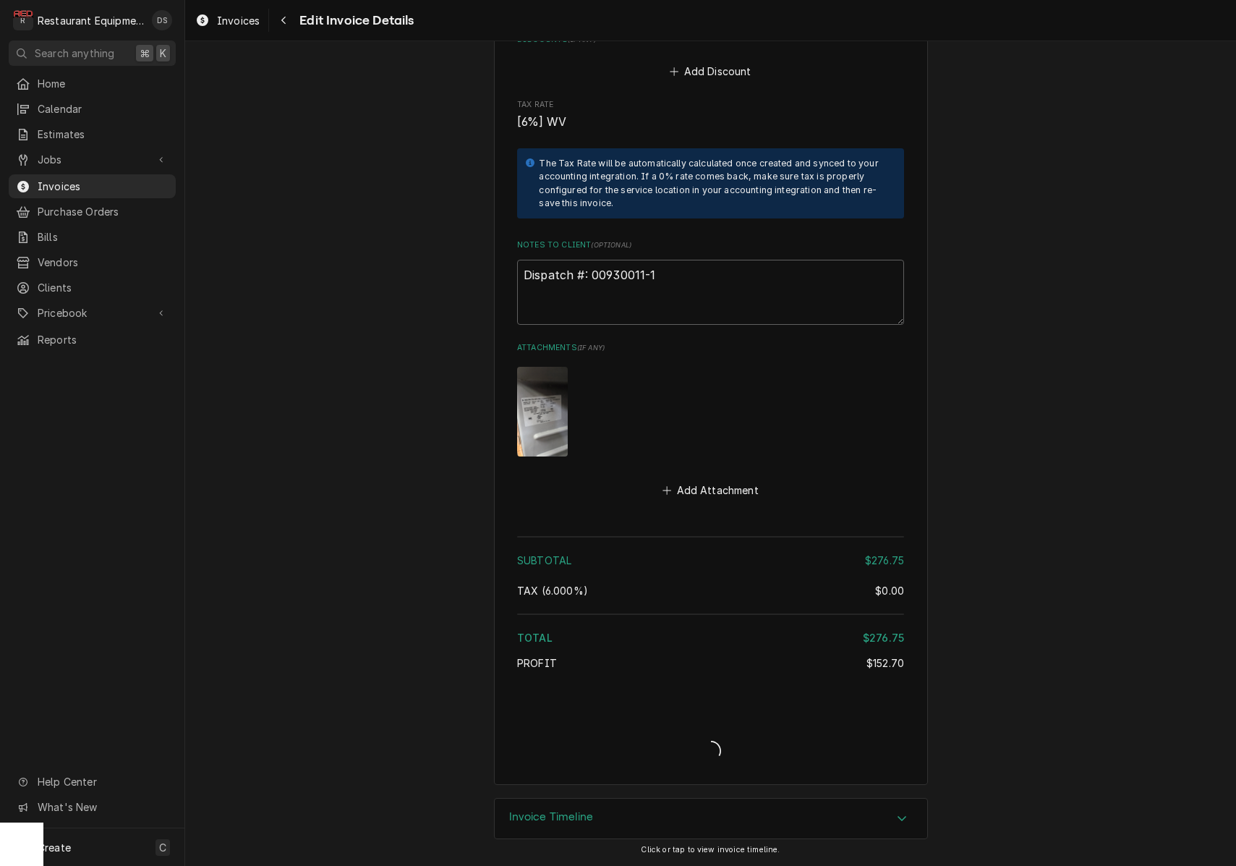
scroll to position [2438, 0]
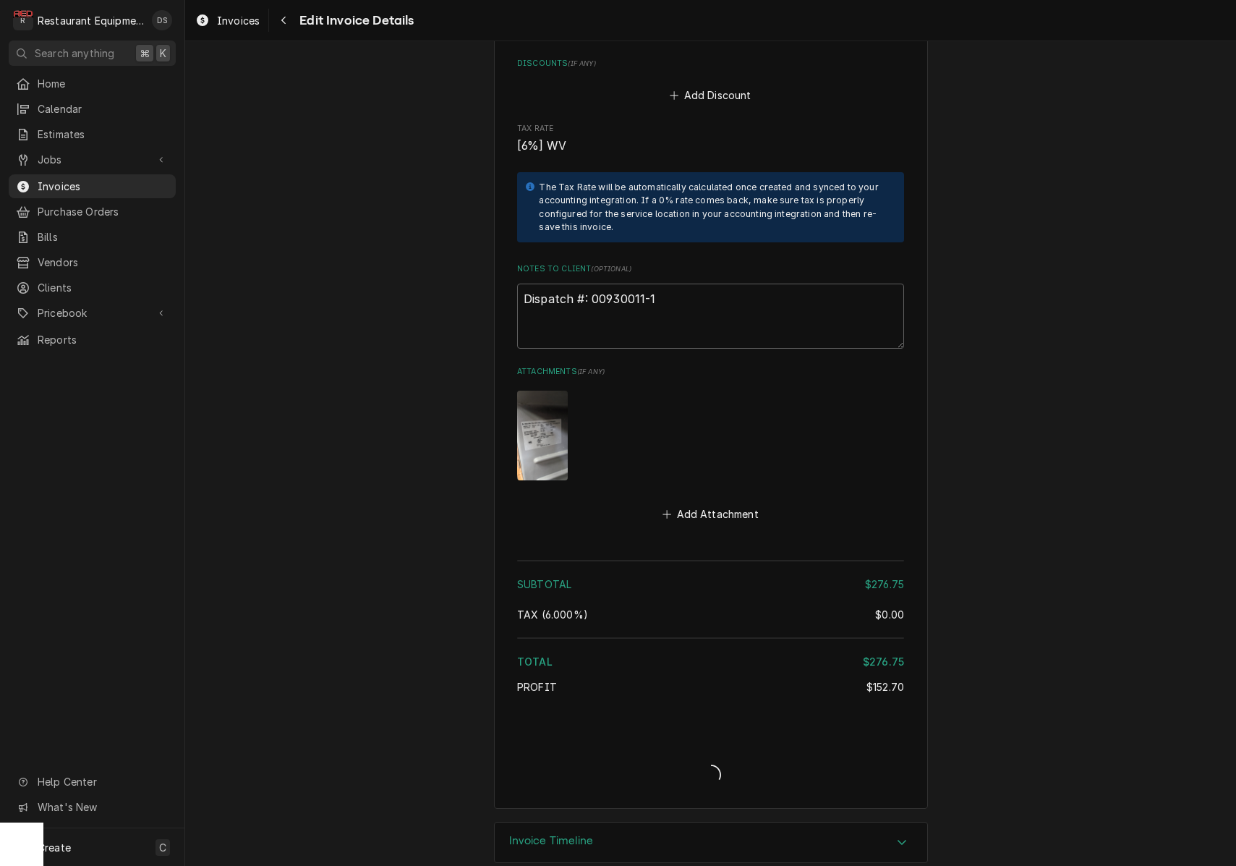
type textarea "x"
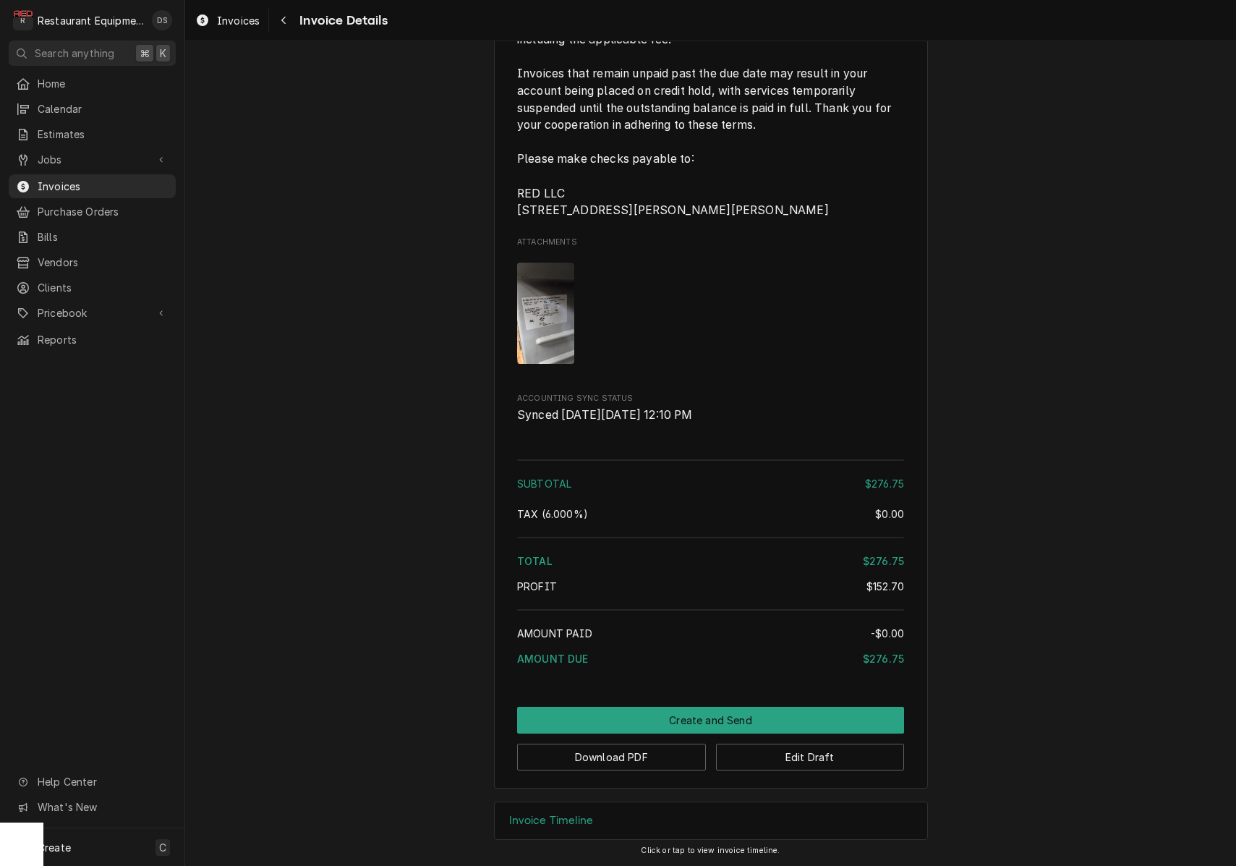
scroll to position [2364, 0]
click at [817, 764] on button "Edit Draft" at bounding box center [810, 756] width 189 height 27
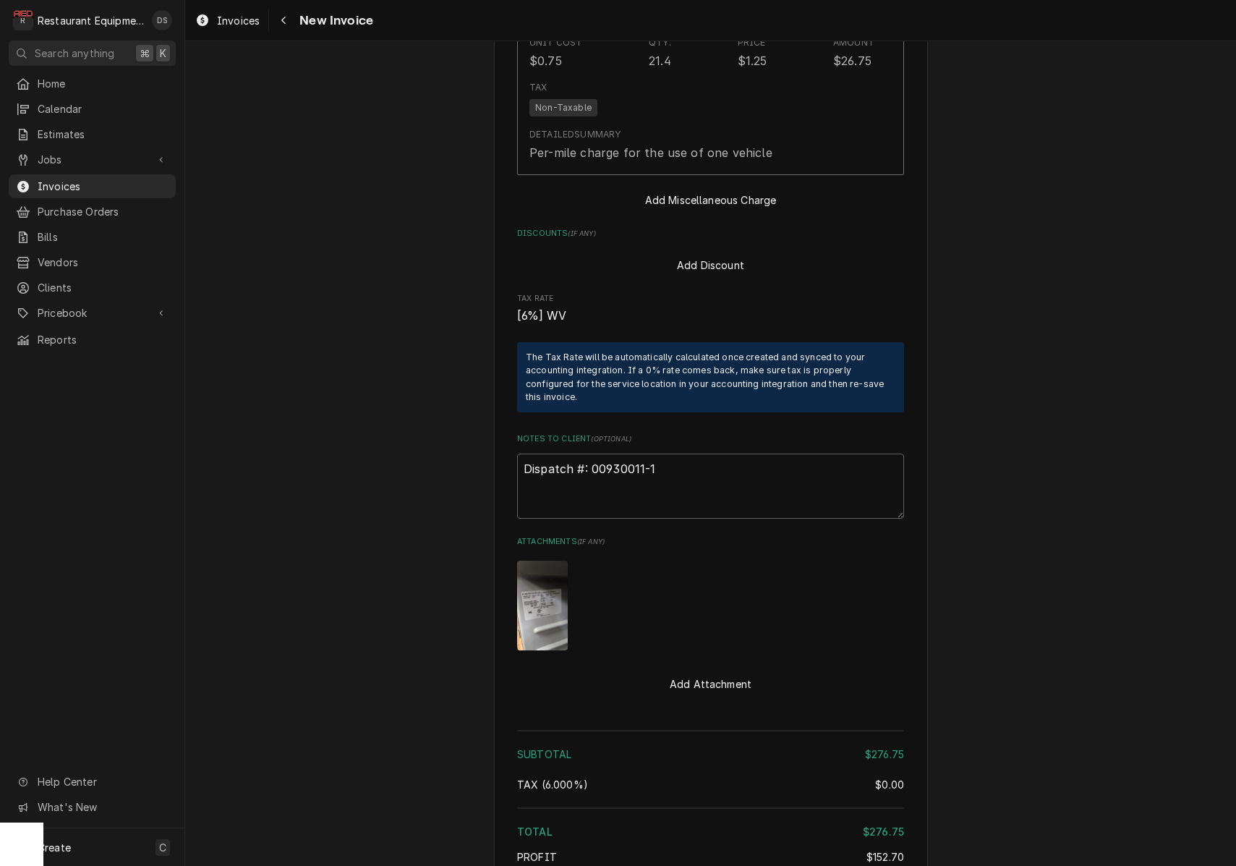
scroll to position [2279, 0]
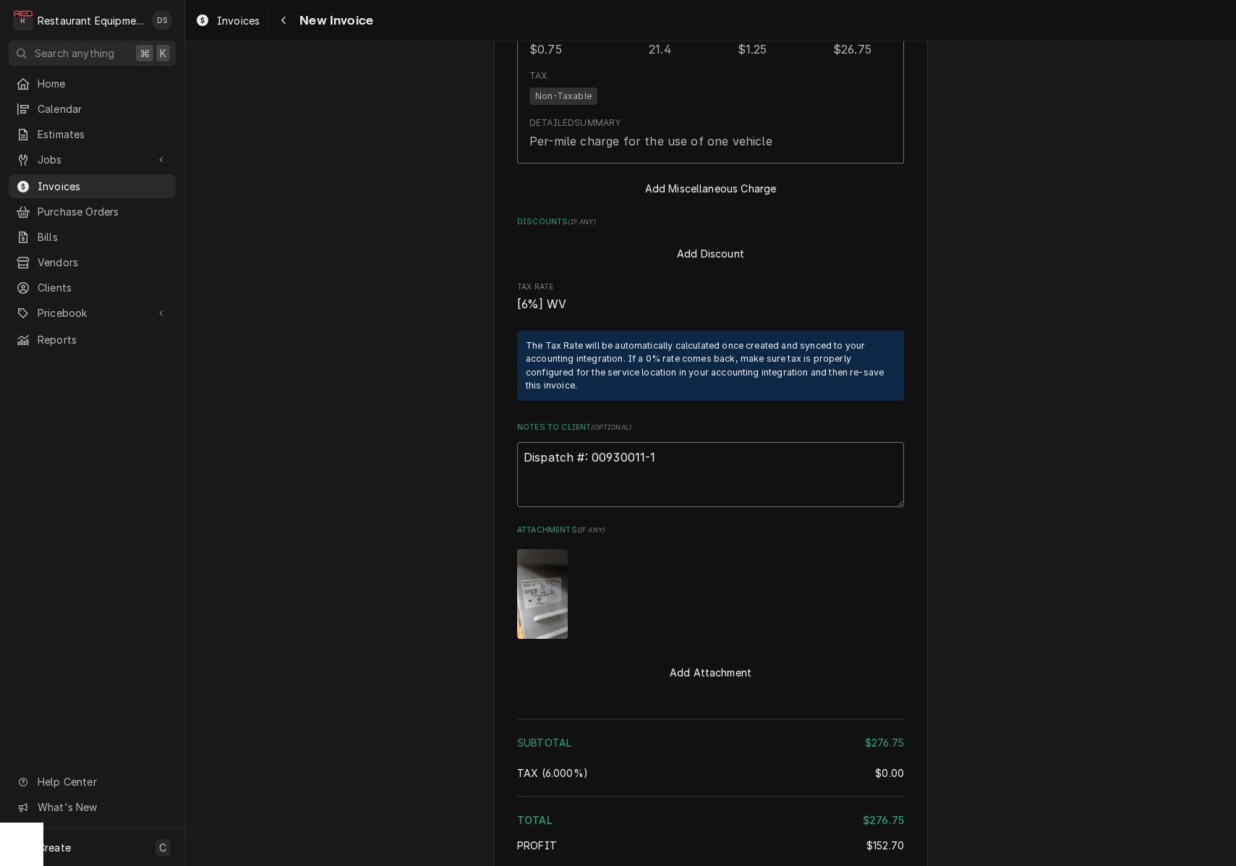
click at [683, 442] on textarea "Dispatch #: 00930011-1" at bounding box center [710, 474] width 387 height 65
type textarea "x"
type textarea "Dispatch #: 00930011-1"
type textarea "x"
type textarea "Dispatch #: 00930011-1"
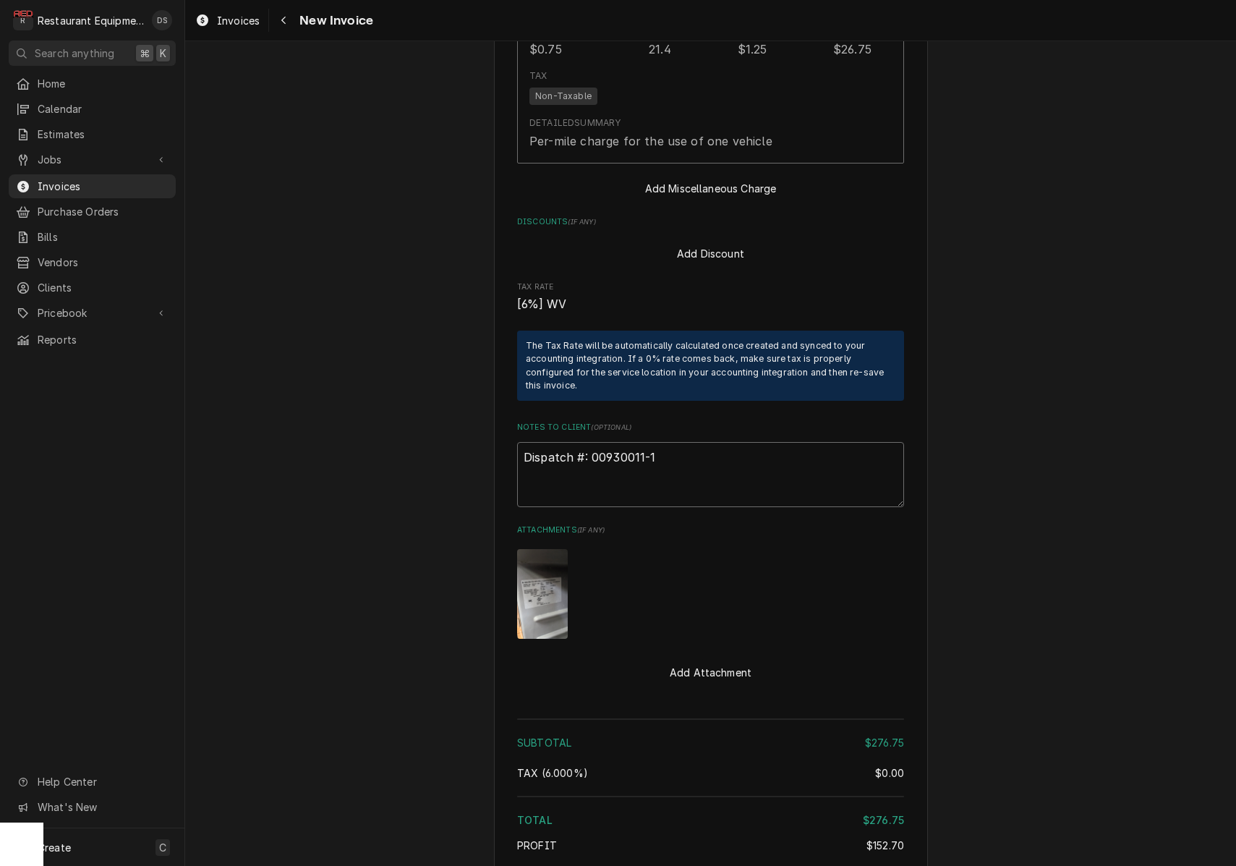
type textarea "x"
type textarea "Dispatch #: 00930011-1"
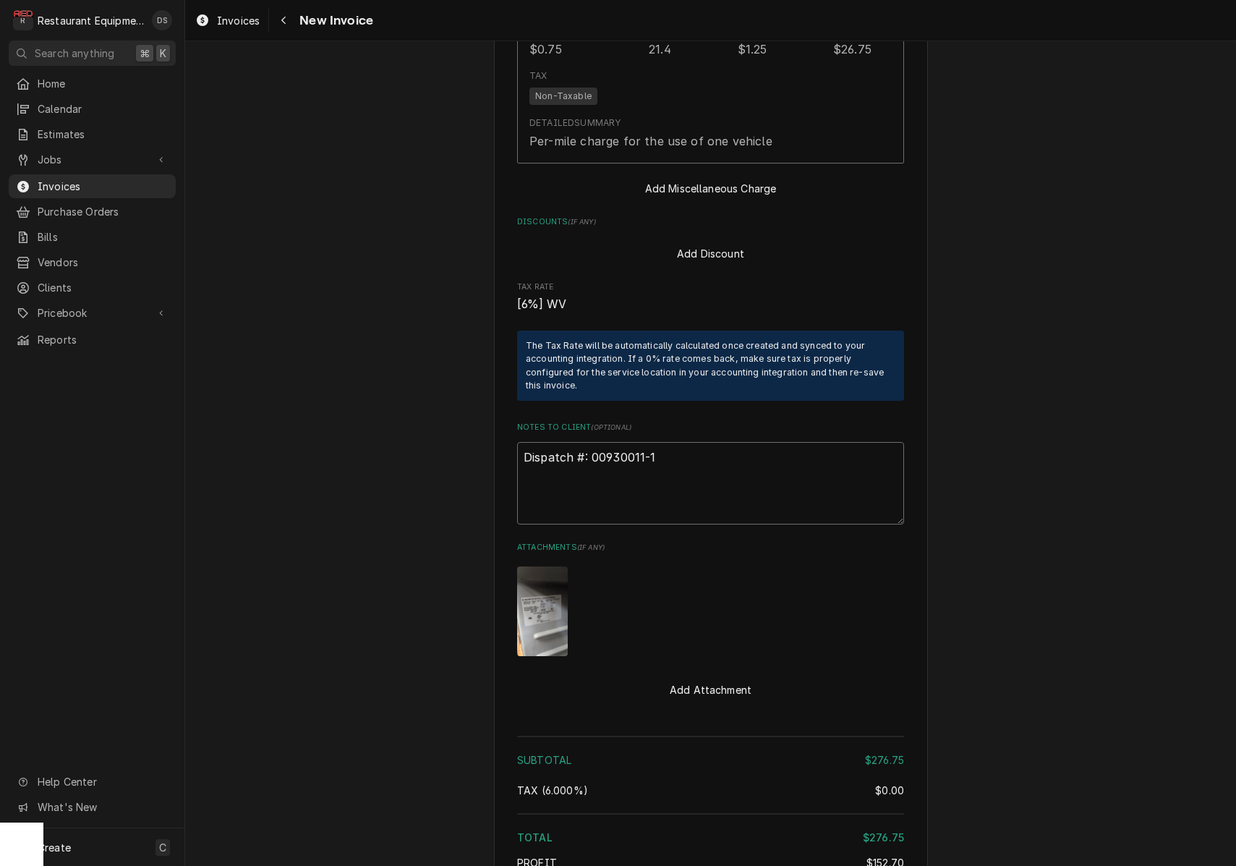
paste textarea "Claim KC-1031040"
type textarea "x"
drag, startPoint x: 670, startPoint y: 418, endPoint x: 618, endPoint y: 420, distance: 51.4
click at [592, 442] on textarea "Dispatch #: 00930011-1 Claim KC-1031040" at bounding box center [710, 483] width 387 height 82
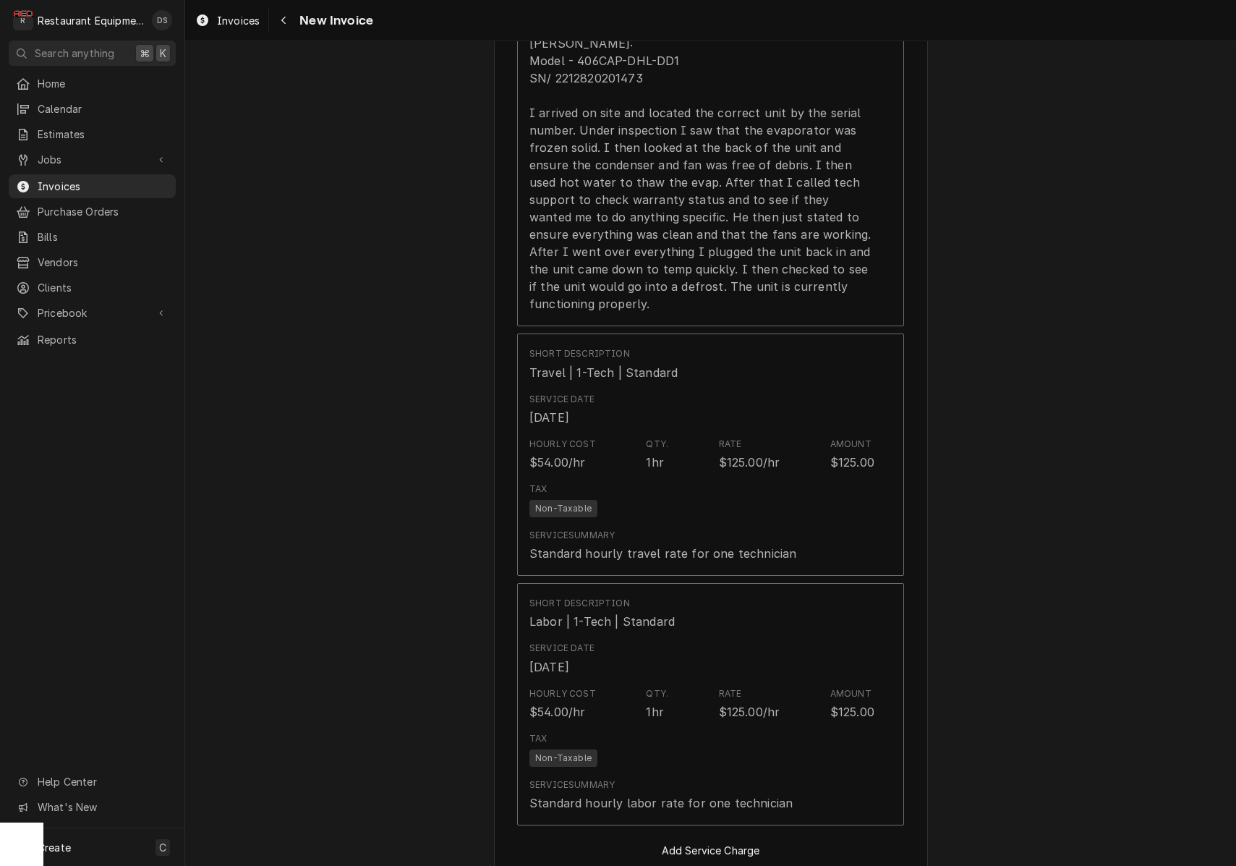
scroll to position [0, 0]
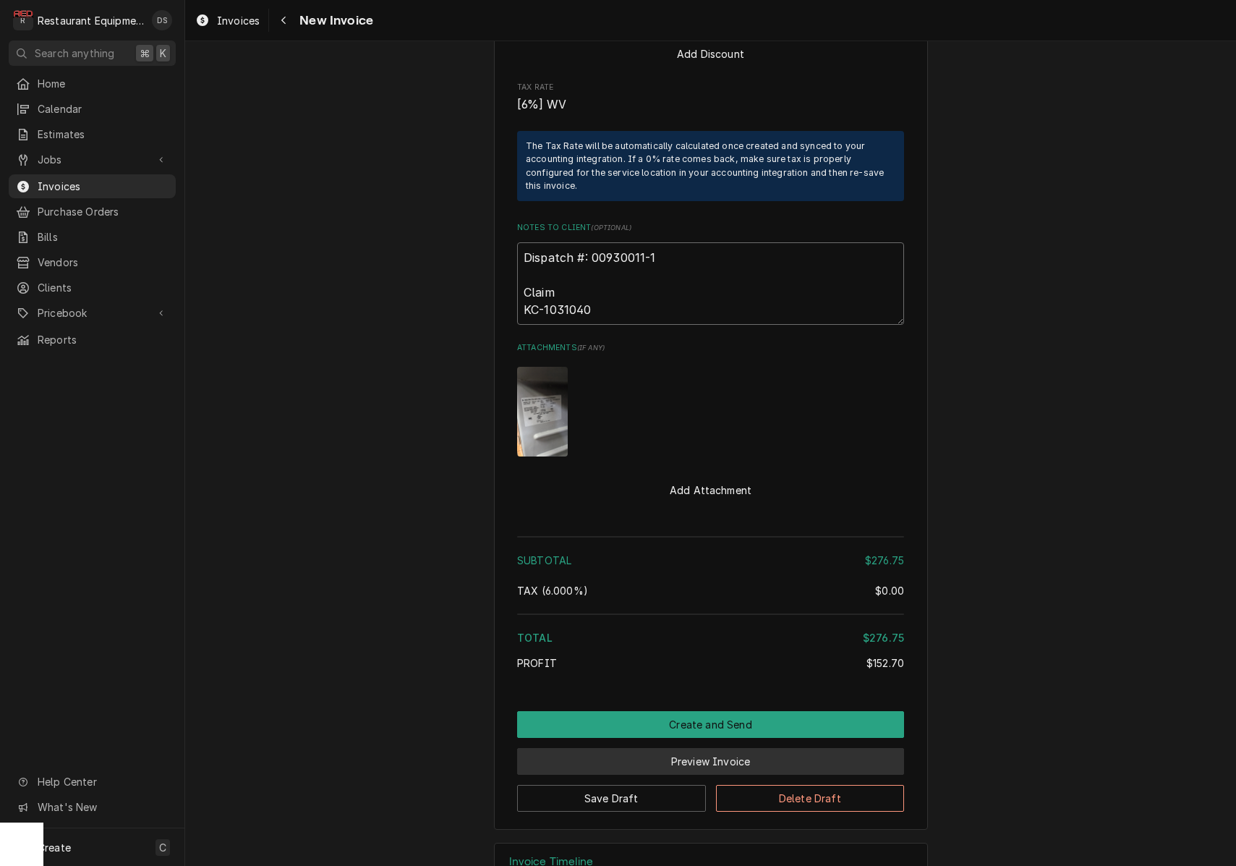
type textarea "Dispatch #: 00930011-1 Claim KC-1031040"
click at [682, 748] on button "Preview Invoice" at bounding box center [710, 761] width 387 height 27
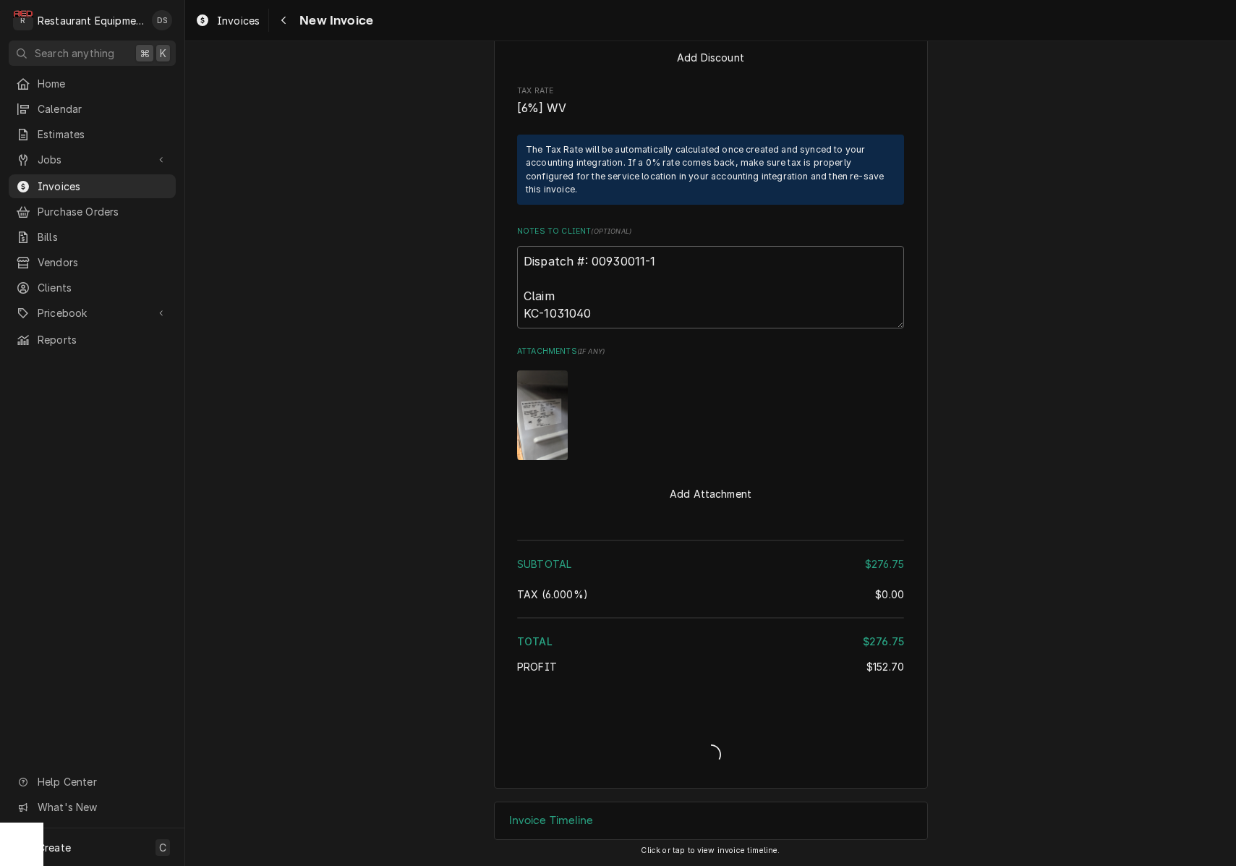
scroll to position [2434, 0]
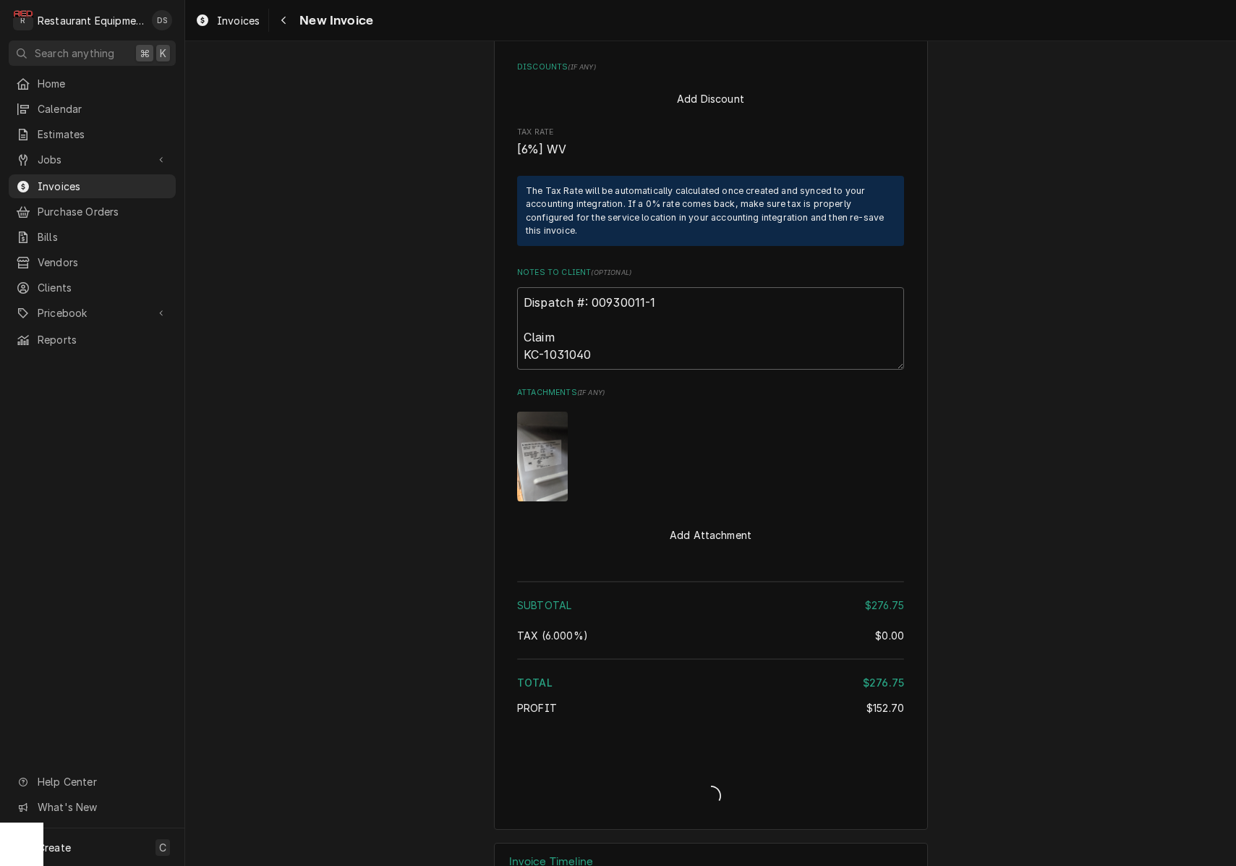
type textarea "x"
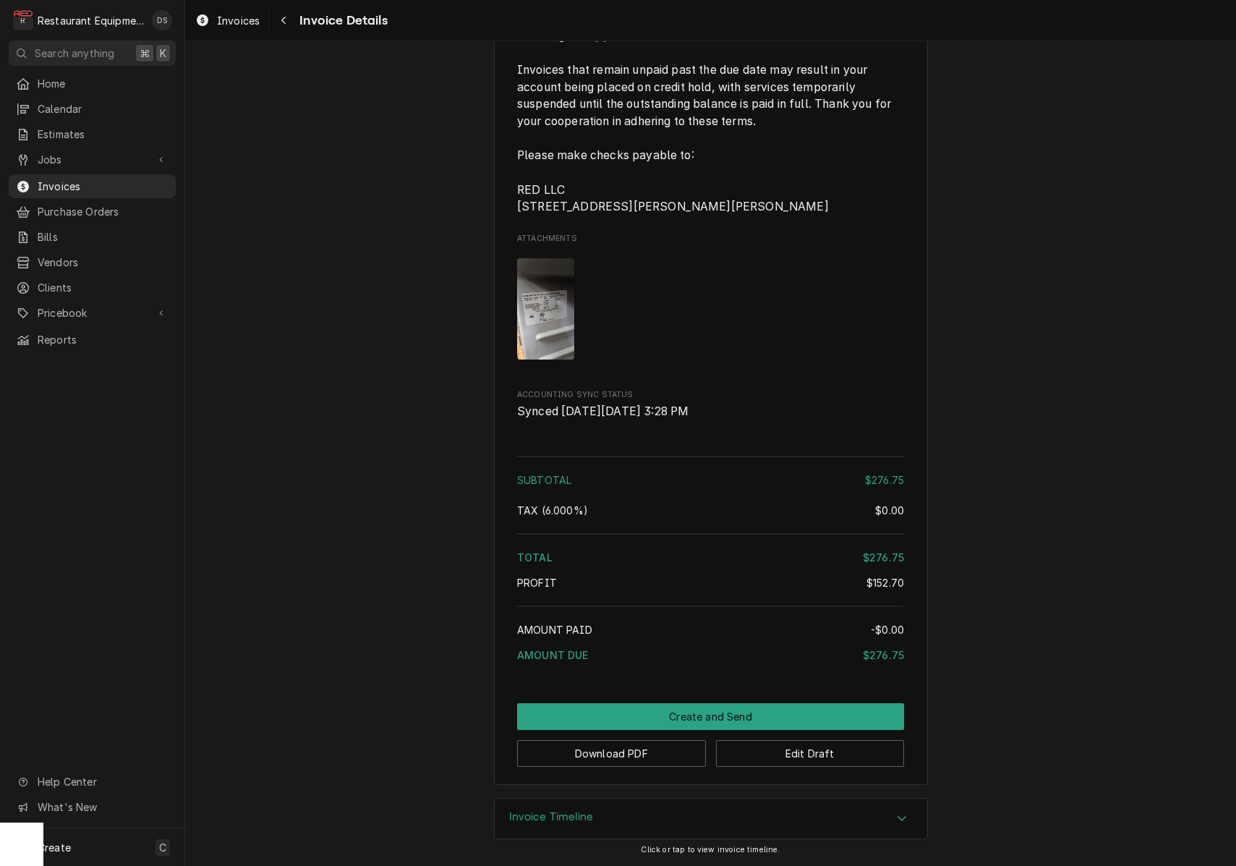
scroll to position [2418, 0]
click at [640, 750] on button "Download PDF" at bounding box center [611, 753] width 189 height 27
click at [640, 750] on body "R Restaurant Equipment Diagnostics DS Search anything ⌘ K Home Calendar Estimat…" at bounding box center [618, 433] width 1236 height 866
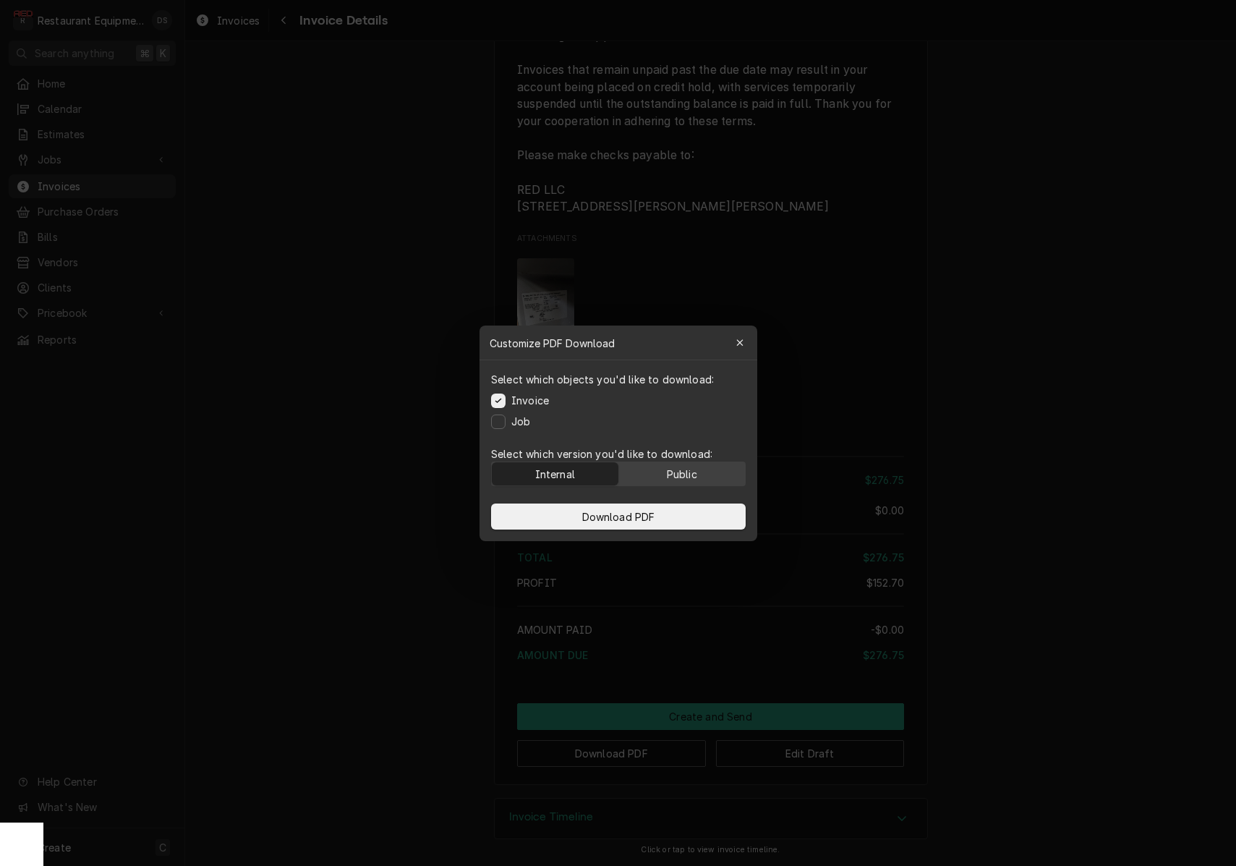
click at [694, 471] on div "Public" at bounding box center [681, 473] width 30 height 15
drag, startPoint x: 677, startPoint y: 511, endPoint x: 708, endPoint y: 509, distance: 31.2
click at [677, 511] on button "Download PDF" at bounding box center [618, 516] width 255 height 26
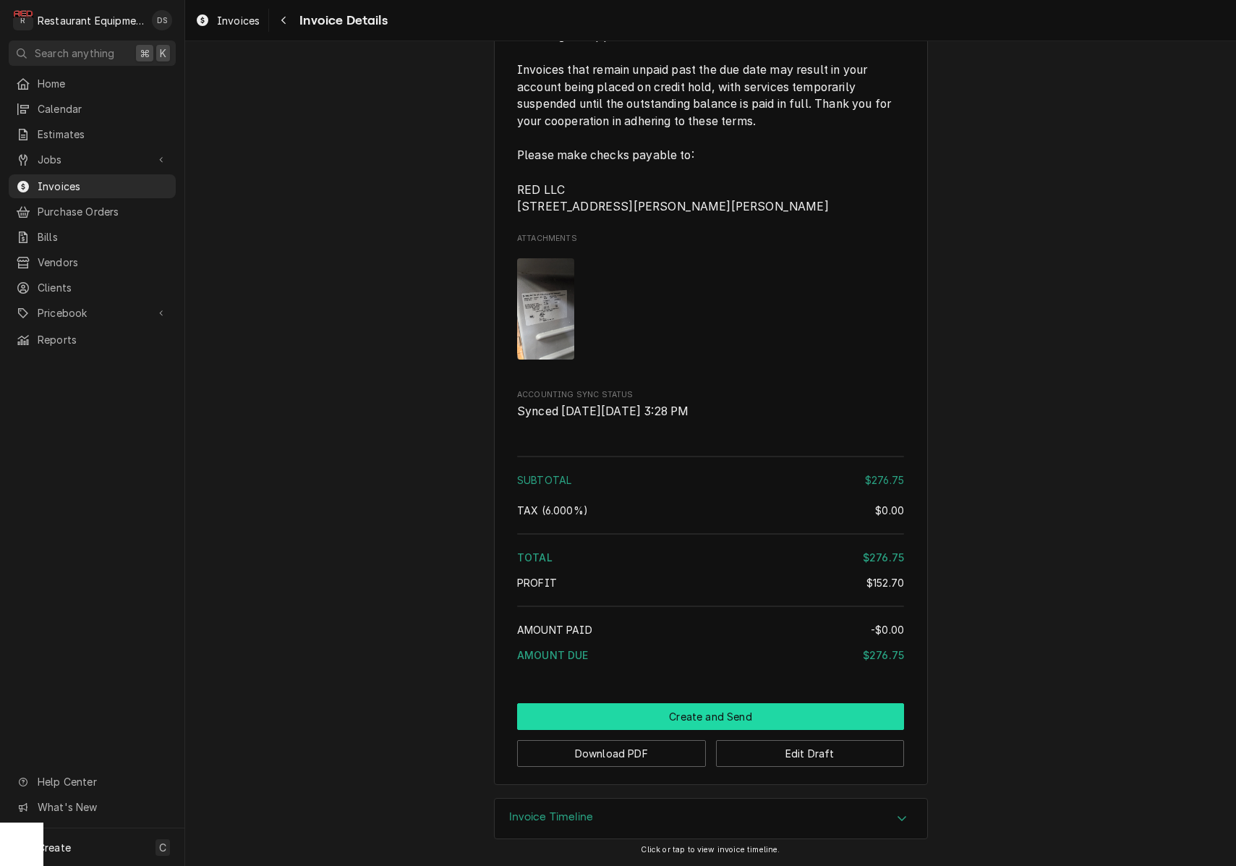
click at [712, 722] on button "Create and Send" at bounding box center [710, 716] width 387 height 27
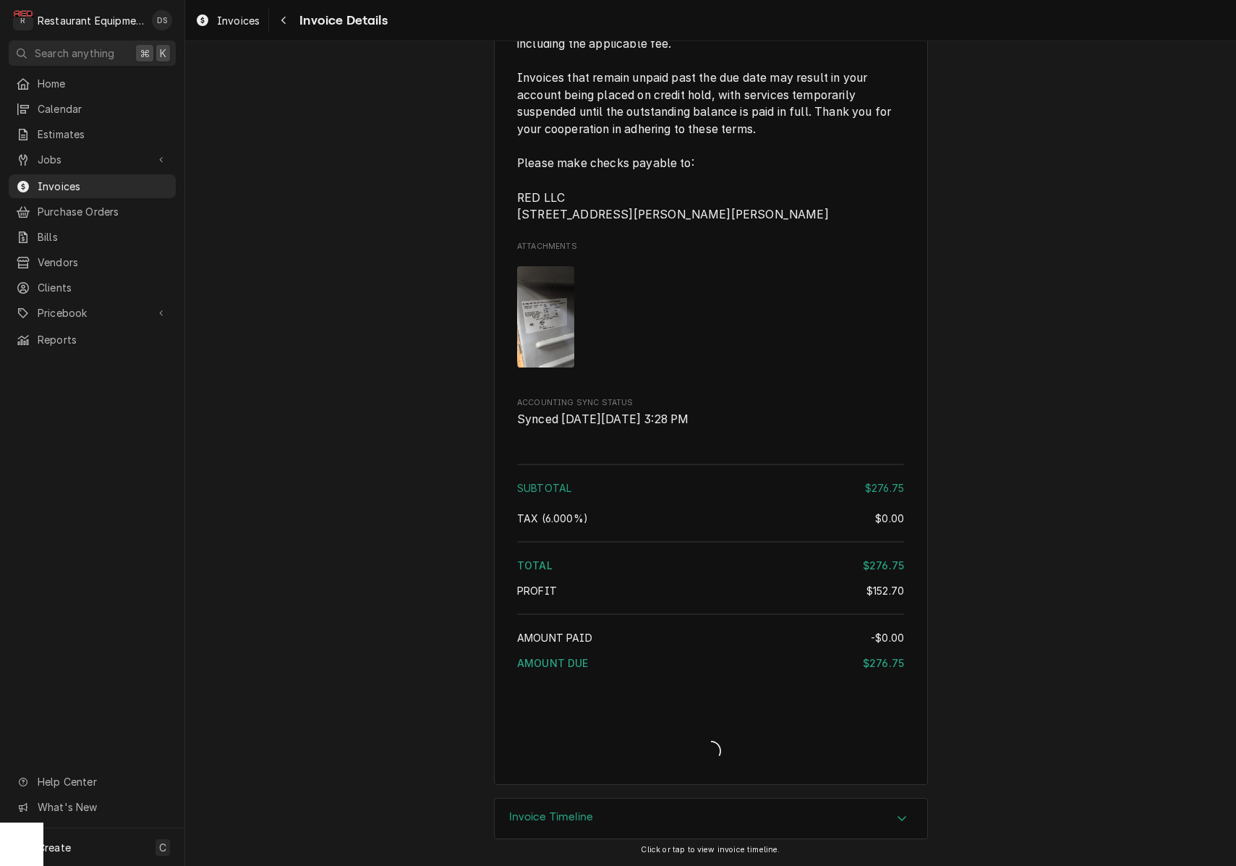
scroll to position [2410, 0]
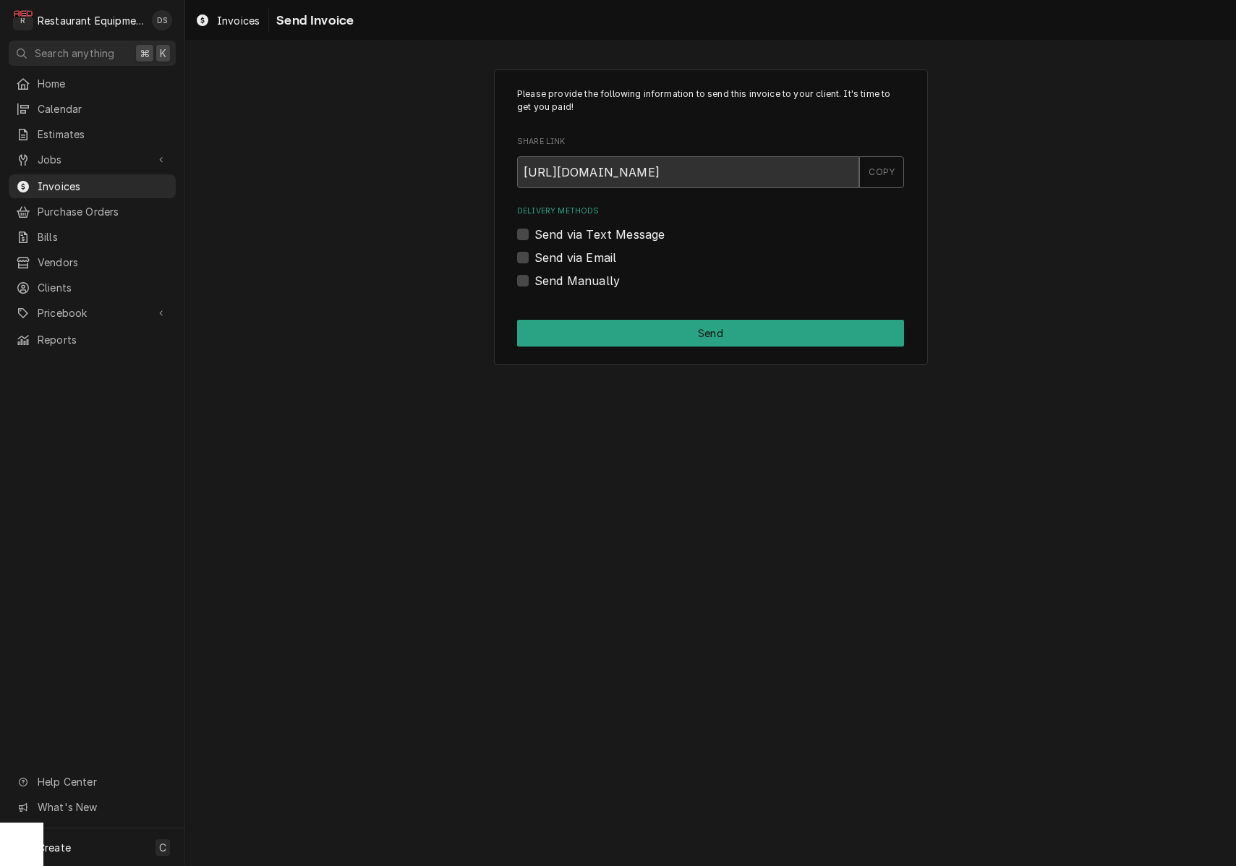
drag, startPoint x: 520, startPoint y: 276, endPoint x: 542, endPoint y: 283, distance: 23.8
click at [534, 276] on label "Send Manually" at bounding box center [576, 280] width 85 height 17
click at [534, 276] on input "Send Manually" at bounding box center [727, 288] width 387 height 32
checkbox input "true"
click at [639, 323] on button "Send" at bounding box center [710, 333] width 387 height 27
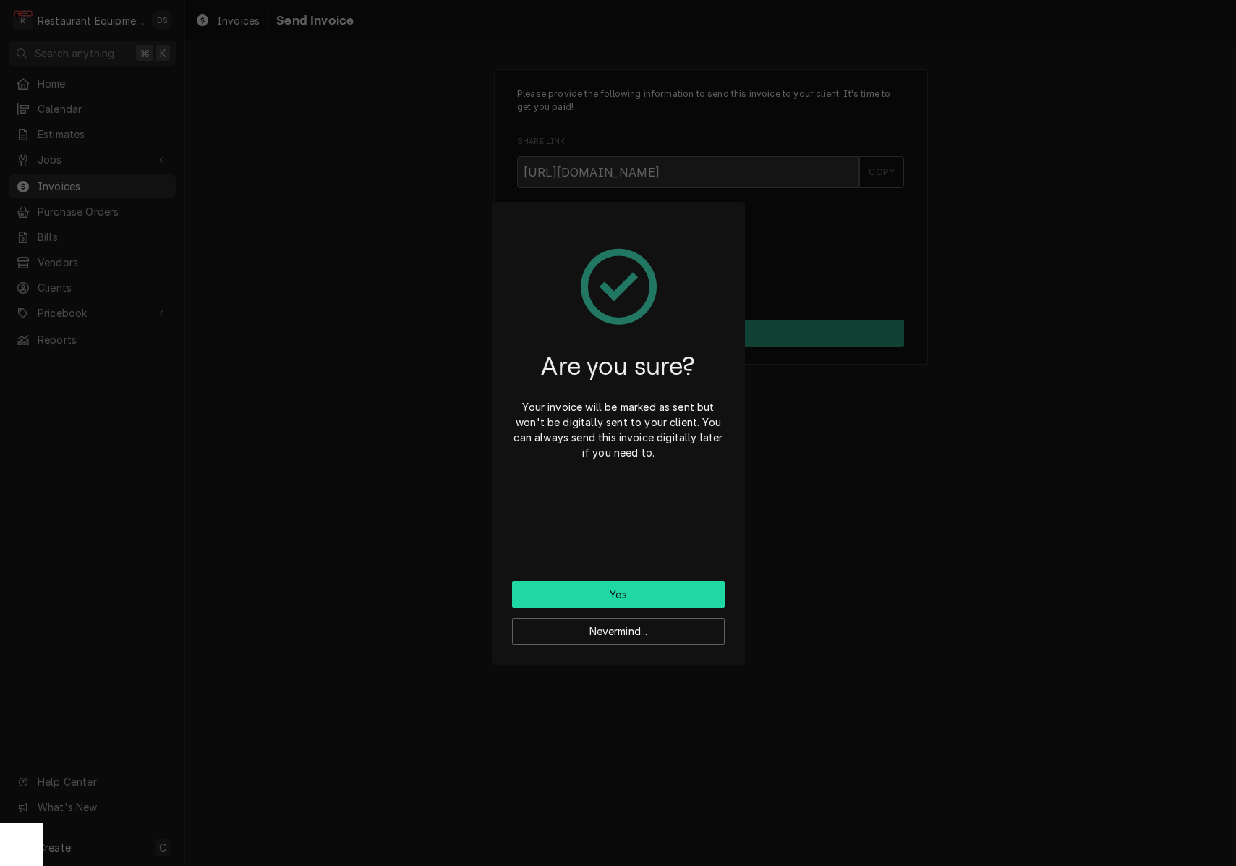
click at [654, 594] on button "Yes" at bounding box center [618, 594] width 213 height 27
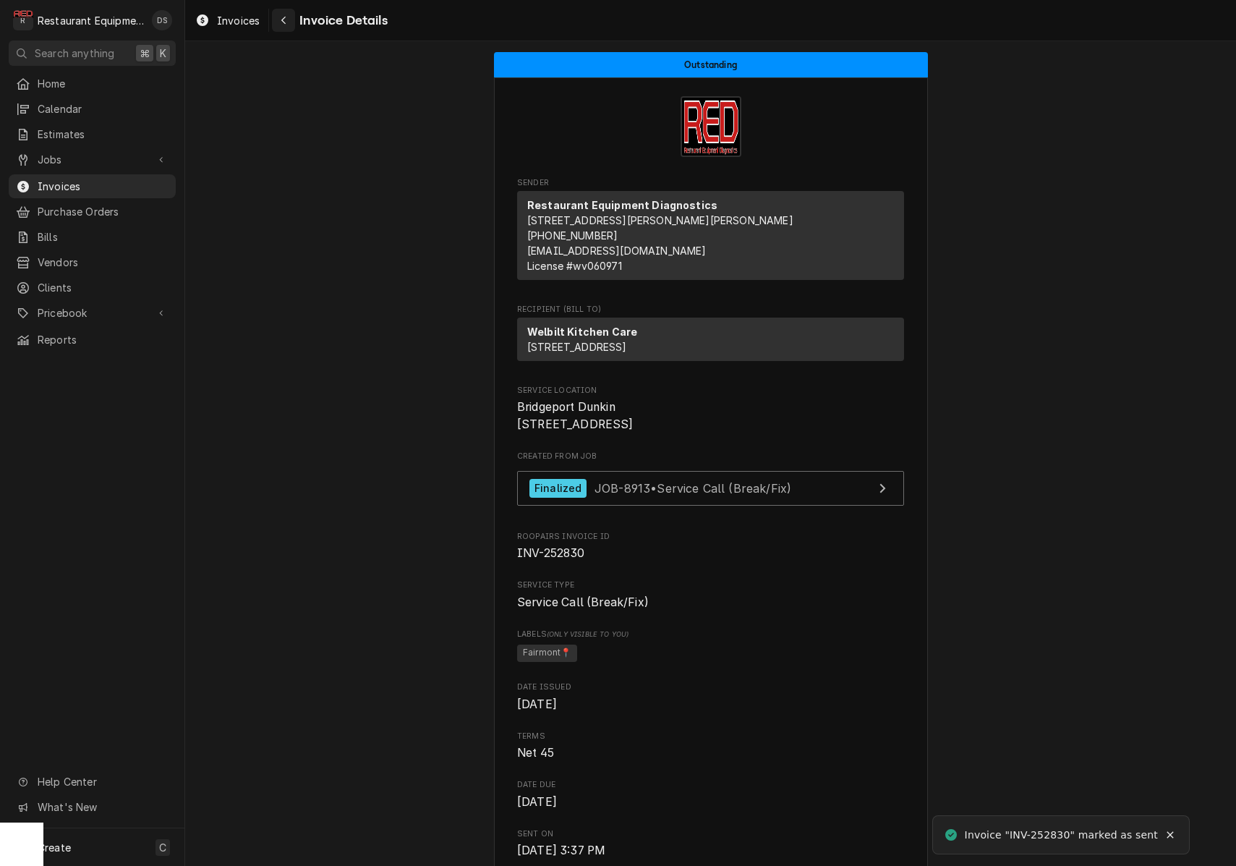
click at [286, 27] on div "Navigate back" at bounding box center [283, 20] width 14 height 14
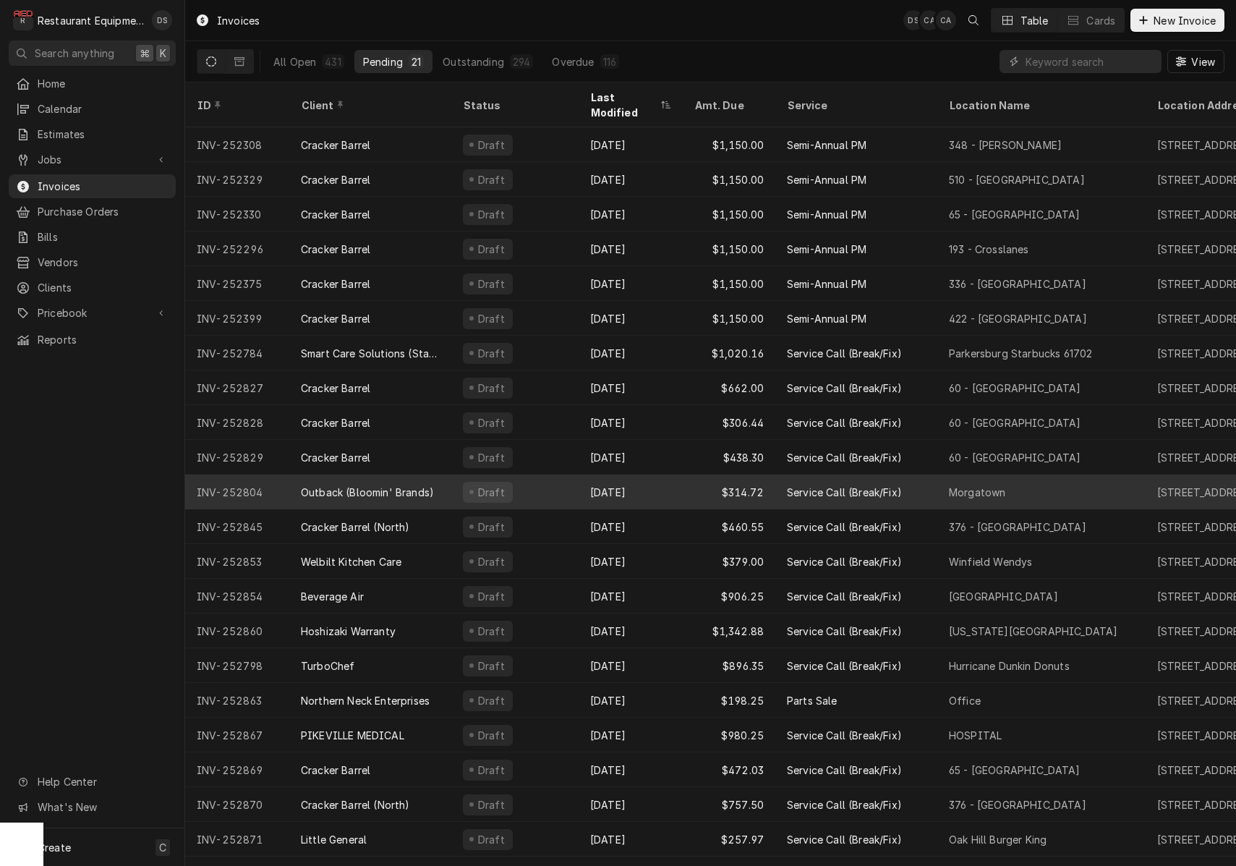
click at [595, 474] on div "Sep 18" at bounding box center [631, 491] width 104 height 35
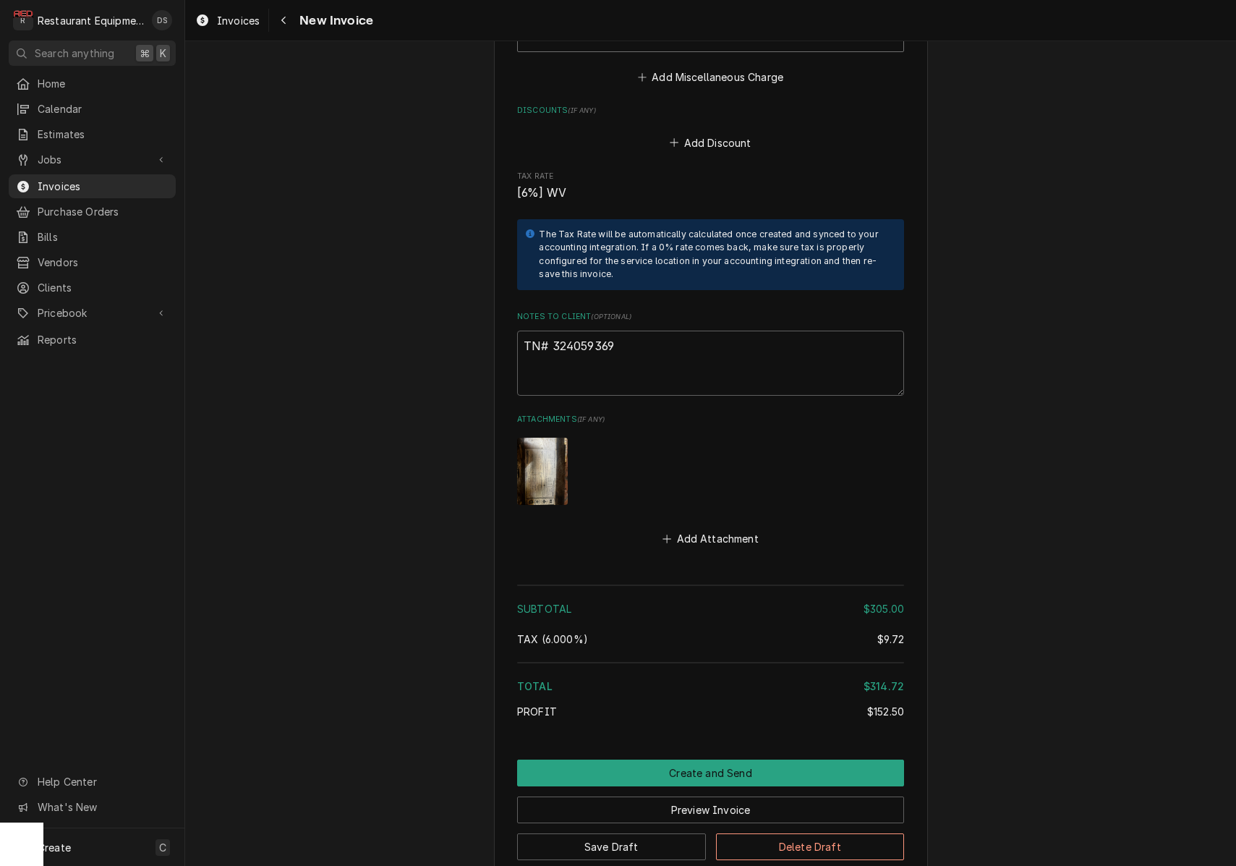
scroll to position [2620, 0]
drag, startPoint x: 623, startPoint y: 321, endPoint x: 551, endPoint y: 317, distance: 72.4
click at [551, 331] on textarea "TN# 324059369" at bounding box center [710, 363] width 387 height 65
click at [748, 797] on button "Preview Invoice" at bounding box center [710, 810] width 387 height 27
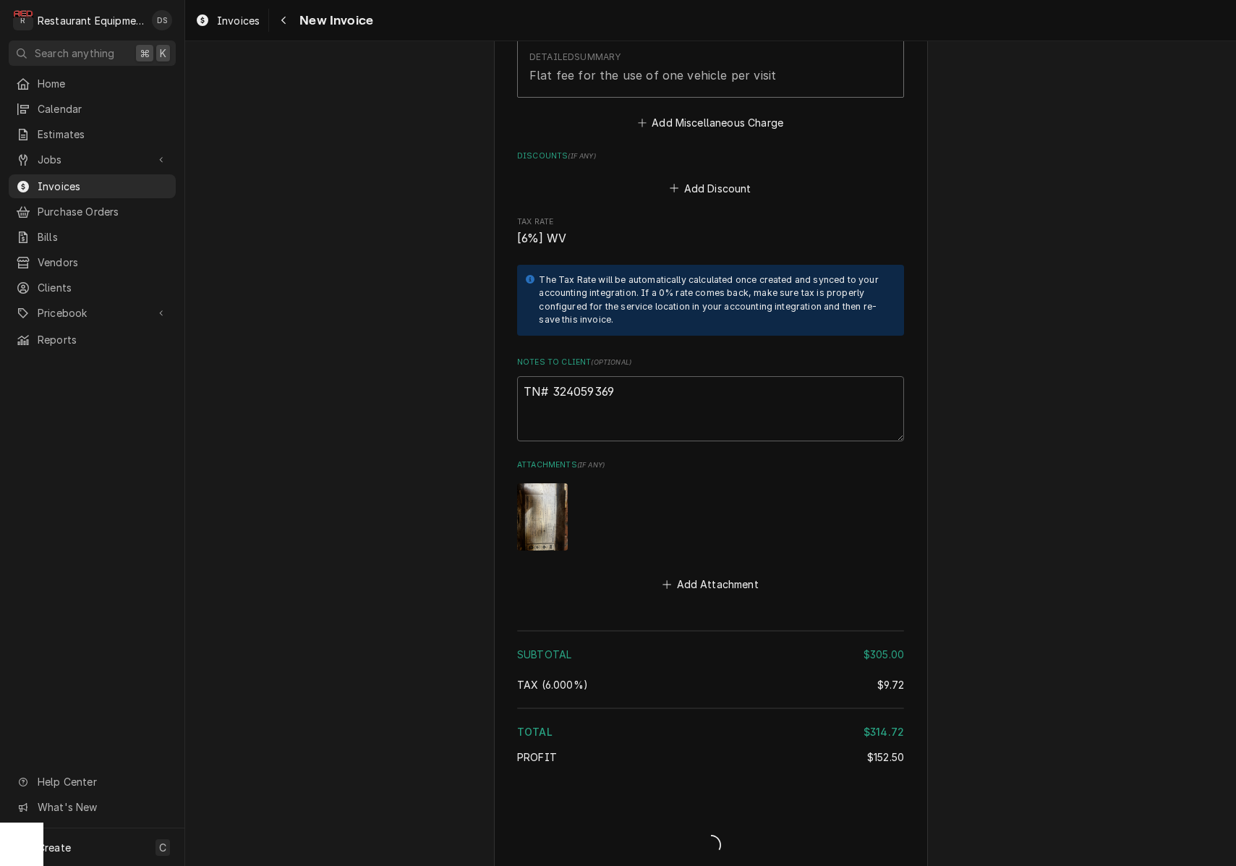
type textarea "x"
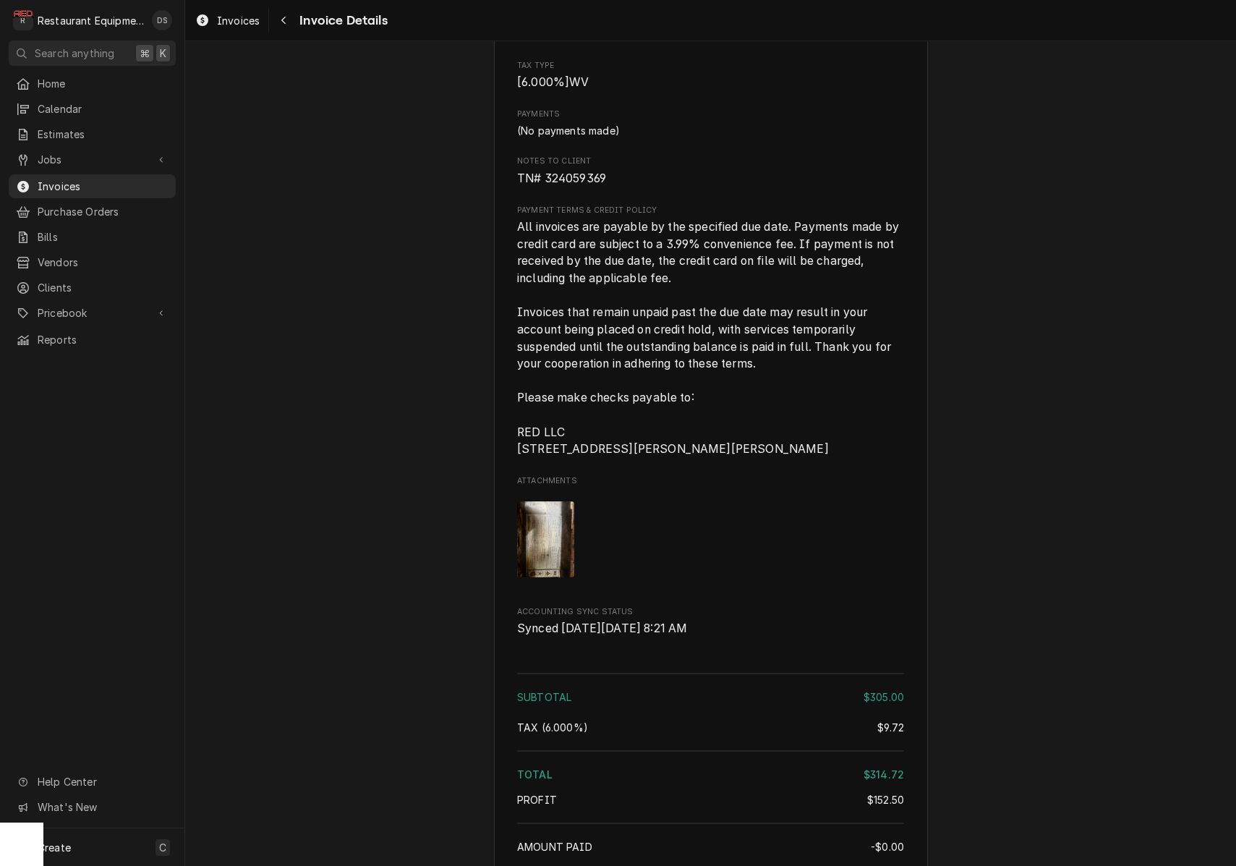
scroll to position [2237, 0]
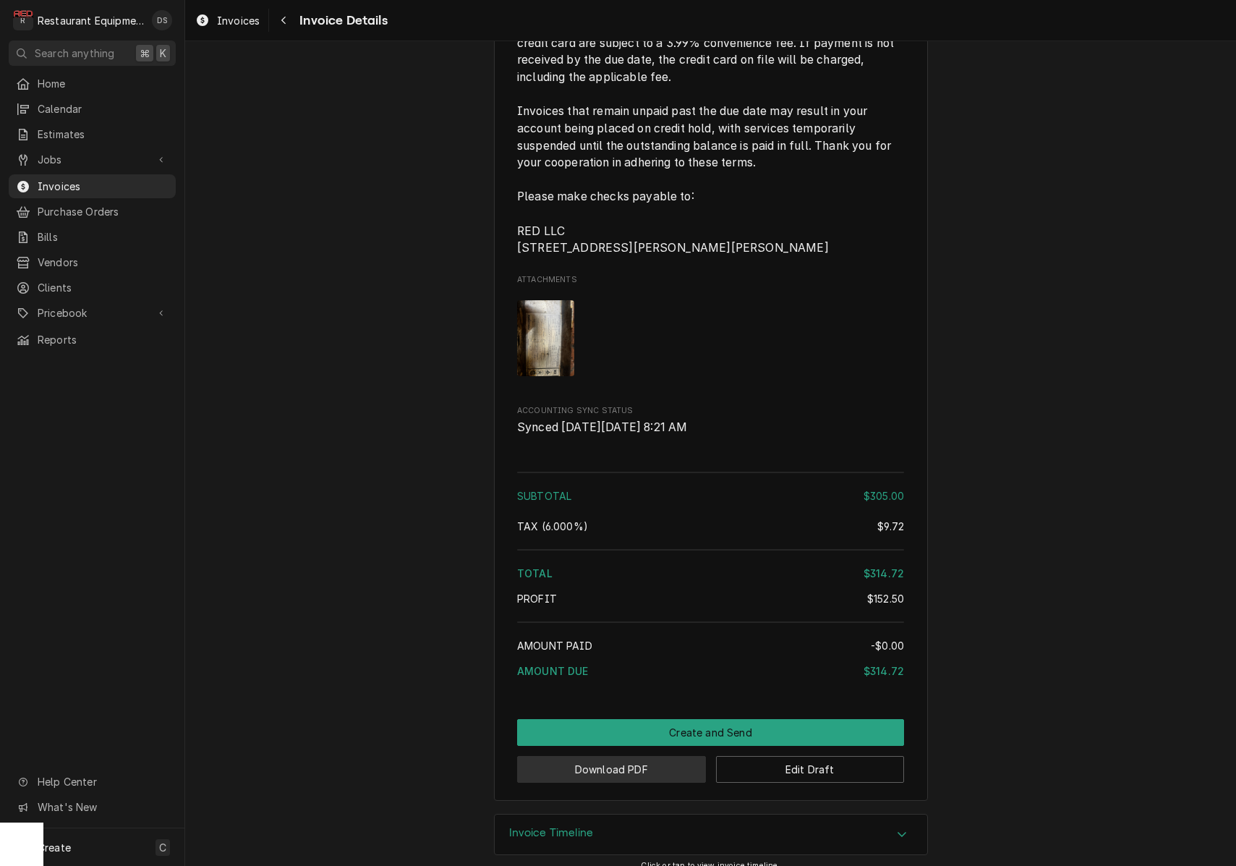
click at [614, 782] on button "Download PDF" at bounding box center [611, 769] width 189 height 27
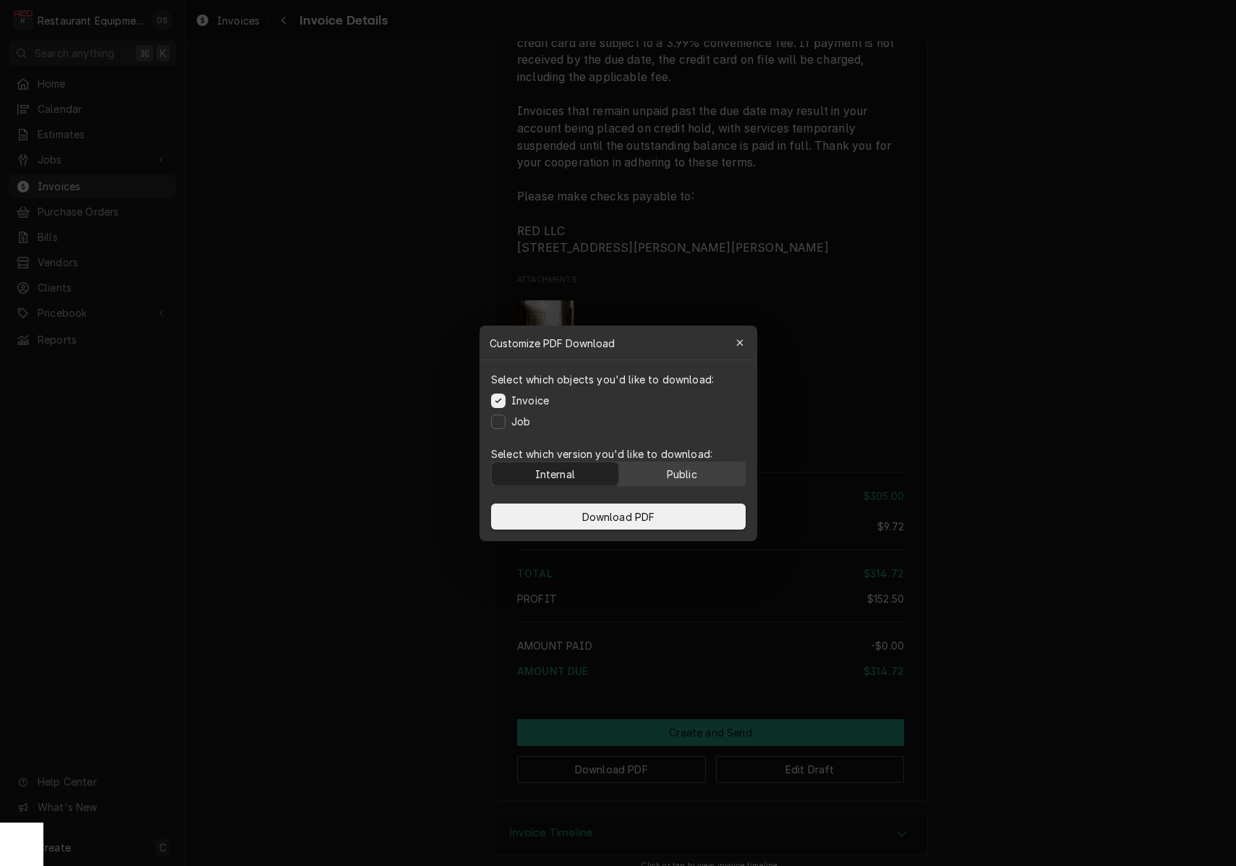
drag, startPoint x: 660, startPoint y: 472, endPoint x: 660, endPoint y: 481, distance: 9.4
click at [660, 472] on button "Public" at bounding box center [681, 473] width 127 height 23
click at [660, 511] on button "Download PDF" at bounding box center [618, 516] width 255 height 26
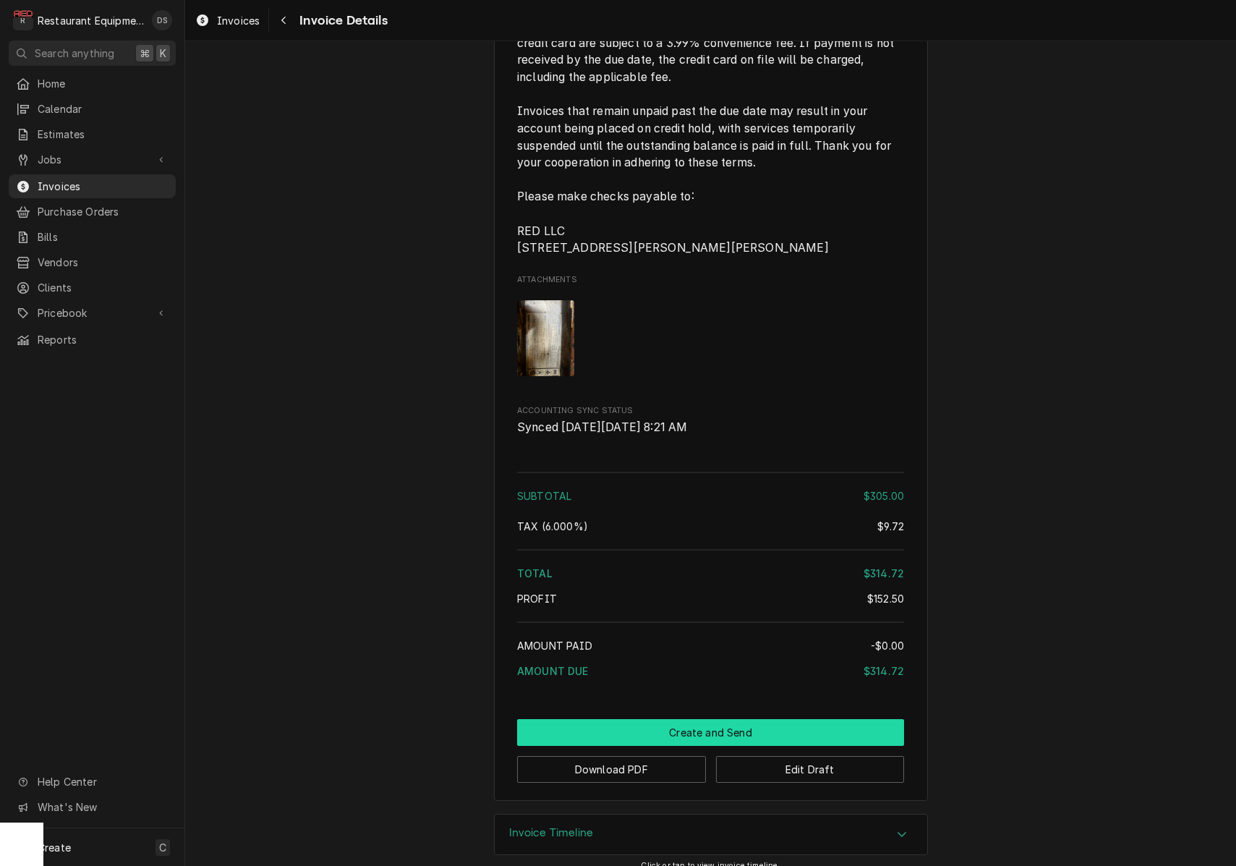
click at [690, 746] on button "Create and Send" at bounding box center [710, 732] width 387 height 27
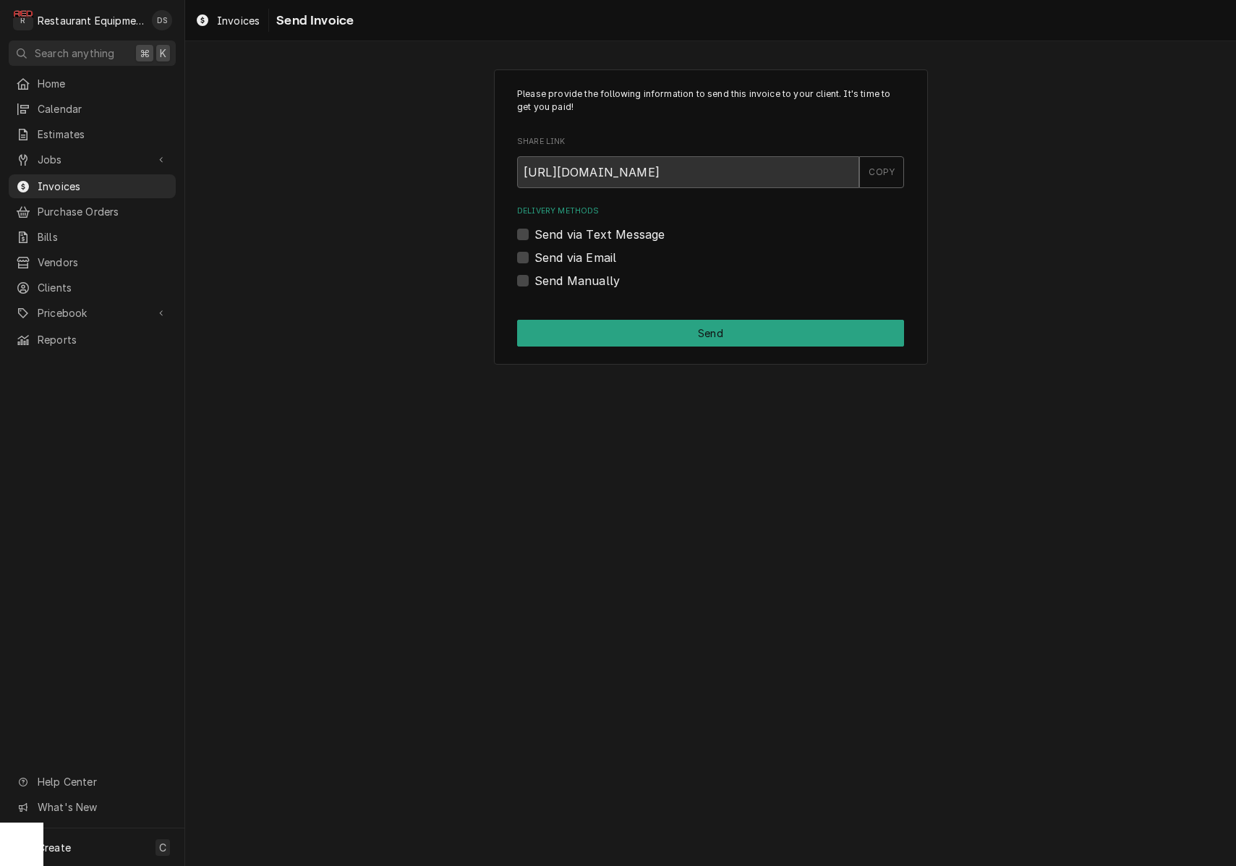
drag, startPoint x: 524, startPoint y: 276, endPoint x: 568, endPoint y: 299, distance: 49.5
click at [534, 276] on label "Send Manually" at bounding box center [576, 280] width 85 height 17
click at [534, 276] on input "Send Manually" at bounding box center [727, 288] width 387 height 32
checkbox input "true"
drag, startPoint x: 620, startPoint y: 325, endPoint x: 627, endPoint y: 331, distance: 9.7
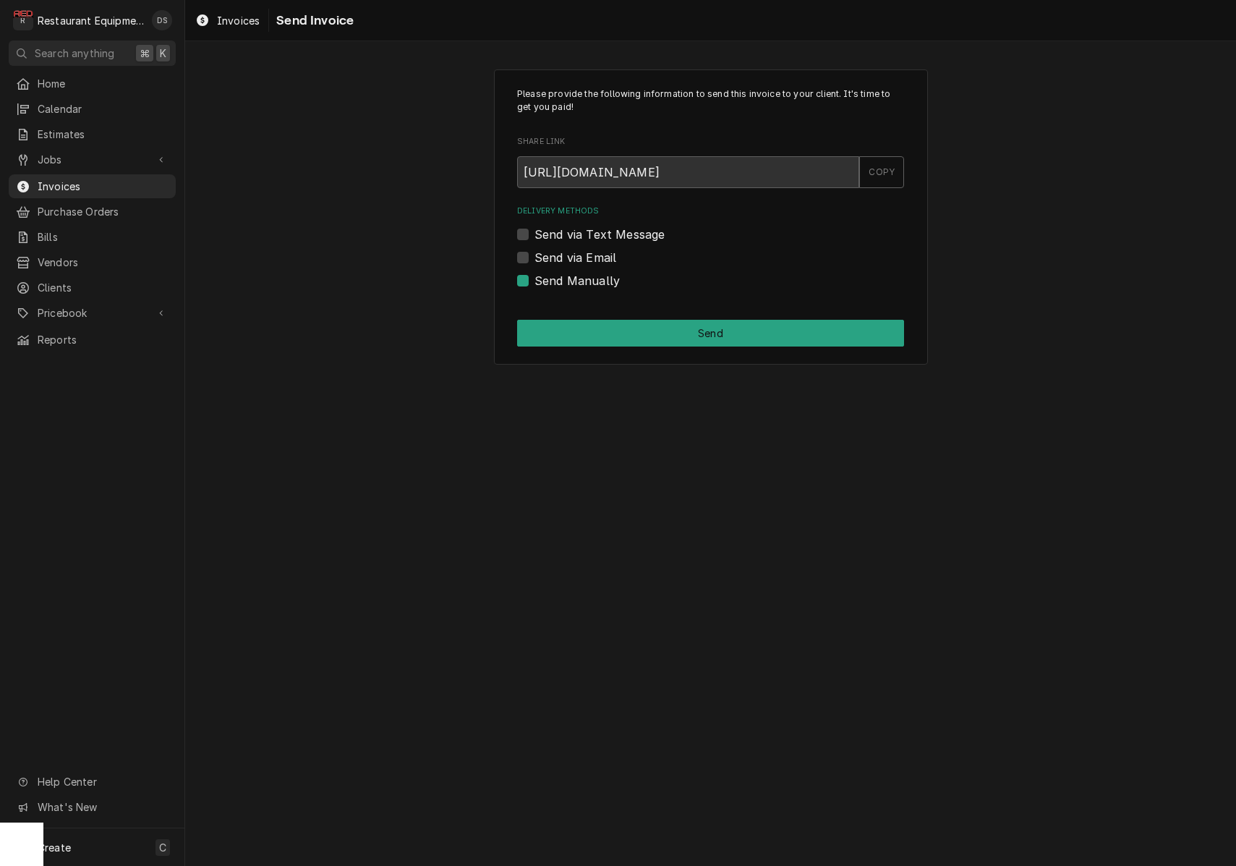
click at [620, 325] on button "Send" at bounding box center [710, 333] width 387 height 27
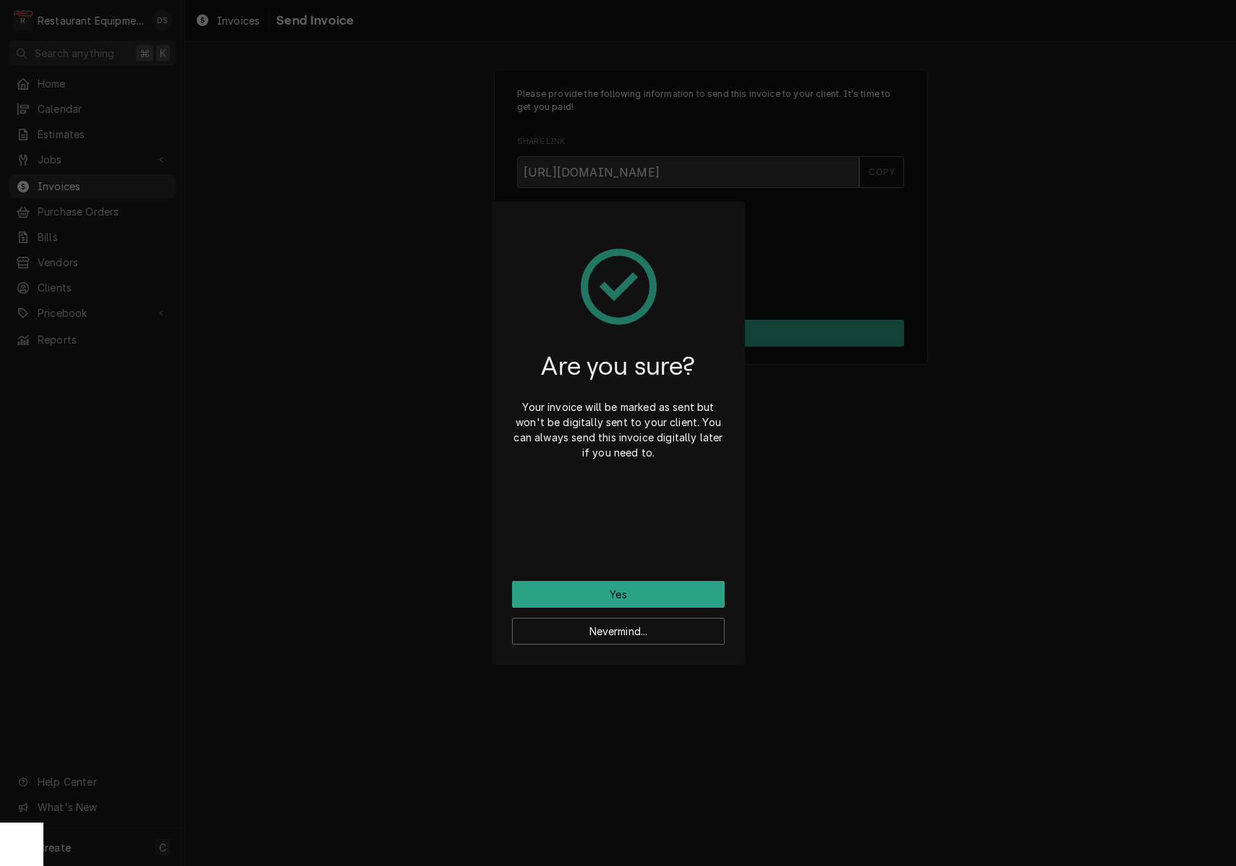
click at [647, 589] on button "Yes" at bounding box center [618, 594] width 213 height 27
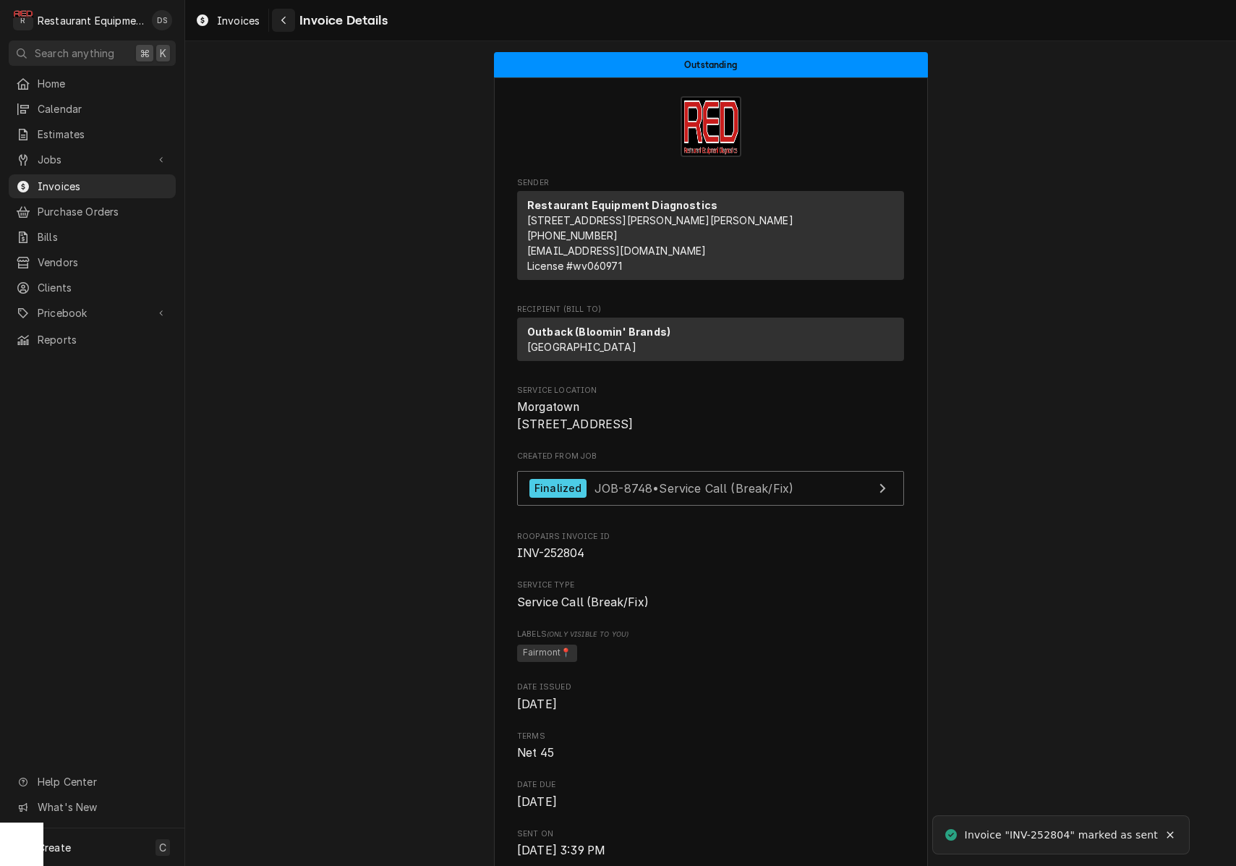
click at [285, 19] on icon "Navigate back" at bounding box center [284, 20] width 7 height 10
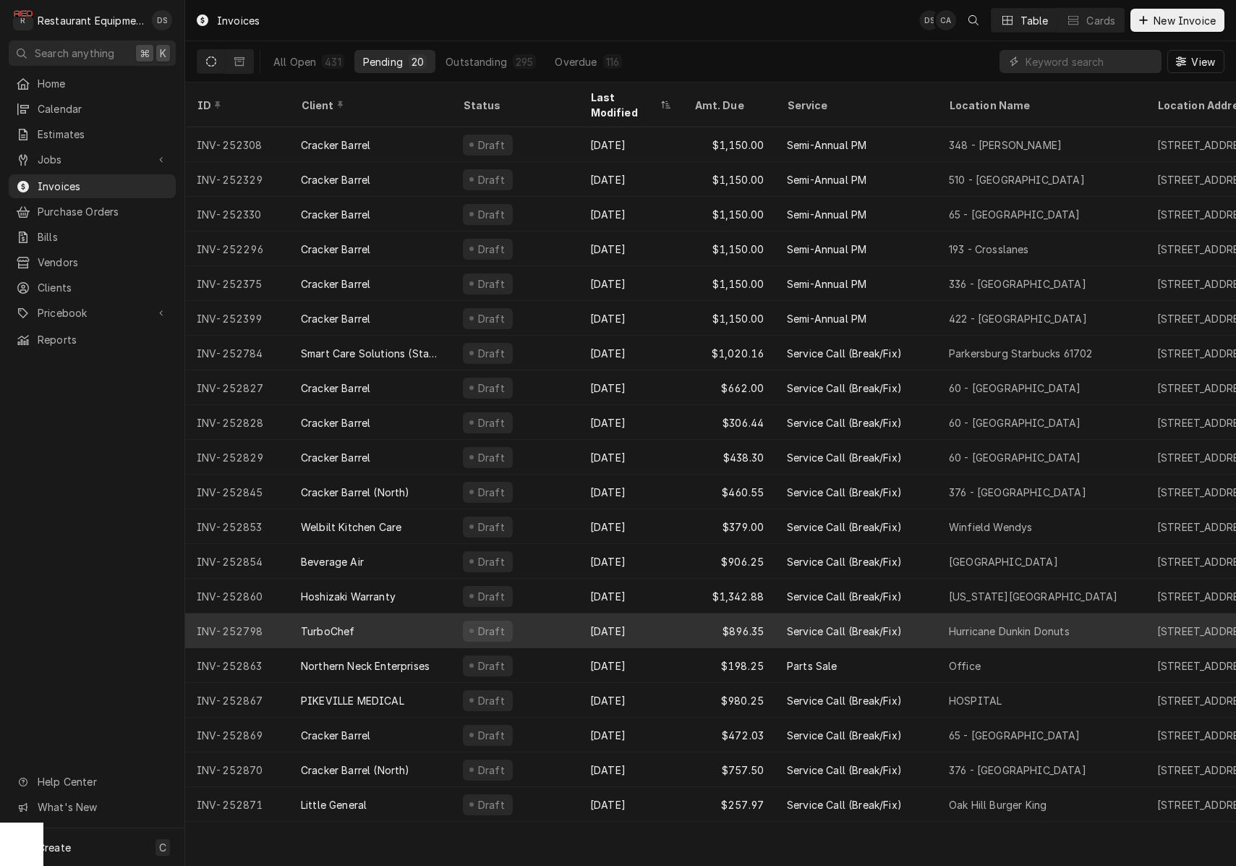
click at [659, 617] on div "Sep 18" at bounding box center [631, 630] width 104 height 35
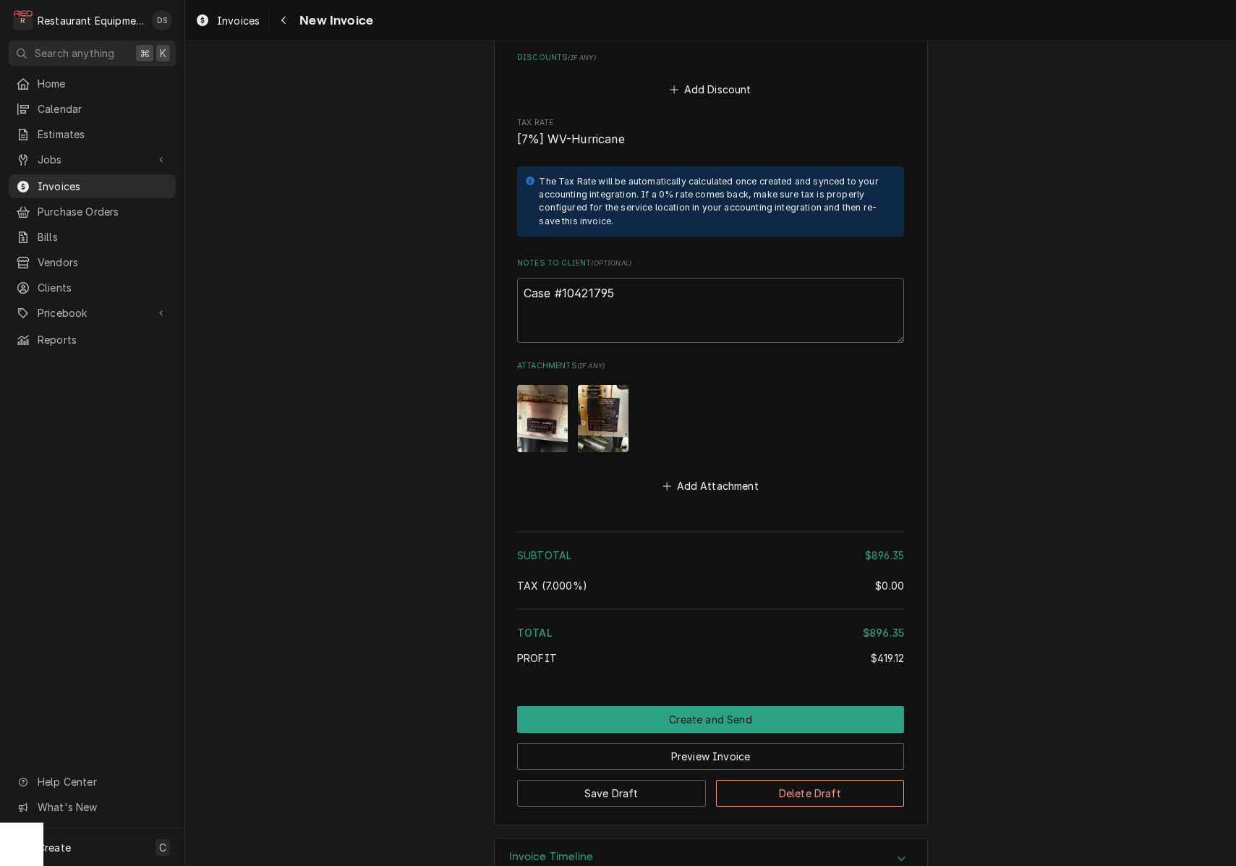
scroll to position [3504, 0]
drag, startPoint x: 619, startPoint y: 255, endPoint x: 550, endPoint y: 252, distance: 69.5
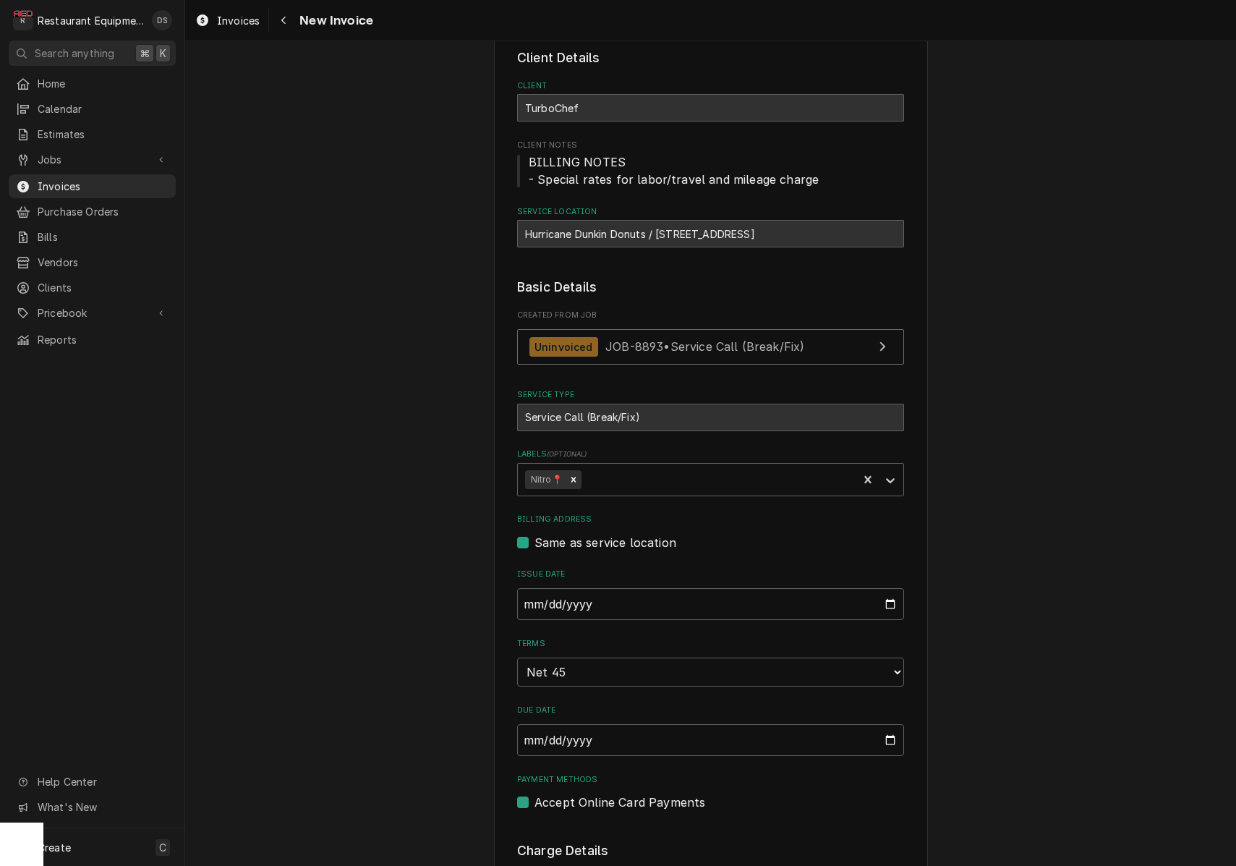
scroll to position [73, 0]
click at [286, 25] on div "Navigate back" at bounding box center [283, 20] width 14 height 14
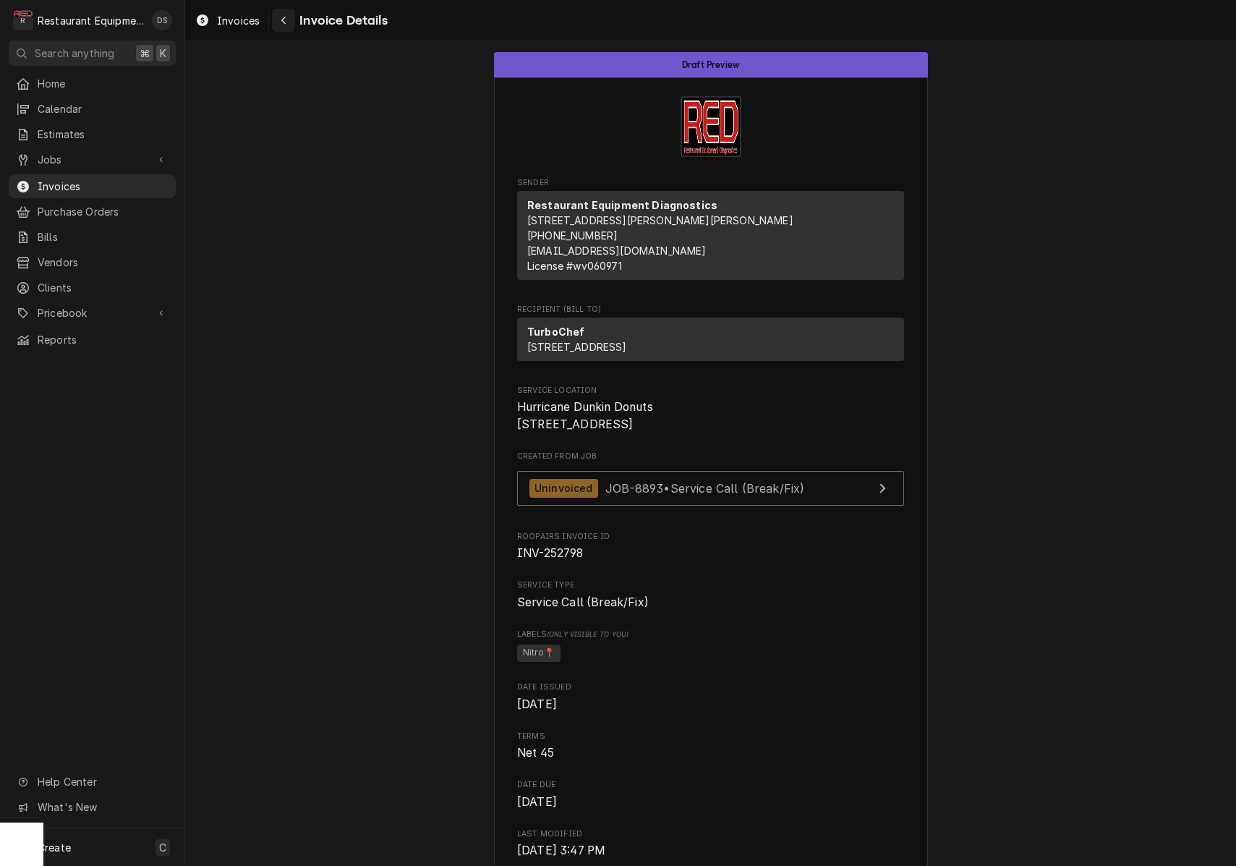
click at [288, 21] on div "Navigate back" at bounding box center [283, 20] width 14 height 14
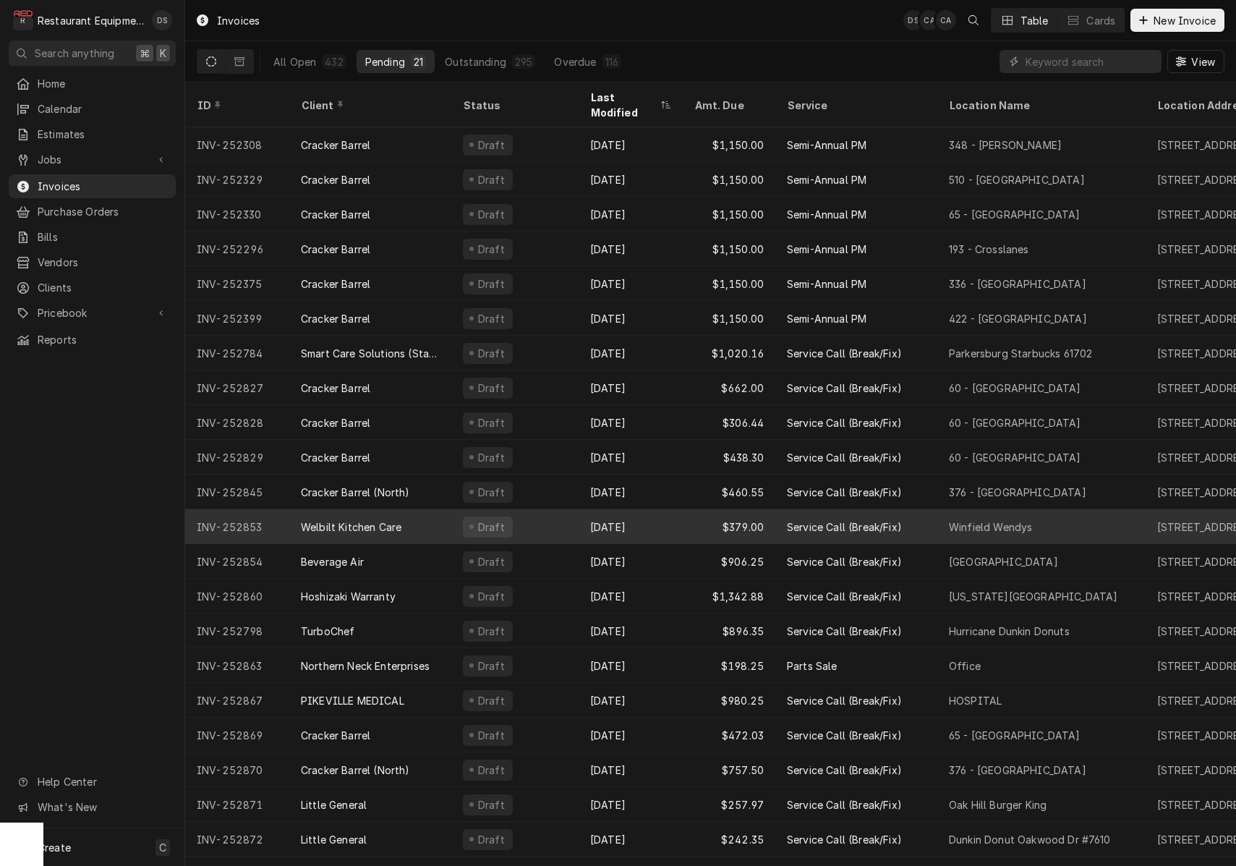
click at [652, 510] on div "[DATE]" at bounding box center [631, 526] width 104 height 35
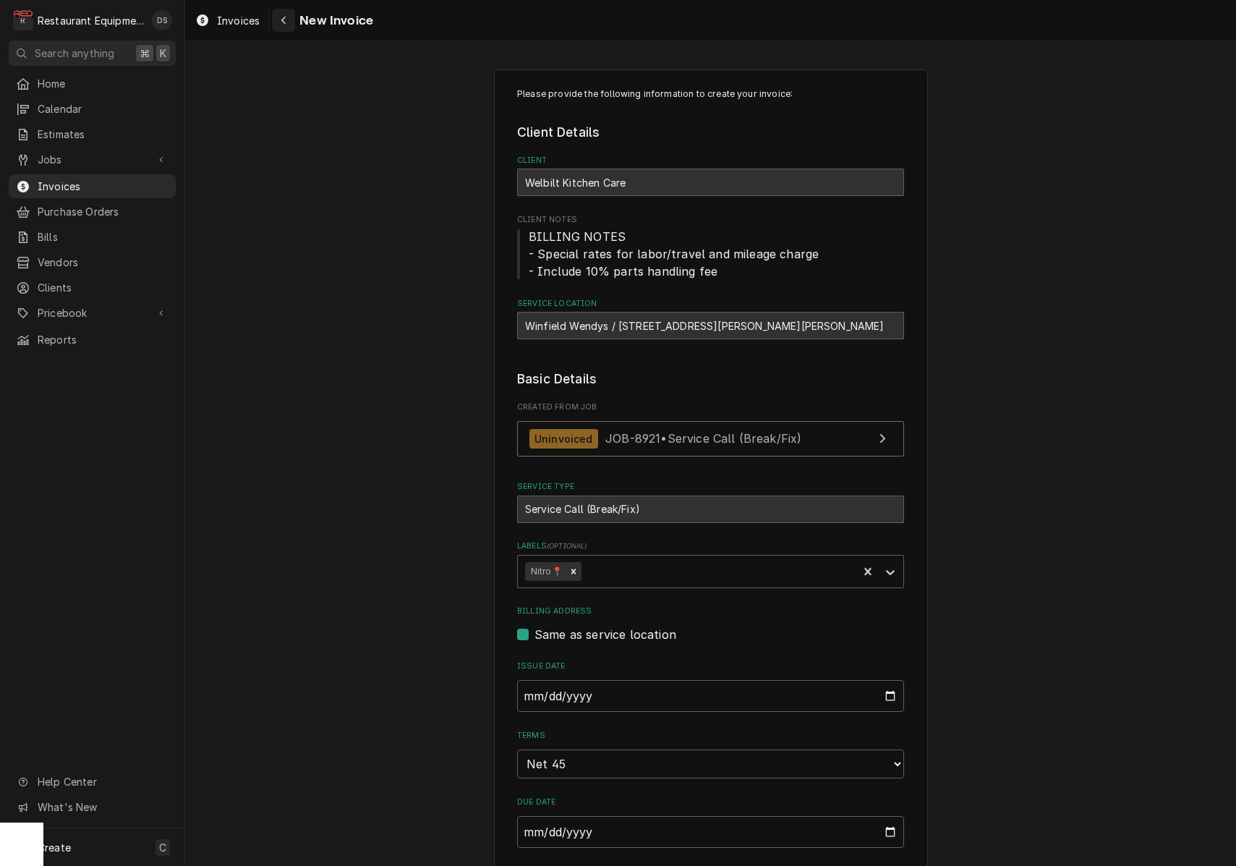
click at [289, 22] on div "Navigate back" at bounding box center [283, 20] width 14 height 14
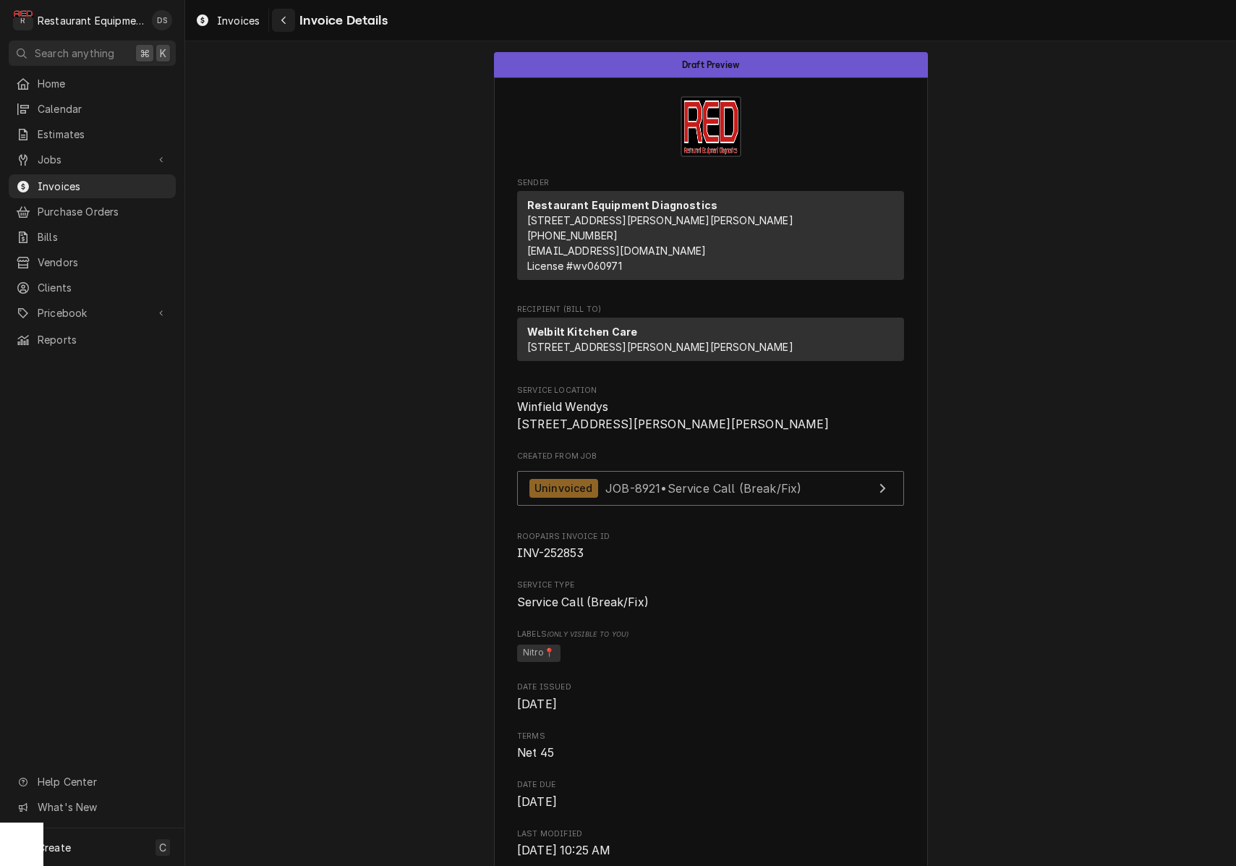
click at [288, 18] on div "Navigate back" at bounding box center [283, 20] width 14 height 14
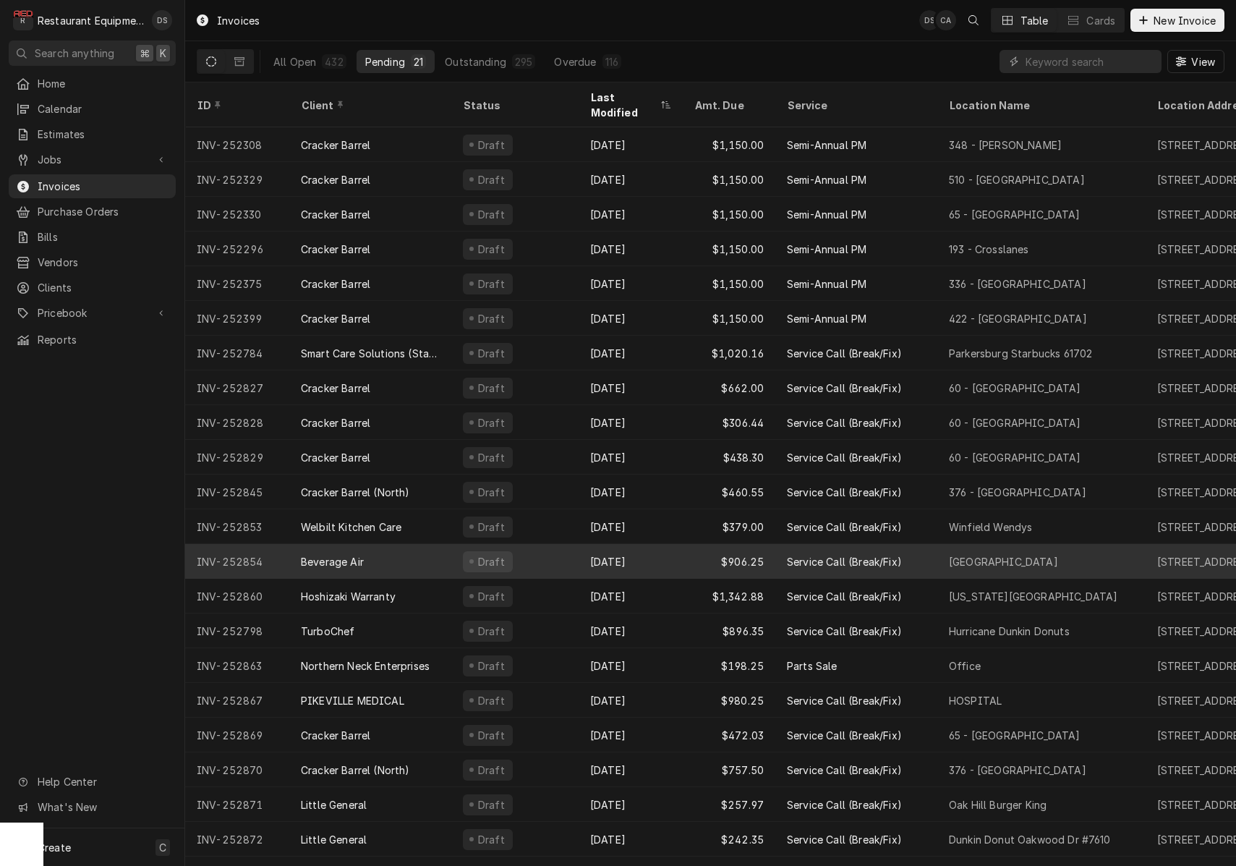
click at [660, 544] on div "Sep 18" at bounding box center [631, 561] width 104 height 35
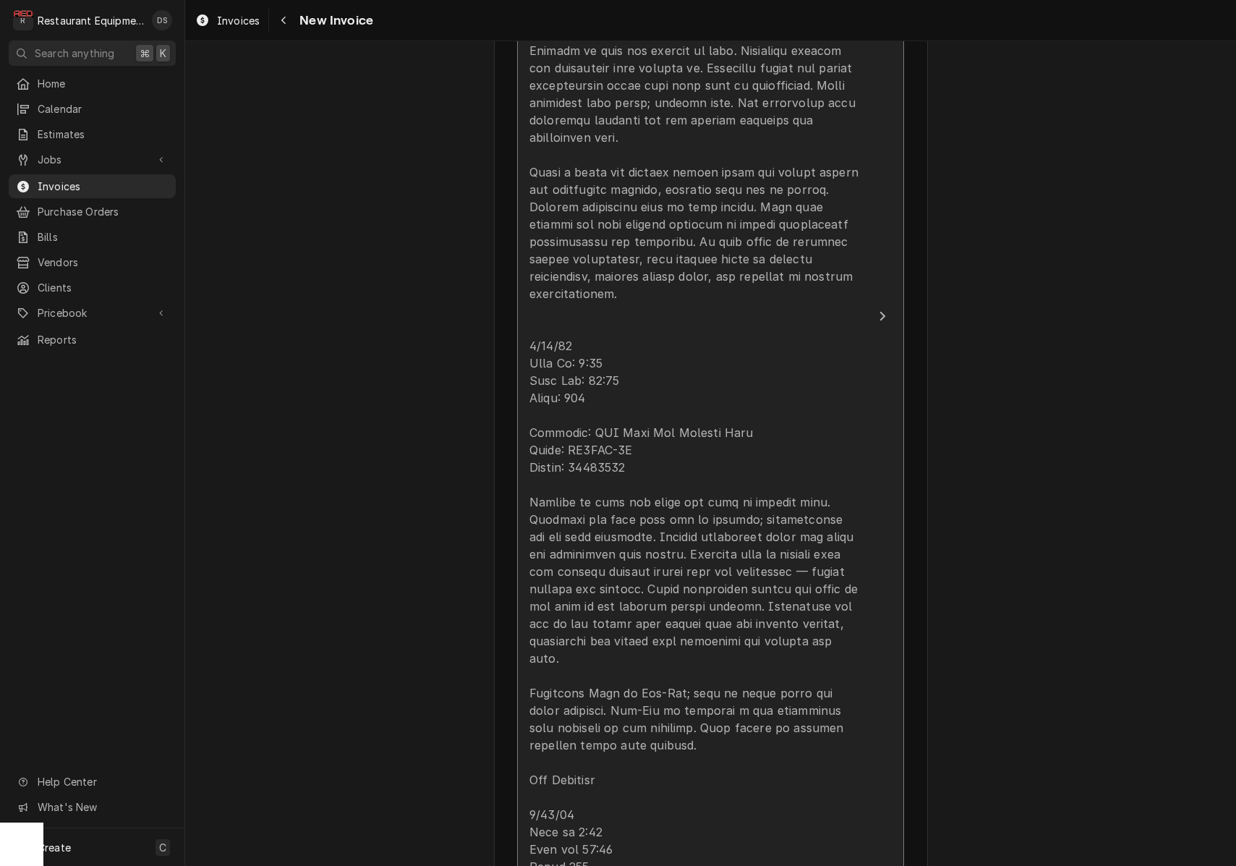
scroll to position [1382, 0]
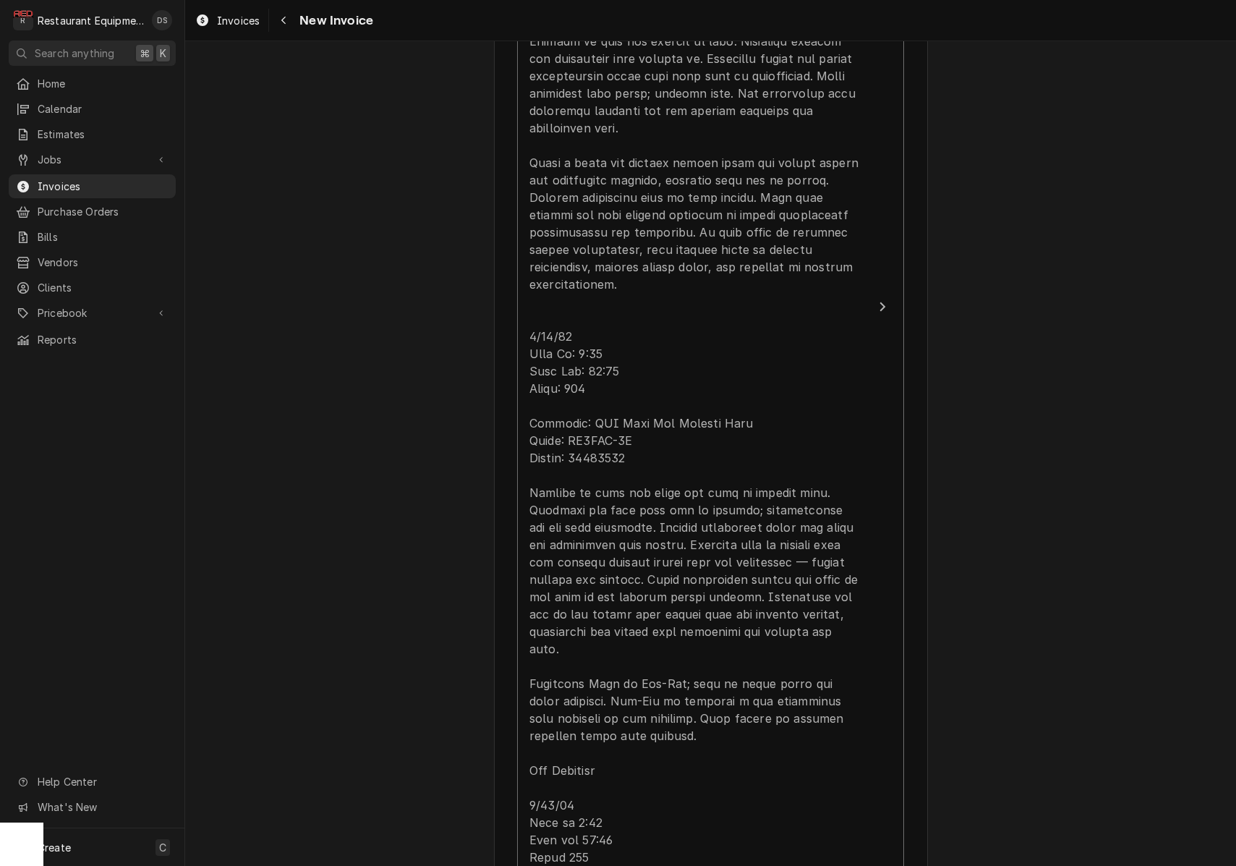
click at [1015, 503] on div "Please provide the following information to create your invoice: Client Details…" at bounding box center [710, 527] width 1051 height 3707
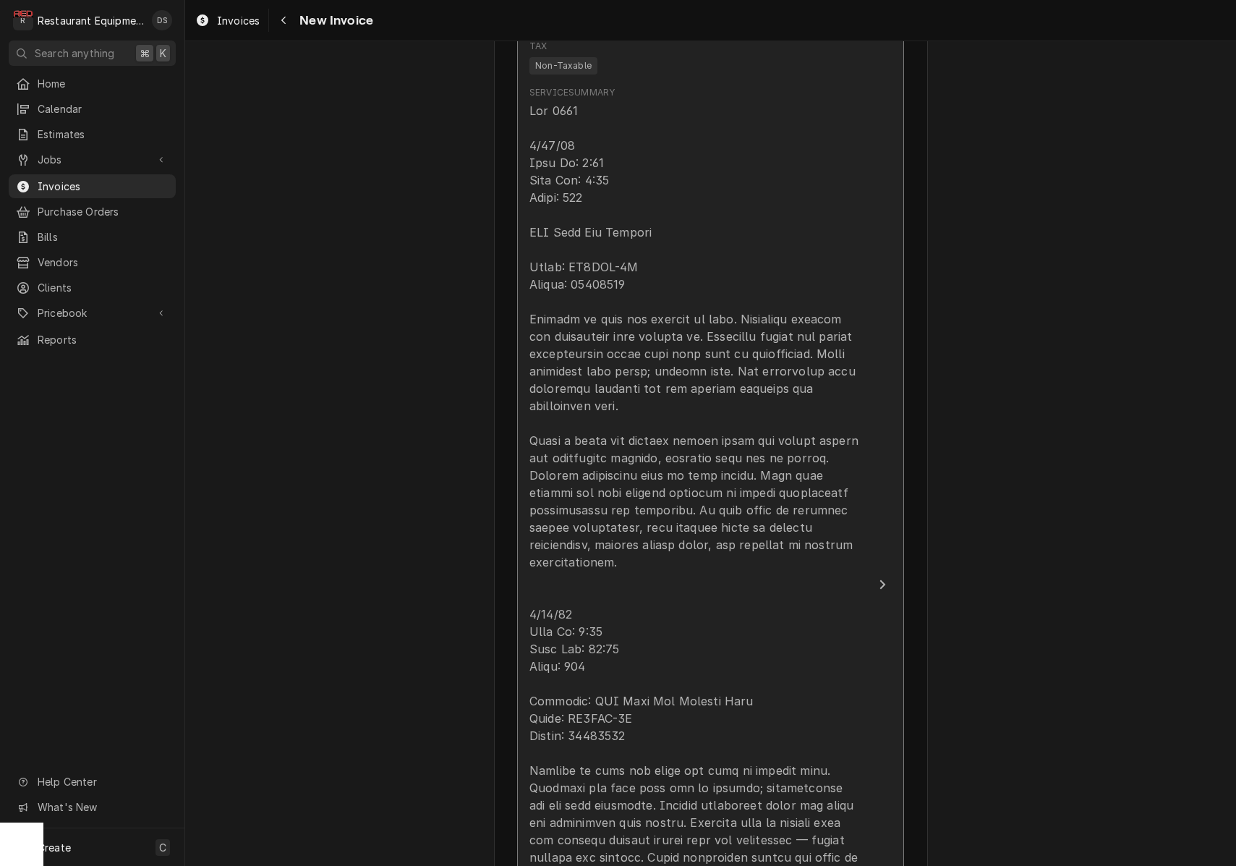
scroll to position [1103, 0]
click at [675, 289] on div "Update Line Item" at bounding box center [695, 684] width 332 height 1163
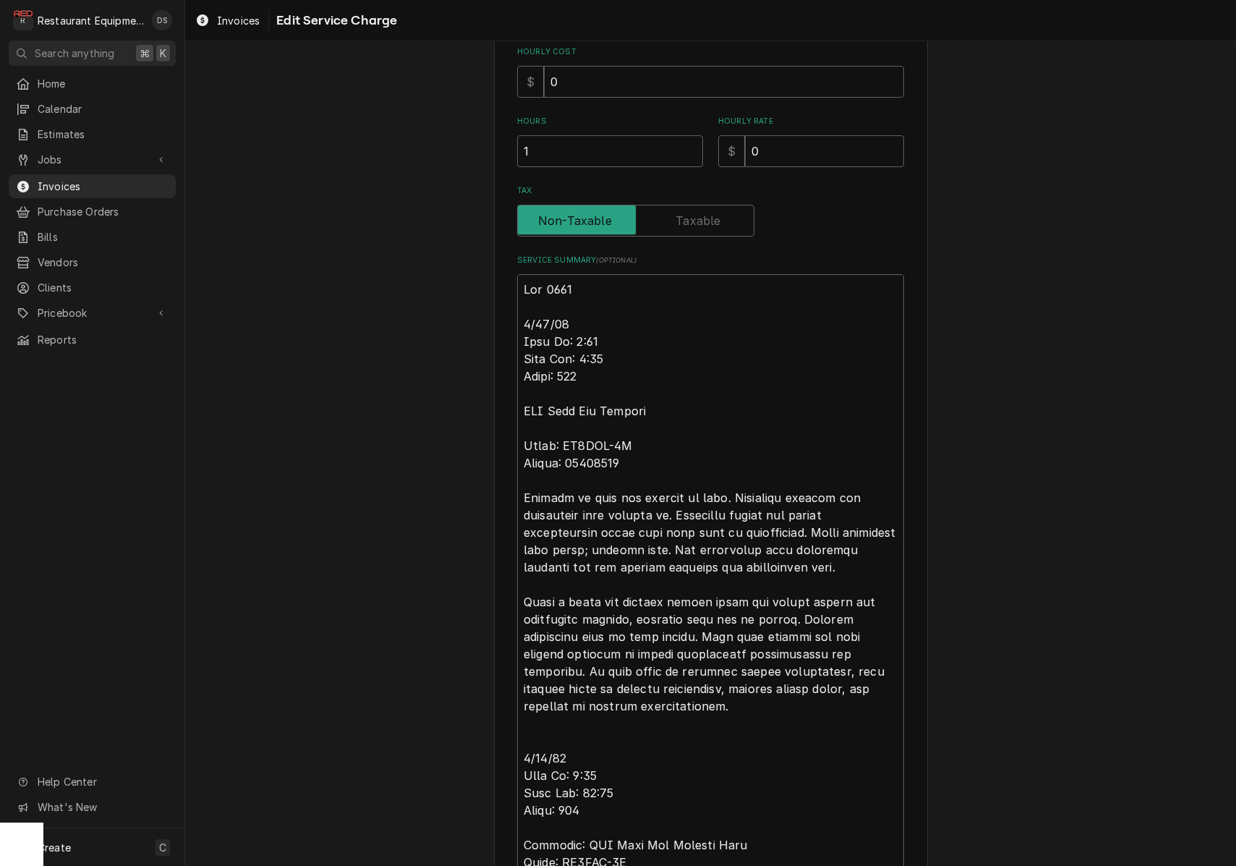
scroll to position [336, 0]
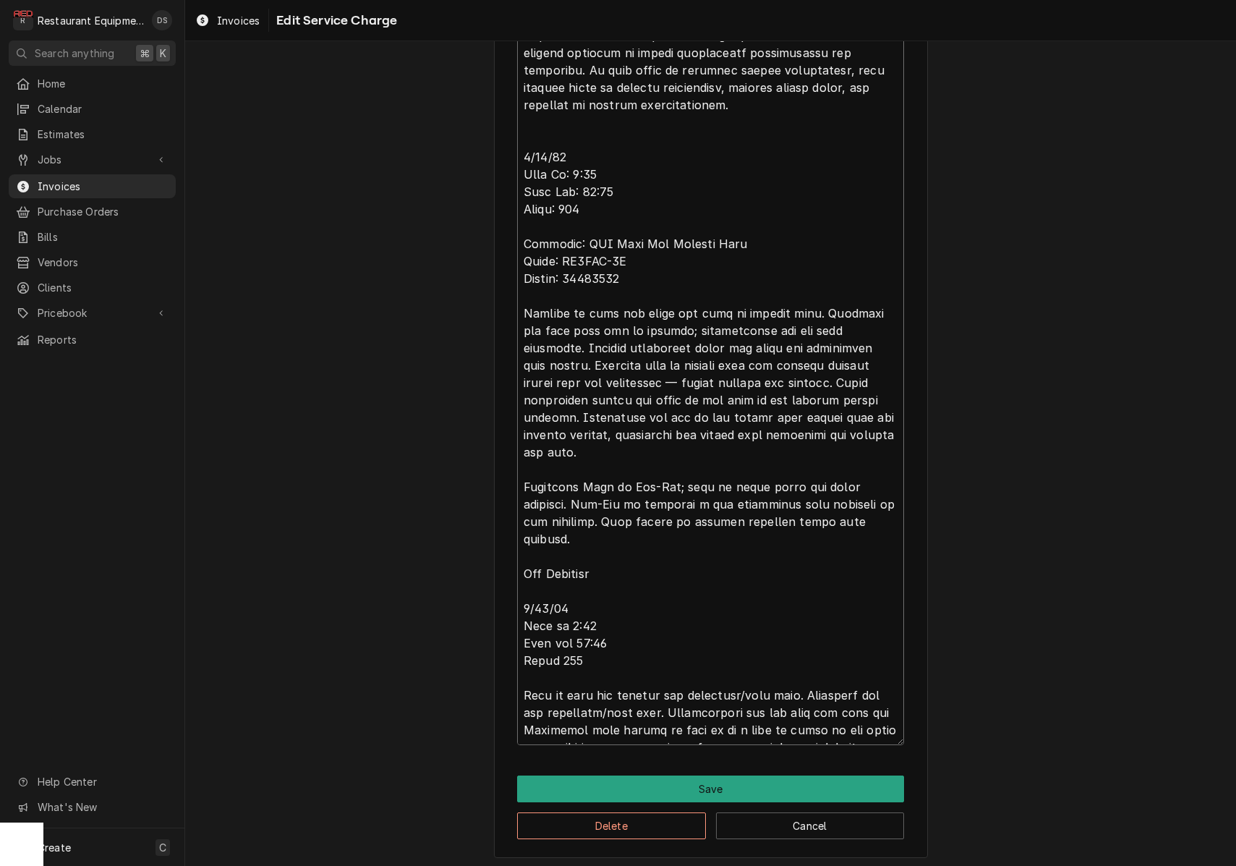
drag, startPoint x: 523, startPoint y: 304, endPoint x: 799, endPoint y: 536, distance: 360.4
click at [798, 536] on textarea "Service Summary ( optional )" at bounding box center [710, 209] width 387 height 1072
click at [798, 537] on textarea "Service Summary ( optional )" at bounding box center [710, 208] width 387 height 1072
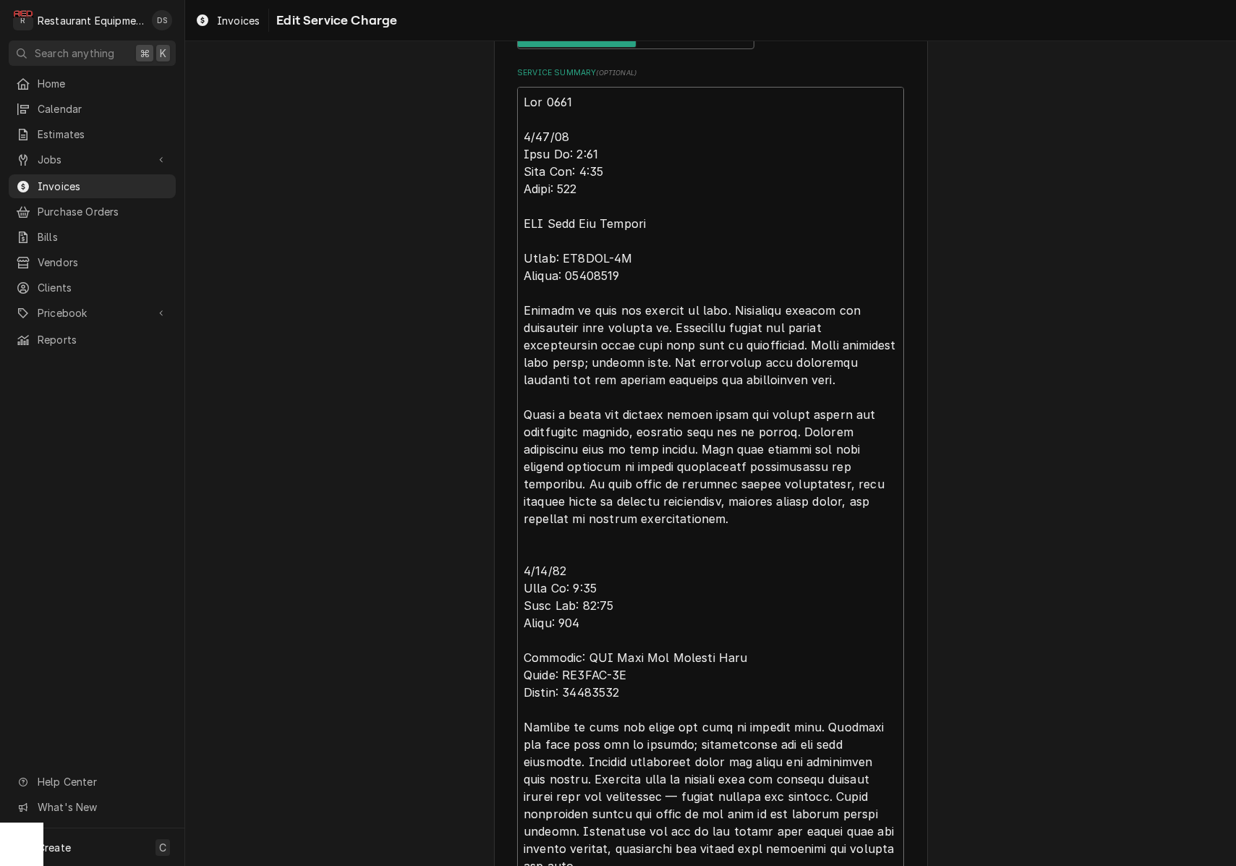
scroll to position [500, 0]
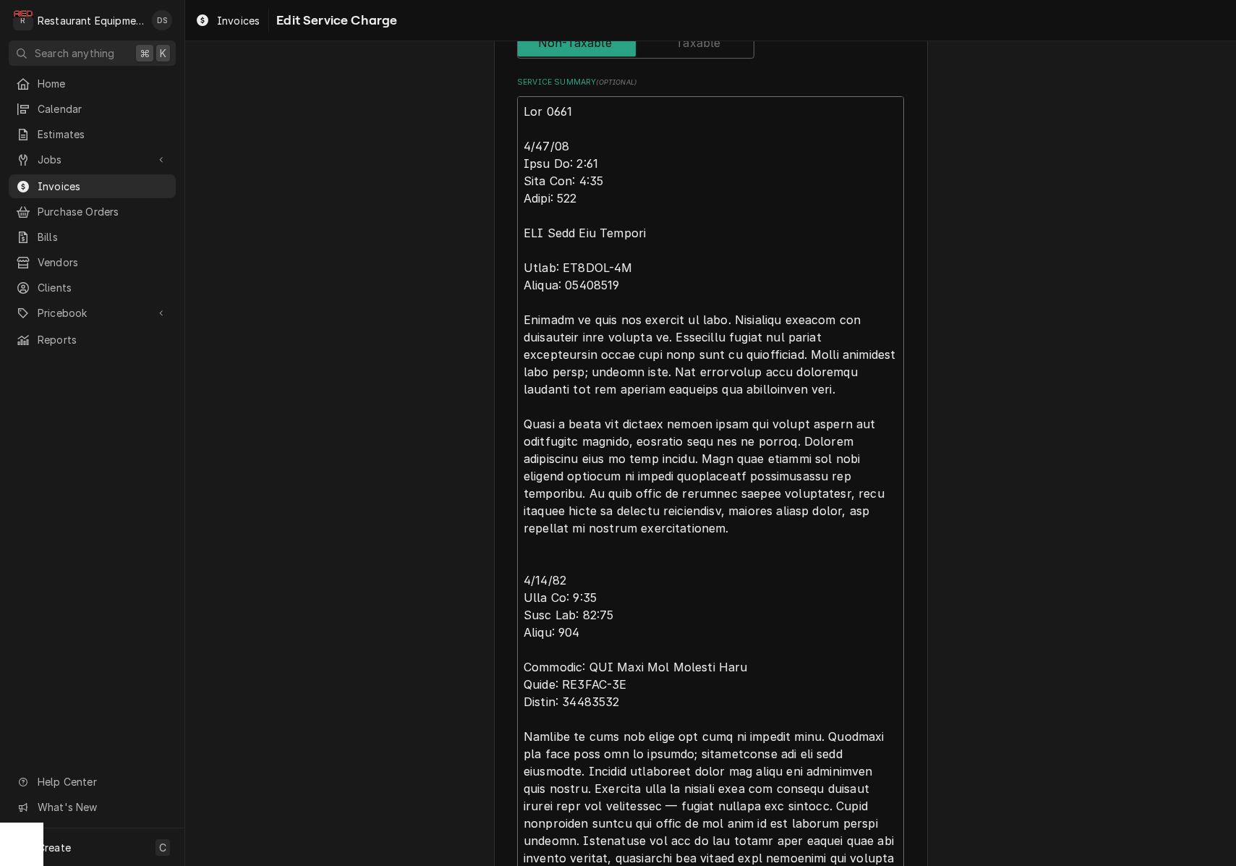
drag, startPoint x: 805, startPoint y: 500, endPoint x: 549, endPoint y: 159, distance: 426.1
click at [524, 140] on textarea "Service Summary ( optional )" at bounding box center [710, 632] width 387 height 1072
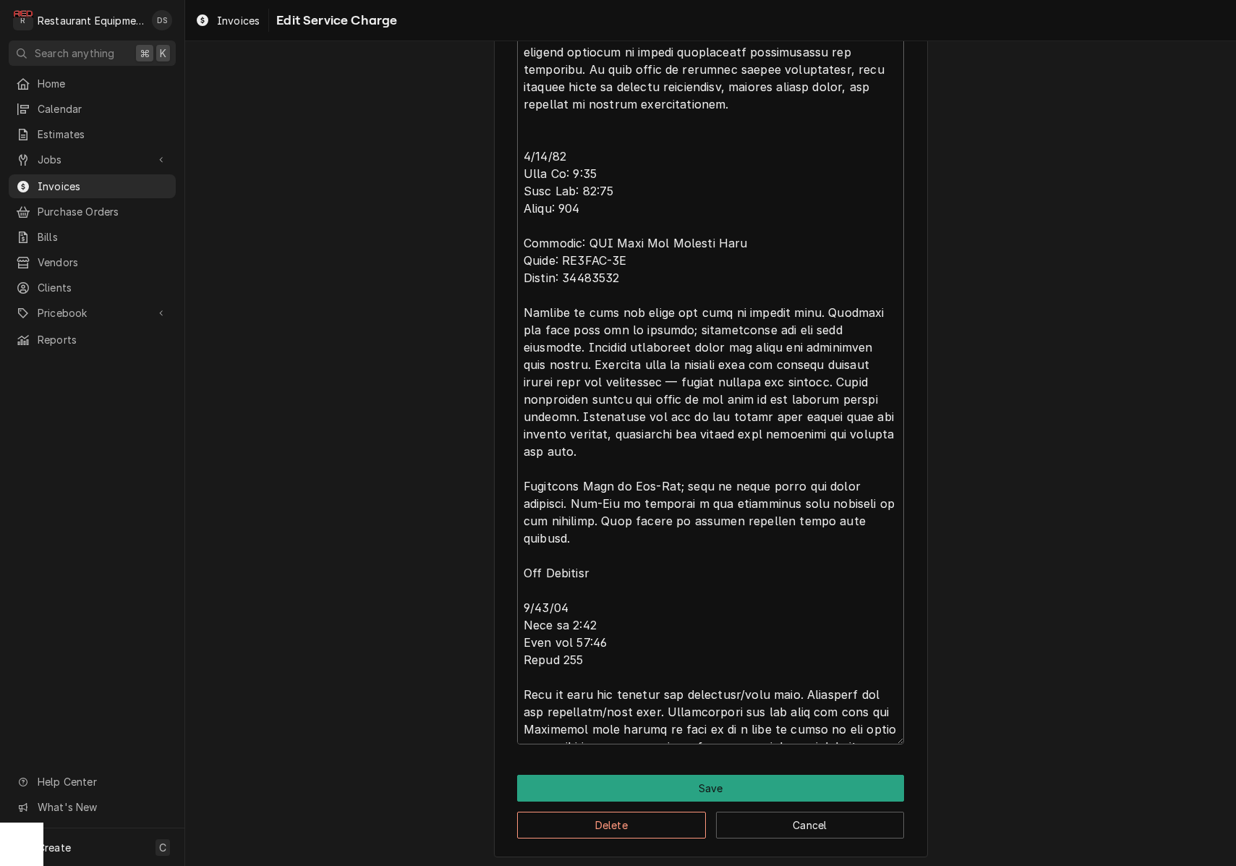
scroll to position [924, 0]
drag, startPoint x: 831, startPoint y: 356, endPoint x: 545, endPoint y: 523, distance: 330.9
click at [551, 494] on textarea "Service Summary ( optional )" at bounding box center [710, 209] width 387 height 1072
drag, startPoint x: 524, startPoint y: 567, endPoint x: 803, endPoint y: 728, distance: 321.8
click at [803, 728] on textarea "Service Summary ( optional )" at bounding box center [710, 209] width 387 height 1072
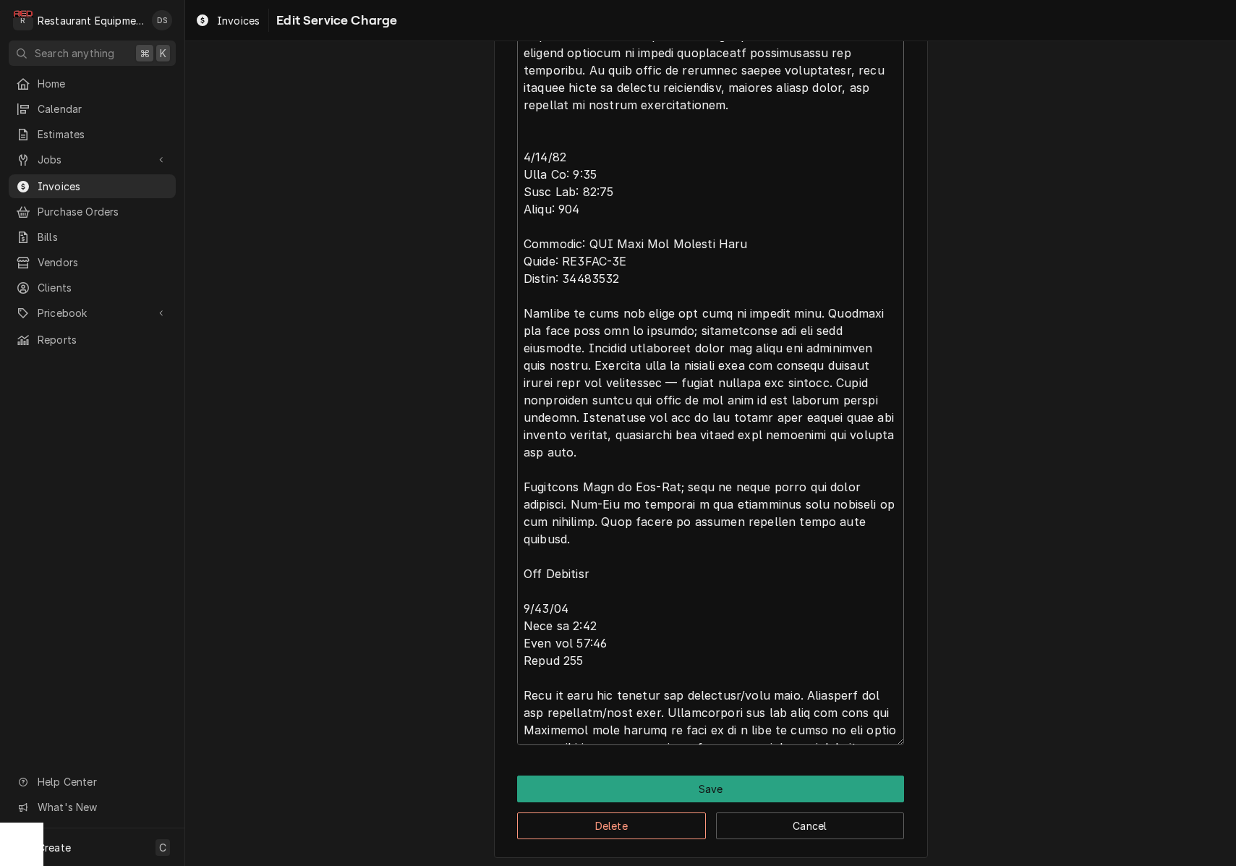
scroll to position [0, 0]
click at [633, 795] on button "Save" at bounding box center [710, 788] width 387 height 27
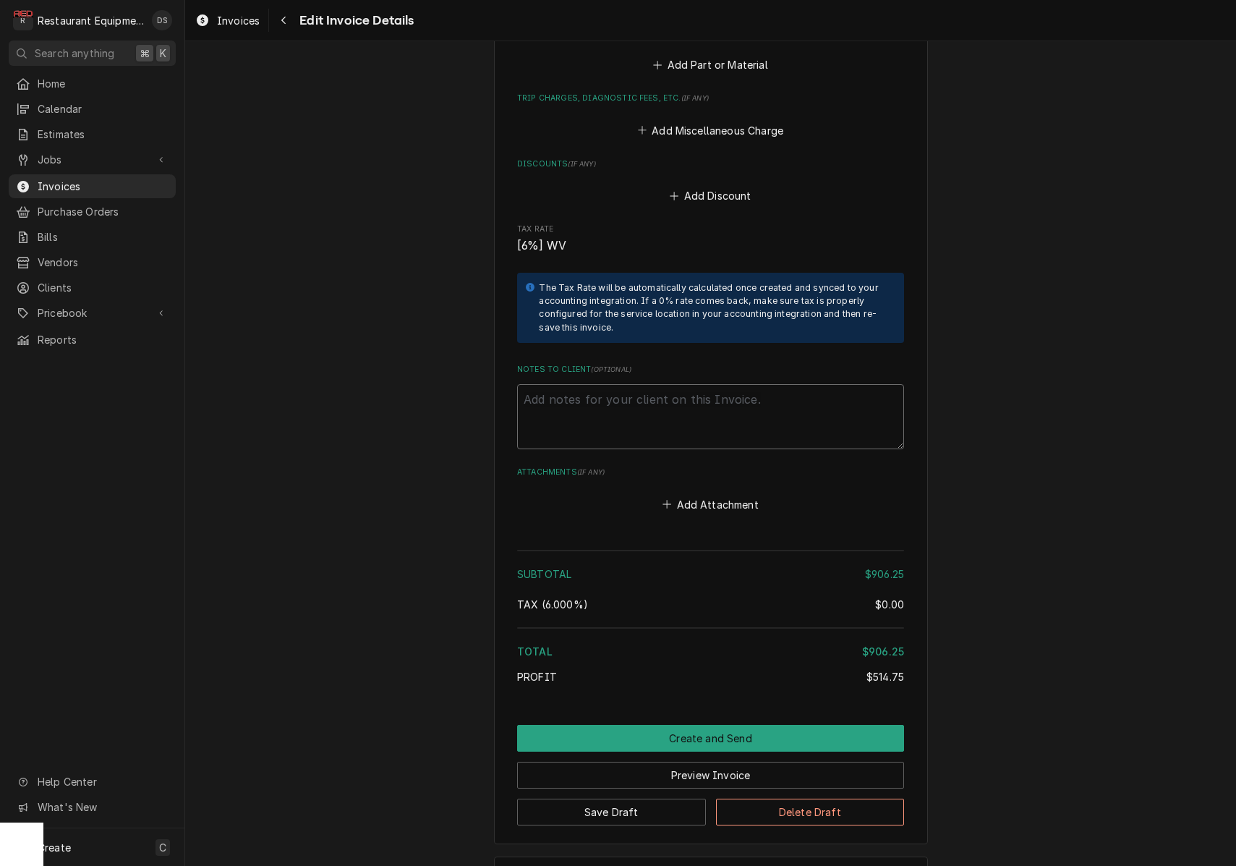
click at [618, 384] on textarea "Notes to Client ( optional )" at bounding box center [710, 416] width 387 height 65
paste textarea "Claim #7160415 Auth #BEV103106"
type textarea "x"
type textarea "Claim #7160415 Auth #BEV103106"
click at [703, 762] on button "Preview Invoice" at bounding box center [710, 775] width 387 height 27
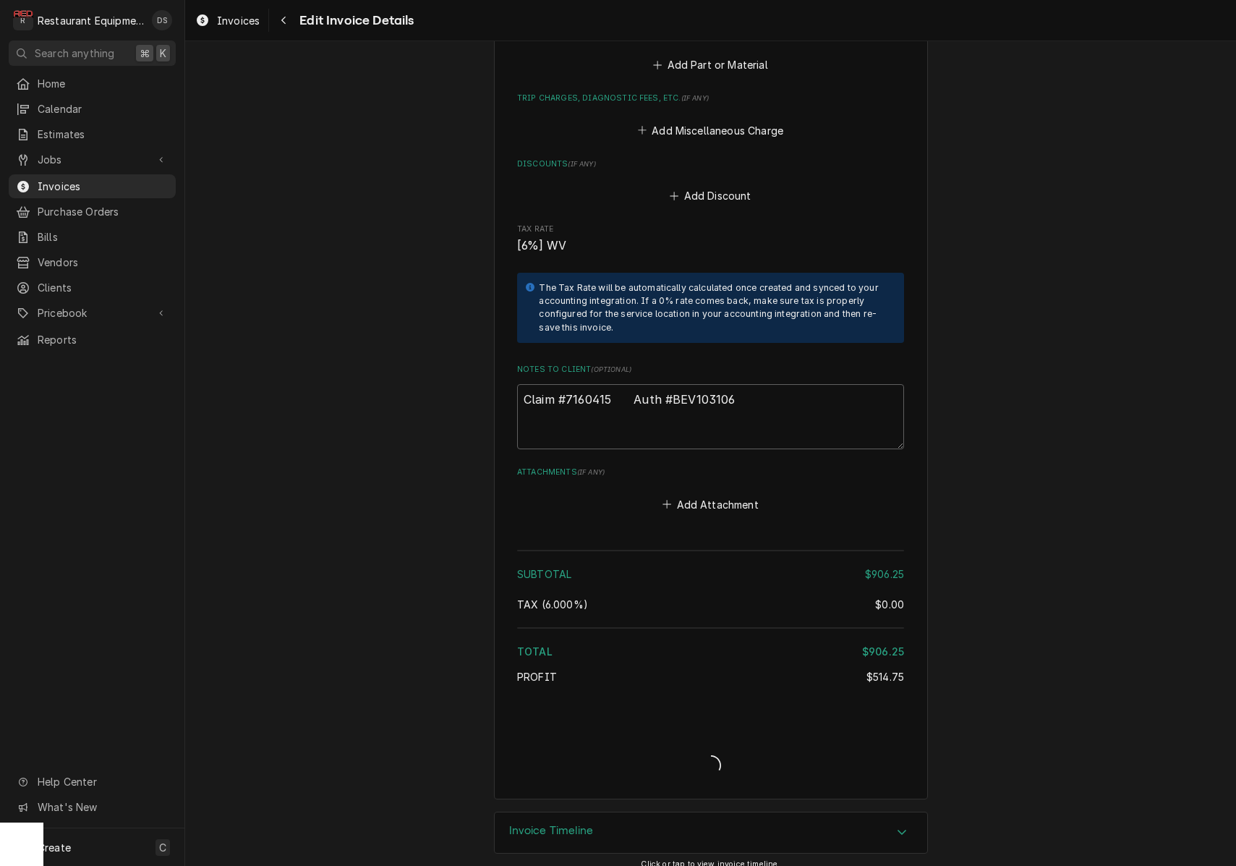
scroll to position [2862, 0]
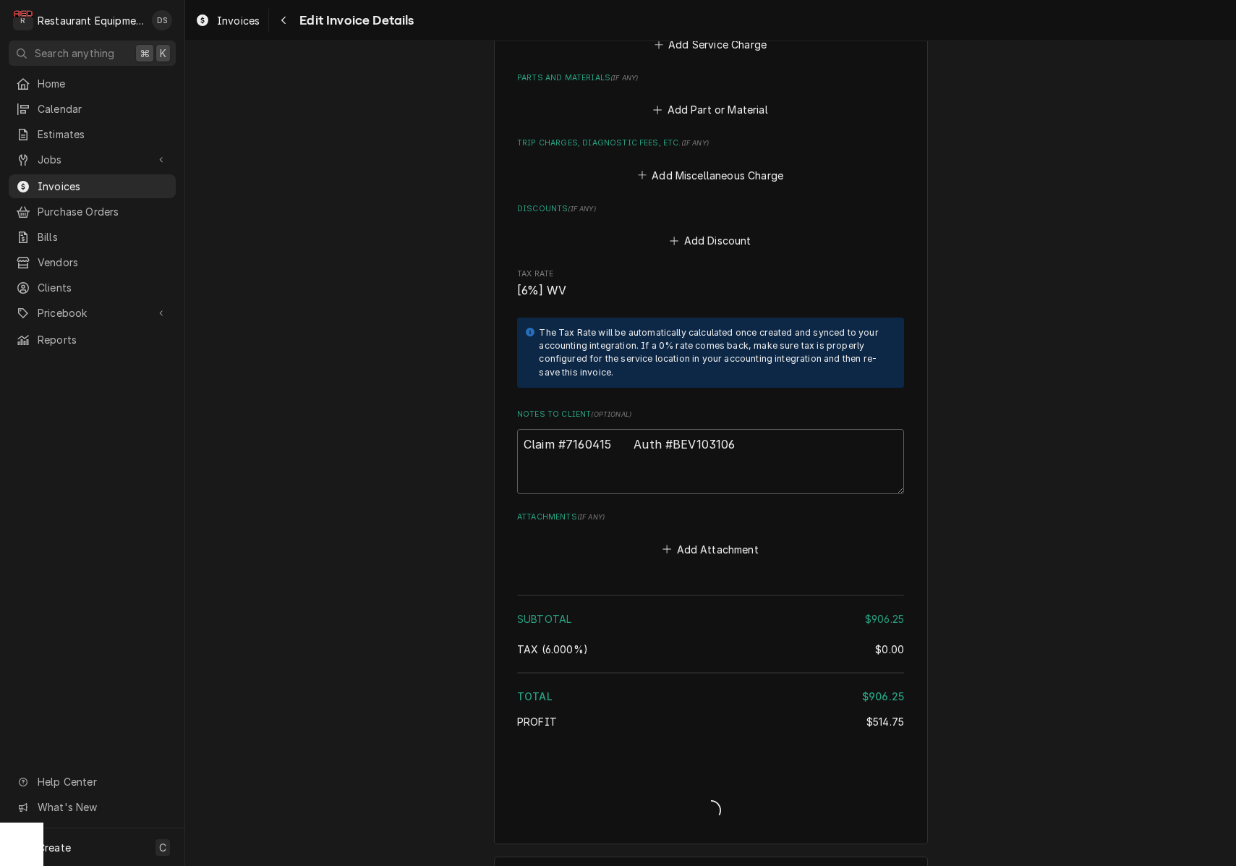
type textarea "x"
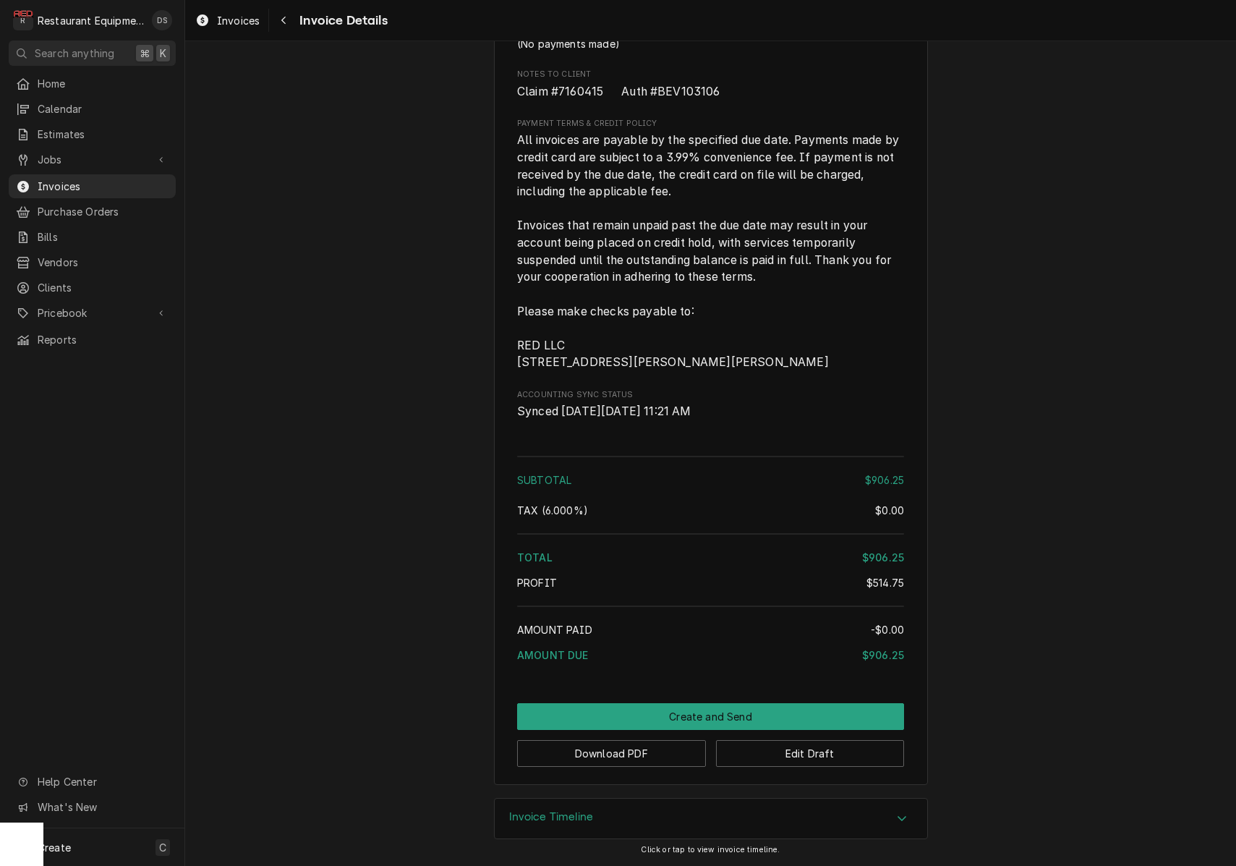
scroll to position [2579, 0]
click at [638, 752] on button "Download PDF" at bounding box center [611, 753] width 189 height 27
click at [685, 722] on button "Create and Send" at bounding box center [710, 716] width 387 height 27
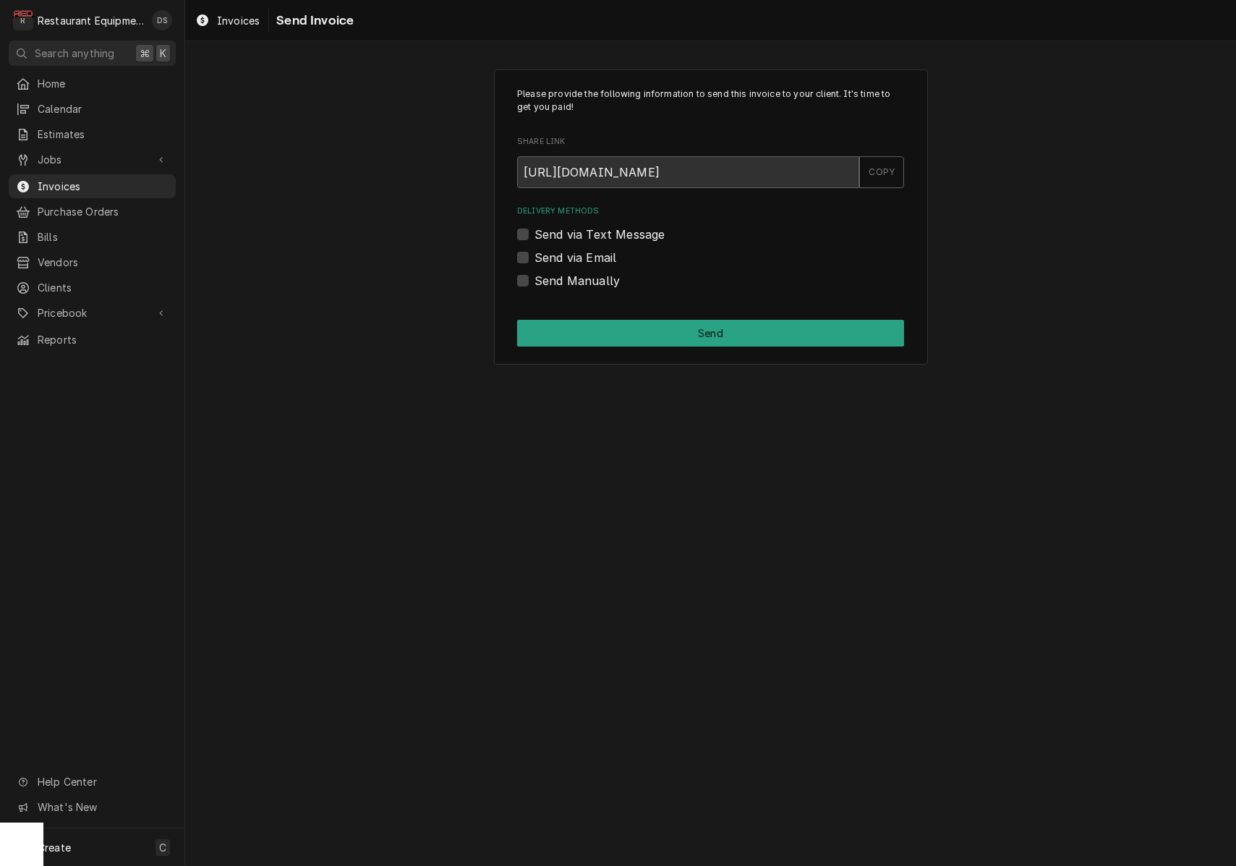
click at [534, 280] on label "Send Manually" at bounding box center [576, 280] width 85 height 17
click at [534, 280] on input "Send Manually" at bounding box center [727, 288] width 387 height 32
checkbox input "true"
click at [613, 320] on button "Send" at bounding box center [710, 333] width 387 height 27
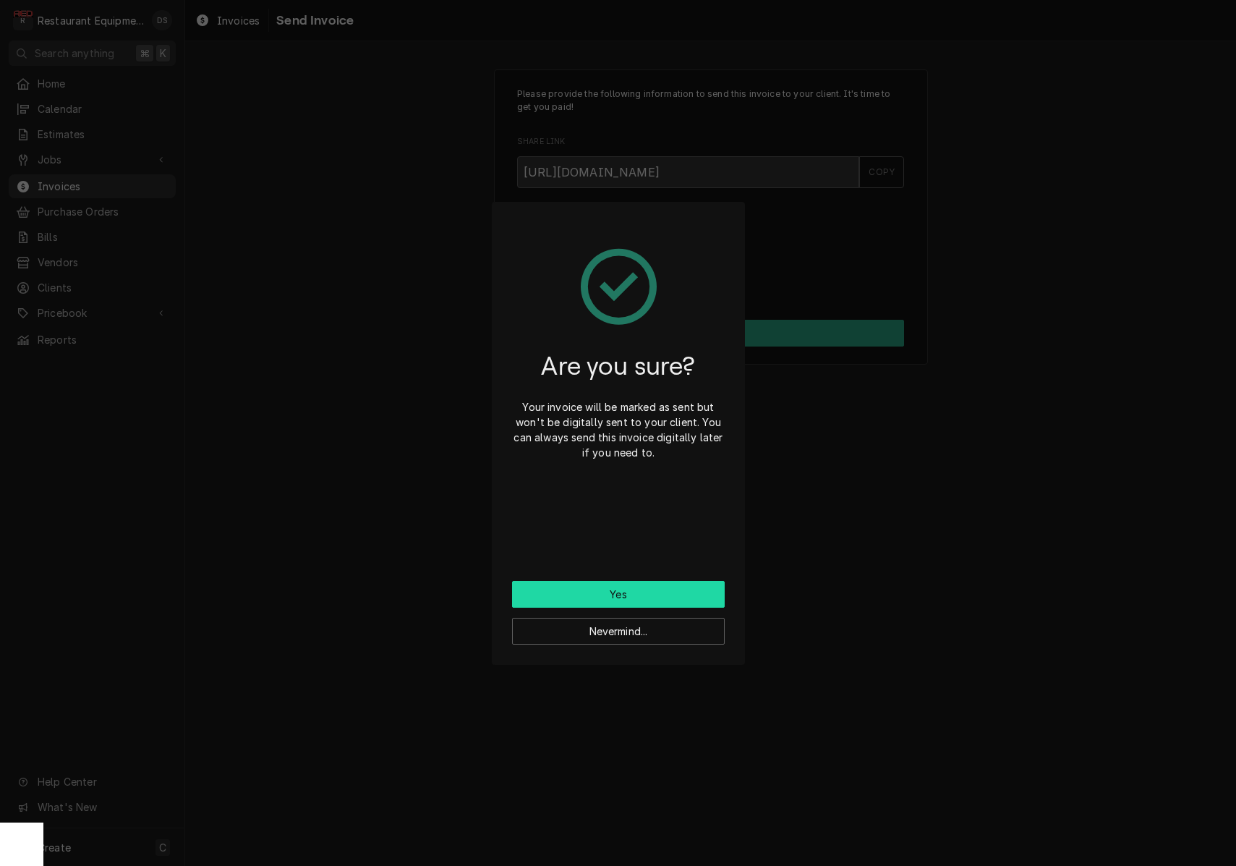
click at [634, 590] on button "Yes" at bounding box center [618, 594] width 213 height 27
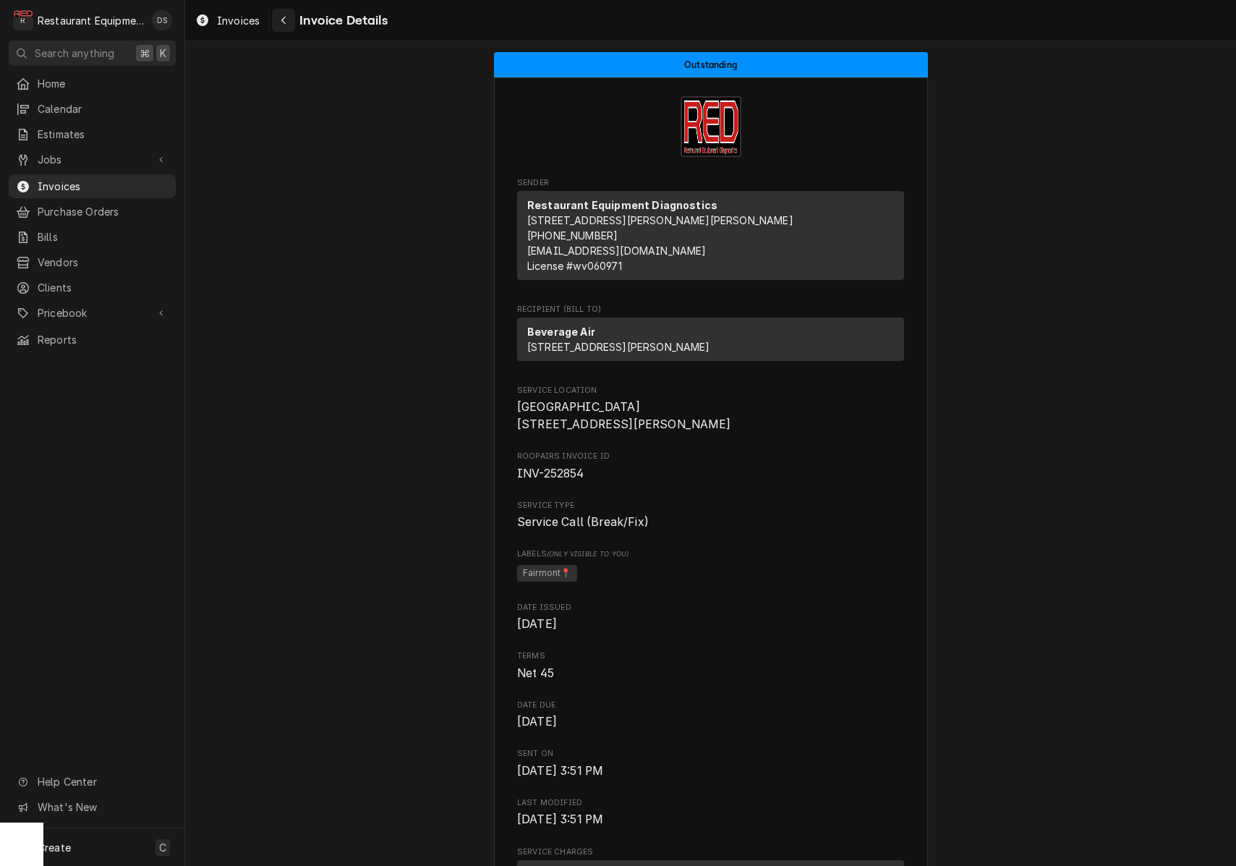
click at [286, 22] on icon "Navigate back" at bounding box center [284, 20] width 7 height 10
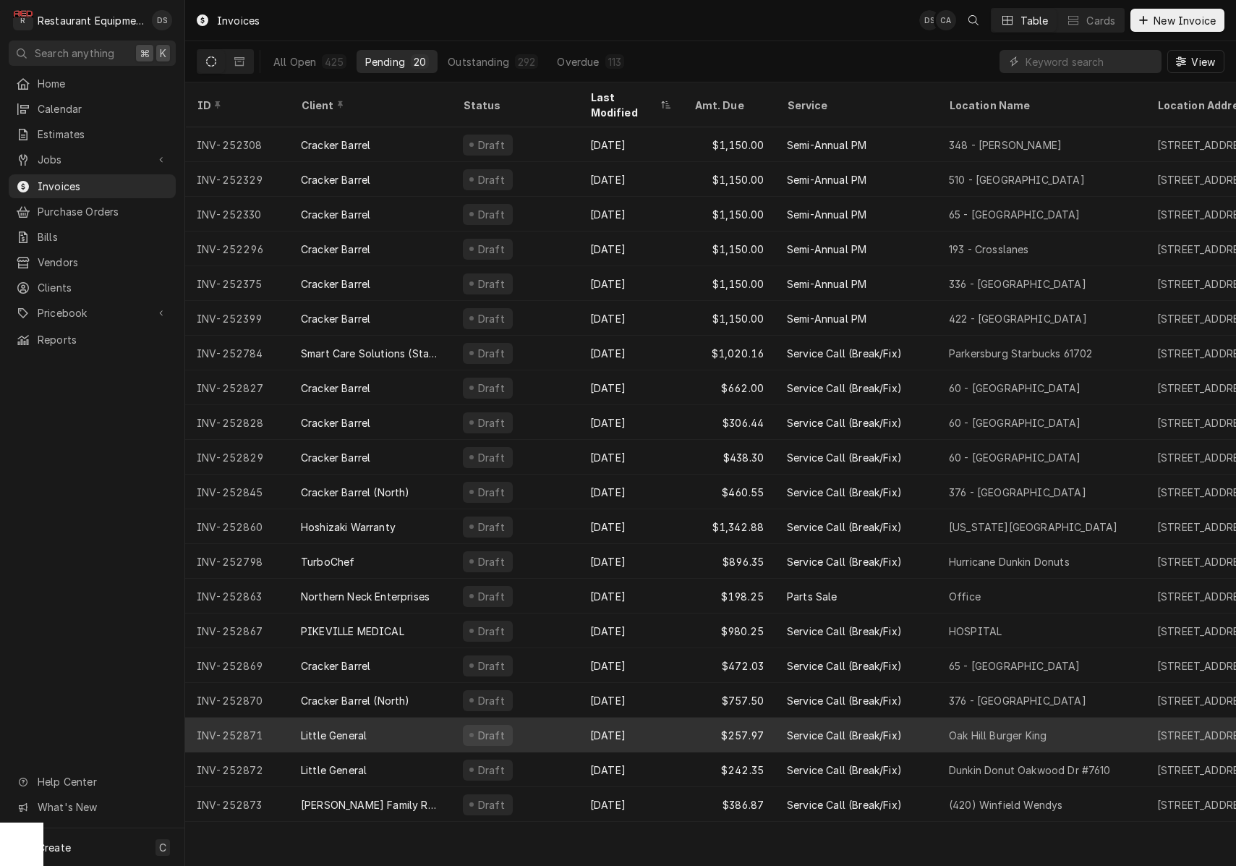
click at [647, 717] on div "Sep 19" at bounding box center [631, 734] width 104 height 35
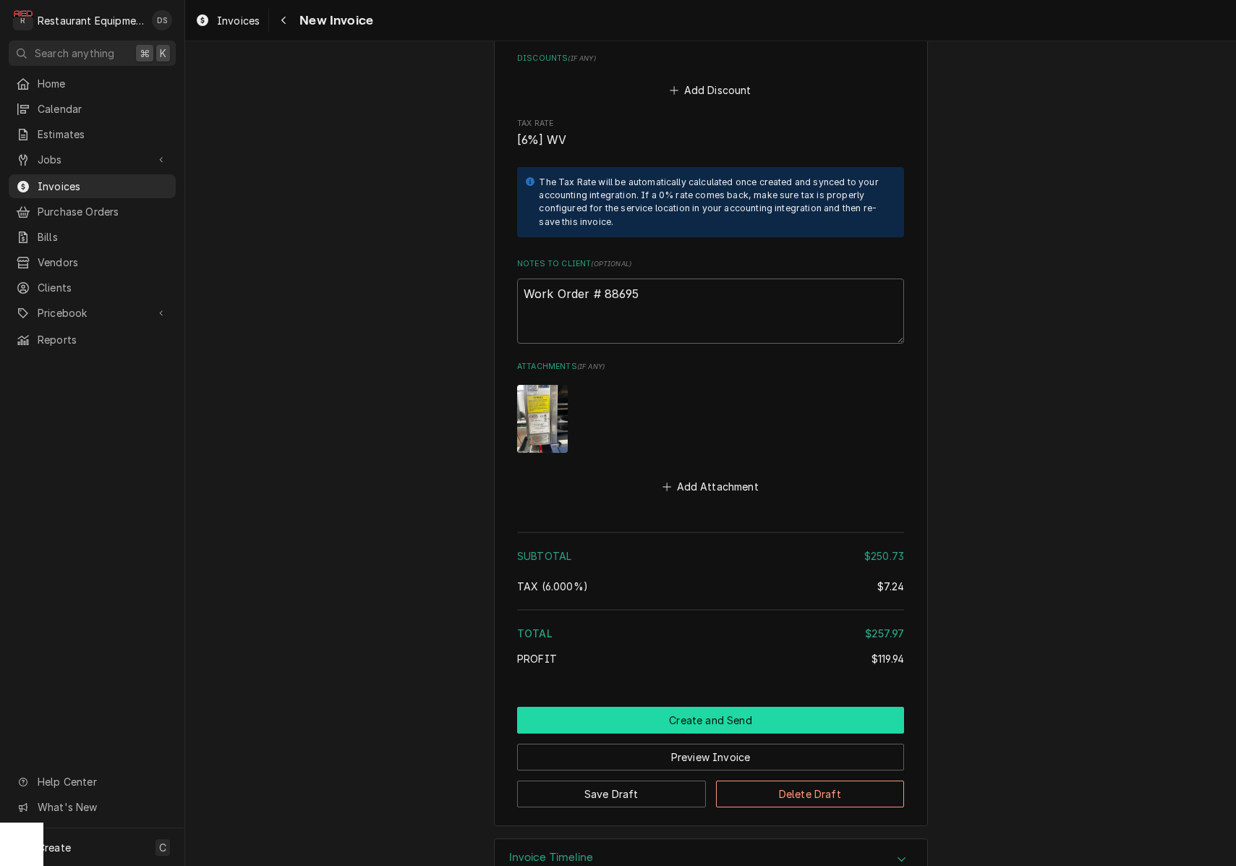
click at [686, 707] on button "Create and Send" at bounding box center [710, 720] width 387 height 27
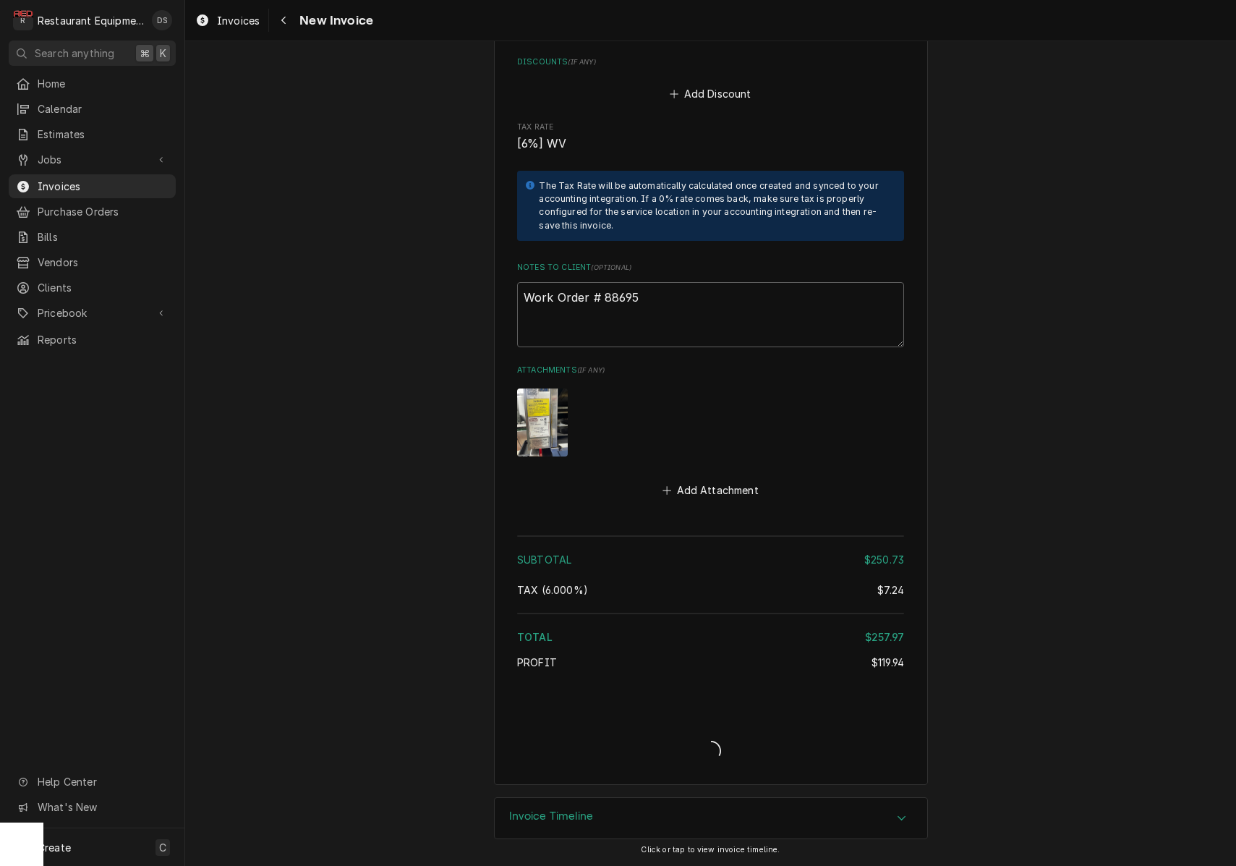
type textarea "x"
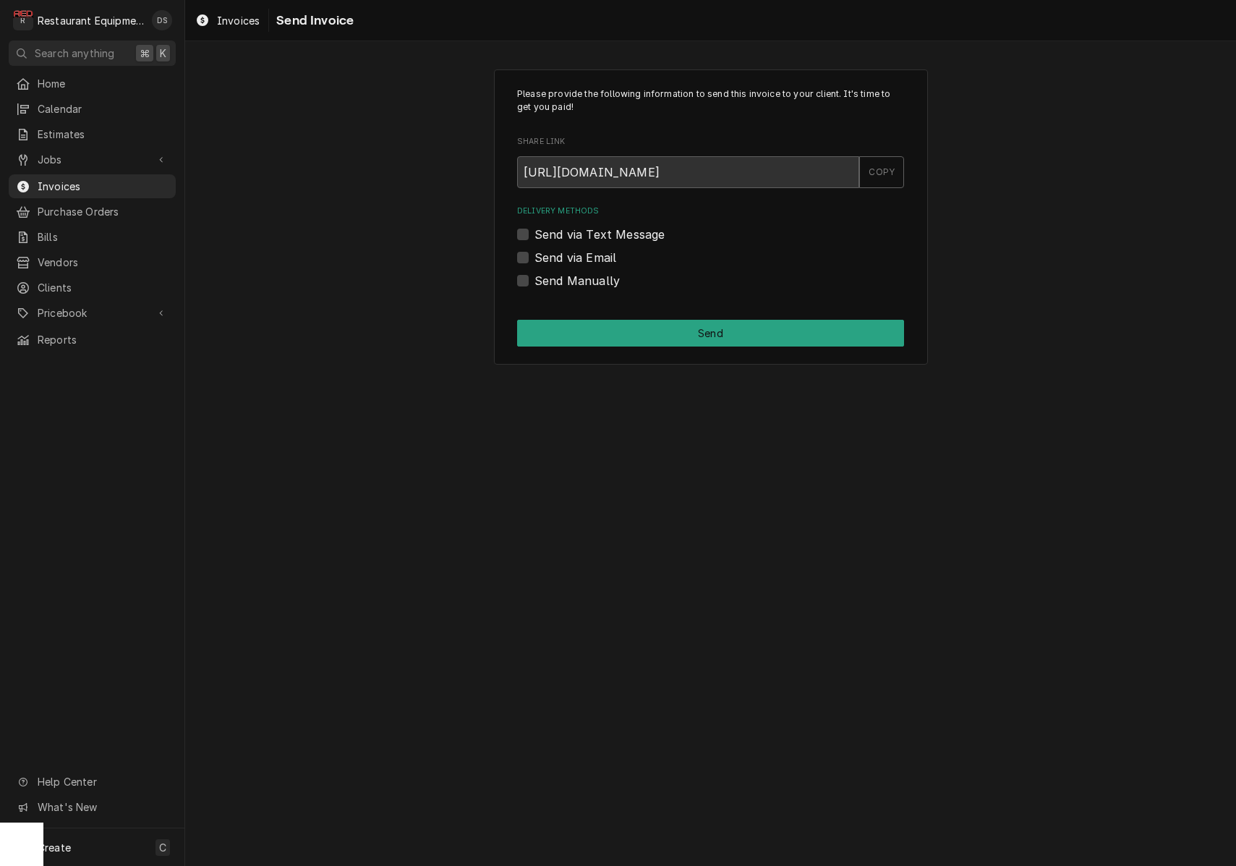
click at [534, 257] on label "Send via Email" at bounding box center [575, 257] width 82 height 17
click at [534, 257] on input "Send via Email" at bounding box center [727, 265] width 387 height 32
checkbox input "true"
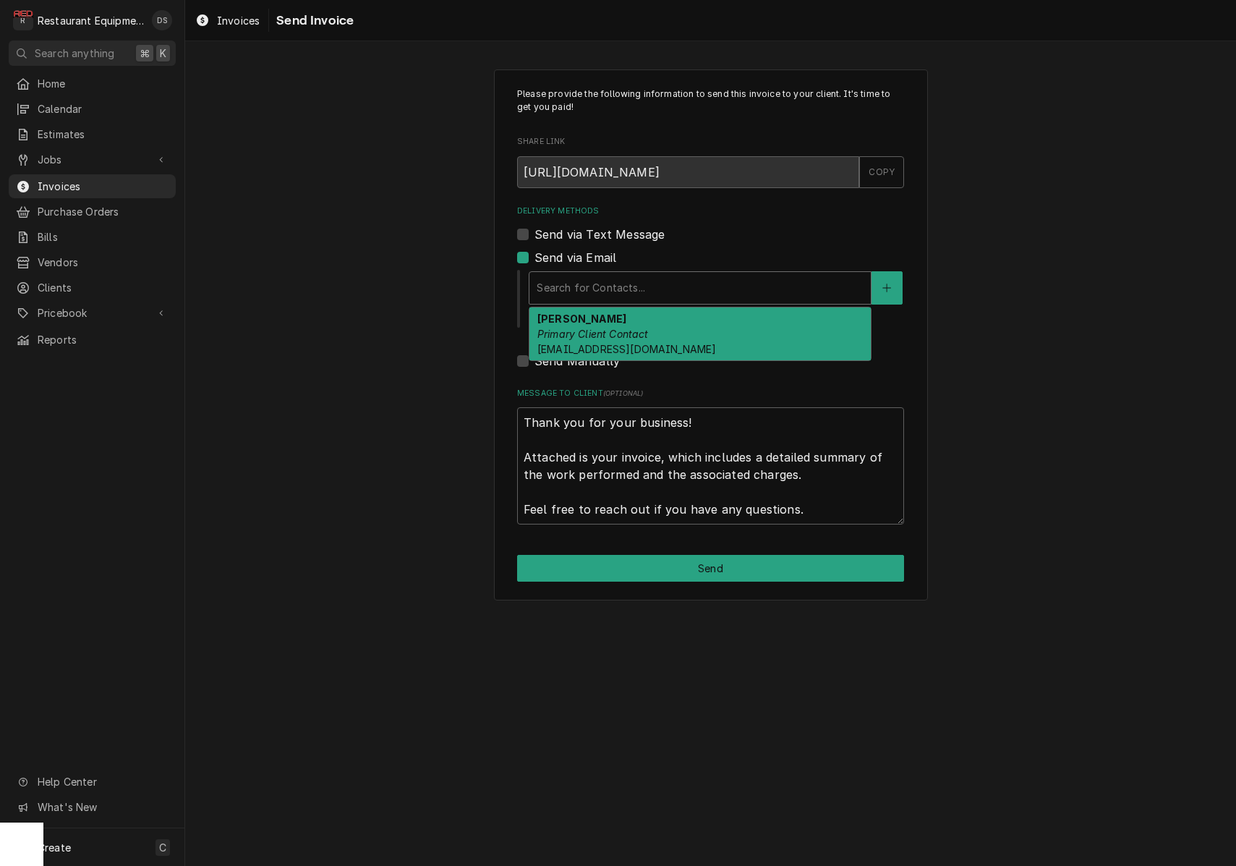
click at [602, 283] on div "Search for Contacts..." at bounding box center [700, 287] width 327 height 15
click at [604, 323] on strong "ROBIN HATCHER" at bounding box center [581, 318] width 89 height 12
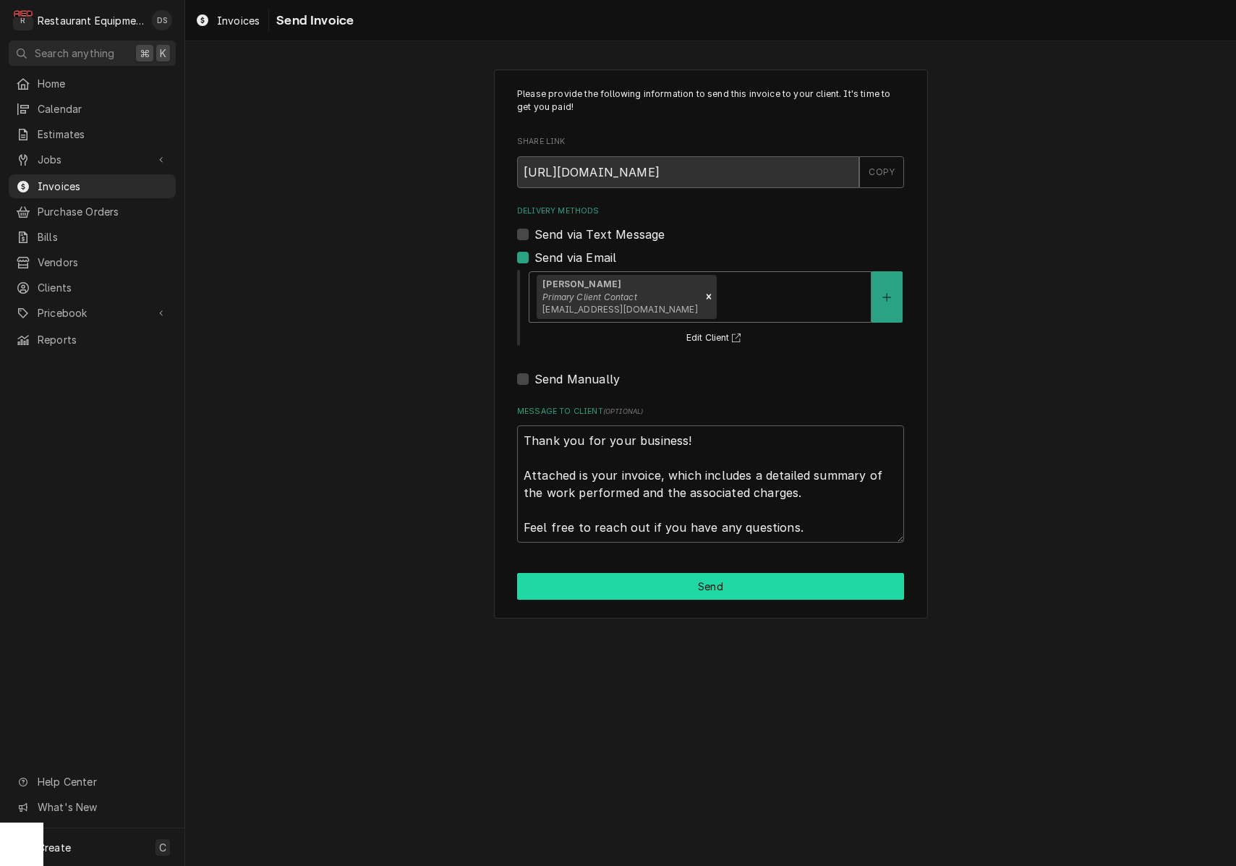
click at [678, 584] on button "Send" at bounding box center [710, 586] width 387 height 27
type textarea "x"
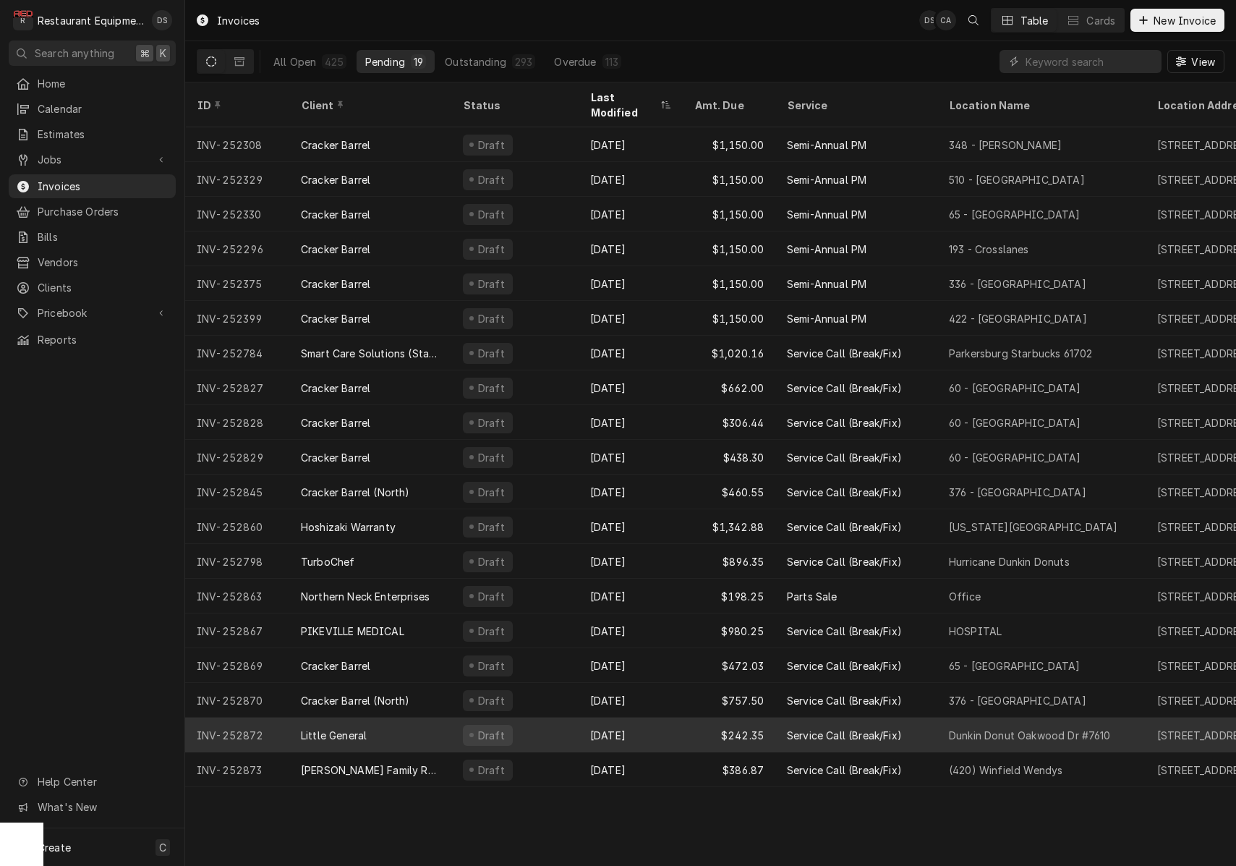
click at [688, 719] on div "$242.35" at bounding box center [729, 734] width 93 height 35
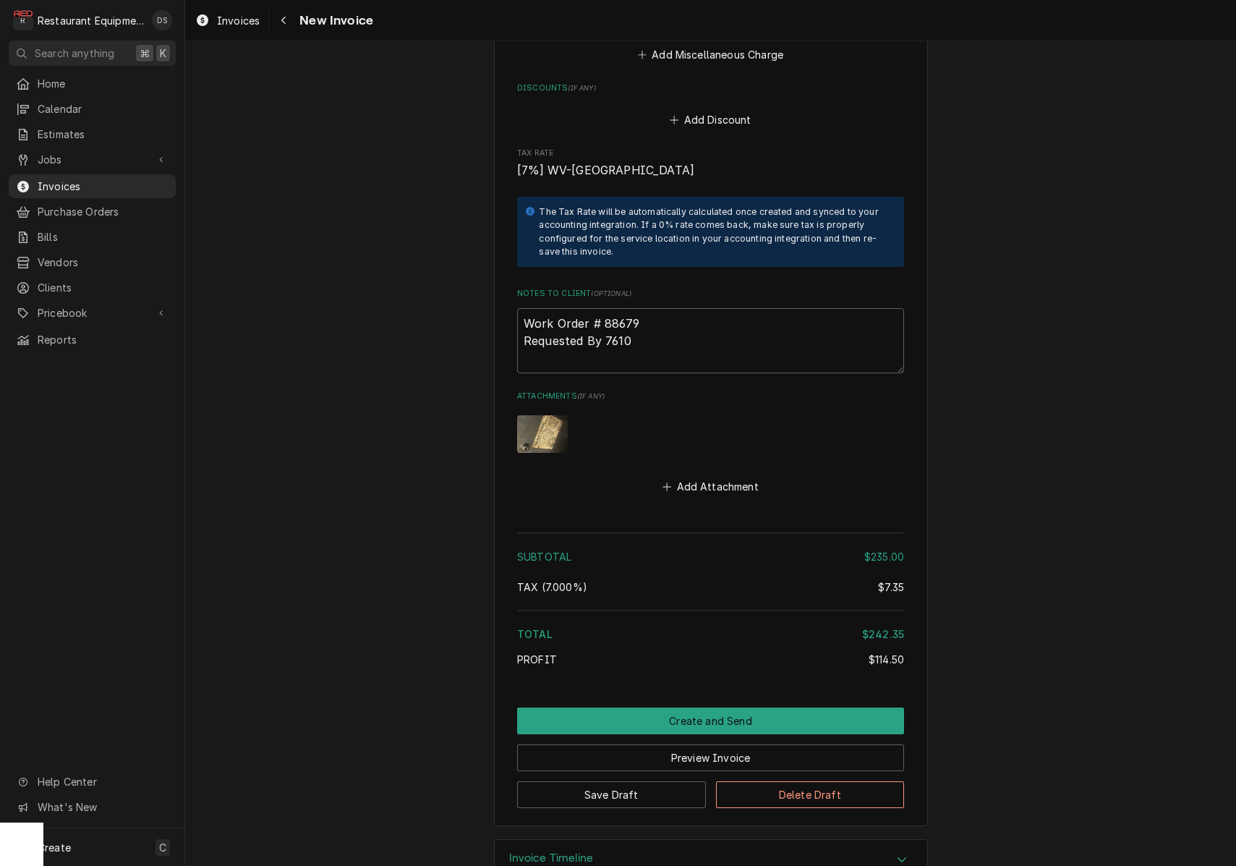
click at [699, 707] on button "Create and Send" at bounding box center [710, 720] width 387 height 27
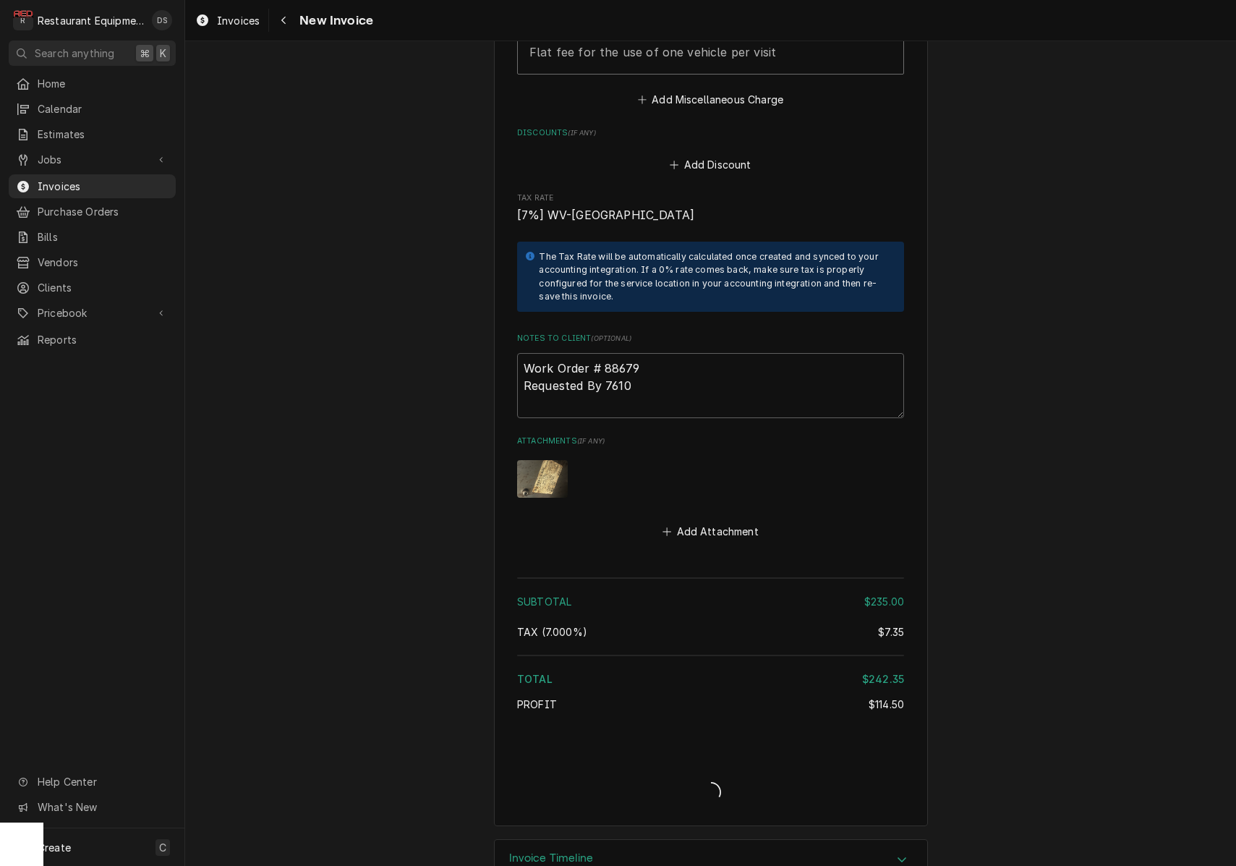
type textarea "x"
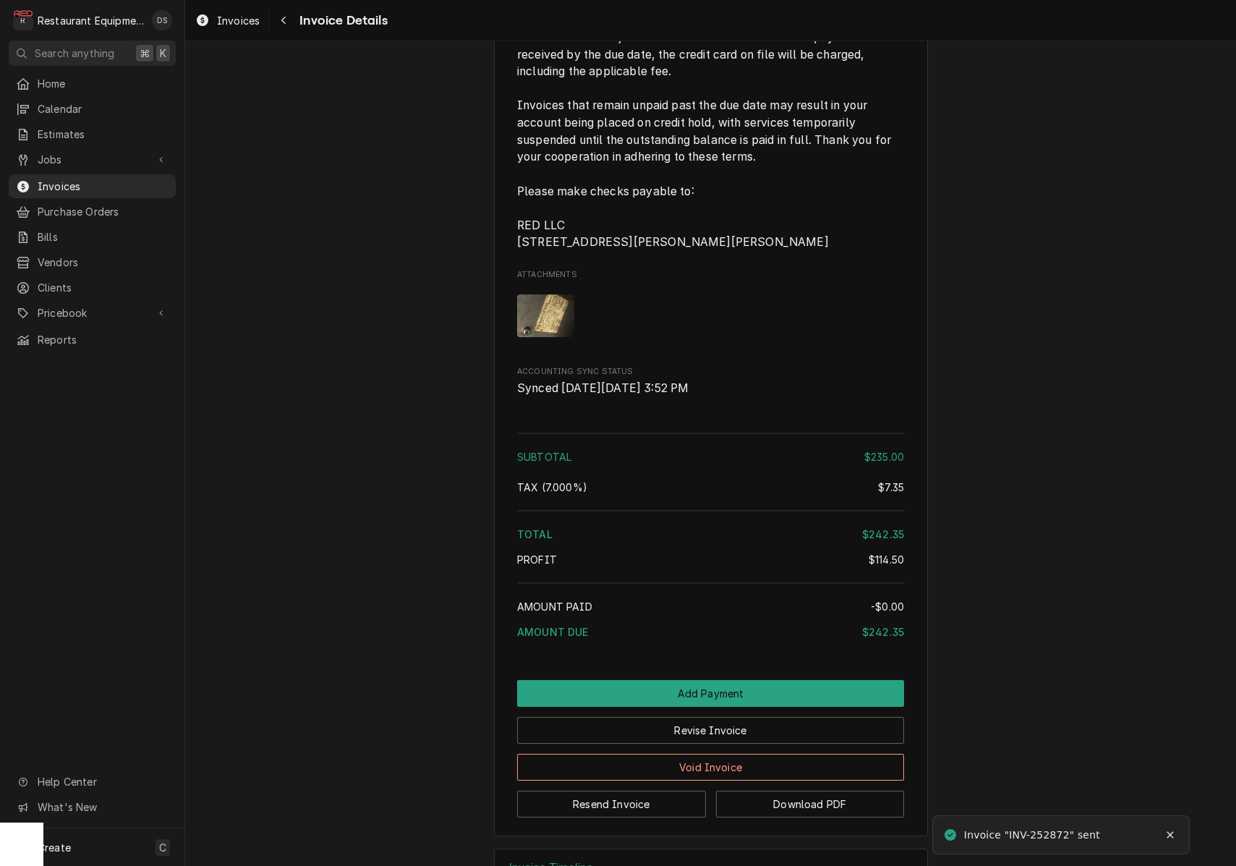
scroll to position [2355, 0]
click at [291, 20] on div "Navigate back" at bounding box center [283, 20] width 14 height 14
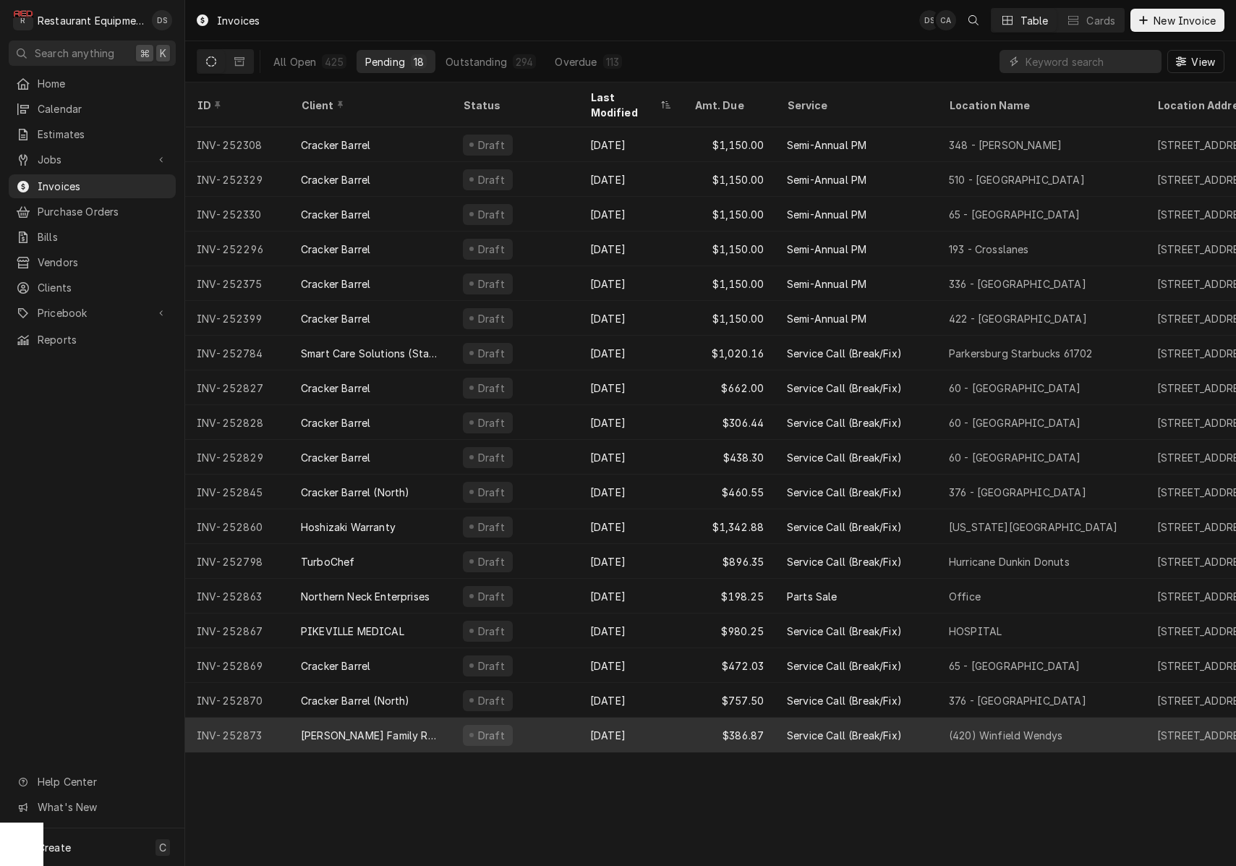
click at [679, 717] on div "[DATE]" at bounding box center [631, 734] width 104 height 35
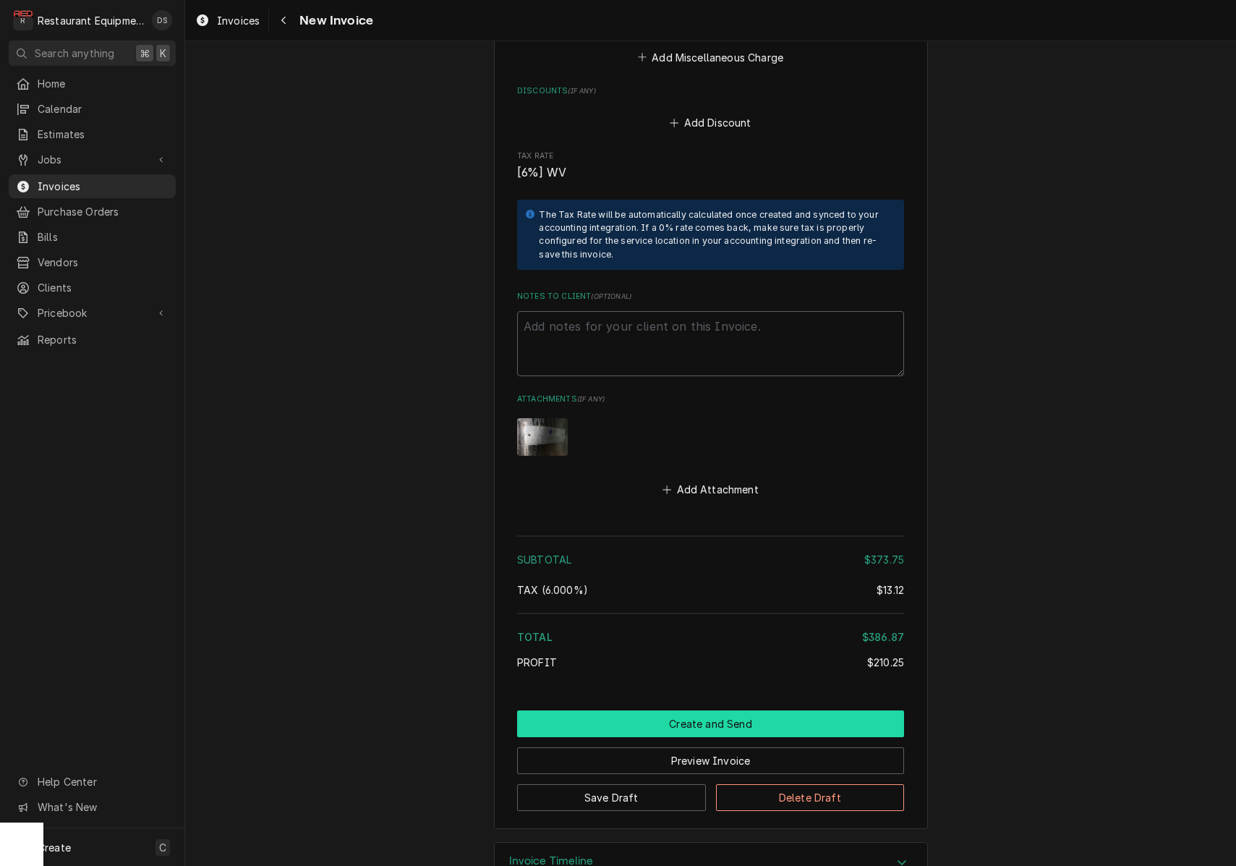
click at [725, 710] on button "Create and Send" at bounding box center [710, 723] width 387 height 27
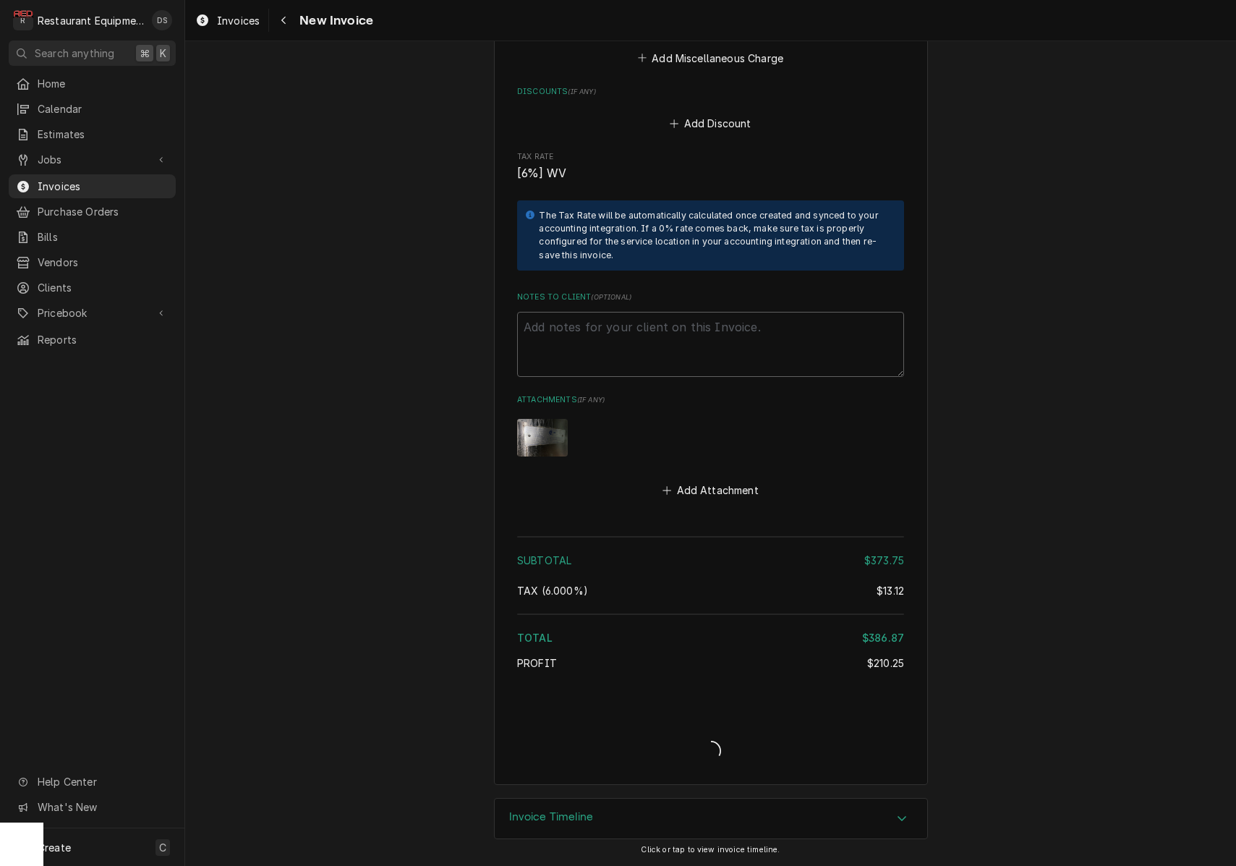
scroll to position [2745, 0]
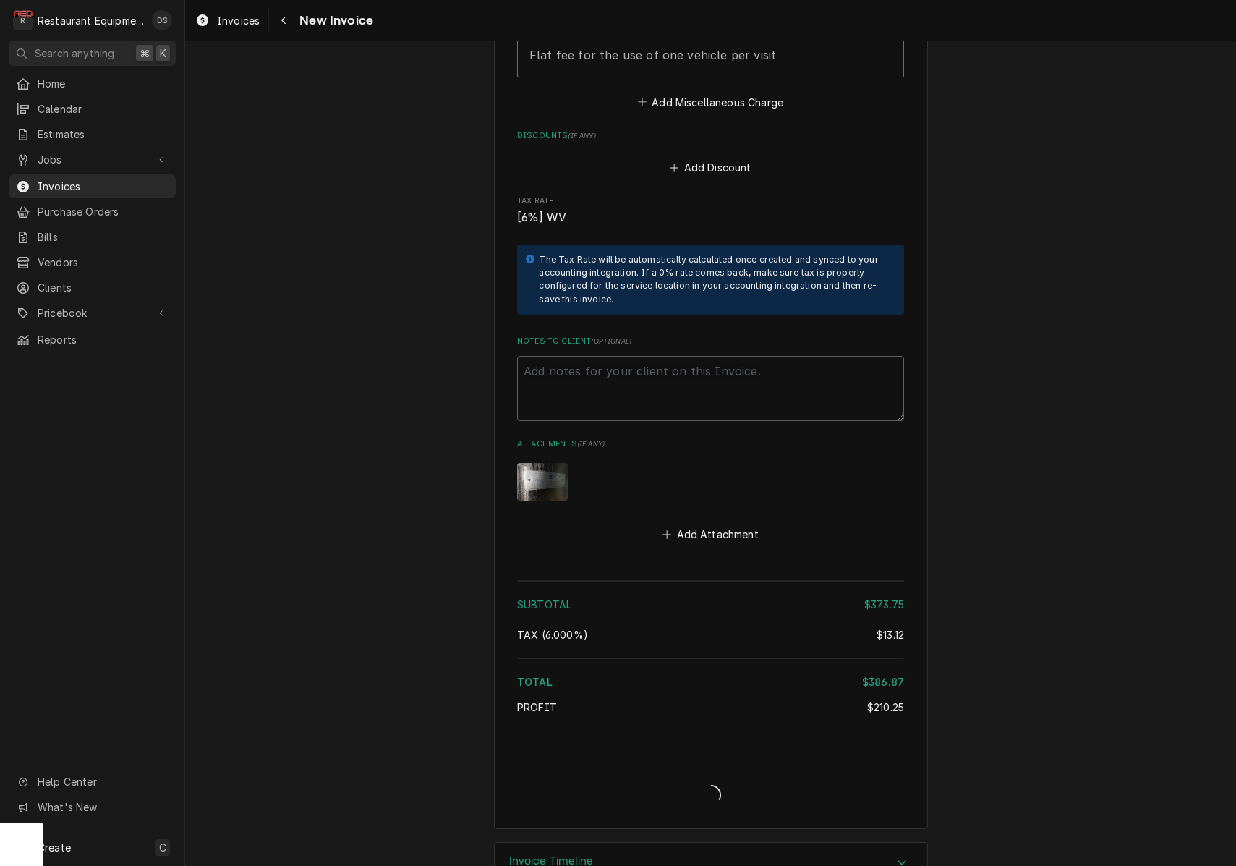
type textarea "x"
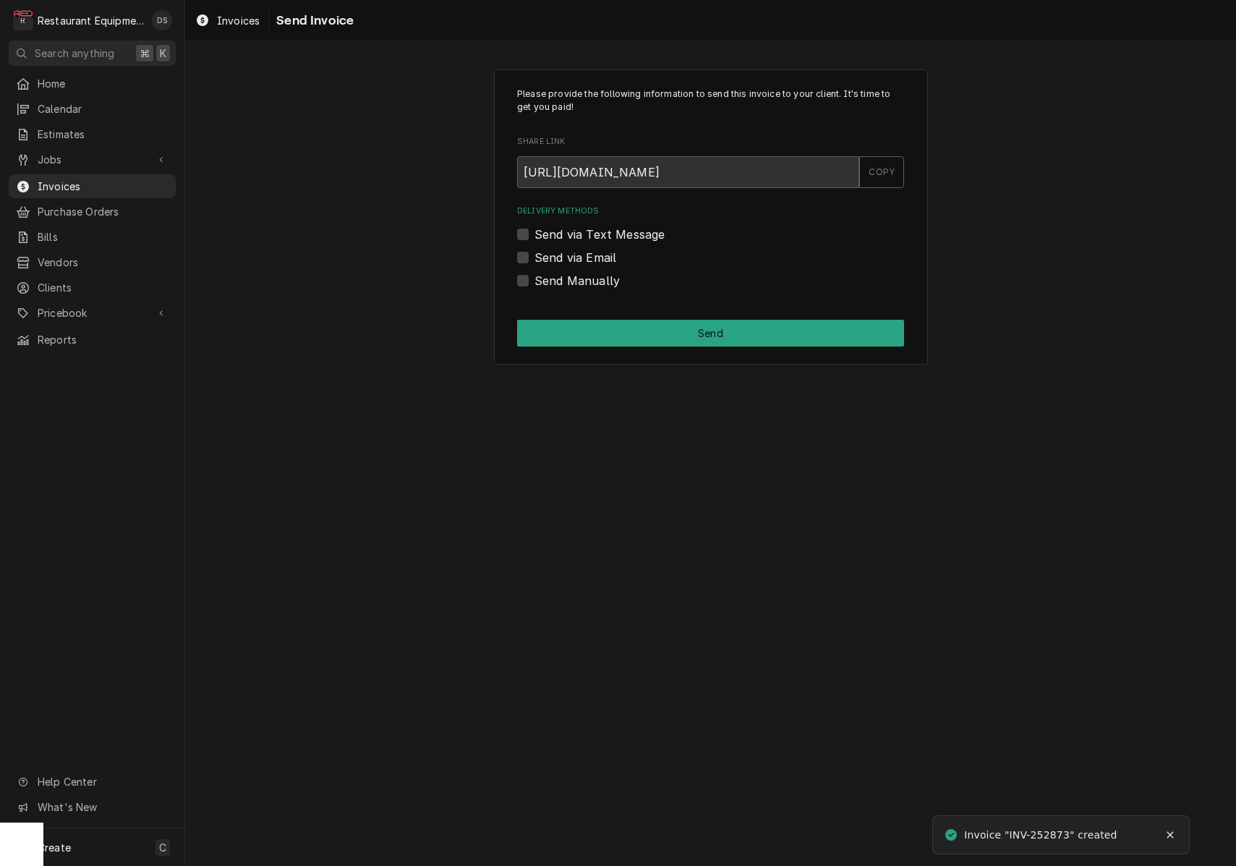
click at [534, 257] on label "Send via Email" at bounding box center [575, 257] width 82 height 17
click at [534, 257] on input "Send via Email" at bounding box center [727, 265] width 387 height 32
checkbox input "true"
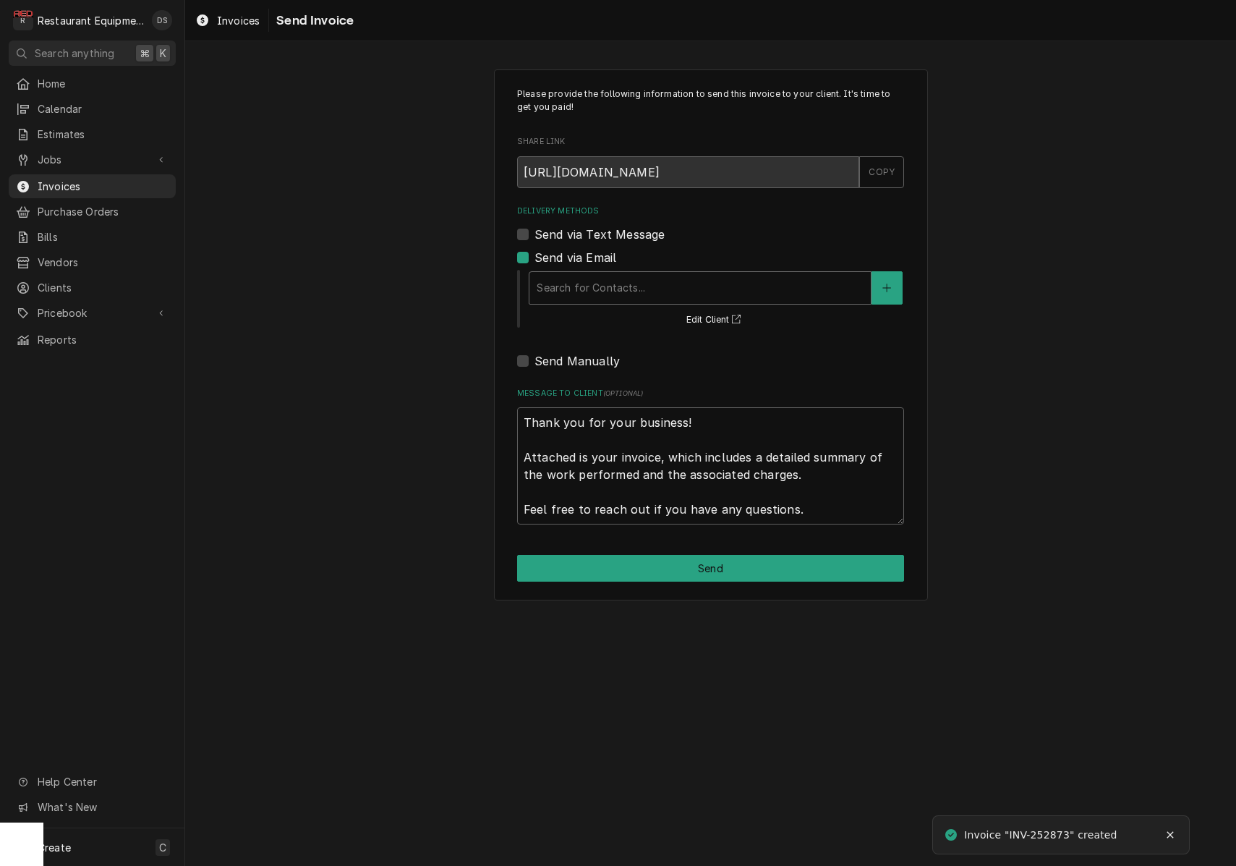
click at [659, 283] on div "Delivery Methods" at bounding box center [700, 288] width 327 height 26
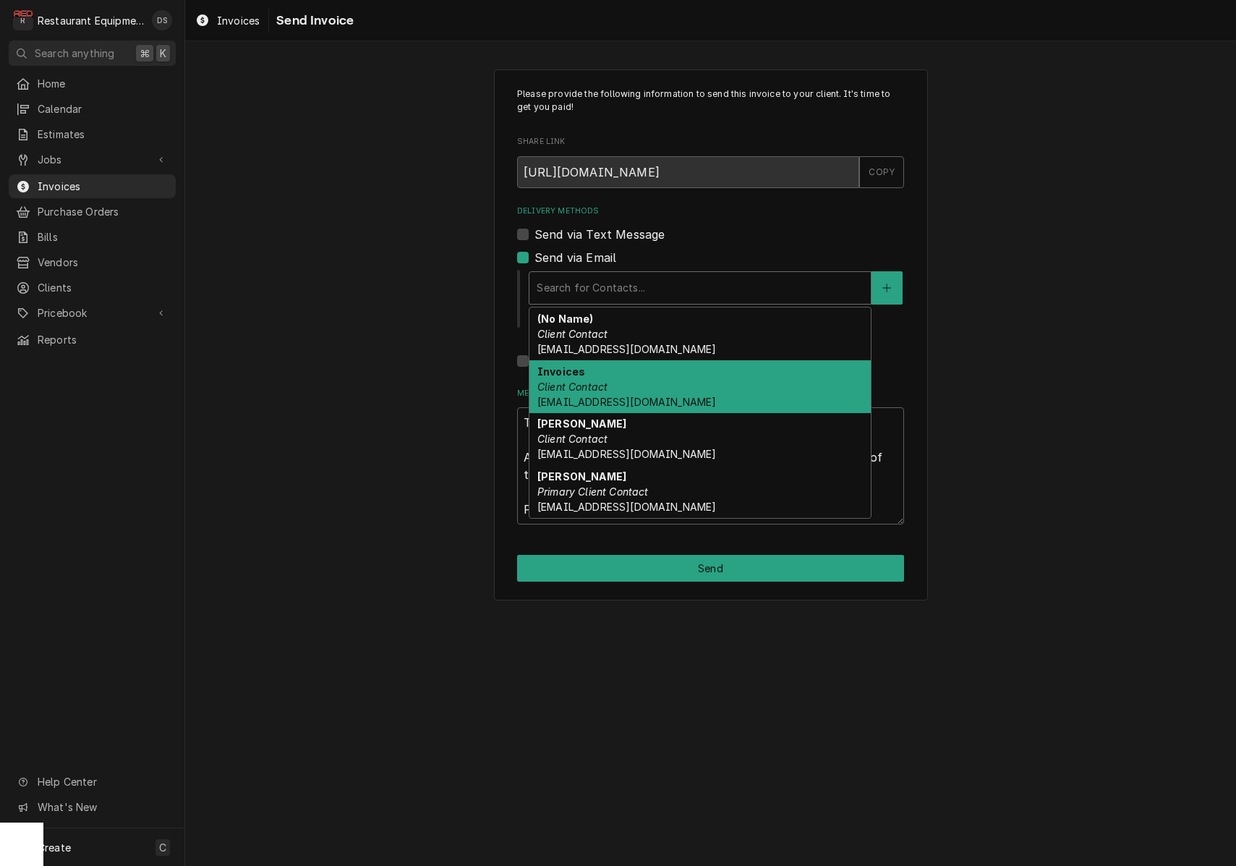
click at [643, 385] on div "Invoices Client Contact [EMAIL_ADDRESS][DOMAIN_NAME]" at bounding box center [699, 386] width 341 height 53
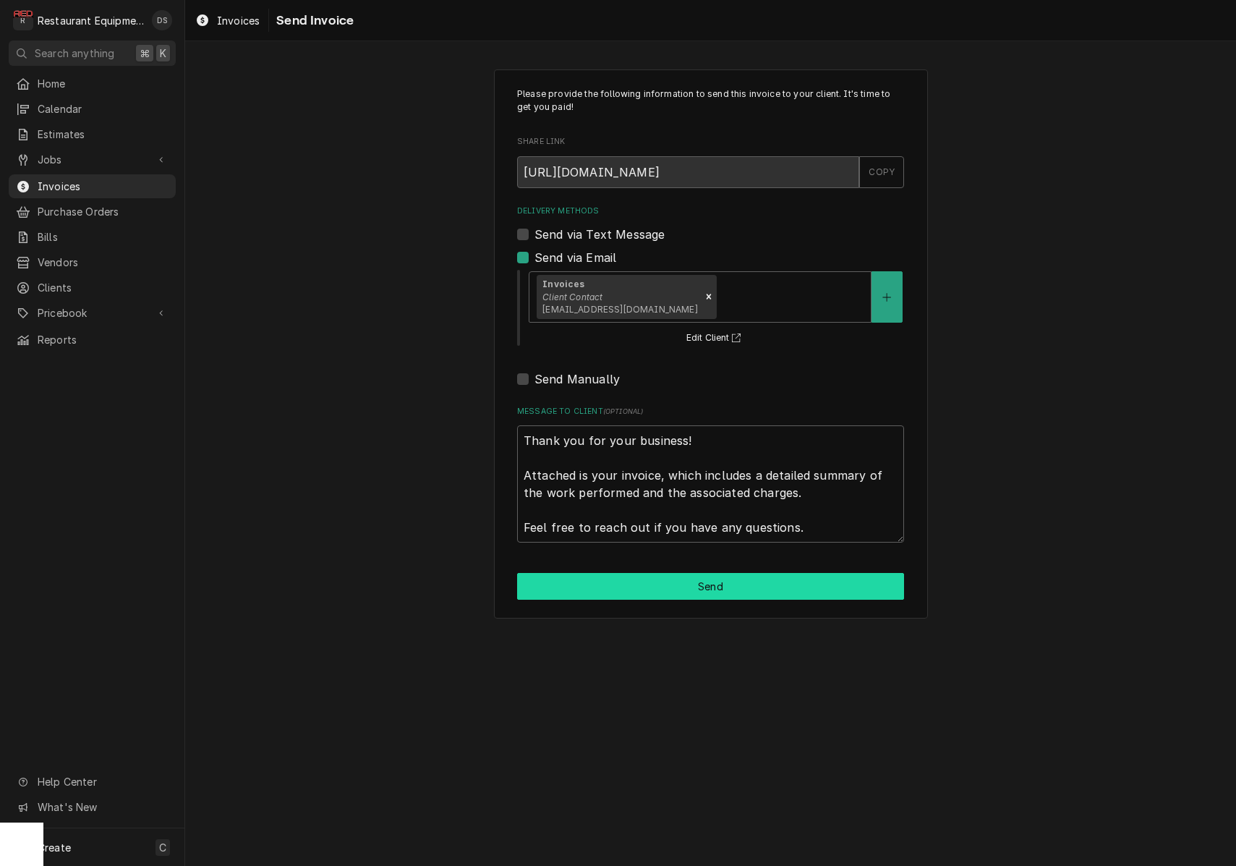
click at [723, 573] on button "Send" at bounding box center [710, 586] width 387 height 27
type textarea "x"
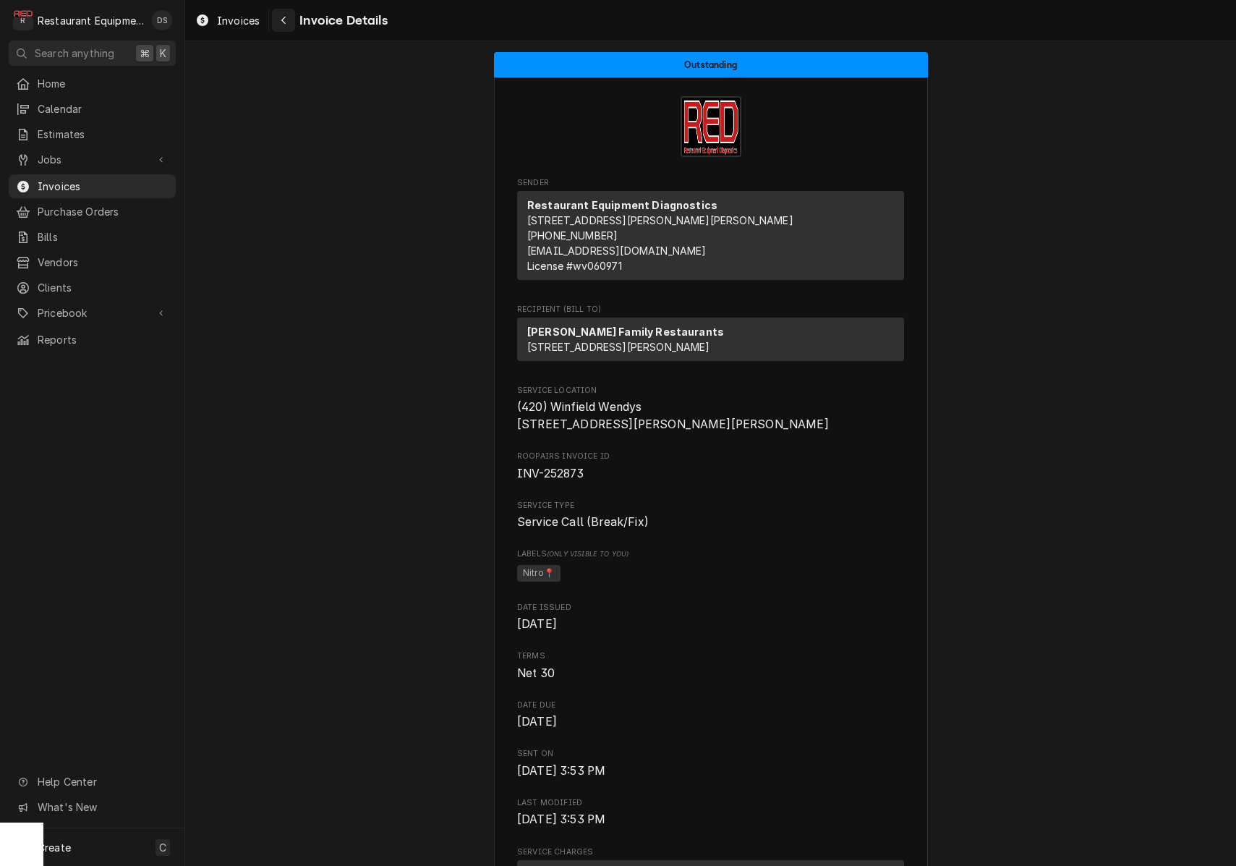
click at [286, 25] on div "Navigate back" at bounding box center [283, 20] width 14 height 14
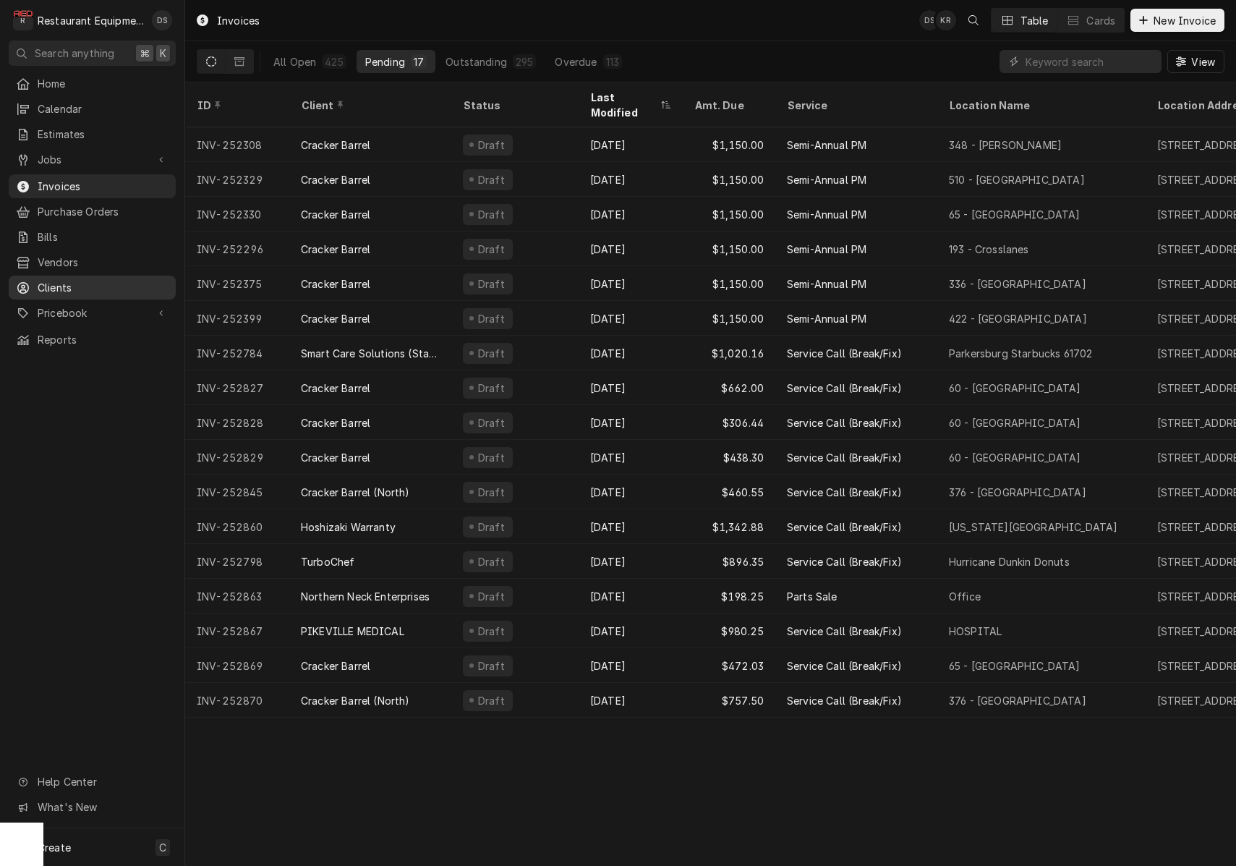
click at [72, 280] on span "Clients" at bounding box center [103, 287] width 131 height 15
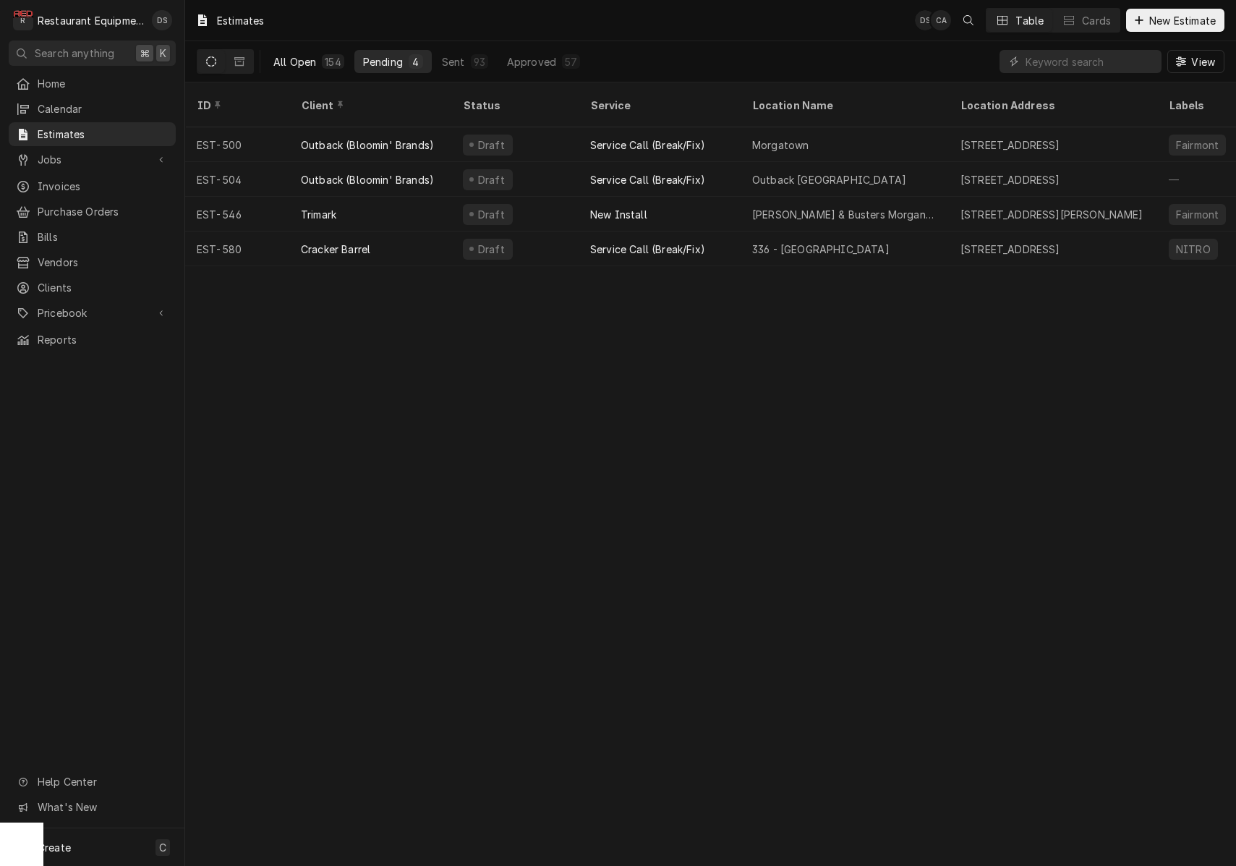
click at [325, 54] on button "All Open 154" at bounding box center [309, 61] width 88 height 23
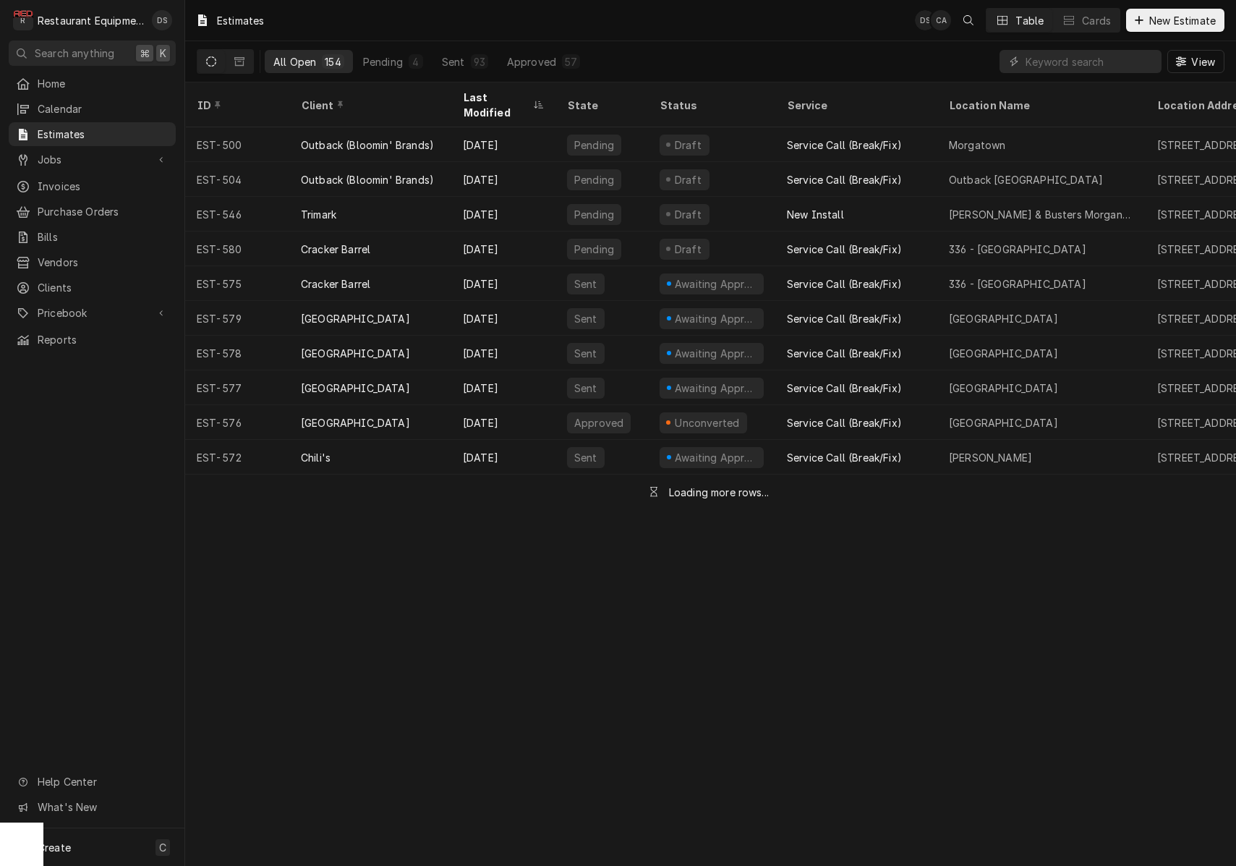
click at [1024, 58] on div "Dynamic Content Wrapper" at bounding box center [1080, 61] width 162 height 23
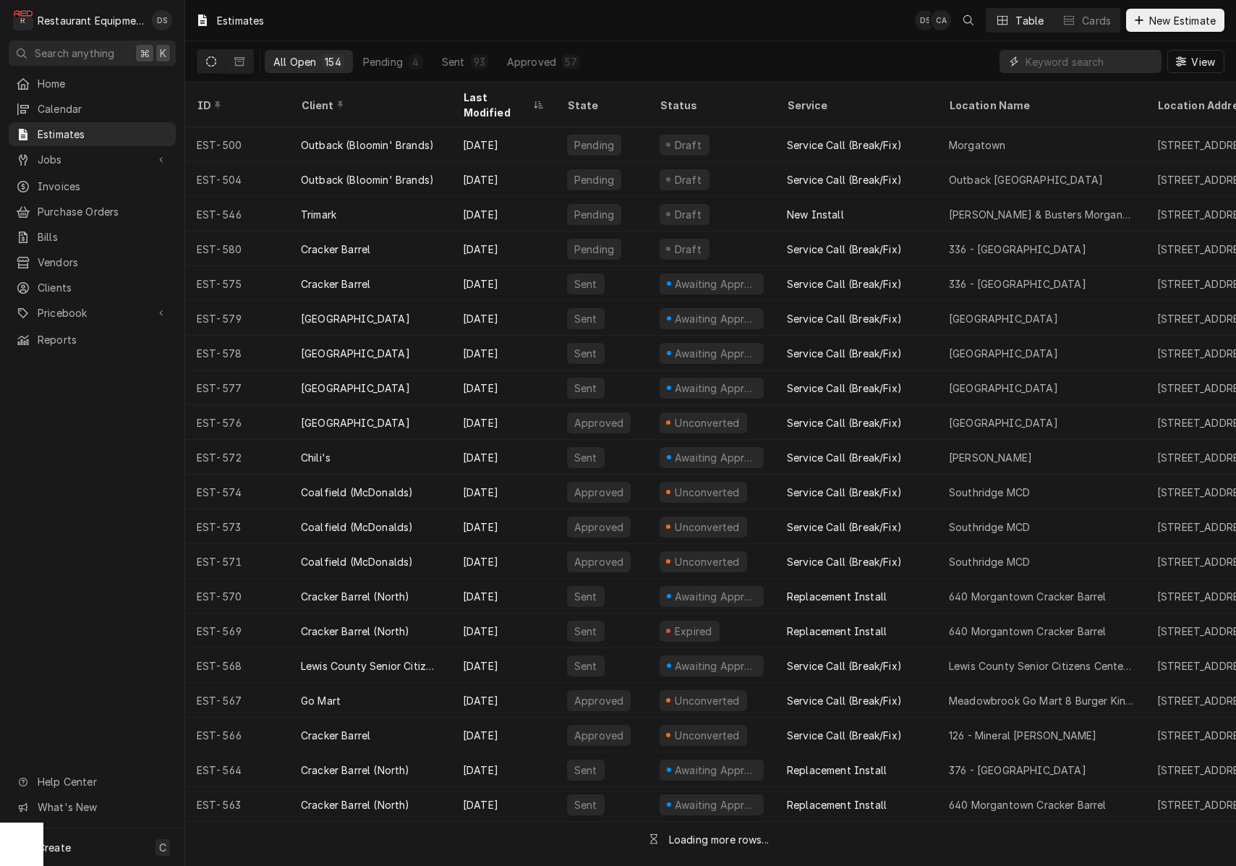
click at [1044, 59] on input "Dynamic Content Wrapper" at bounding box center [1089, 61] width 129 height 23
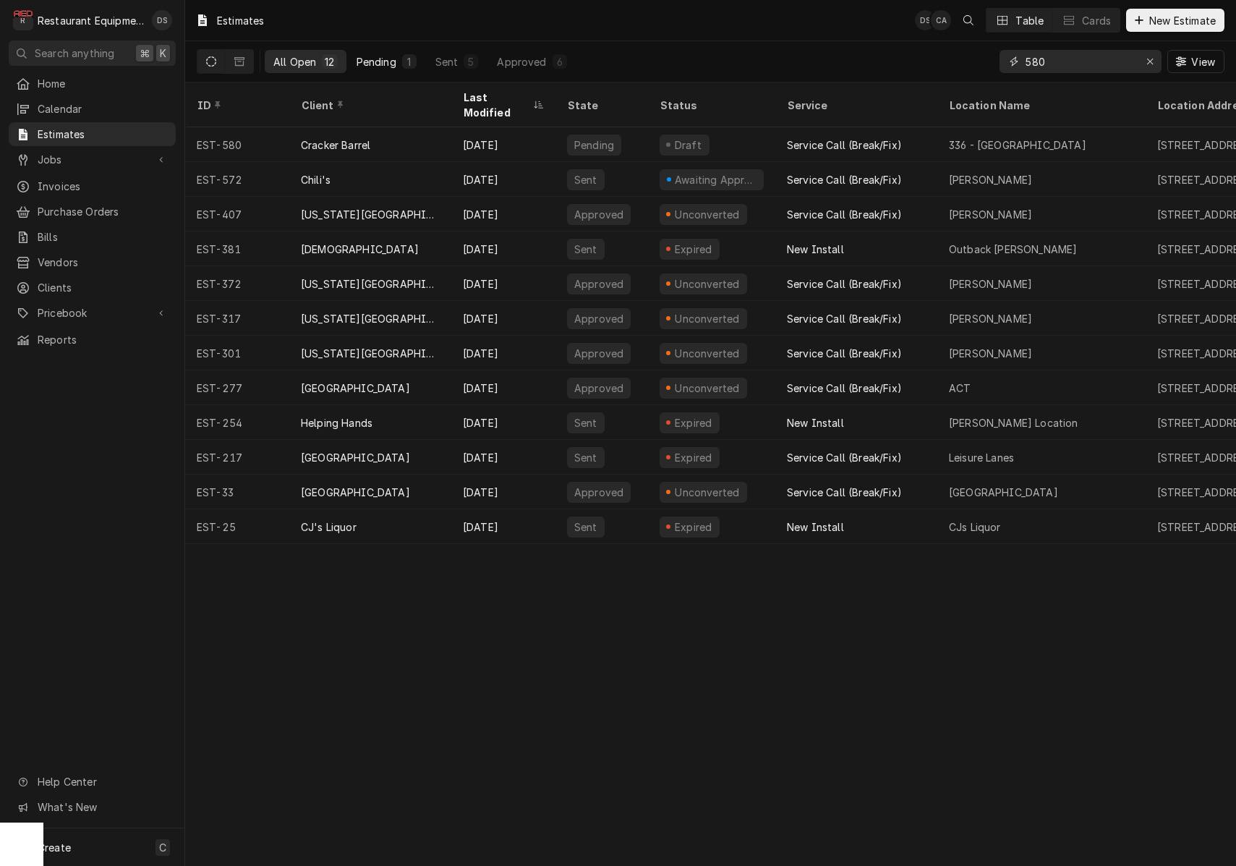
type input "580"
click at [399, 56] on button "Pending 1" at bounding box center [386, 61] width 77 height 23
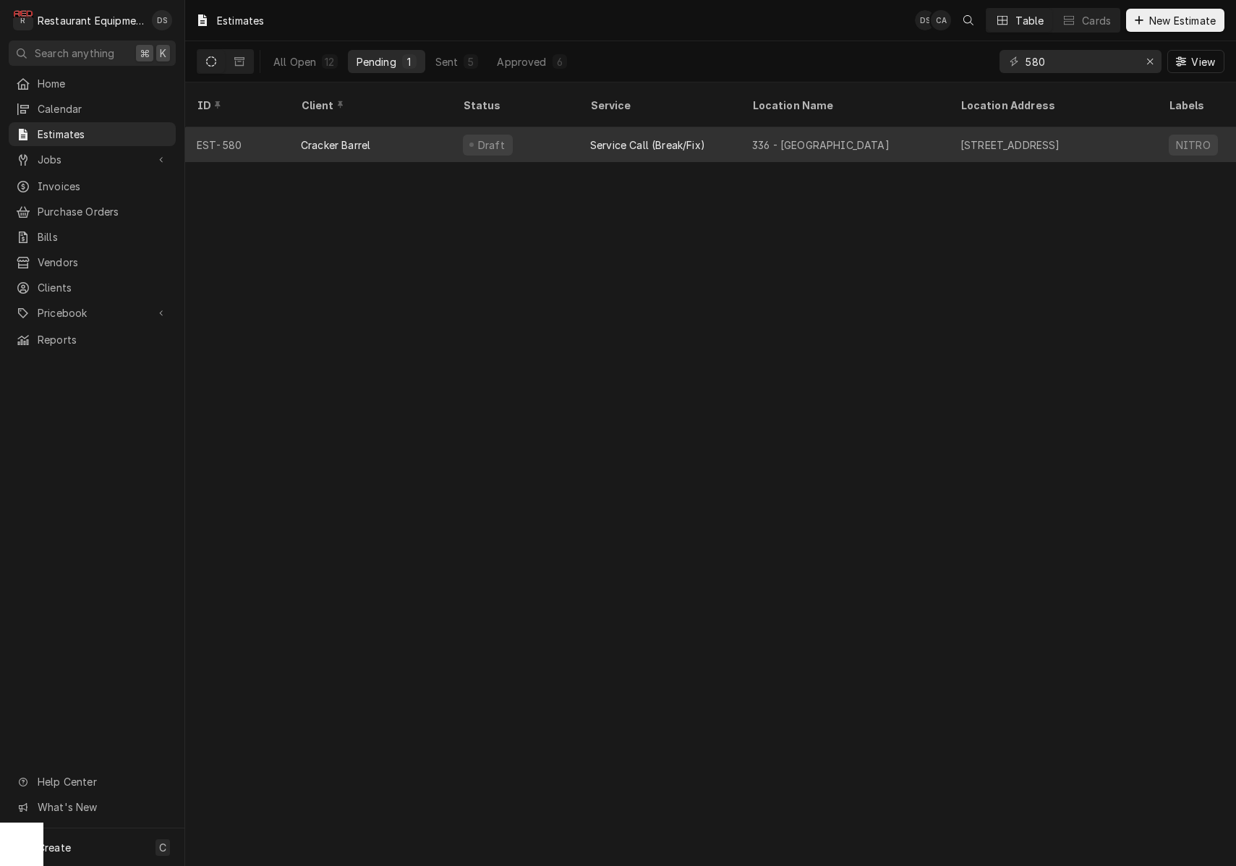
click at [423, 127] on div "Cracker Barrel" at bounding box center [370, 144] width 162 height 35
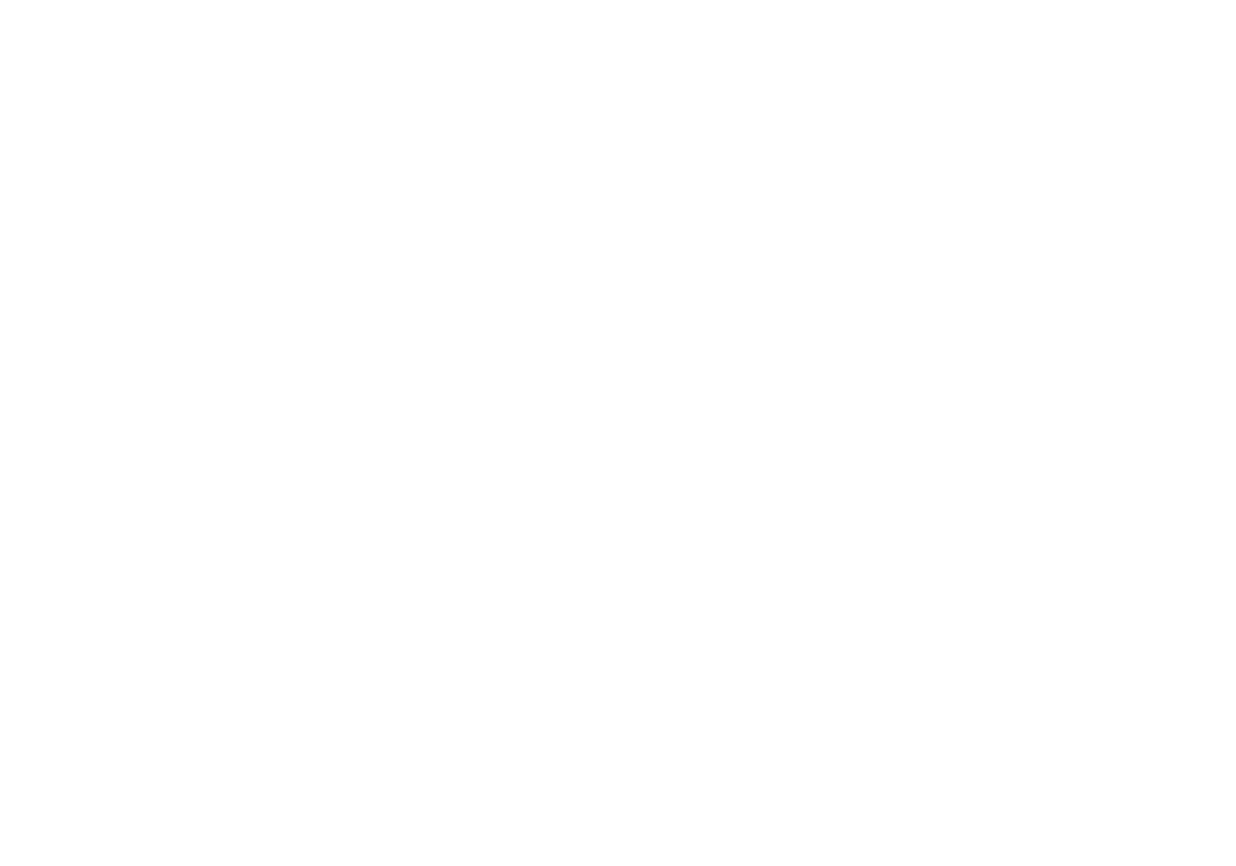
click at [650, 97] on div "Dynamic Content Wrapper" at bounding box center [618, 433] width 1236 height 866
drag, startPoint x: 645, startPoint y: 102, endPoint x: 736, endPoint y: 58, distance: 101.2
click at [645, 102] on div "Dynamic Content Wrapper" at bounding box center [618, 433] width 1236 height 866
click at [579, 80] on div "Dynamic Content Wrapper" at bounding box center [618, 433] width 1236 height 866
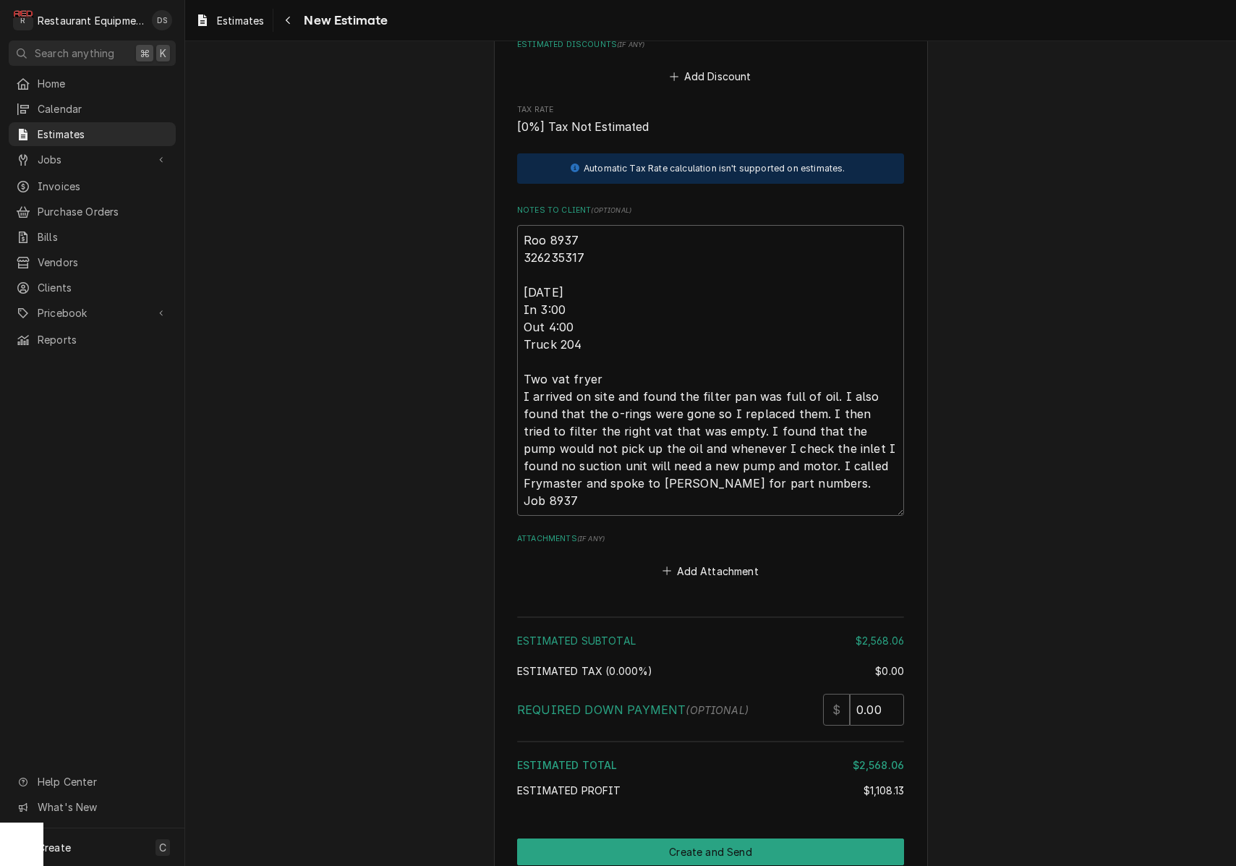
scroll to position [2855, 0]
drag, startPoint x: 581, startPoint y: 233, endPoint x: 522, endPoint y: 229, distance: 58.7
click at [522, 229] on textarea "Roo 8937 326235317 9/18/25 In 3:00 Out 4:00 Truck 204 Two vat fryer I arrived o…" at bounding box center [710, 368] width 387 height 291
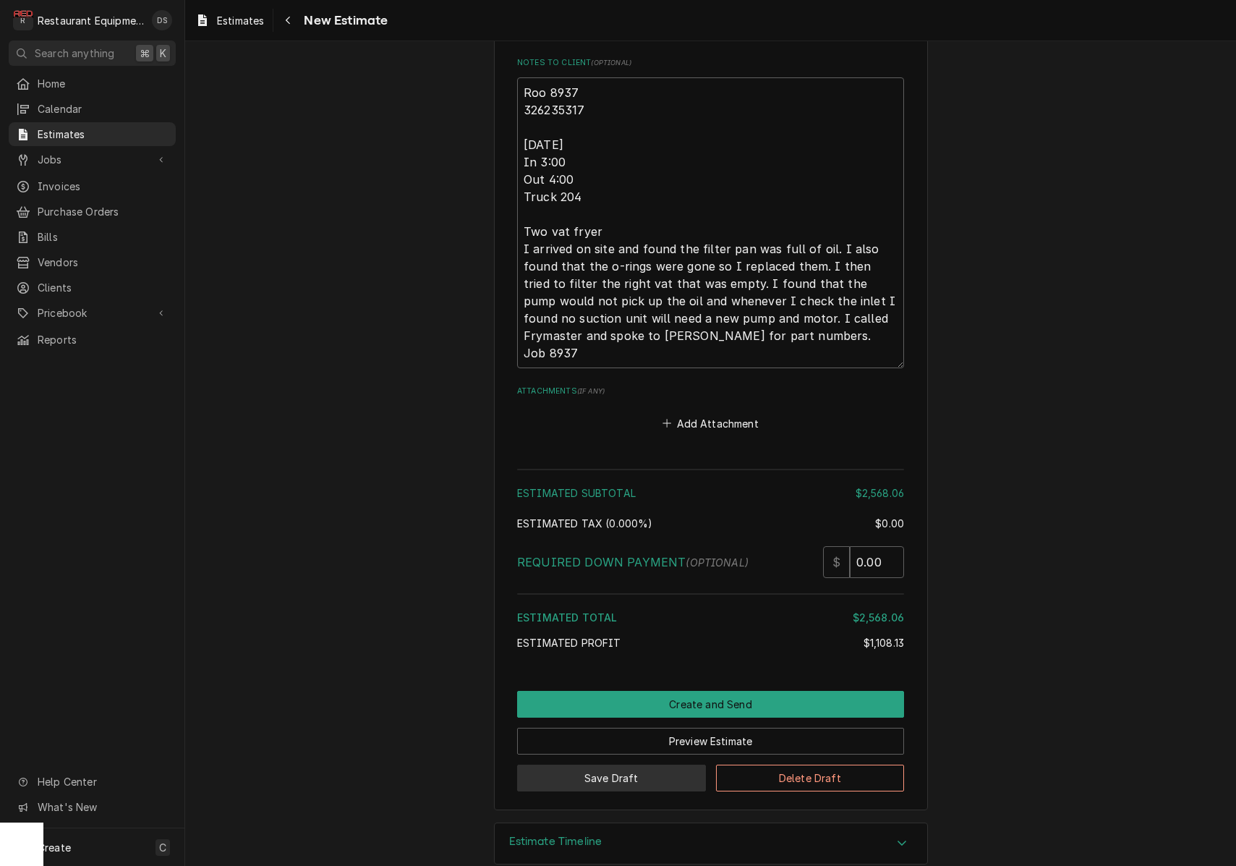
click at [667, 764] on button "Save Draft" at bounding box center [611, 777] width 189 height 27
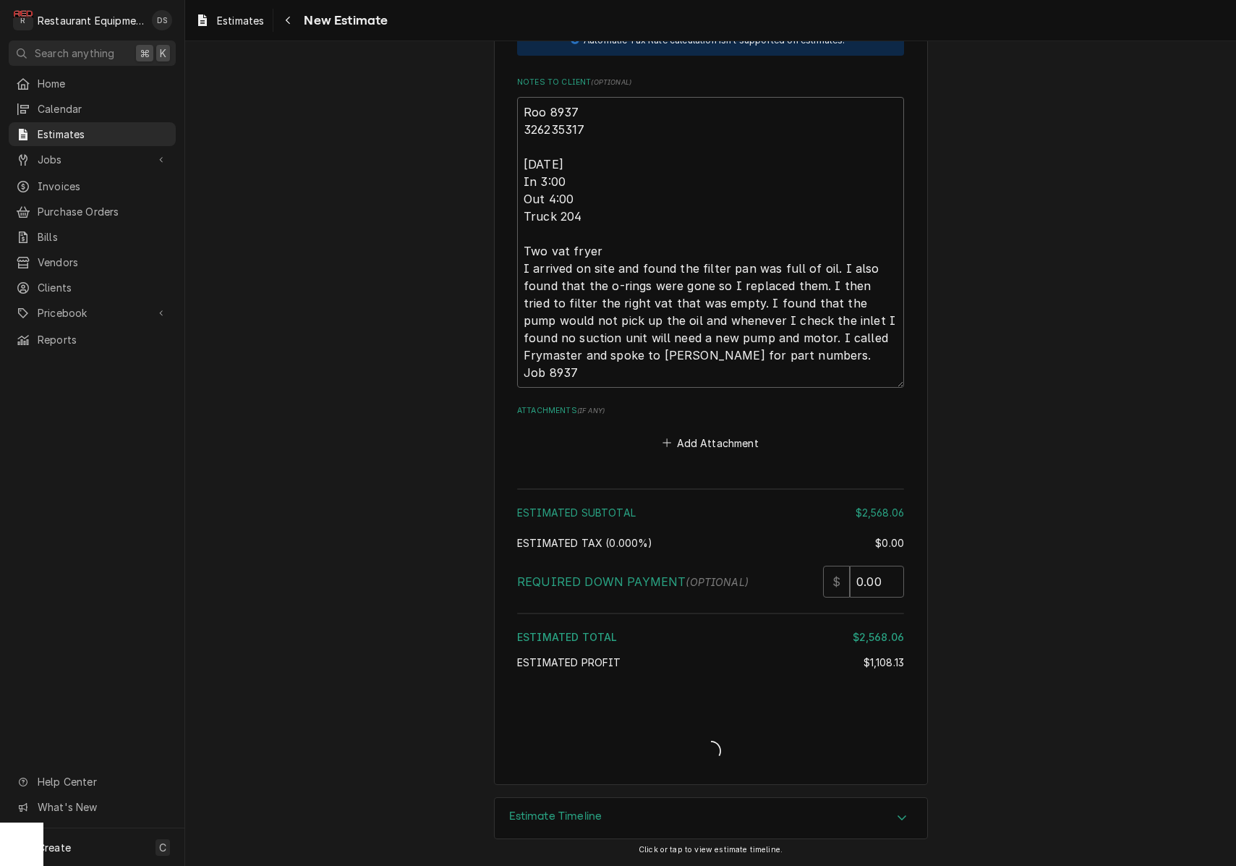
scroll to position [2956, 0]
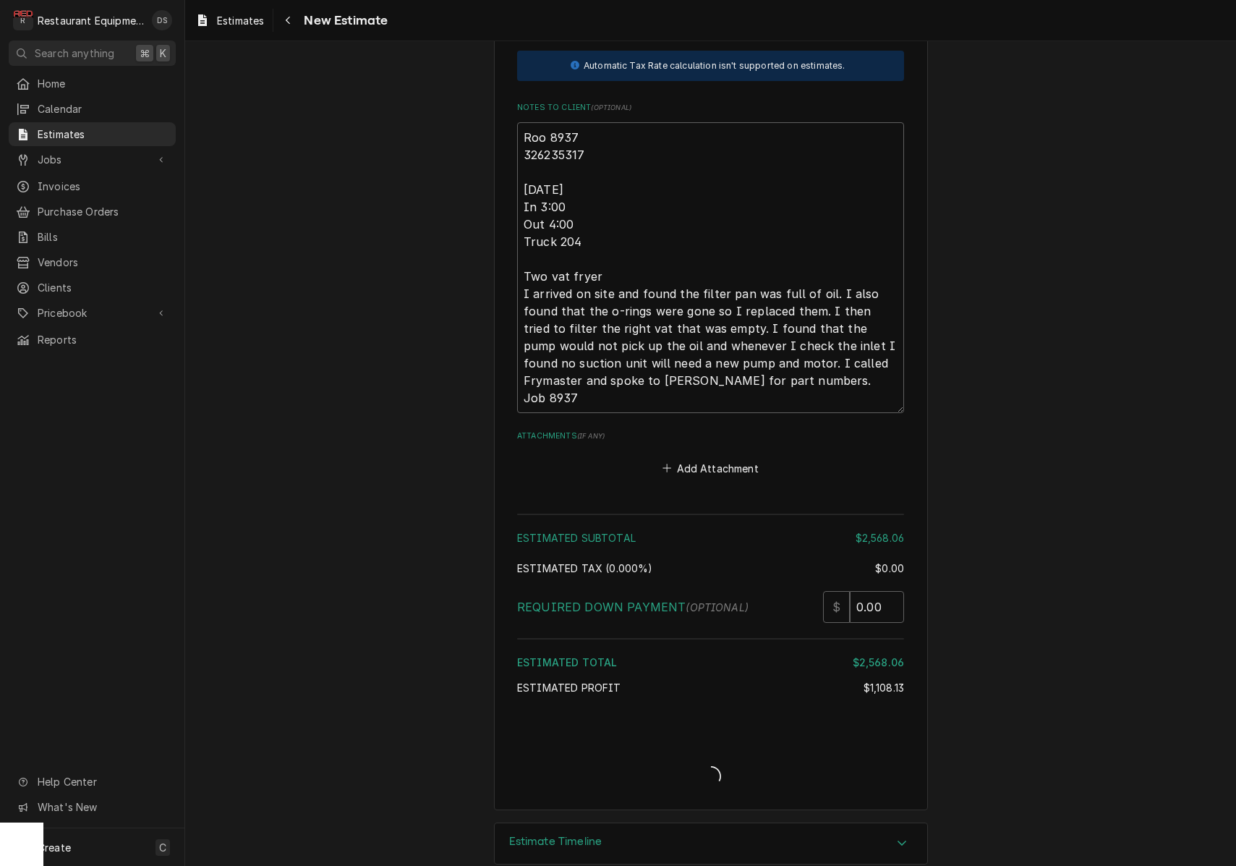
type textarea "x"
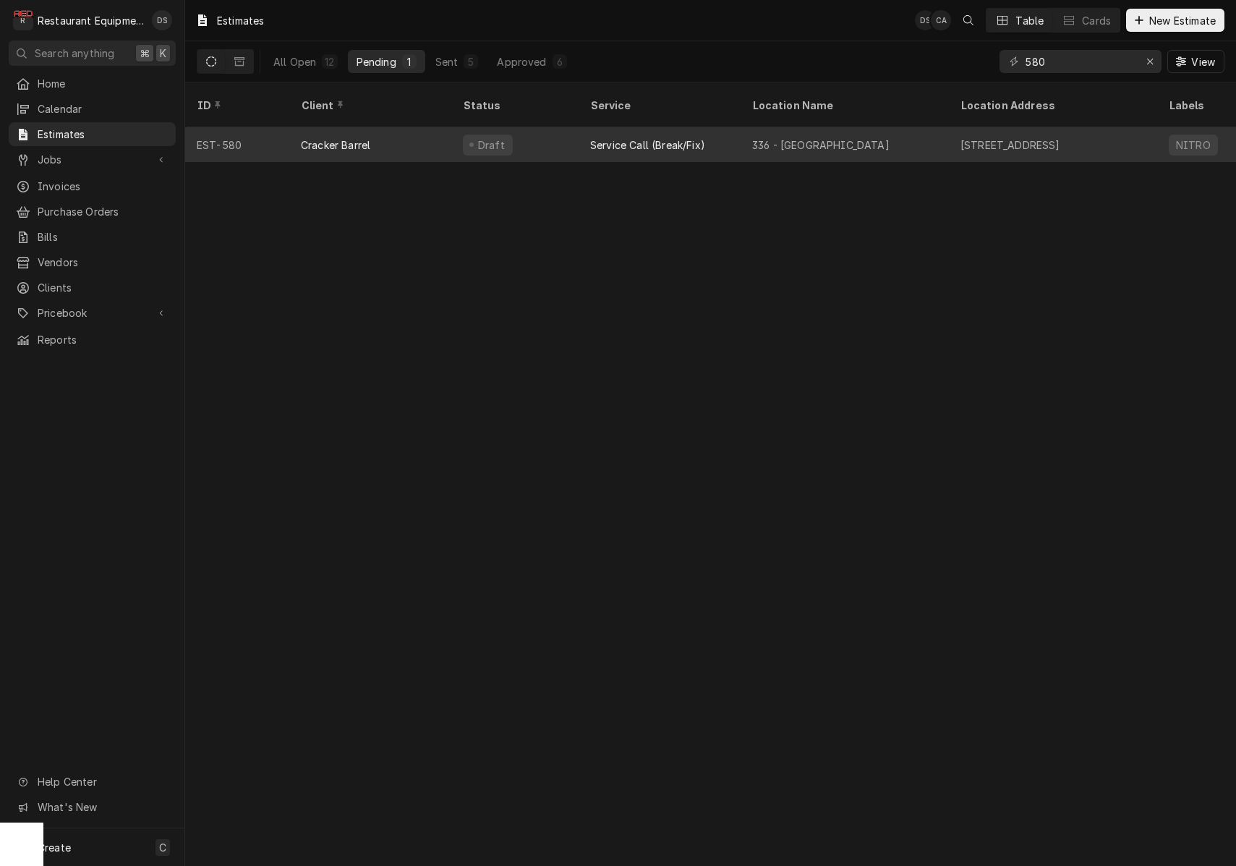
click at [596, 137] on div "Service Call (Break/Fix)" at bounding box center [647, 144] width 115 height 15
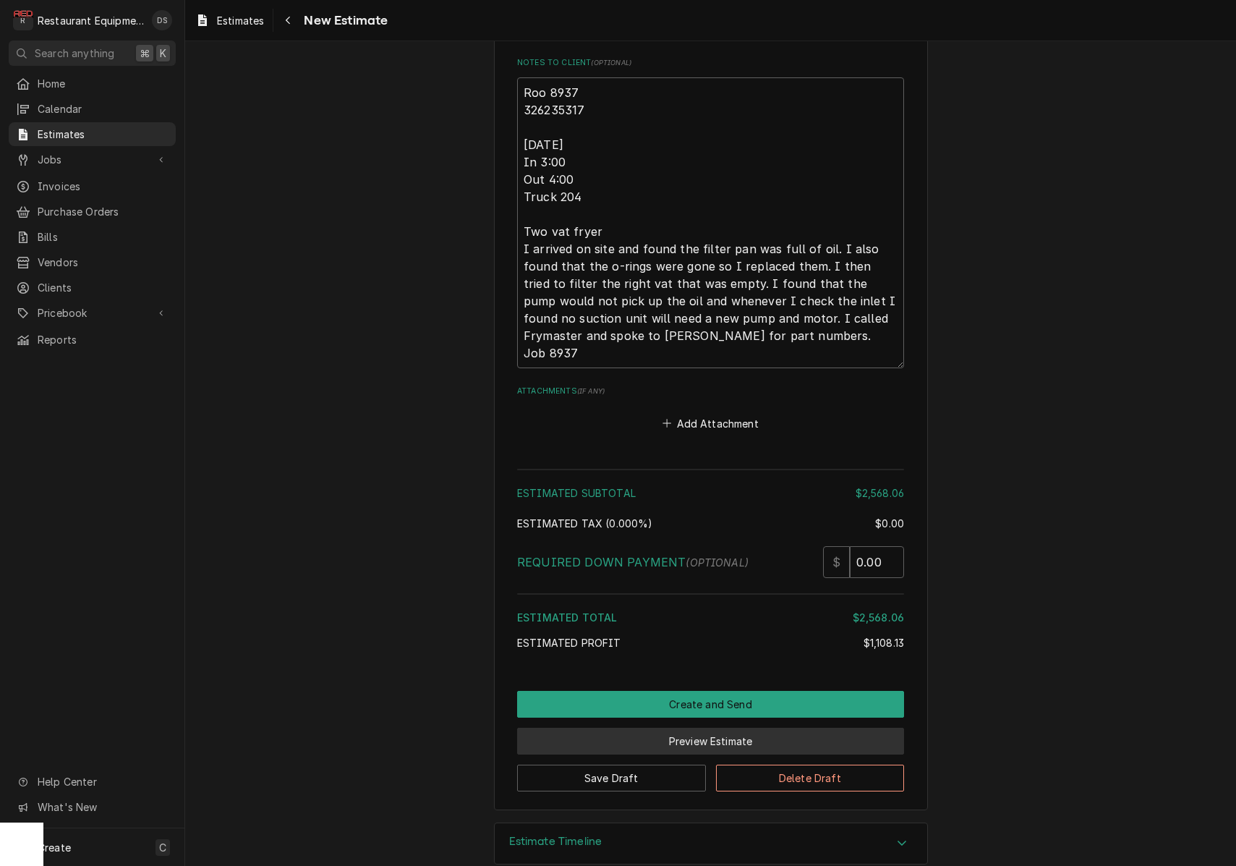
click at [689, 728] on button "Preview Estimate" at bounding box center [710, 741] width 387 height 27
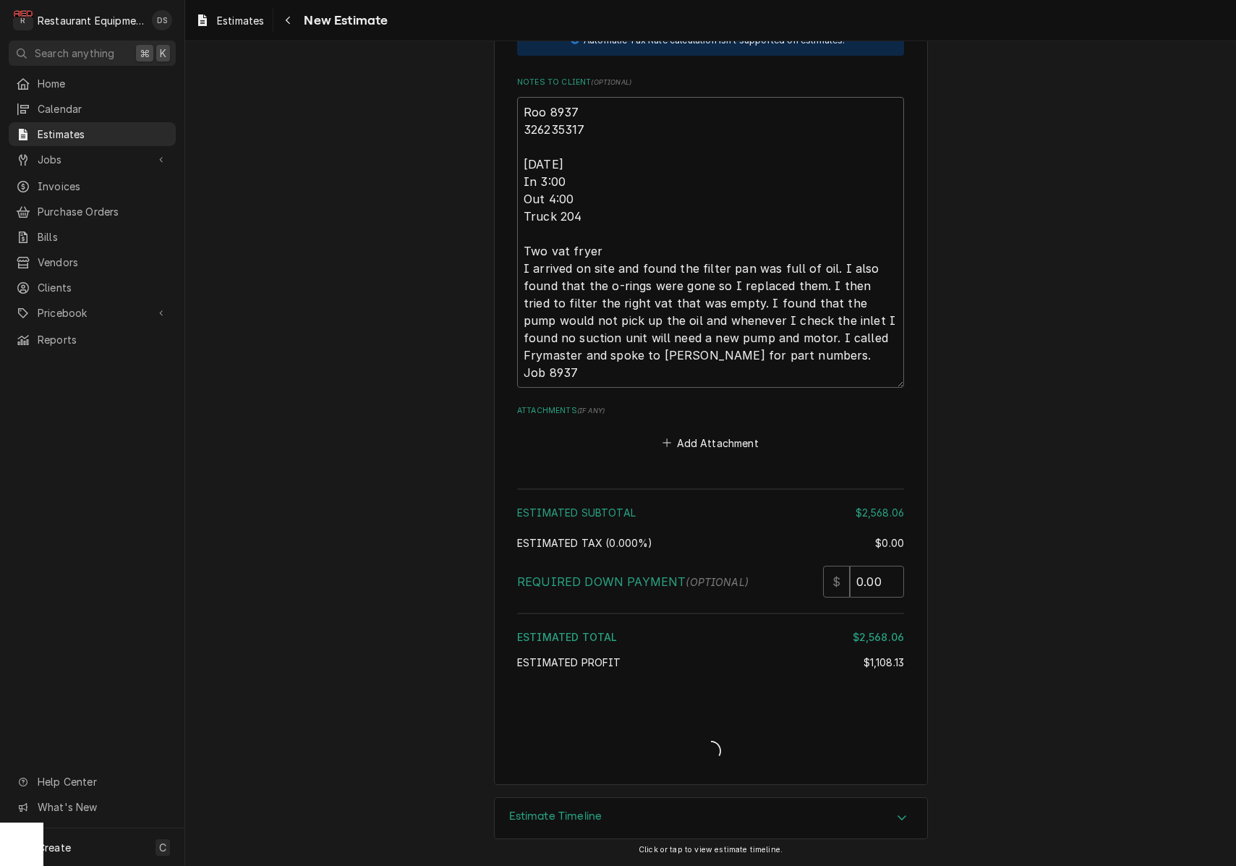
type textarea "x"
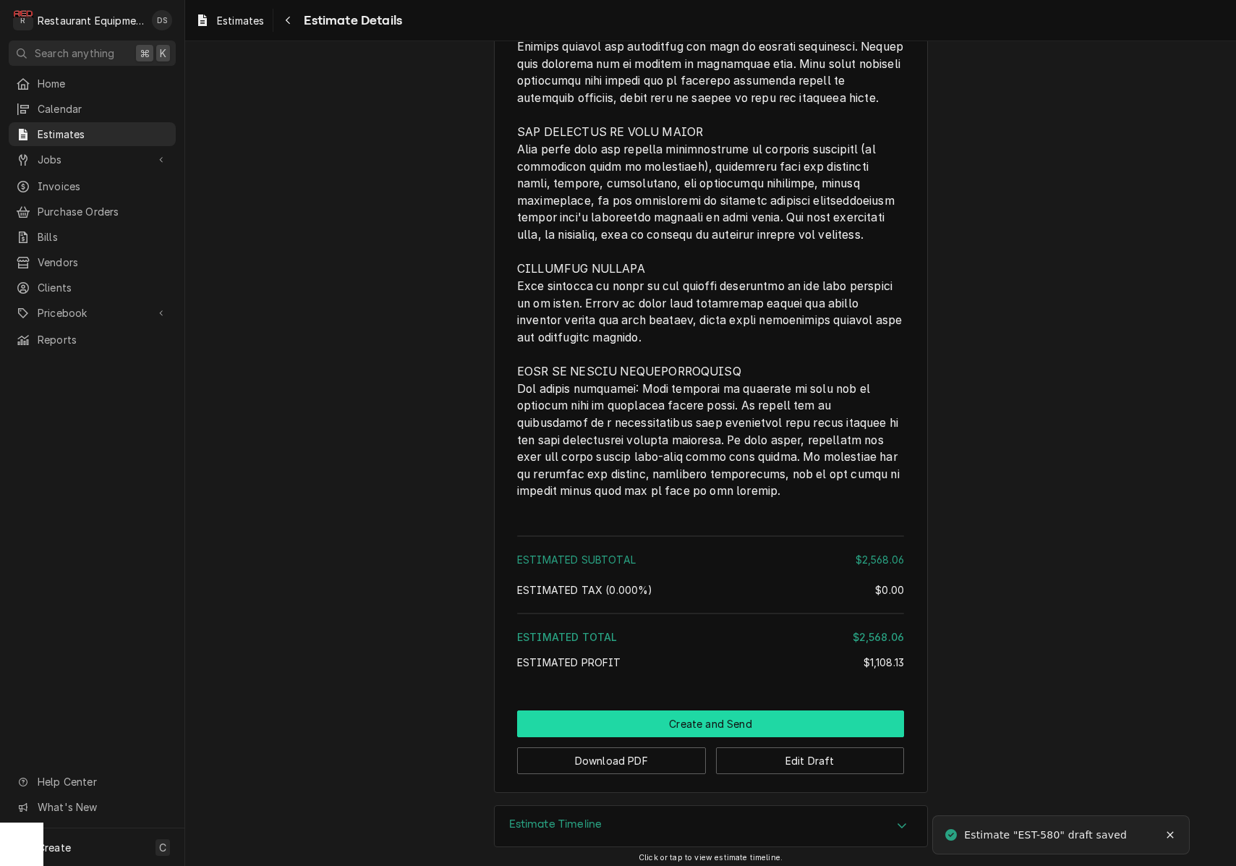
scroll to position [2757, 0]
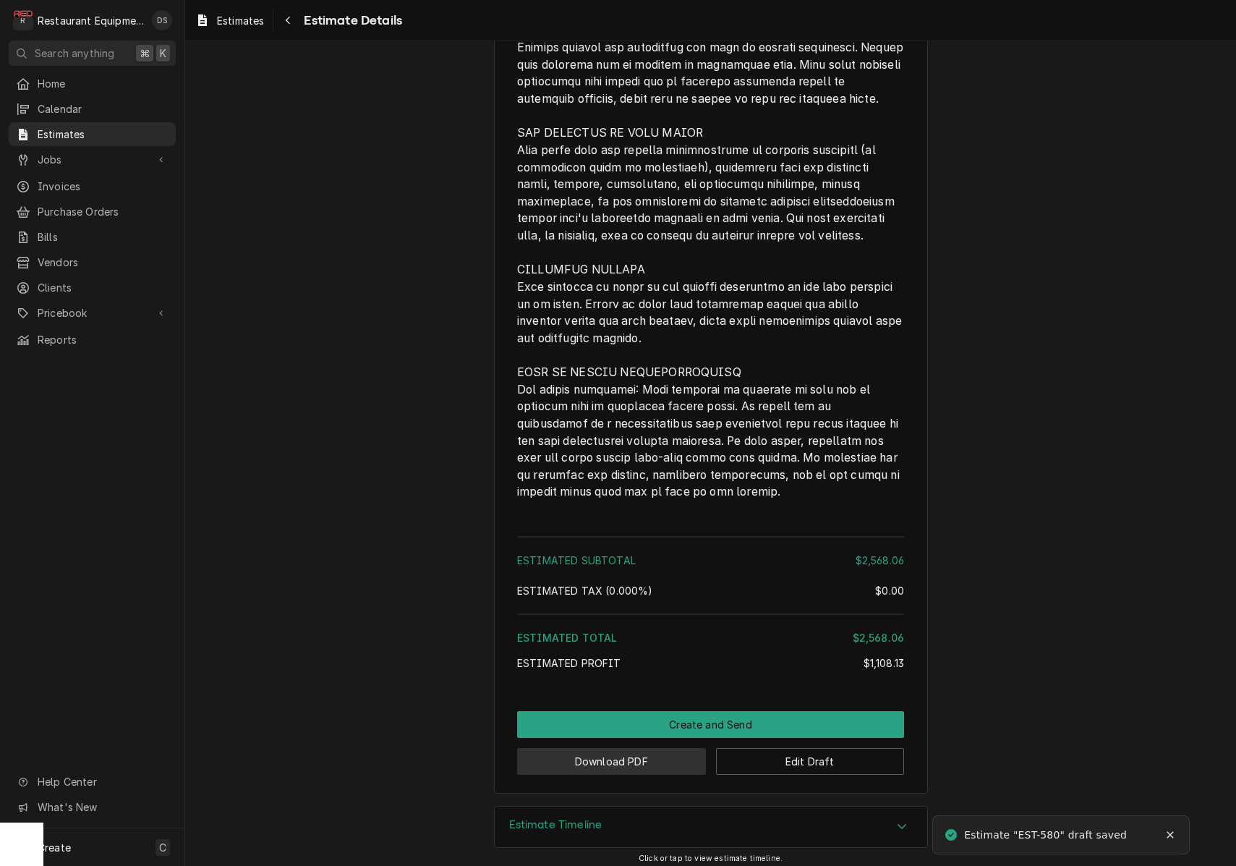
click at [645, 752] on button "Download PDF" at bounding box center [611, 761] width 189 height 27
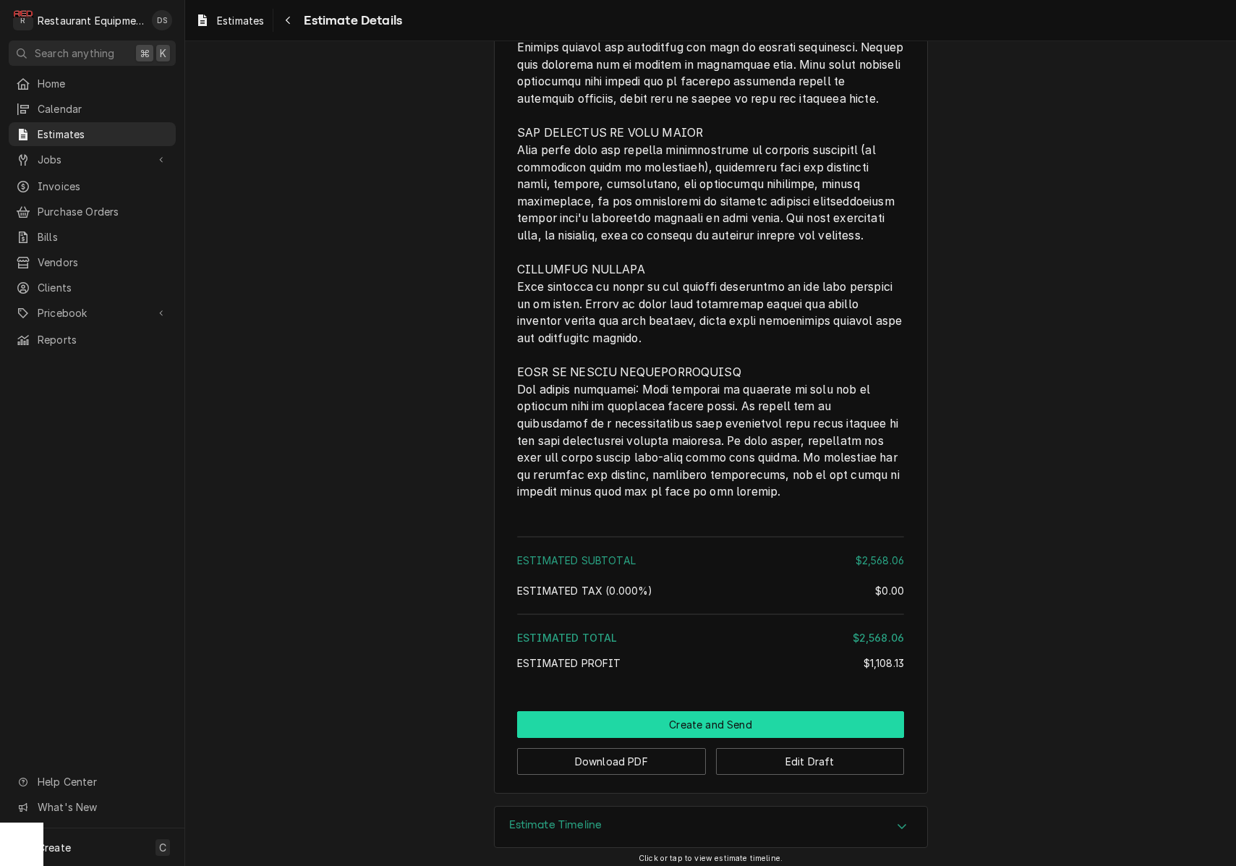
click at [713, 722] on button "Create and Send" at bounding box center [710, 724] width 387 height 27
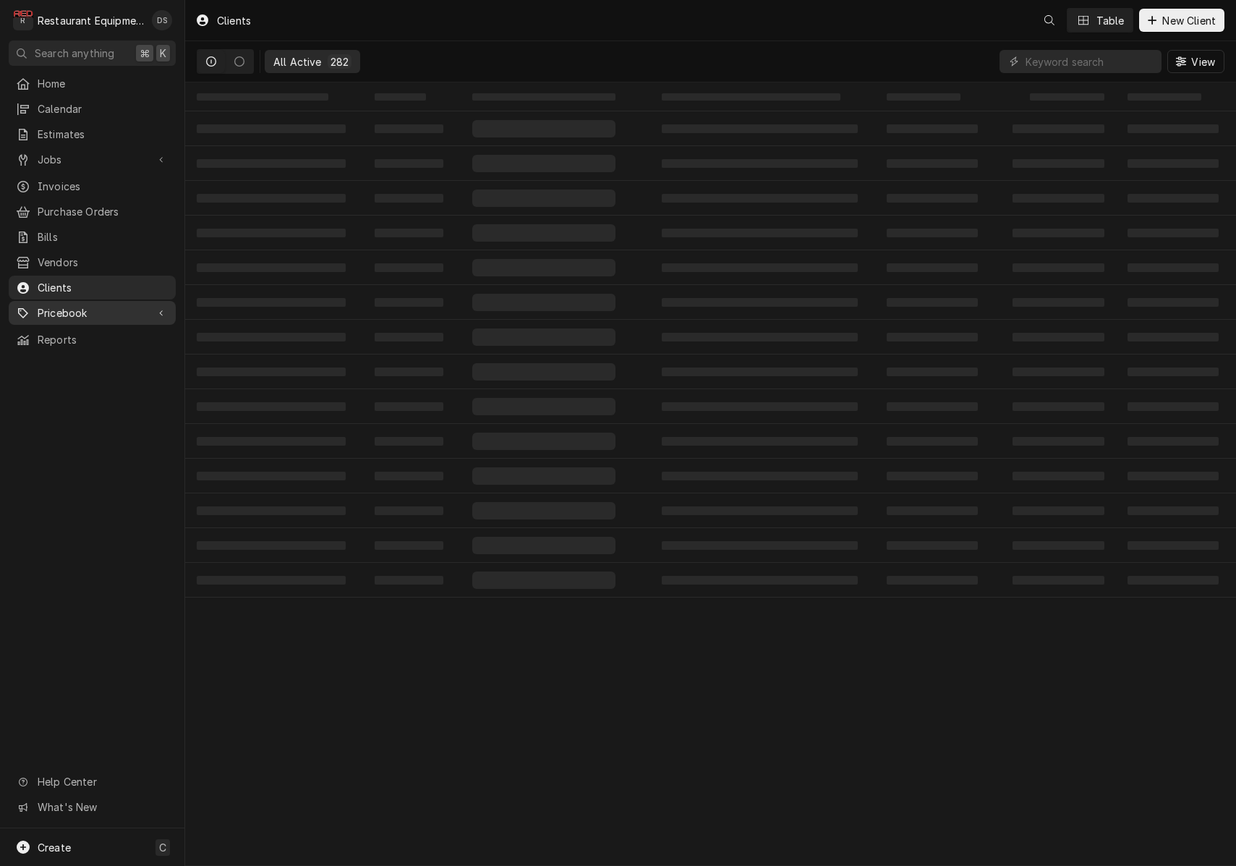
drag, startPoint x: 0, startPoint y: 0, endPoint x: 73, endPoint y: 306, distance: 314.5
click at [72, 307] on span "Pricebook" at bounding box center [92, 312] width 109 height 15
click at [73, 306] on span "Pricebook" at bounding box center [92, 312] width 109 height 15
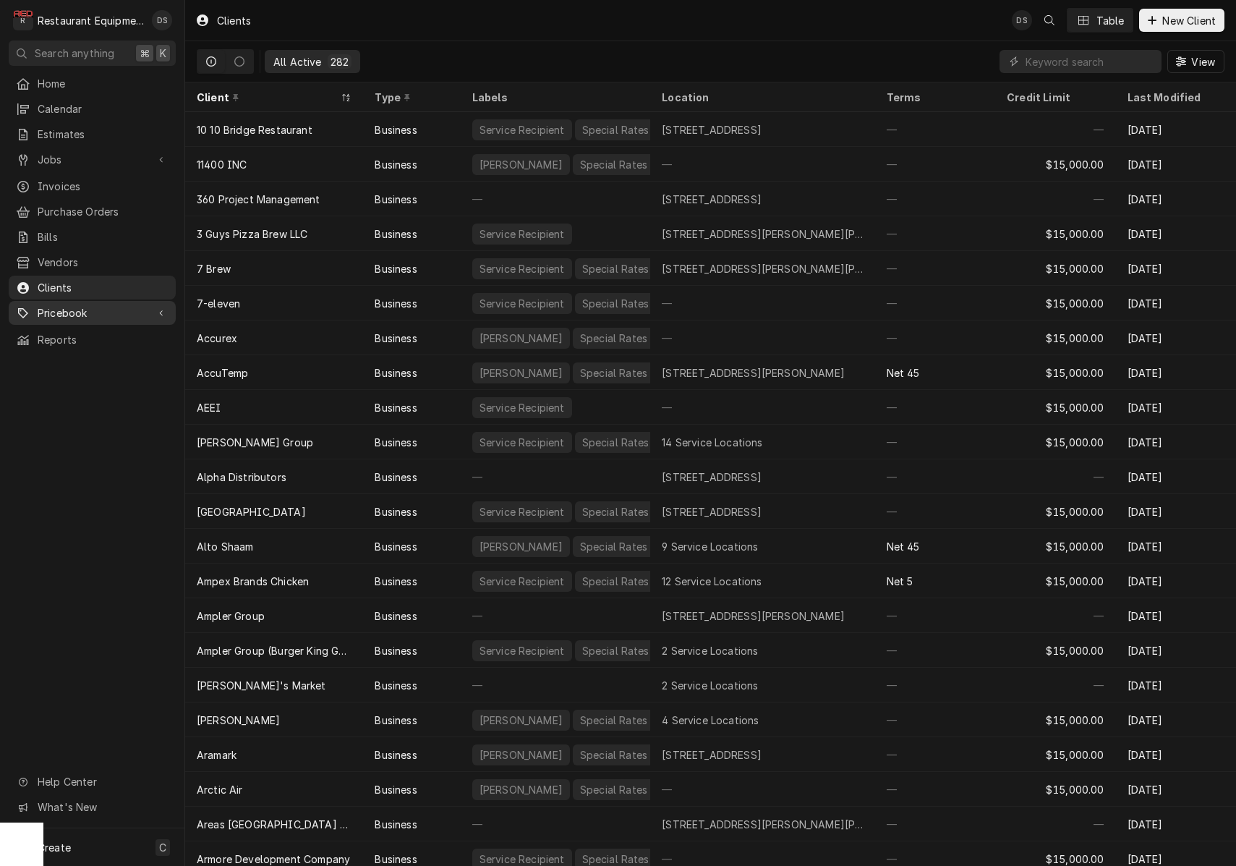
click at [91, 305] on span "Pricebook" at bounding box center [92, 312] width 109 height 15
click at [77, 356] on span "Parts & Materials" at bounding box center [103, 363] width 131 height 15
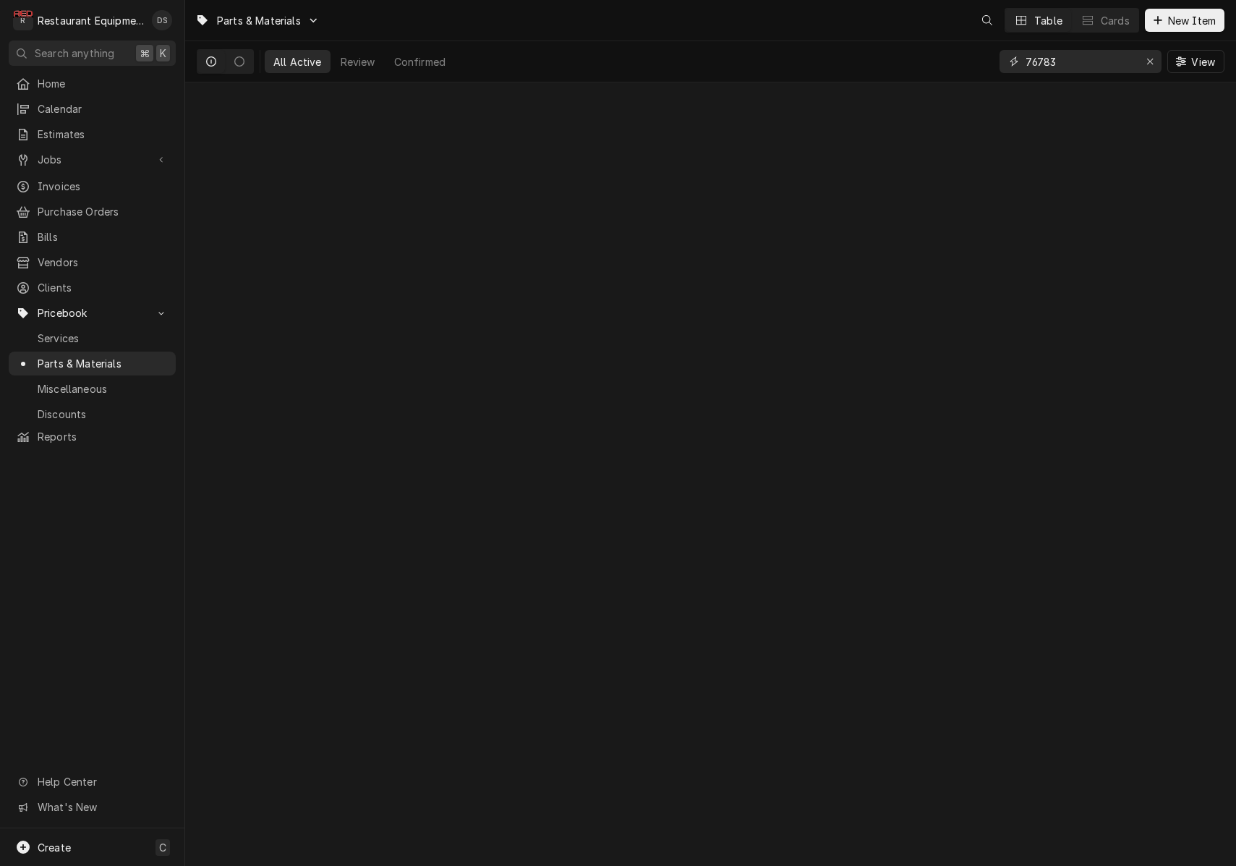
click at [1063, 66] on input "76783" at bounding box center [1079, 61] width 108 height 23
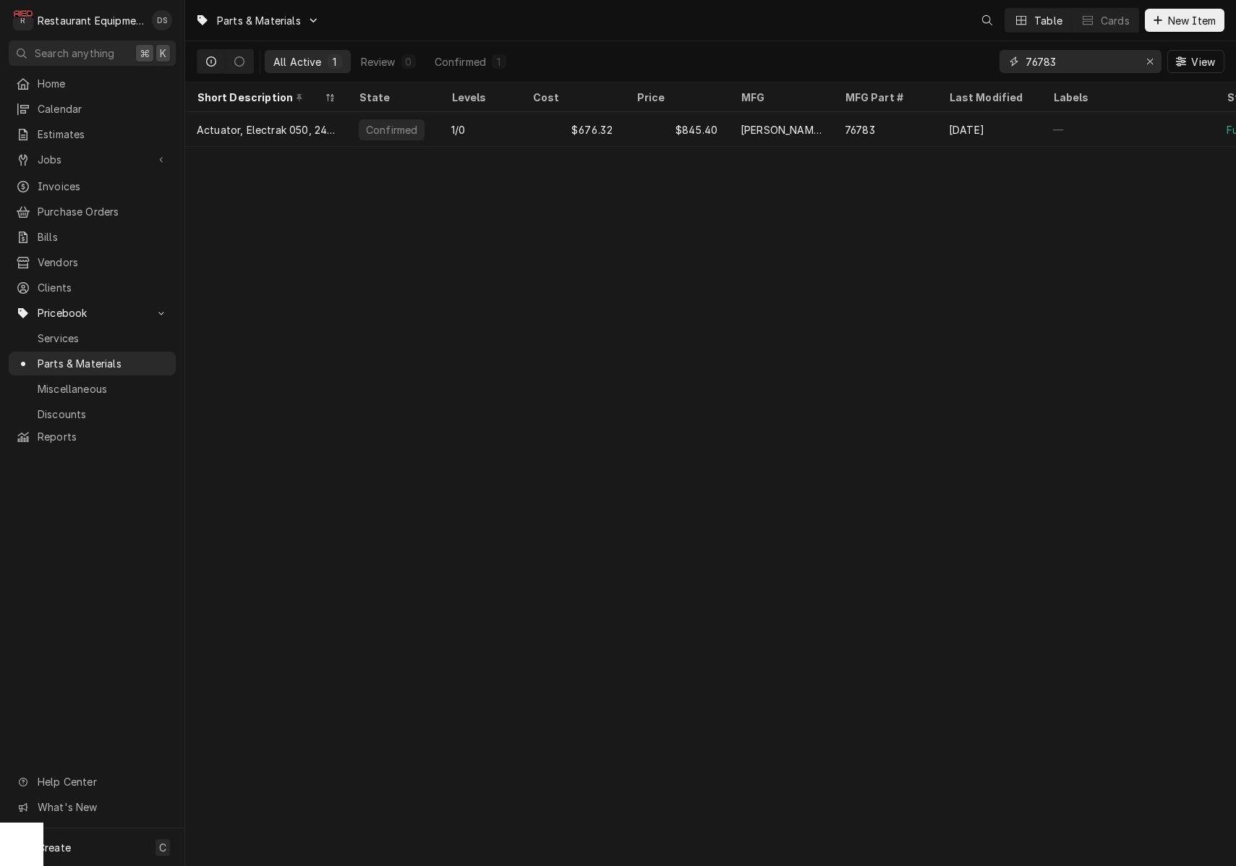
click at [1062, 65] on input "76783" at bounding box center [1079, 61] width 108 height 23
type input "8"
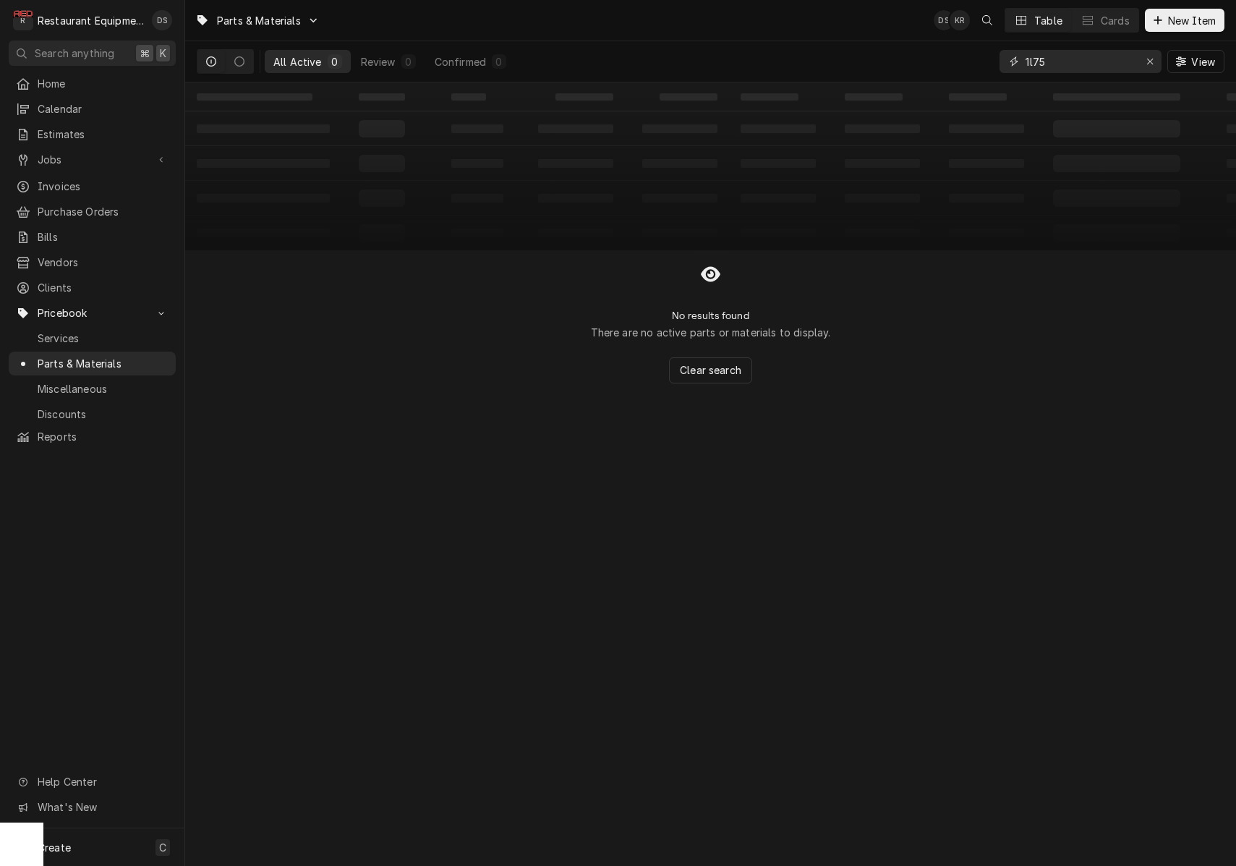
click at [1025, 61] on input "1l75" at bounding box center [1079, 61] width 108 height 23
drag, startPoint x: 1052, startPoint y: 64, endPoint x: 904, endPoint y: 46, distance: 148.6
click at [904, 46] on div "All Active 0 Review 0 Confirmed 0 81l75 View" at bounding box center [711, 61] width 1028 height 40
type input "[PERSON_NAME]"
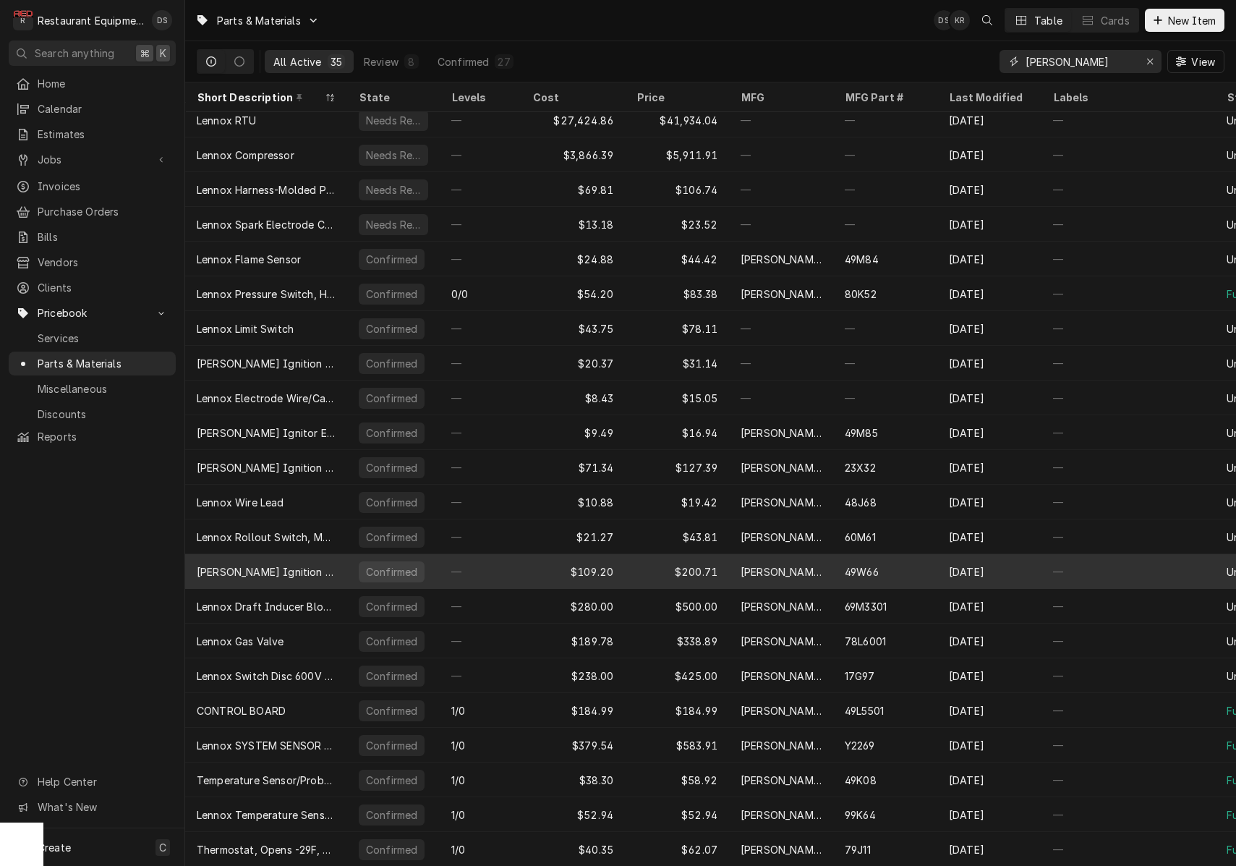
scroll to position [459, 0]
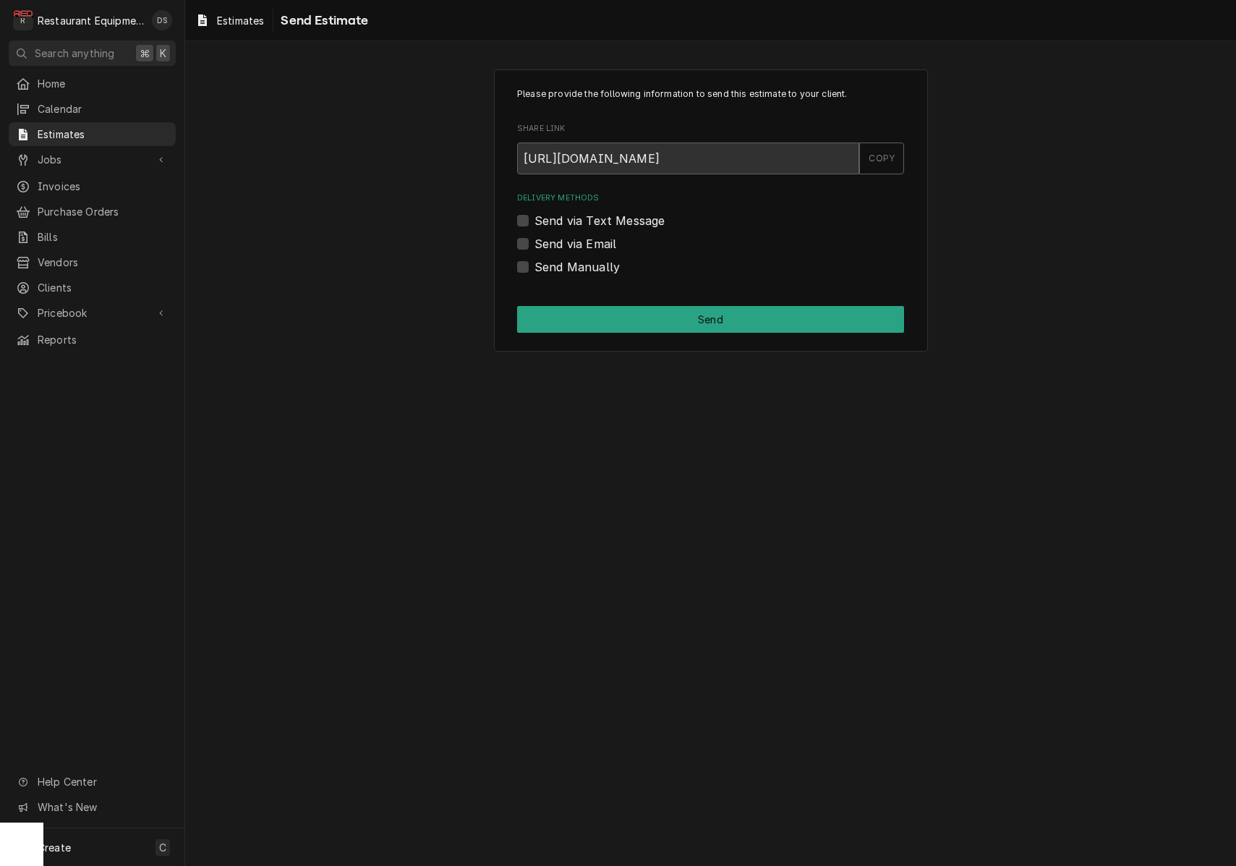
click at [534, 269] on label "Send Manually" at bounding box center [576, 266] width 85 height 17
click at [534, 269] on input "Send Manually" at bounding box center [727, 274] width 387 height 32
checkbox input "true"
click at [683, 317] on button "Send" at bounding box center [710, 319] width 387 height 27
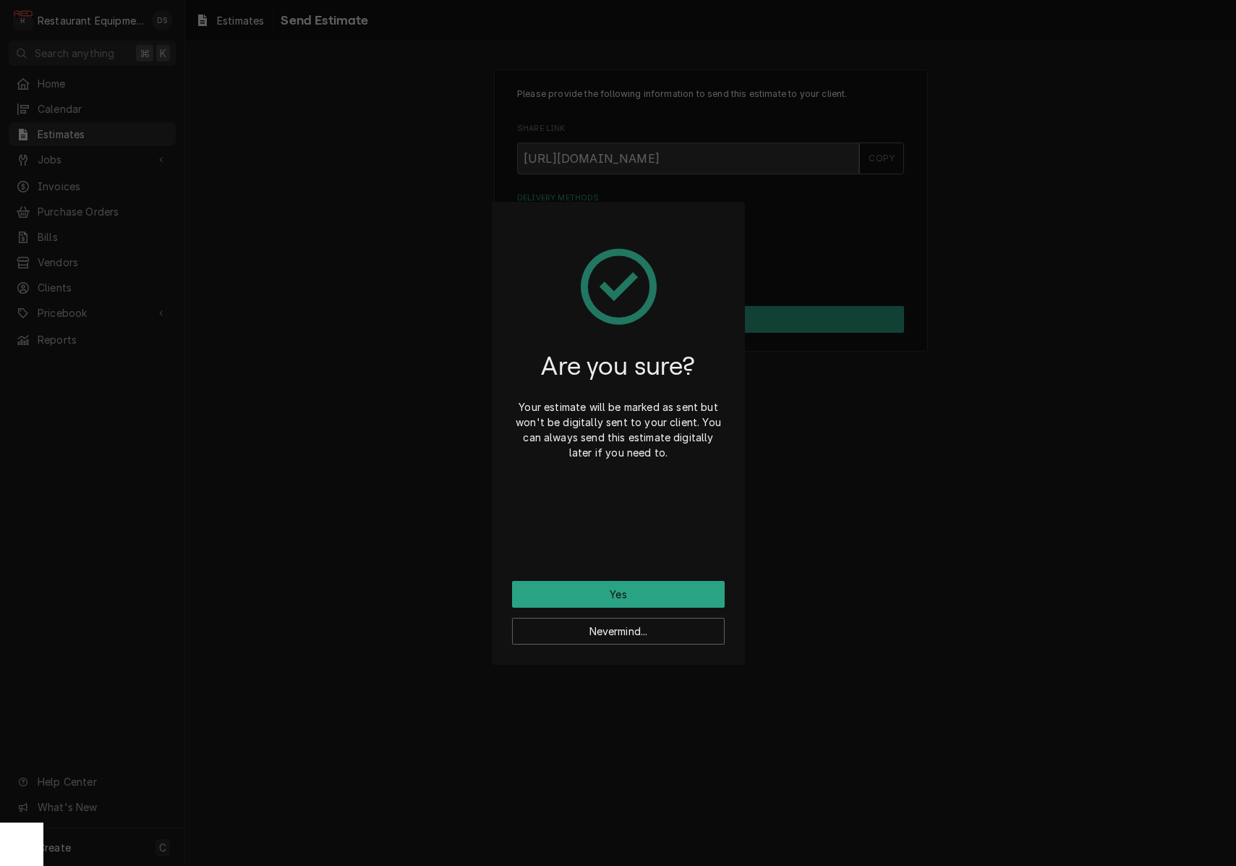
click at [642, 596] on button "Yes" at bounding box center [618, 594] width 213 height 27
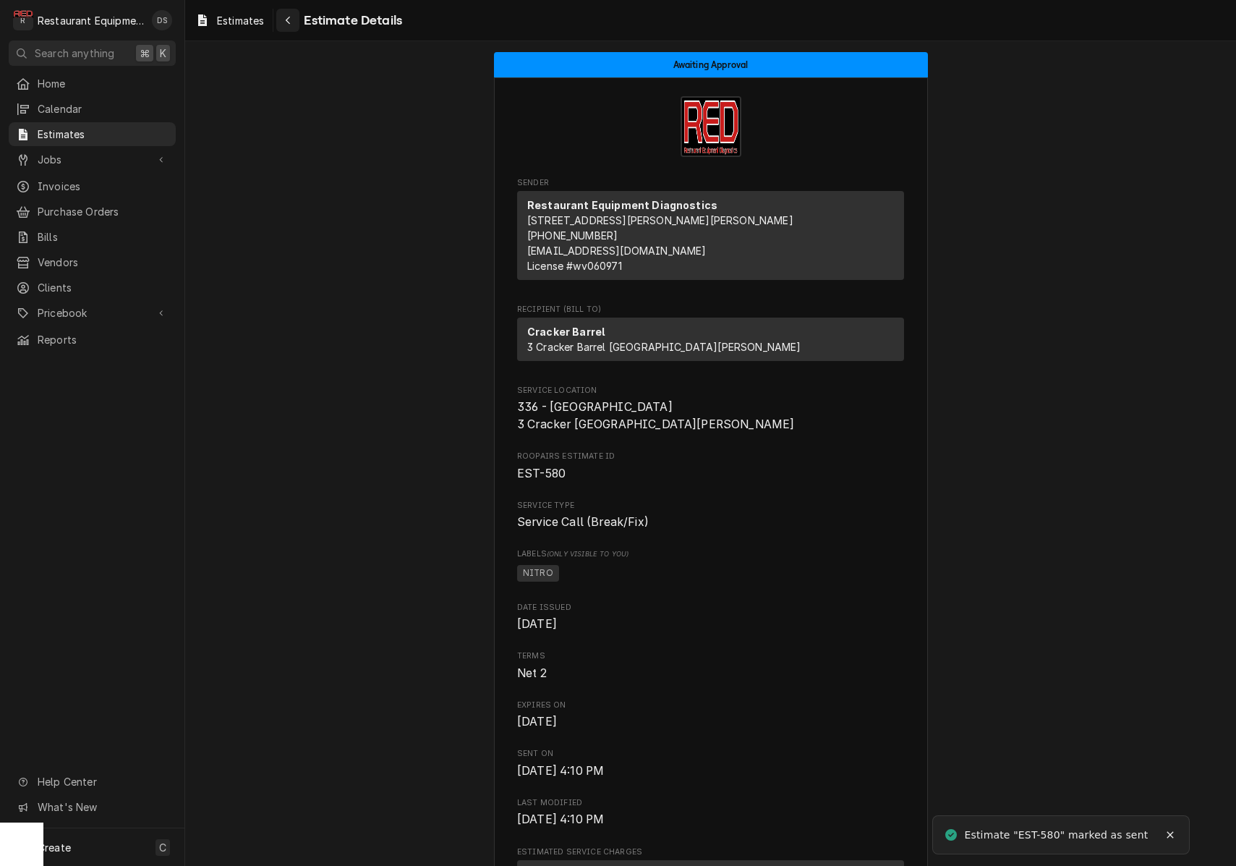
click at [295, 22] on div "Navigate back" at bounding box center [288, 20] width 14 height 14
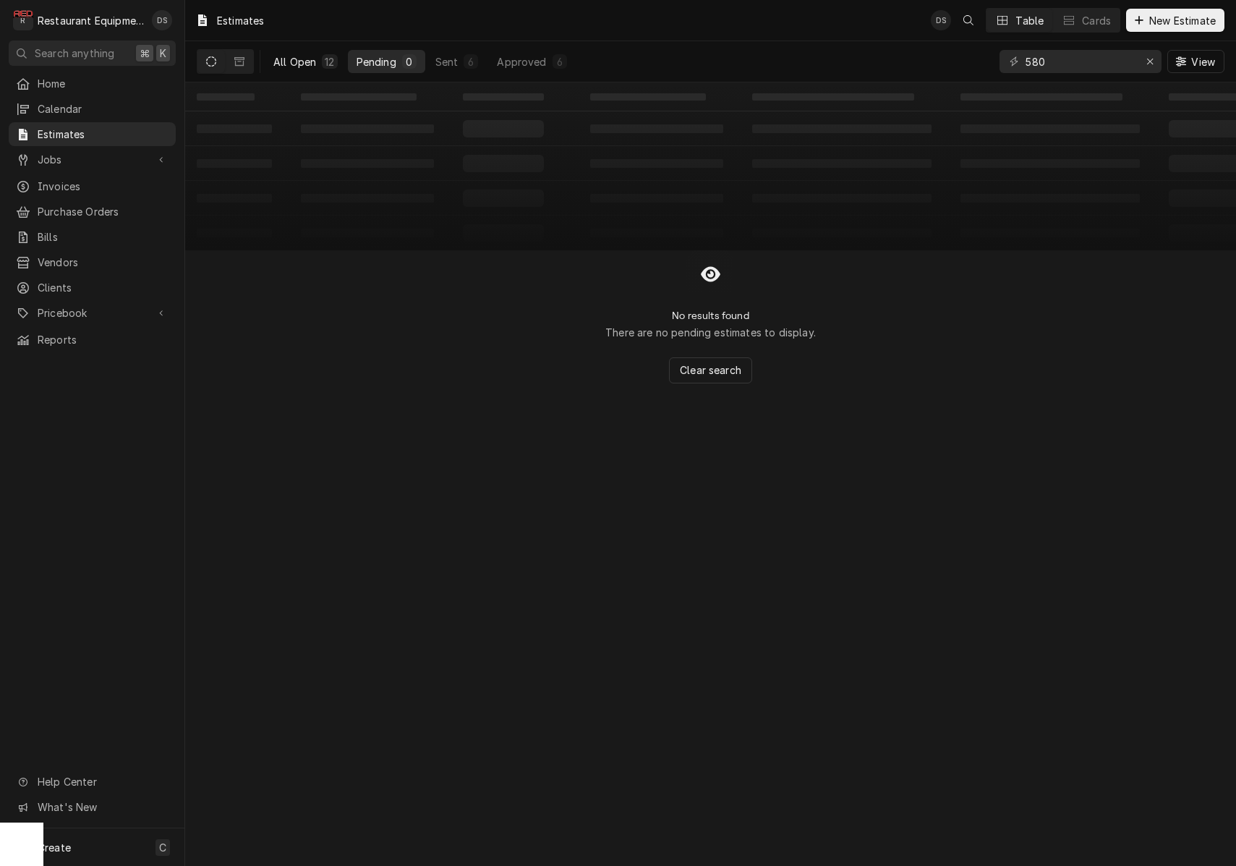
click at [312, 60] on div "All Open" at bounding box center [294, 61] width 43 height 15
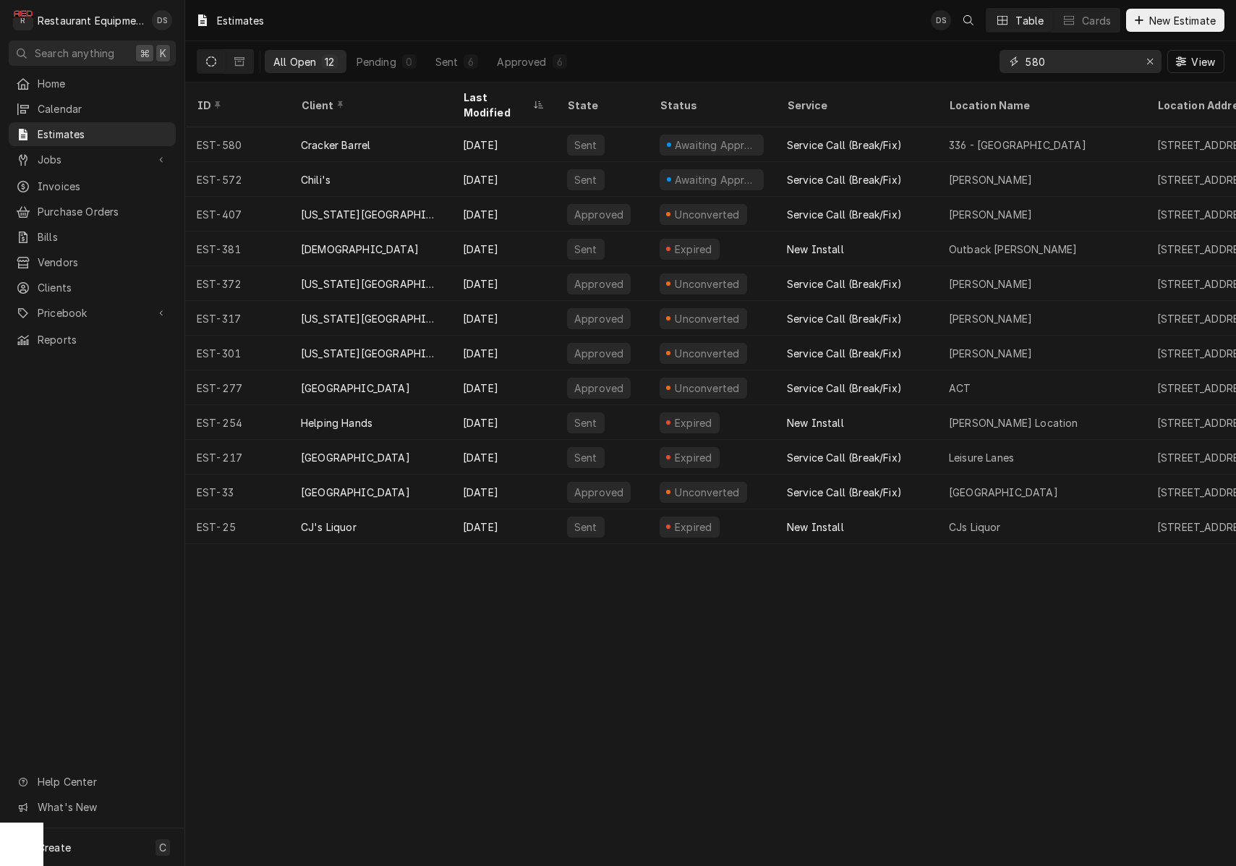
drag, startPoint x: 1075, startPoint y: 56, endPoint x: 967, endPoint y: 48, distance: 108.8
click at [968, 48] on div "All Open 12 Pending 0 Sent 6 Approved 6 580 View" at bounding box center [711, 61] width 1028 height 40
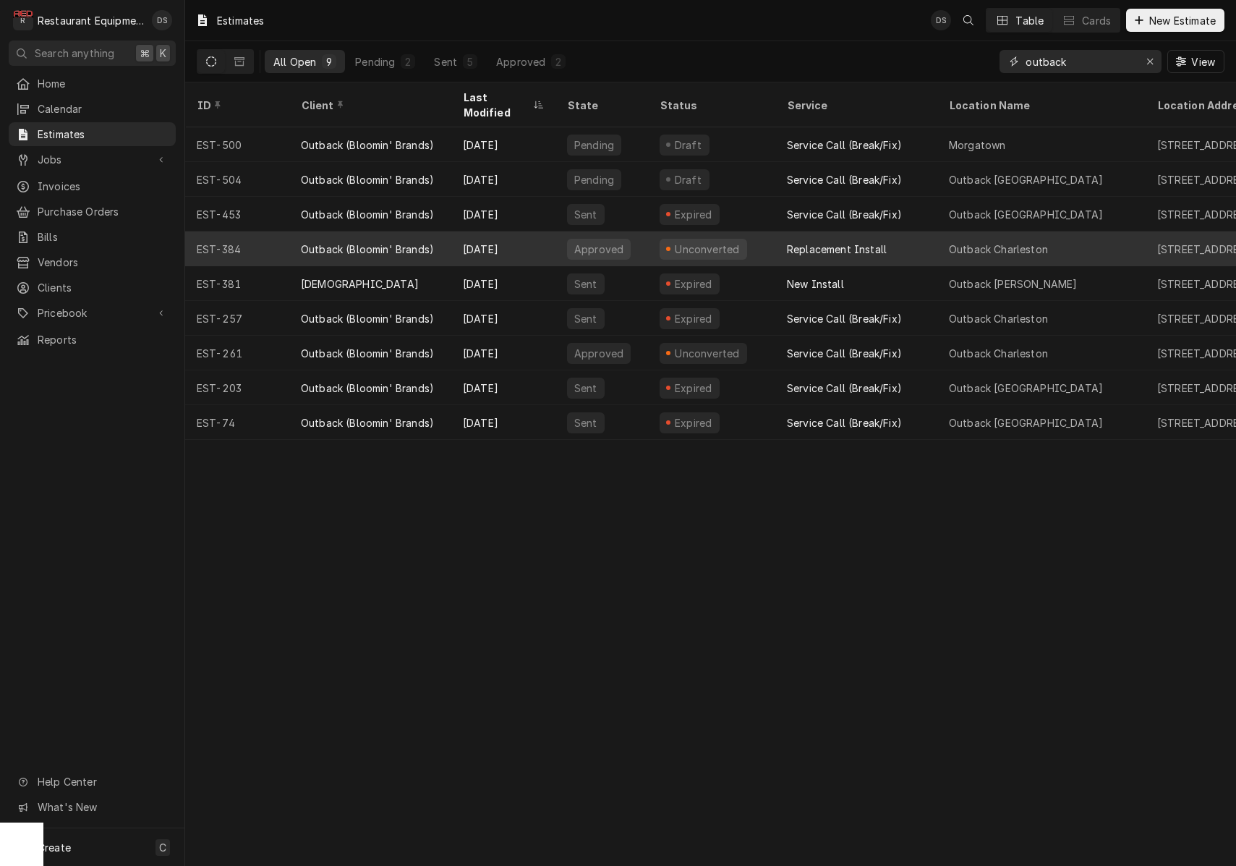
type input "outback"
click at [931, 231] on div "Replacement Install" at bounding box center [856, 248] width 162 height 35
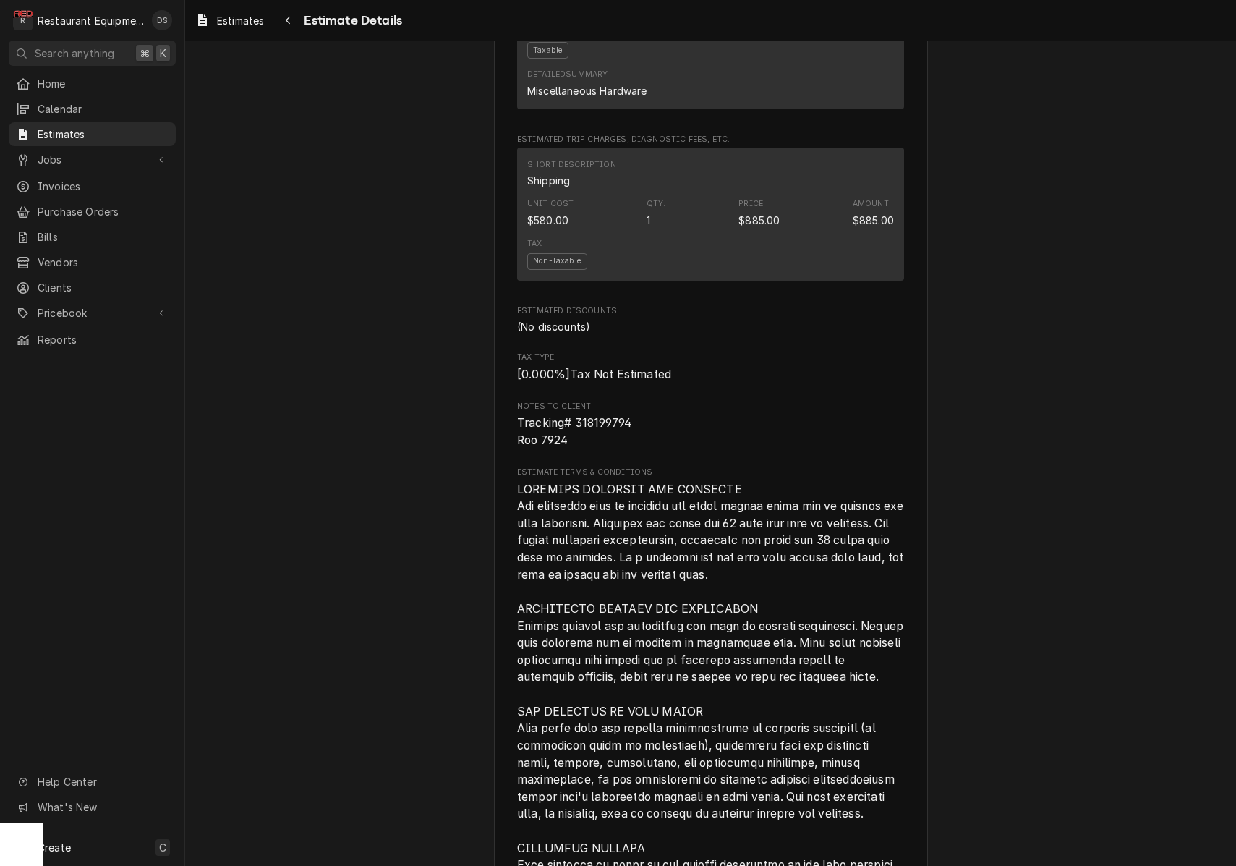
scroll to position [2099, 0]
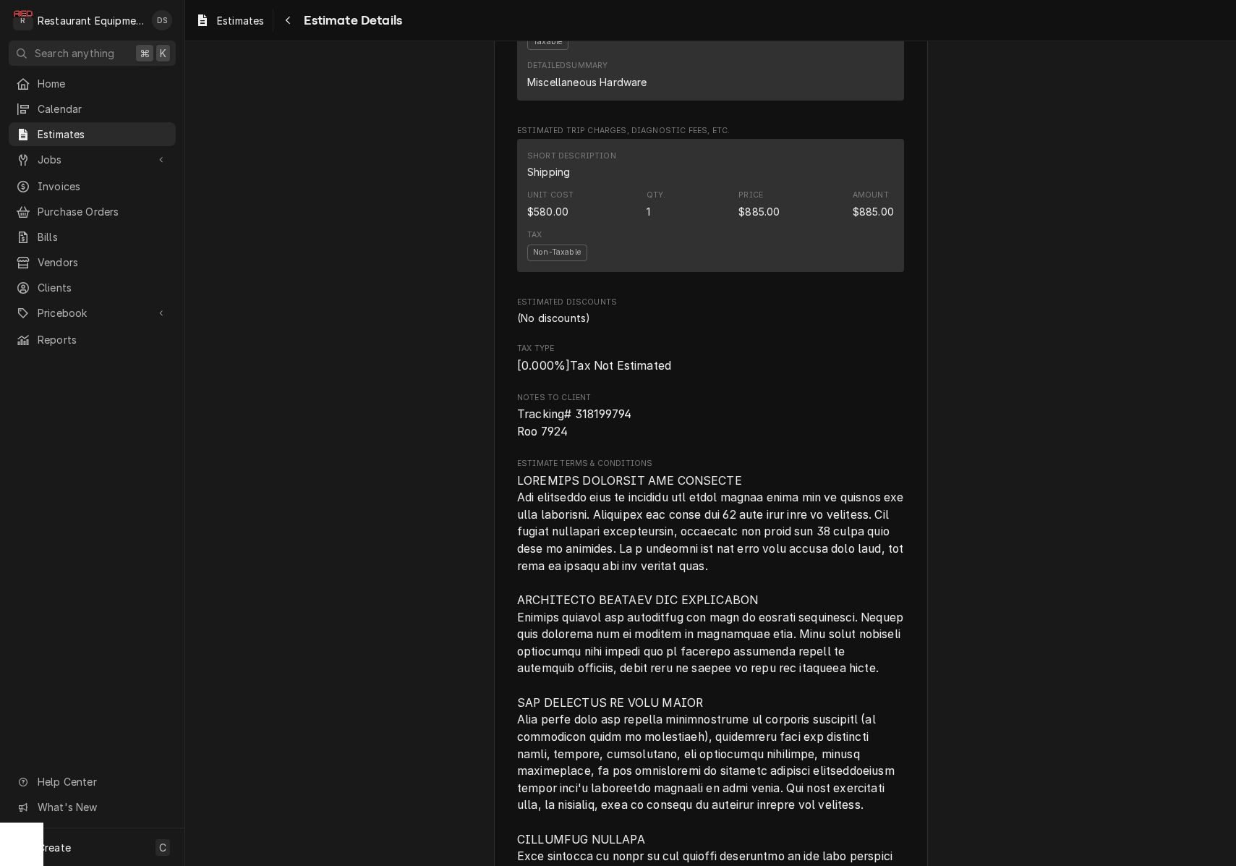
click at [636, 431] on span "Tracking# 318199794 Roo 7924" at bounding box center [710, 423] width 387 height 34
drag, startPoint x: 637, startPoint y: 427, endPoint x: 576, endPoint y: 426, distance: 61.5
click at [576, 426] on span "Tracking# 318199794 Roo 7924" at bounding box center [710, 423] width 387 height 34
copy span "318199794"
click at [76, 305] on span "Pricebook" at bounding box center [92, 312] width 109 height 15
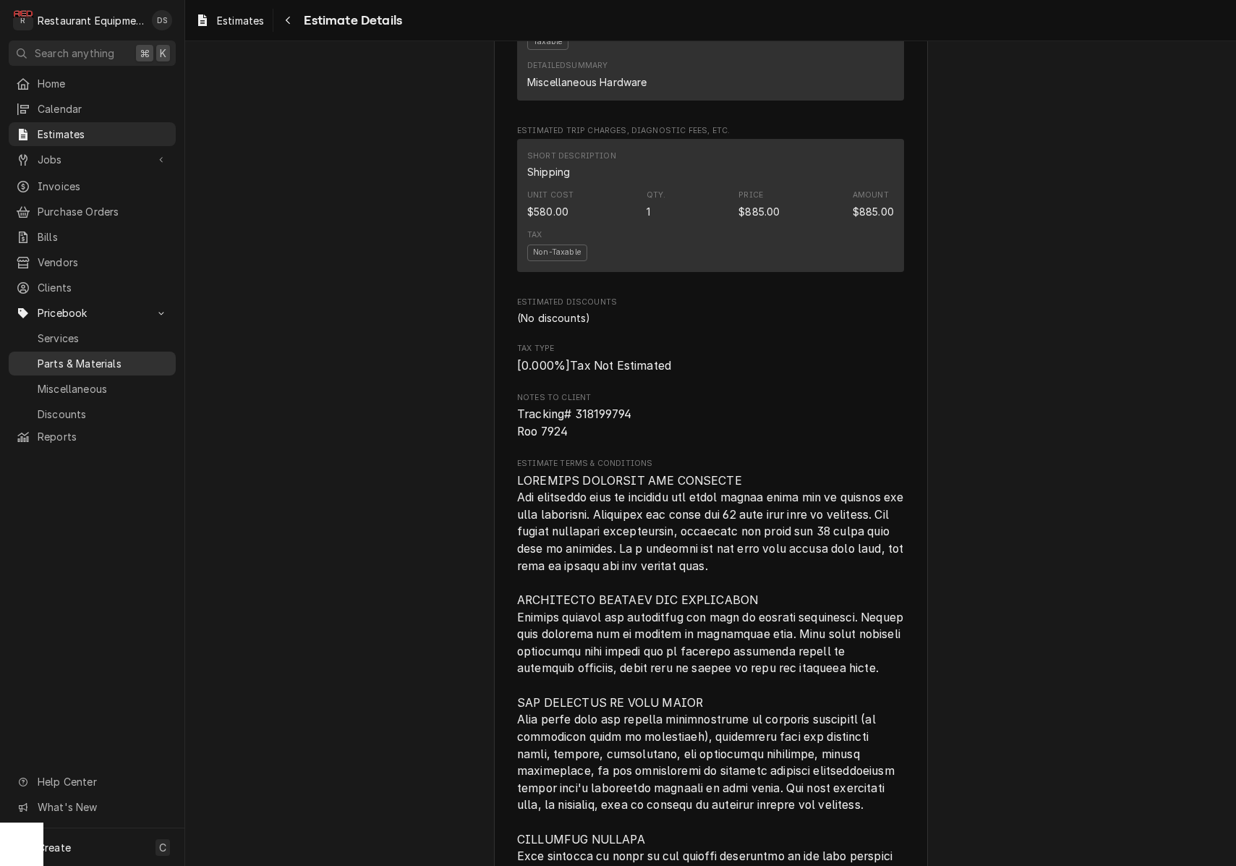
click at [85, 356] on span "Parts & Materials" at bounding box center [103, 363] width 131 height 15
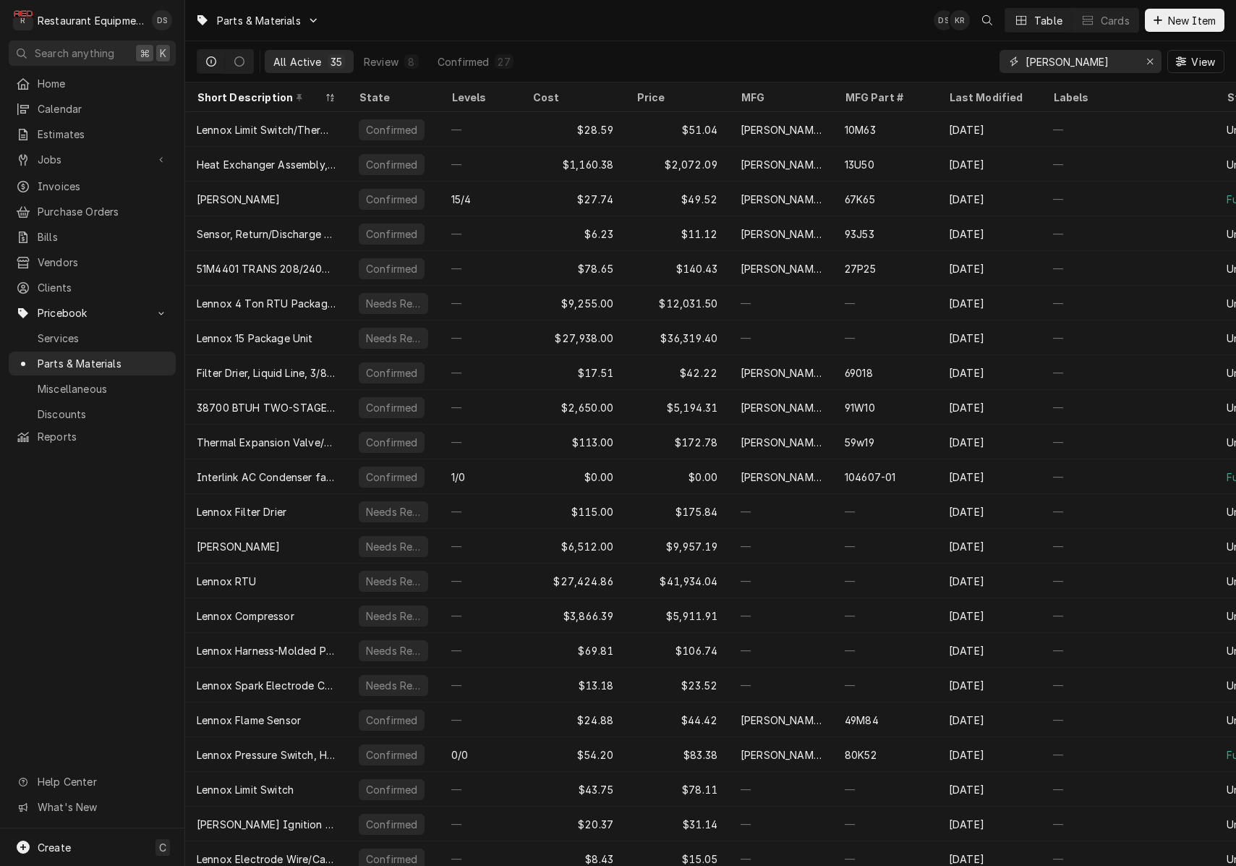
click at [1098, 60] on input "[PERSON_NAME]" at bounding box center [1079, 61] width 108 height 23
